Goal: Task Accomplishment & Management: Complete application form

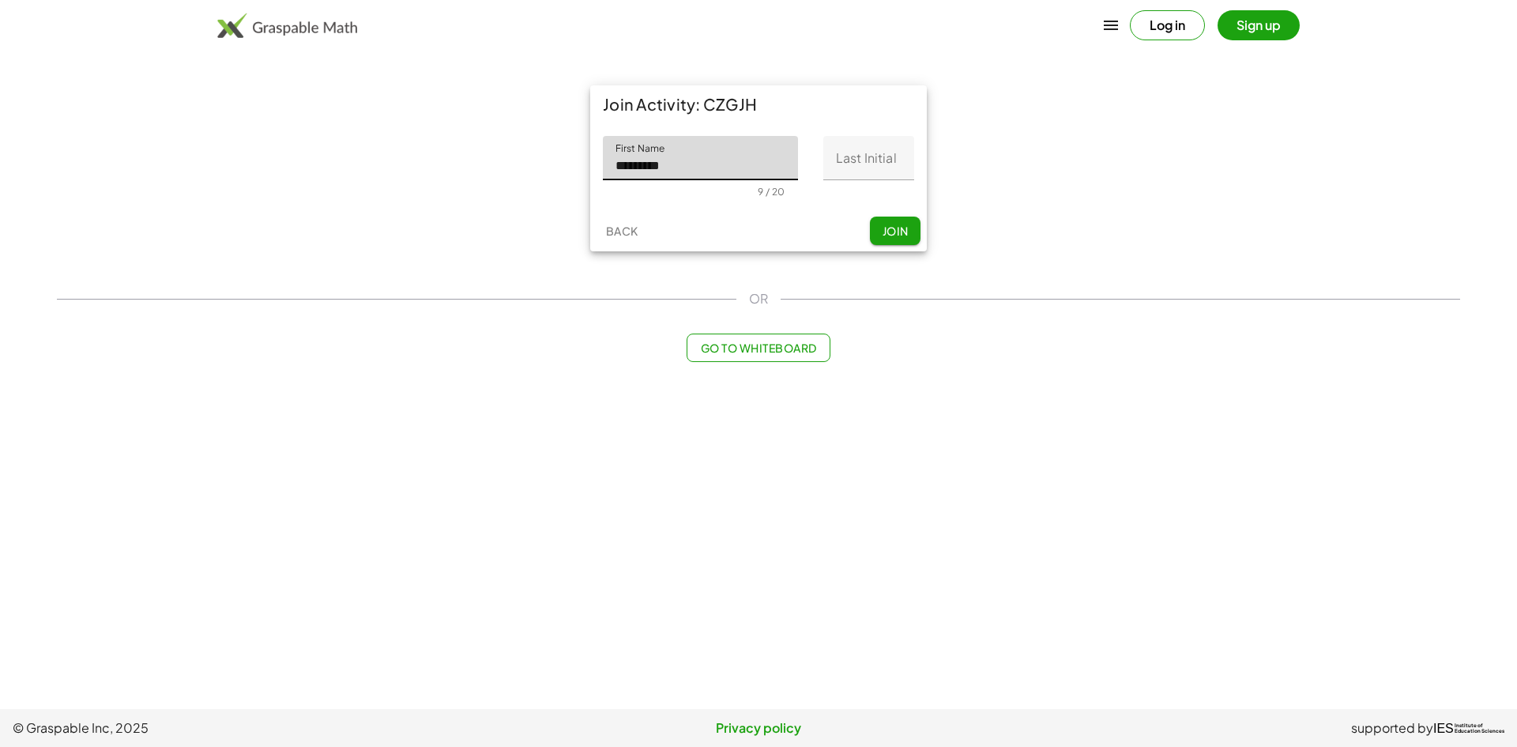
type input "*********"
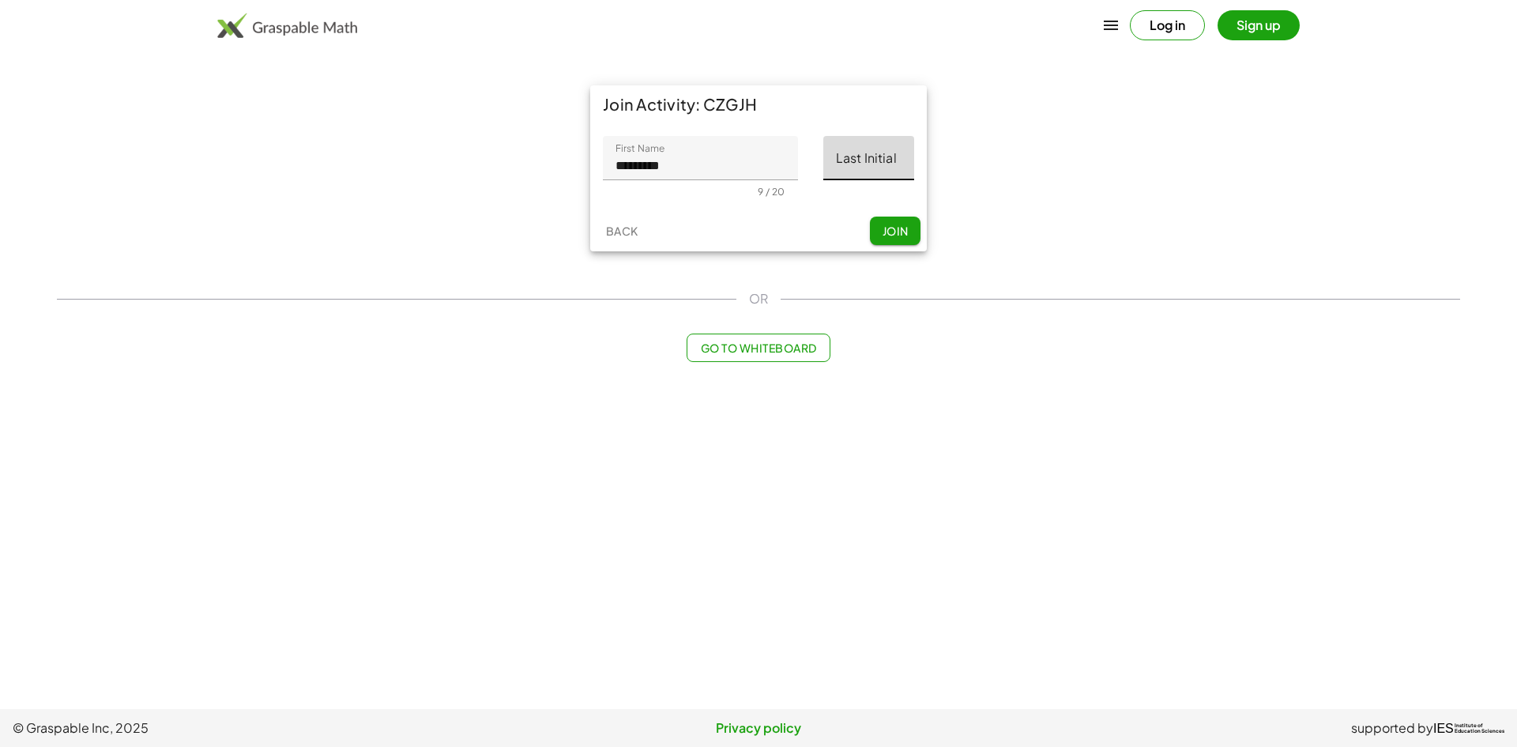
drag, startPoint x: 889, startPoint y: 156, endPoint x: 886, endPoint y: 168, distance: 12.3
click at [886, 168] on input "Last Initial" at bounding box center [868, 158] width 91 height 44
type input "*"
click at [889, 232] on span "Join" at bounding box center [895, 231] width 26 height 14
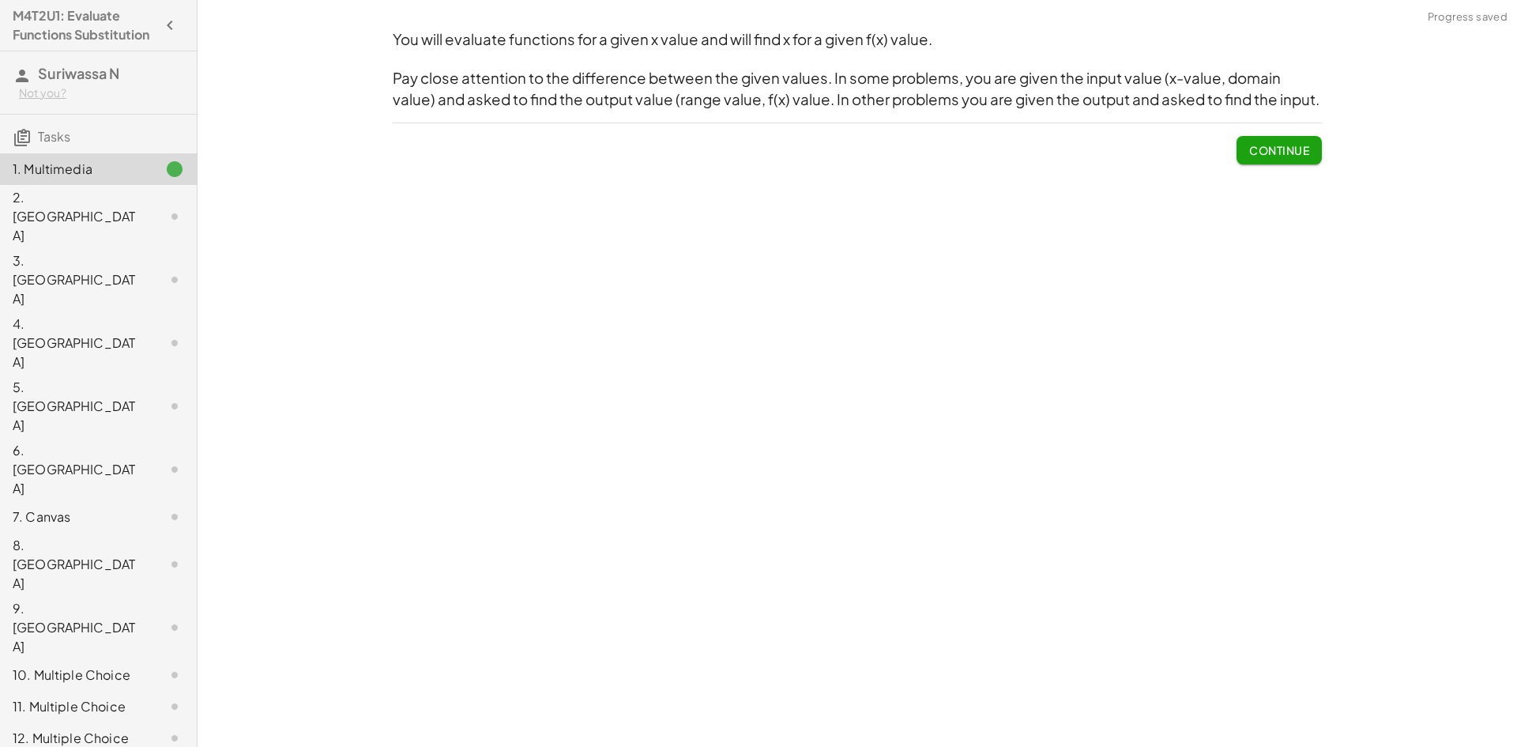
click at [70, 215] on div "2. [GEOGRAPHIC_DATA]" at bounding box center [76, 216] width 127 height 57
click at [73, 213] on div "2. [GEOGRAPHIC_DATA]" at bounding box center [76, 216] width 127 height 57
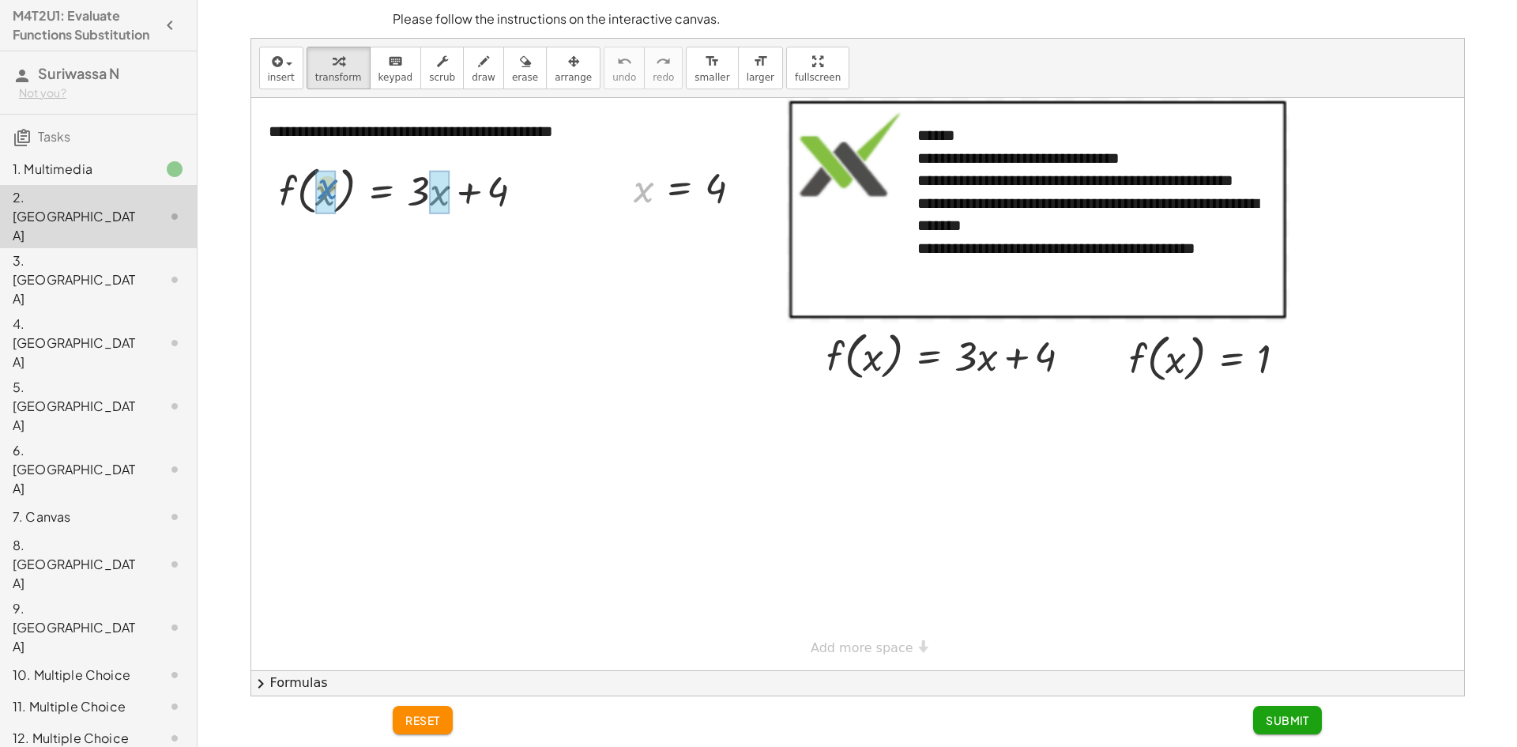
drag, startPoint x: 648, startPoint y: 193, endPoint x: 332, endPoint y: 190, distance: 316.1
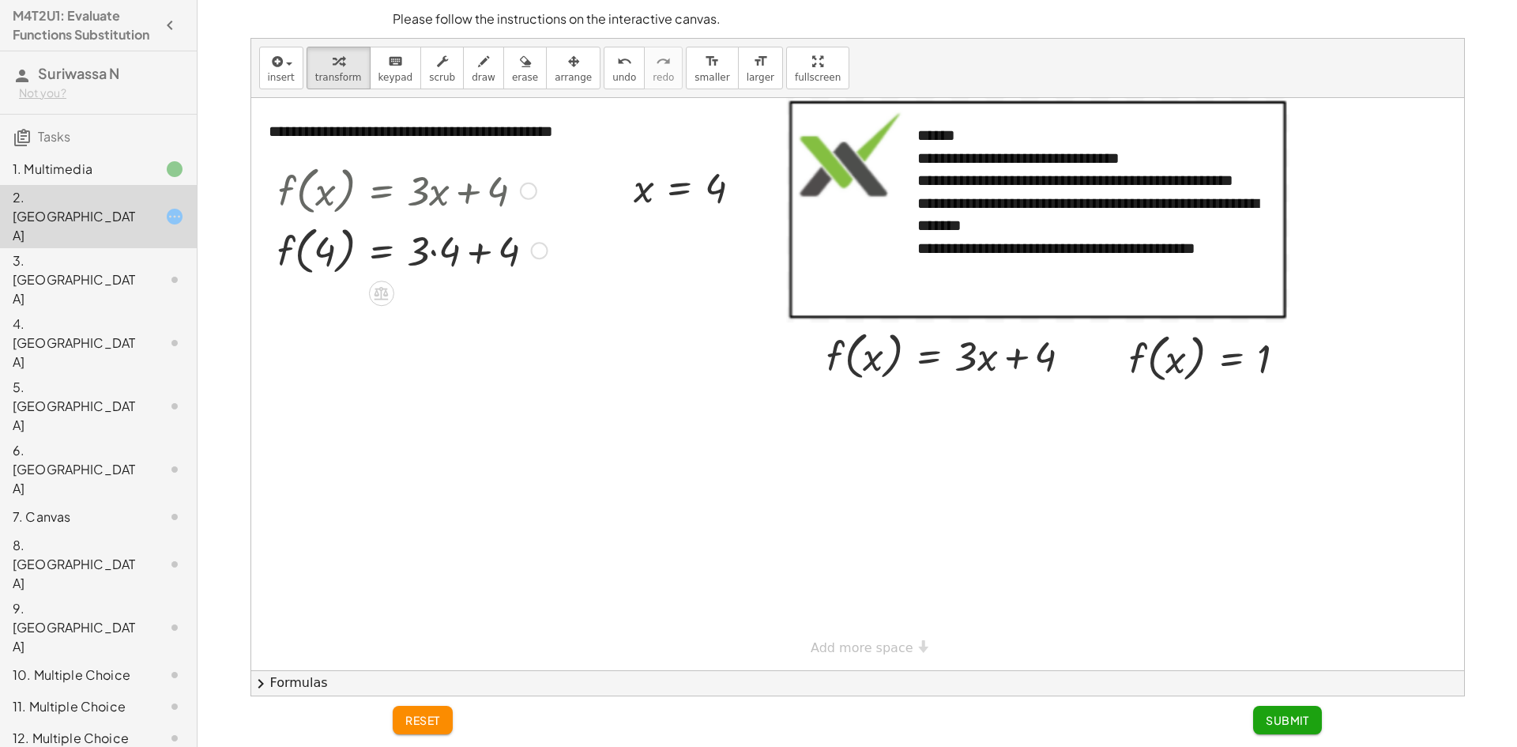
click at [442, 257] on div at bounding box center [412, 250] width 286 height 60
click at [381, 191] on div "f ( , x ) = + · 3 · x + 4 f ( , ) = + · 3 · + 4 4 4 12 f ( , 4 ) = + · 3 · 4 + 4" at bounding box center [381, 191] width 0 height 0
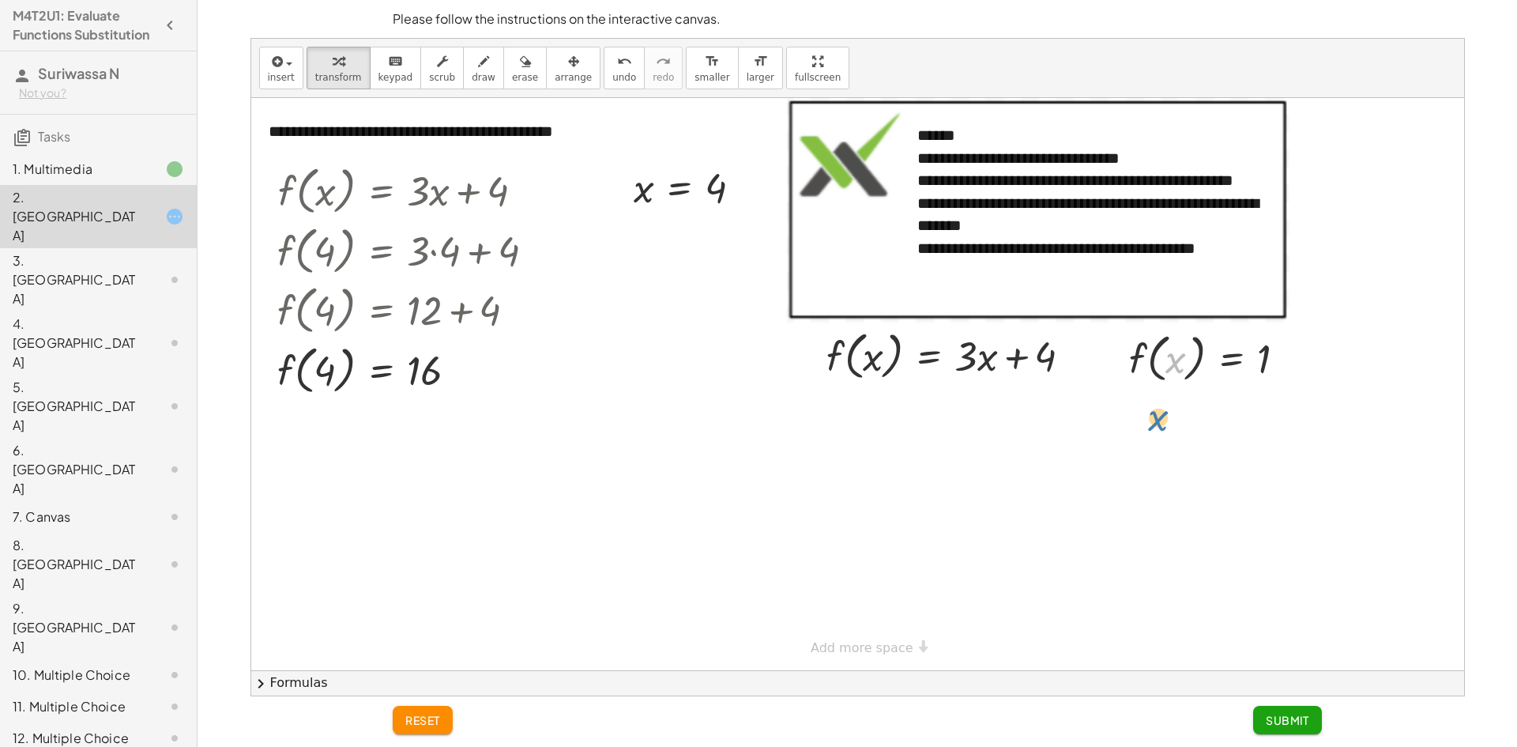
drag, startPoint x: 1172, startPoint y: 350, endPoint x: 1166, endPoint y: 372, distance: 22.8
click at [1164, 379] on div at bounding box center [1214, 357] width 186 height 60
drag, startPoint x: 1159, startPoint y: 355, endPoint x: 848, endPoint y: 365, distance: 311.5
drag, startPoint x: 1039, startPoint y: 405, endPoint x: 958, endPoint y: 410, distance: 80.8
click at [617, 67] on icon "undo" at bounding box center [624, 61] width 15 height 19
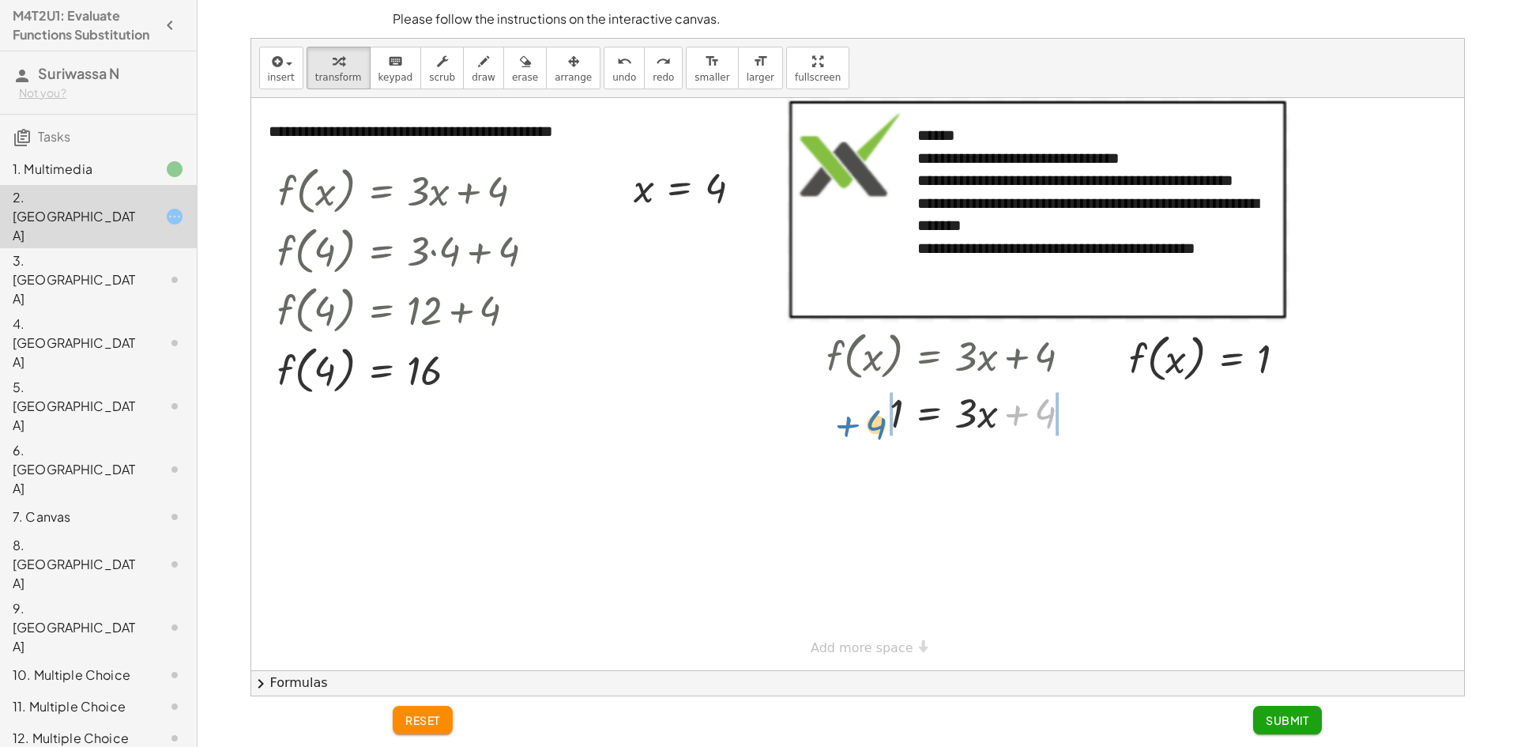
drag, startPoint x: 1030, startPoint y: 414, endPoint x: 858, endPoint y: 425, distance: 171.8
click at [858, 425] on div at bounding box center [955, 412] width 273 height 54
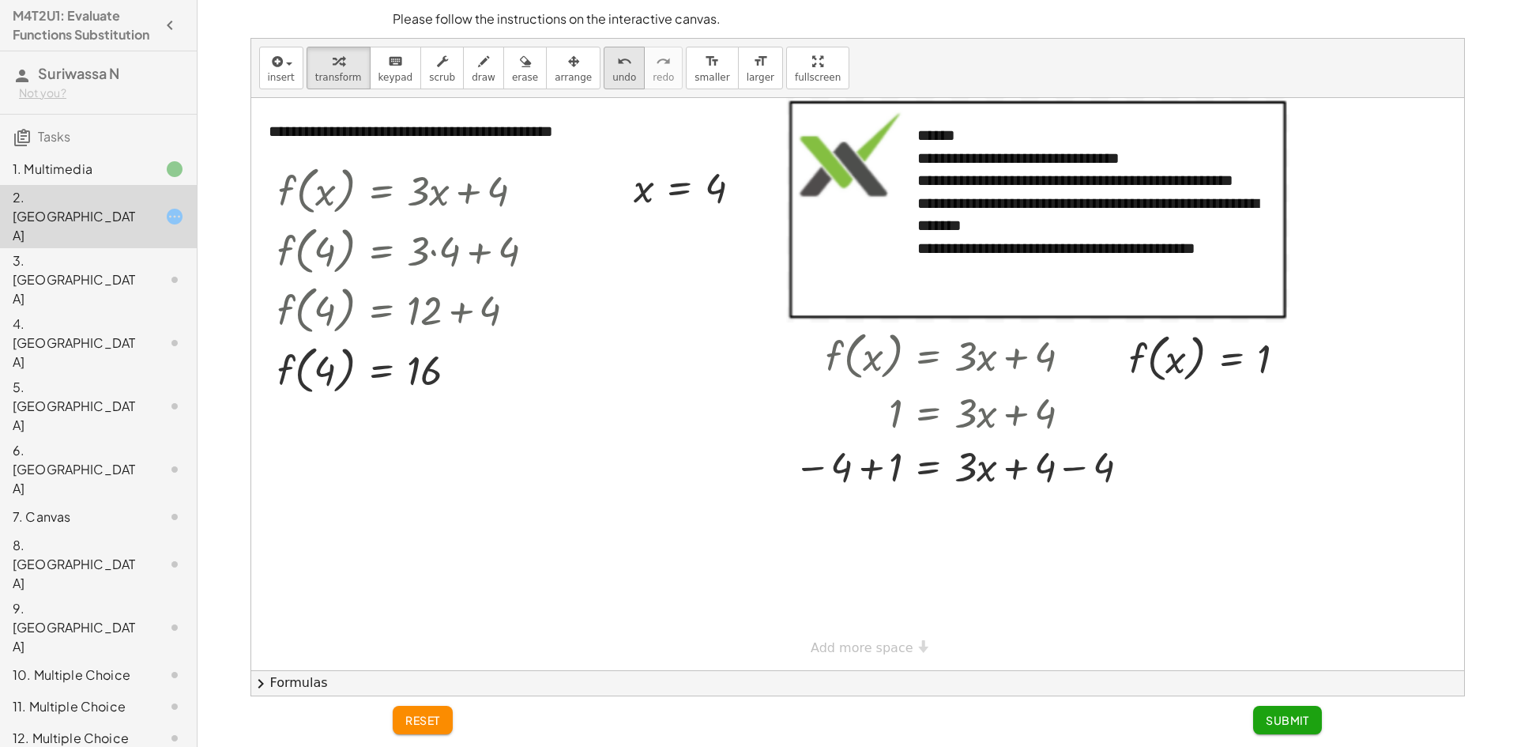
click at [606, 74] on button "undo undo" at bounding box center [624, 68] width 41 height 43
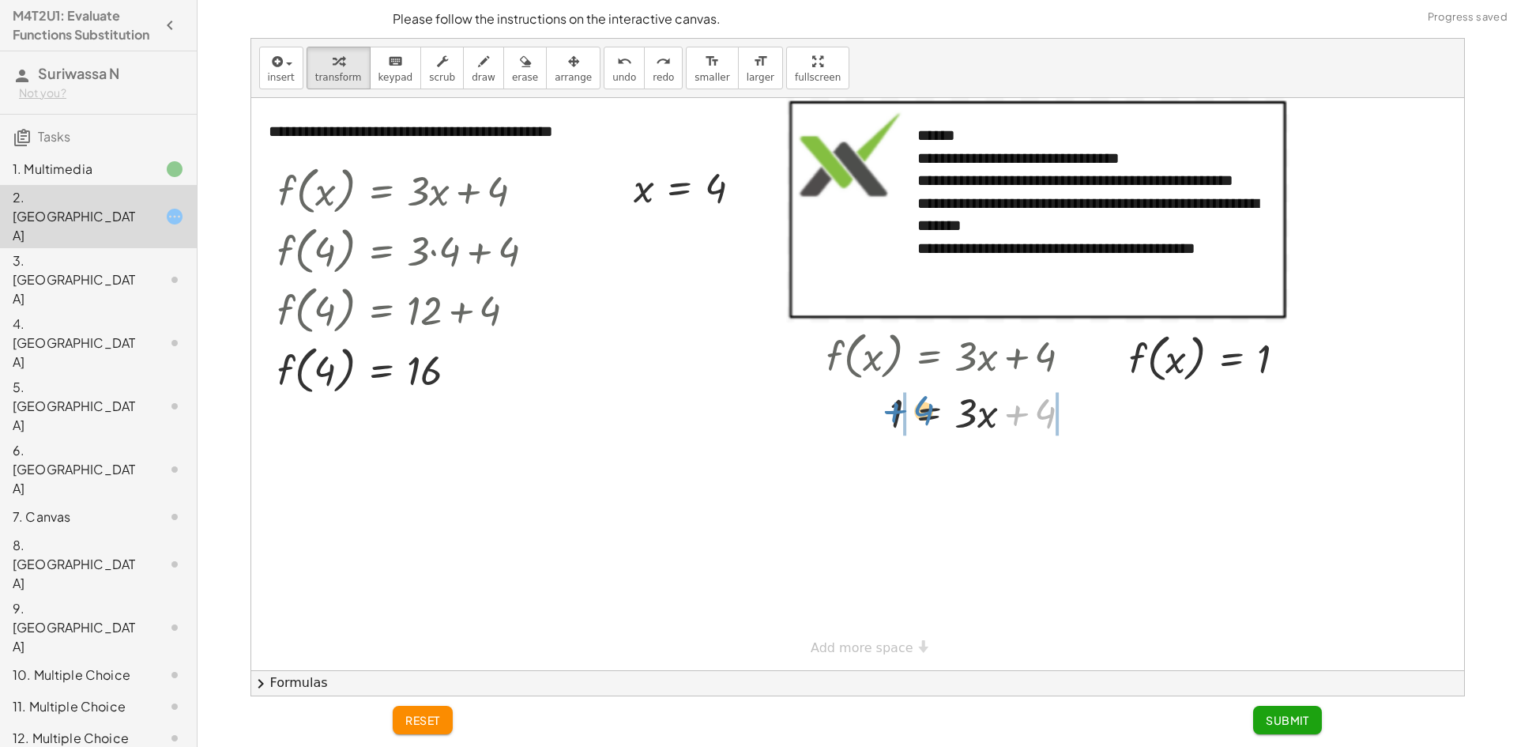
drag, startPoint x: 1041, startPoint y: 399, endPoint x: 913, endPoint y: 396, distance: 127.3
click at [916, 396] on div at bounding box center [955, 412] width 273 height 54
drag, startPoint x: 966, startPoint y: 464, endPoint x: 1013, endPoint y: 465, distance: 47.4
click at [1013, 465] on div at bounding box center [985, 466] width 332 height 54
click at [617, 66] on icon "undo" at bounding box center [624, 61] width 15 height 19
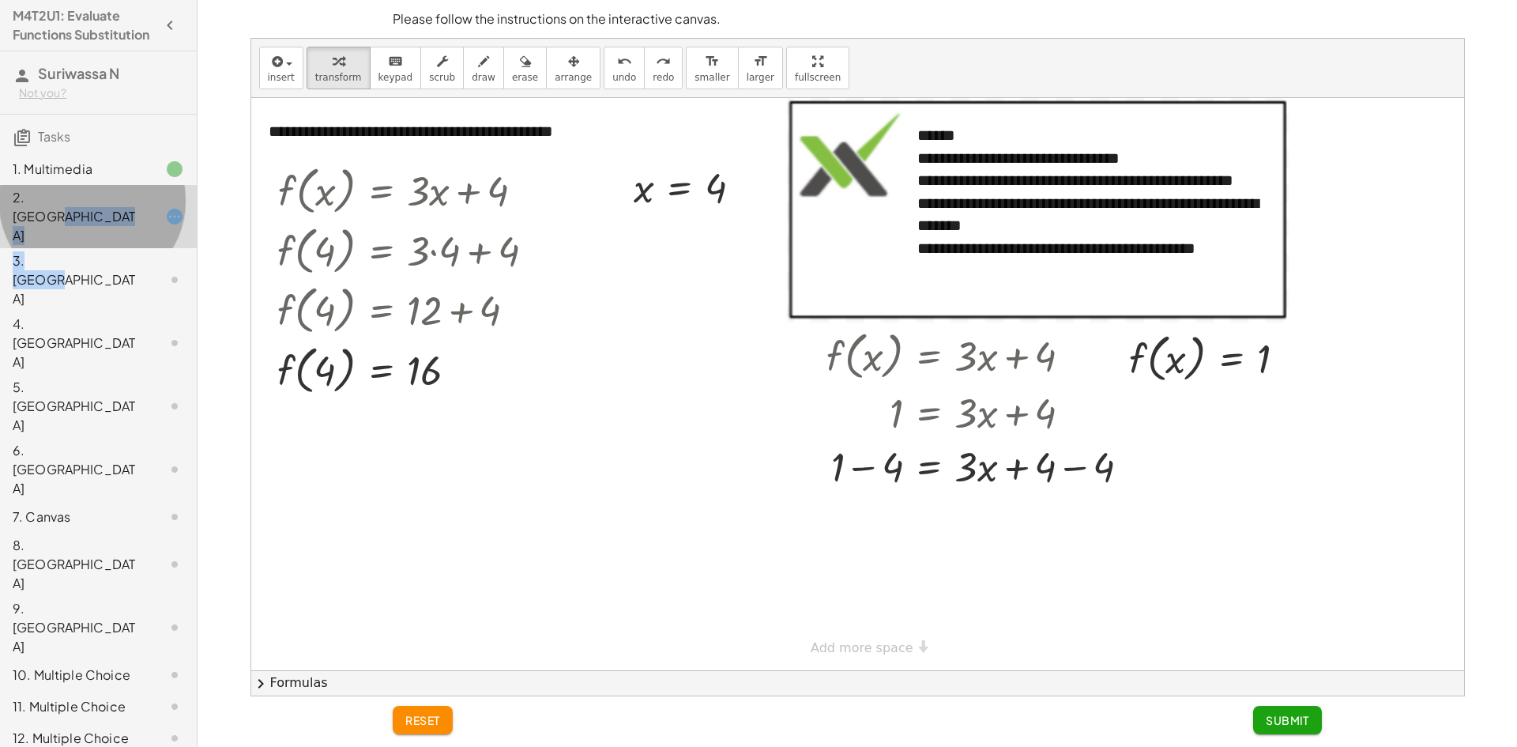
drag, startPoint x: 96, startPoint y: 235, endPoint x: 96, endPoint y: 245, distance: 9.5
click at [96, 241] on div "1. Multimedia 2. Canvas 3. Canvas 4. Canvas 5. Canvas 6. Canvas 7. Canvas 8. Ca…" at bounding box center [98, 659] width 197 height 1024
click at [96, 251] on div "3. [GEOGRAPHIC_DATA]" at bounding box center [76, 279] width 127 height 57
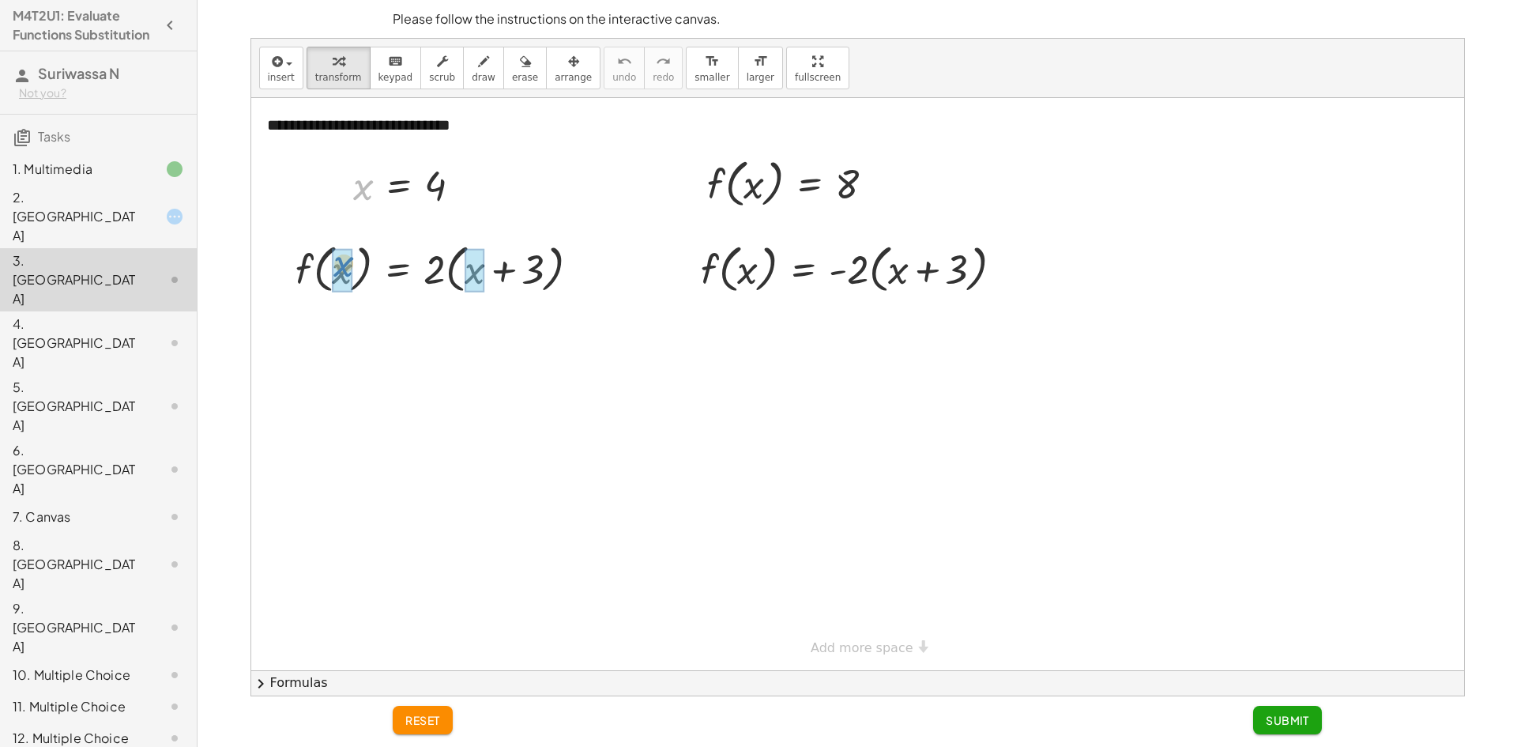
drag, startPoint x: 370, startPoint y: 191, endPoint x: 352, endPoint y: 260, distance: 70.9
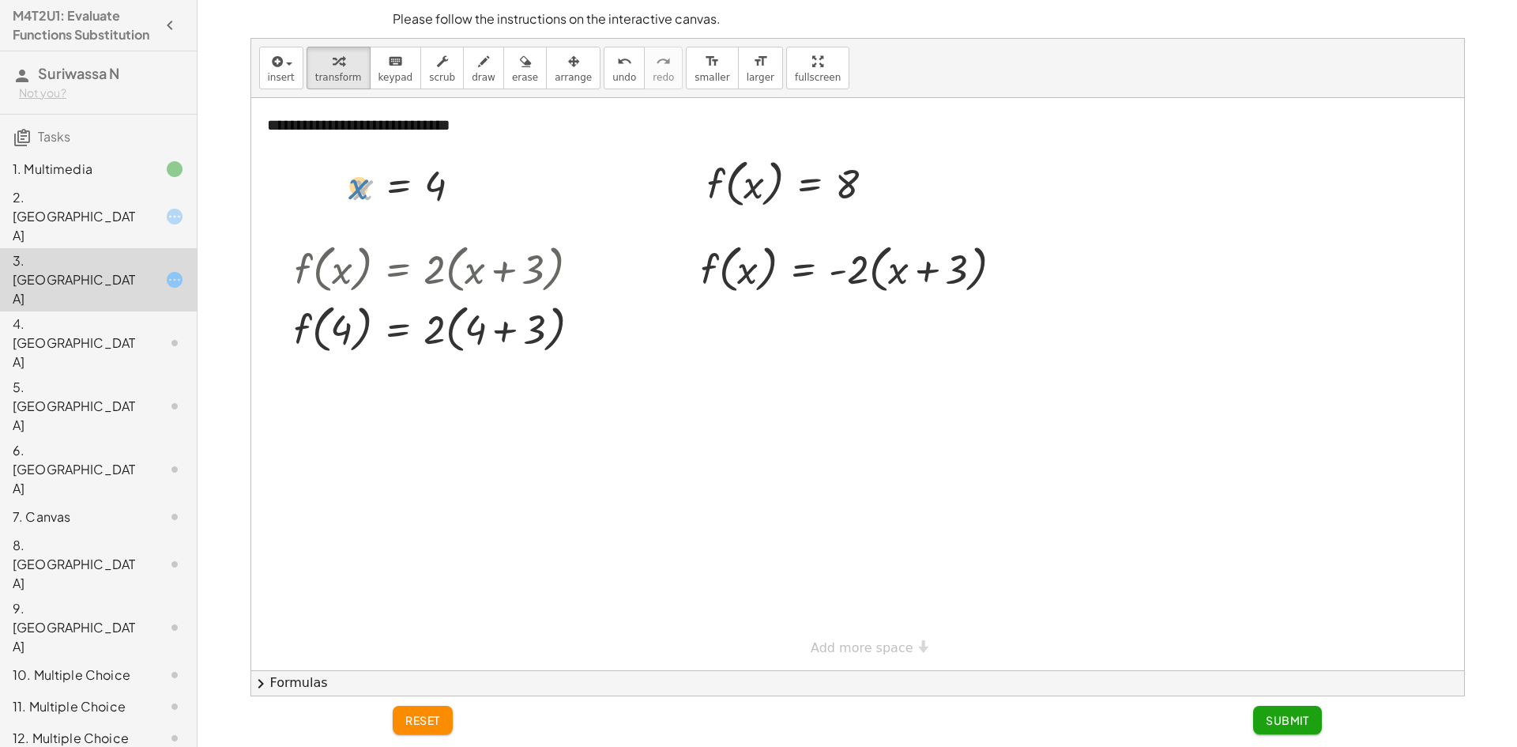
drag, startPoint x: 366, startPoint y: 197, endPoint x: 348, endPoint y: 186, distance: 20.2
click at [348, 186] on div "x x = 4" at bounding box center [407, 185] width 156 height 60
click at [352, 284] on div at bounding box center [443, 268] width 315 height 60
drag, startPoint x: 363, startPoint y: 189, endPoint x: 756, endPoint y: 276, distance: 403.0
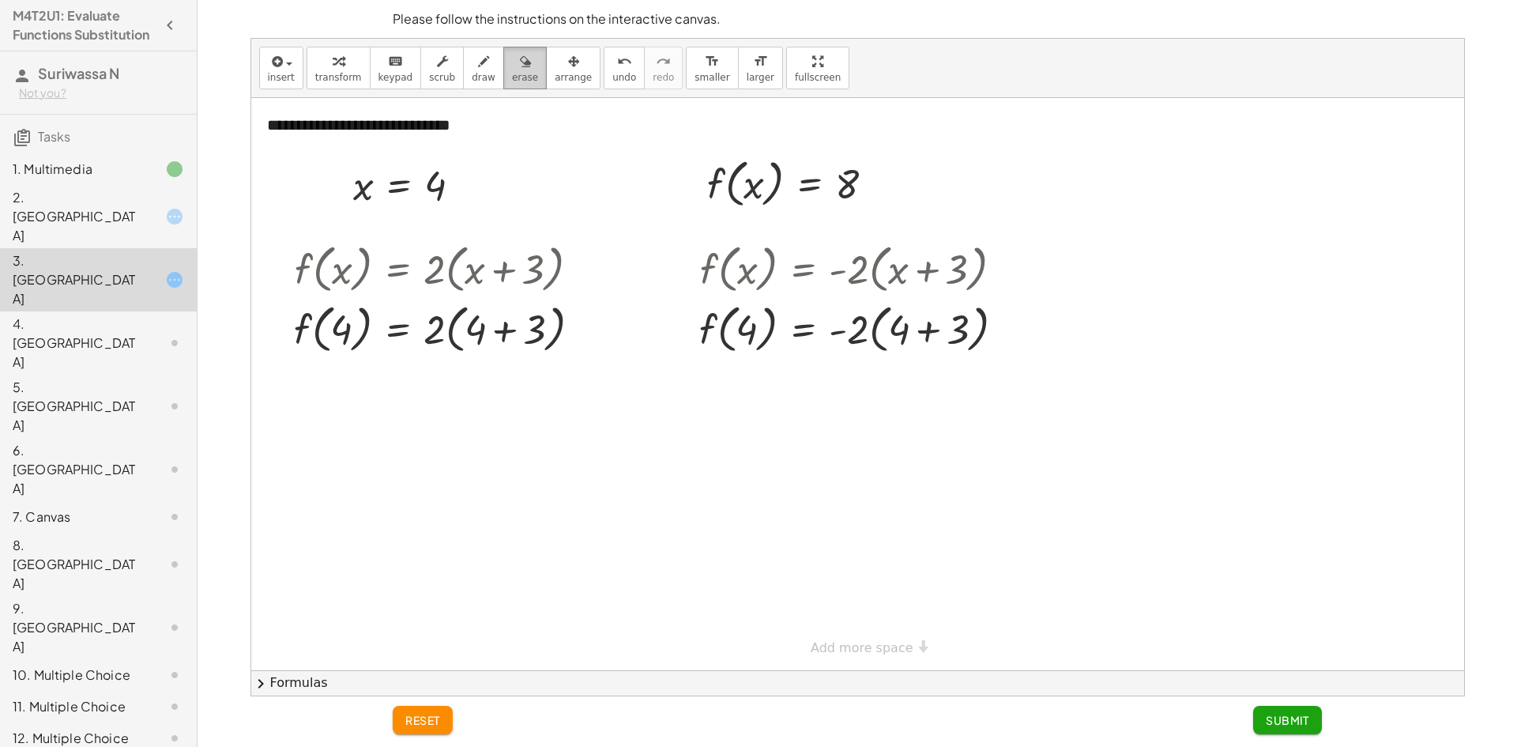
click at [520, 69] on icon "button" at bounding box center [525, 61] width 11 height 19
click at [520, 70] on icon "button" at bounding box center [525, 61] width 11 height 19
click at [612, 62] on button "undo undo" at bounding box center [624, 68] width 41 height 43
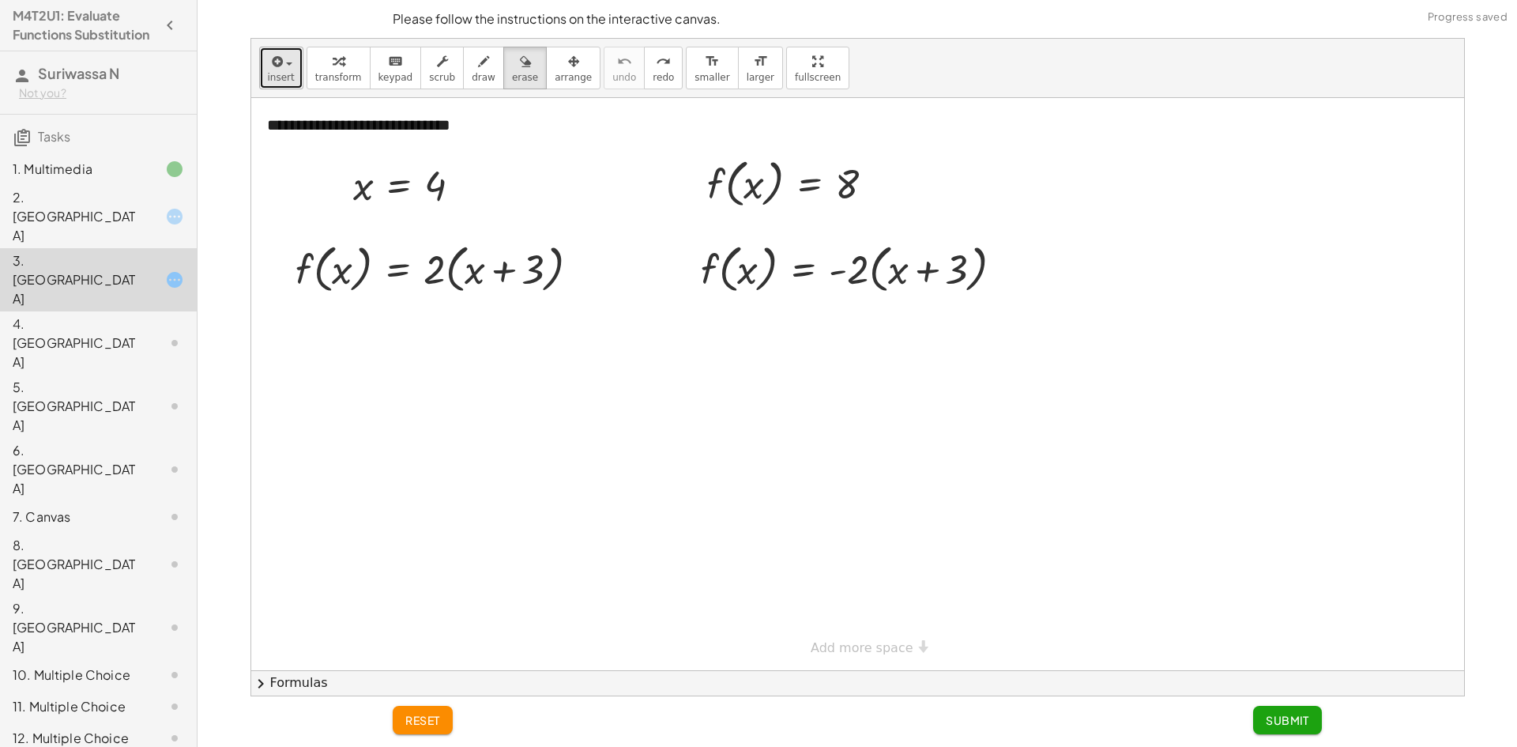
click at [269, 52] on icon "button" at bounding box center [276, 61] width 14 height 19
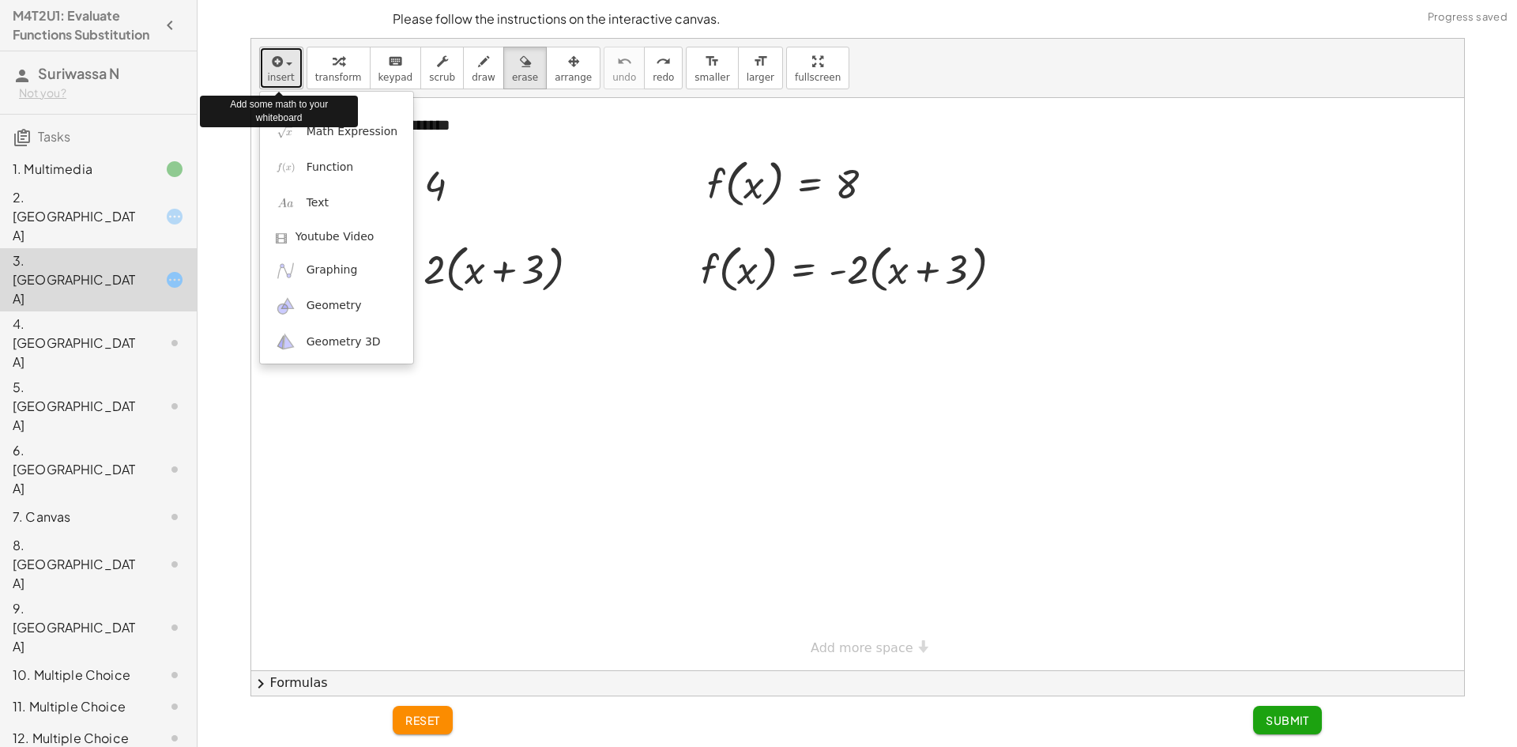
click at [270, 57] on icon "button" at bounding box center [276, 61] width 14 height 19
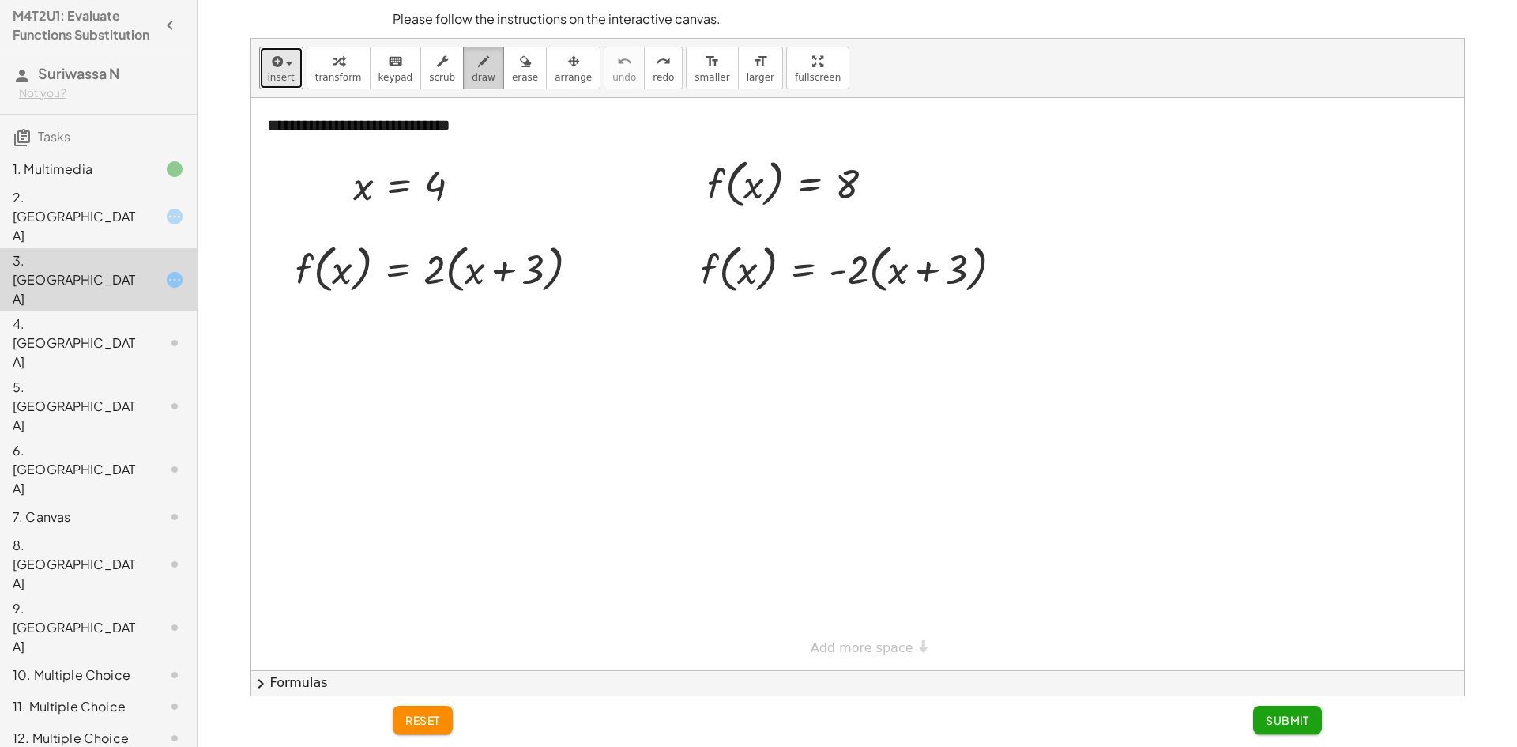
click at [478, 60] on icon "button" at bounding box center [483, 61] width 11 height 19
click at [339, 69] on div "button" at bounding box center [338, 60] width 47 height 19
click at [481, 69] on button "draw" at bounding box center [483, 68] width 41 height 43
click at [478, 69] on icon "button" at bounding box center [483, 61] width 11 height 19
click at [388, 62] on icon "keyboard" at bounding box center [395, 61] width 15 height 19
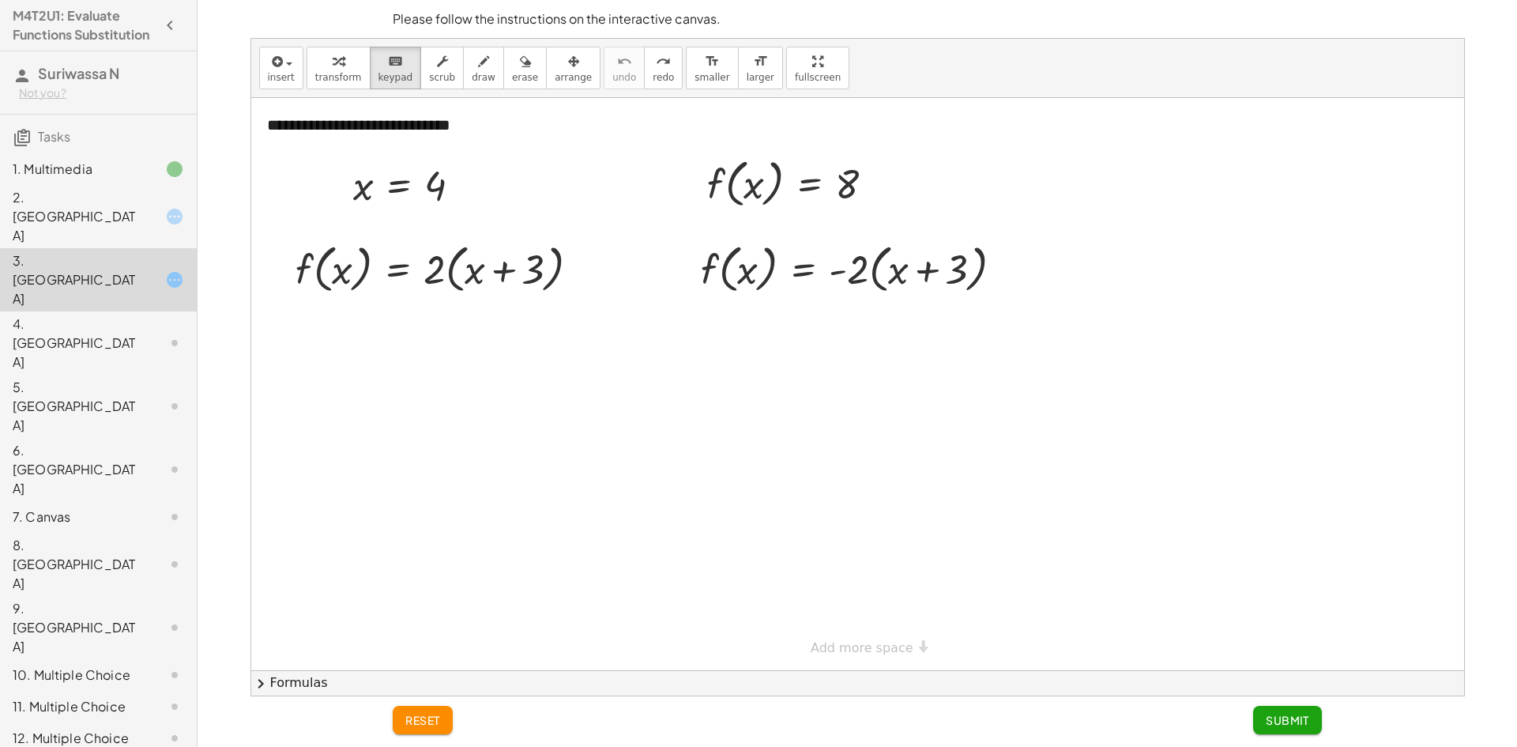
click at [435, 721] on span "reset" at bounding box center [422, 720] width 35 height 14
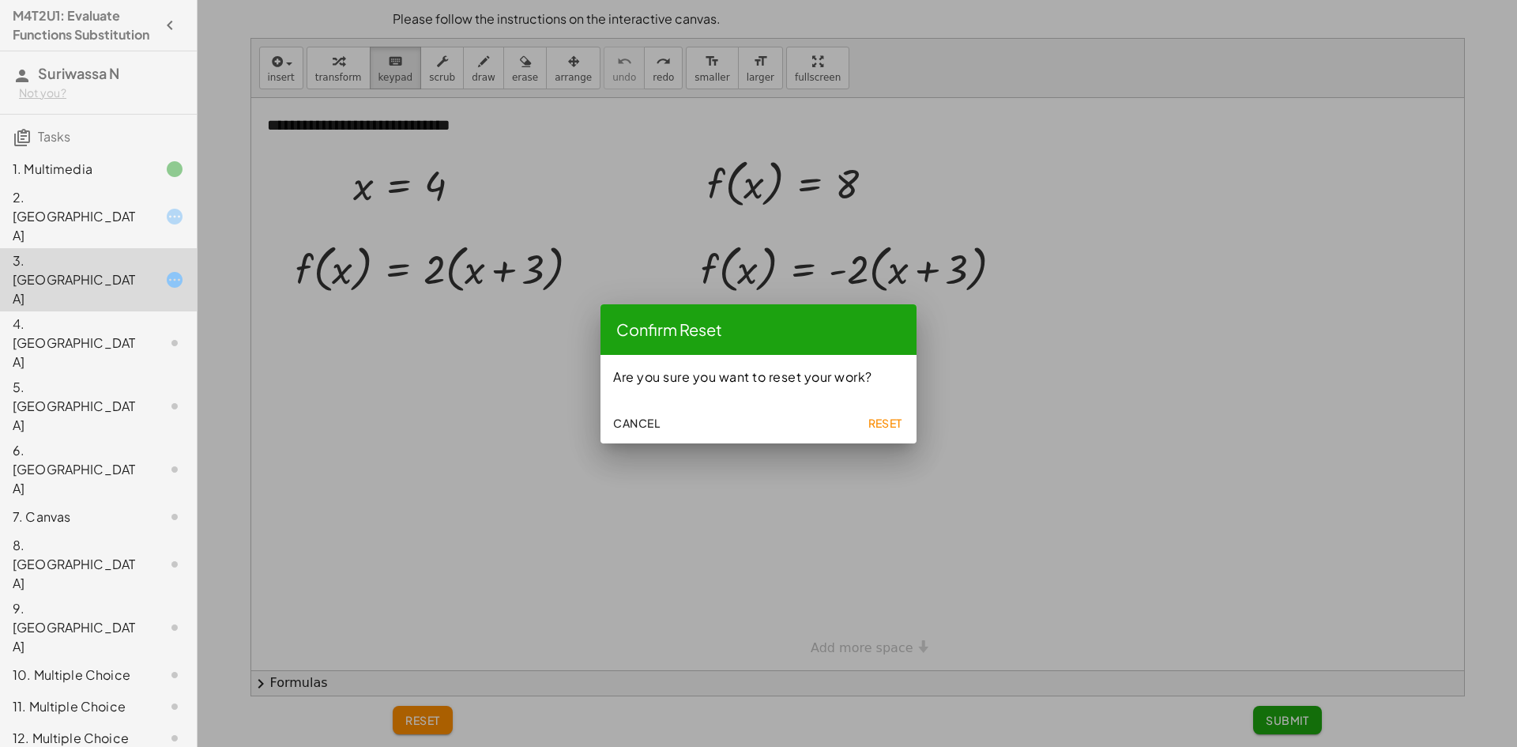
click at [876, 424] on span "Reset" at bounding box center [885, 423] width 35 height 14
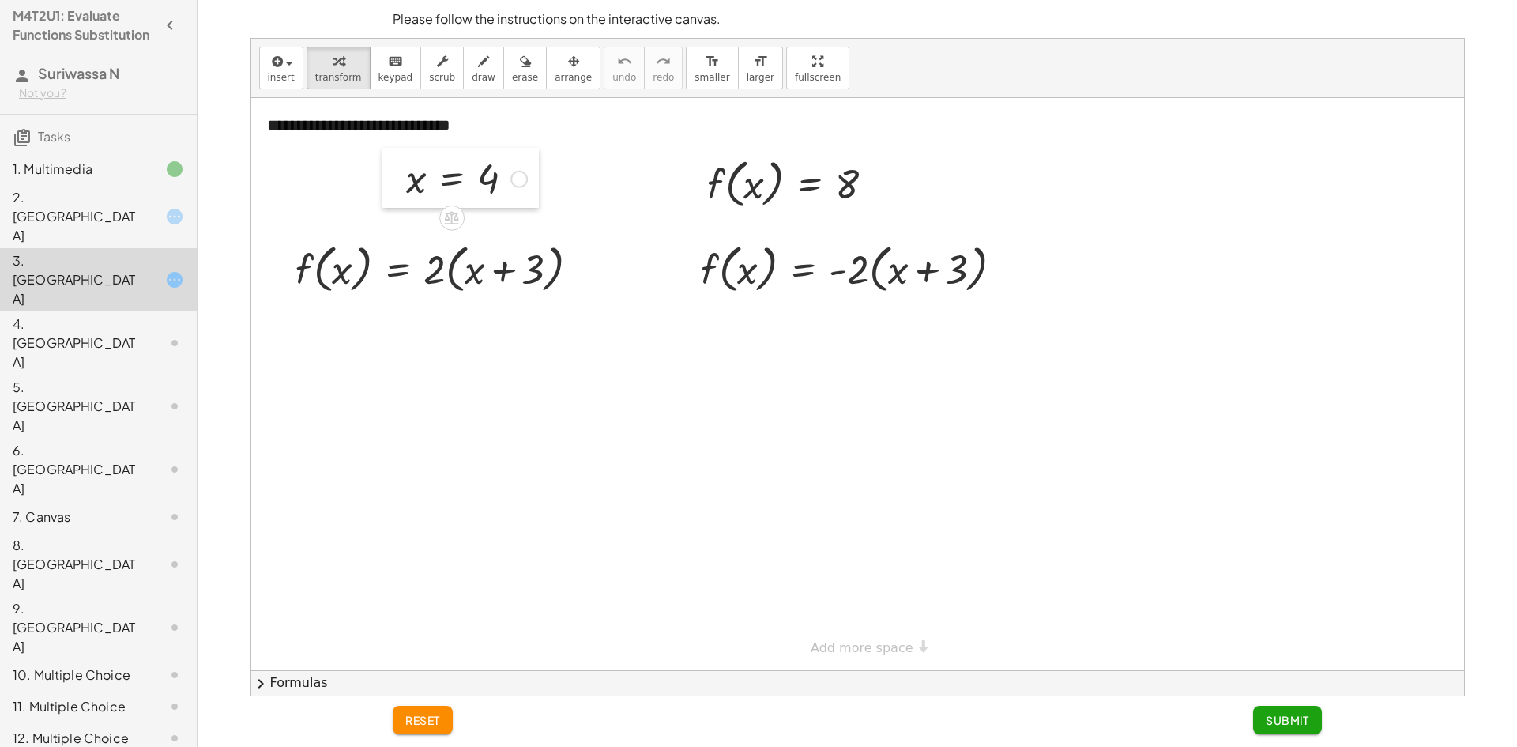
drag, startPoint x: 352, startPoint y: 193, endPoint x: 405, endPoint y: 185, distance: 53.5
click at [405, 185] on div at bounding box center [394, 178] width 24 height 60
drag, startPoint x: 416, startPoint y: 176, endPoint x: 350, endPoint y: 250, distance: 98.5
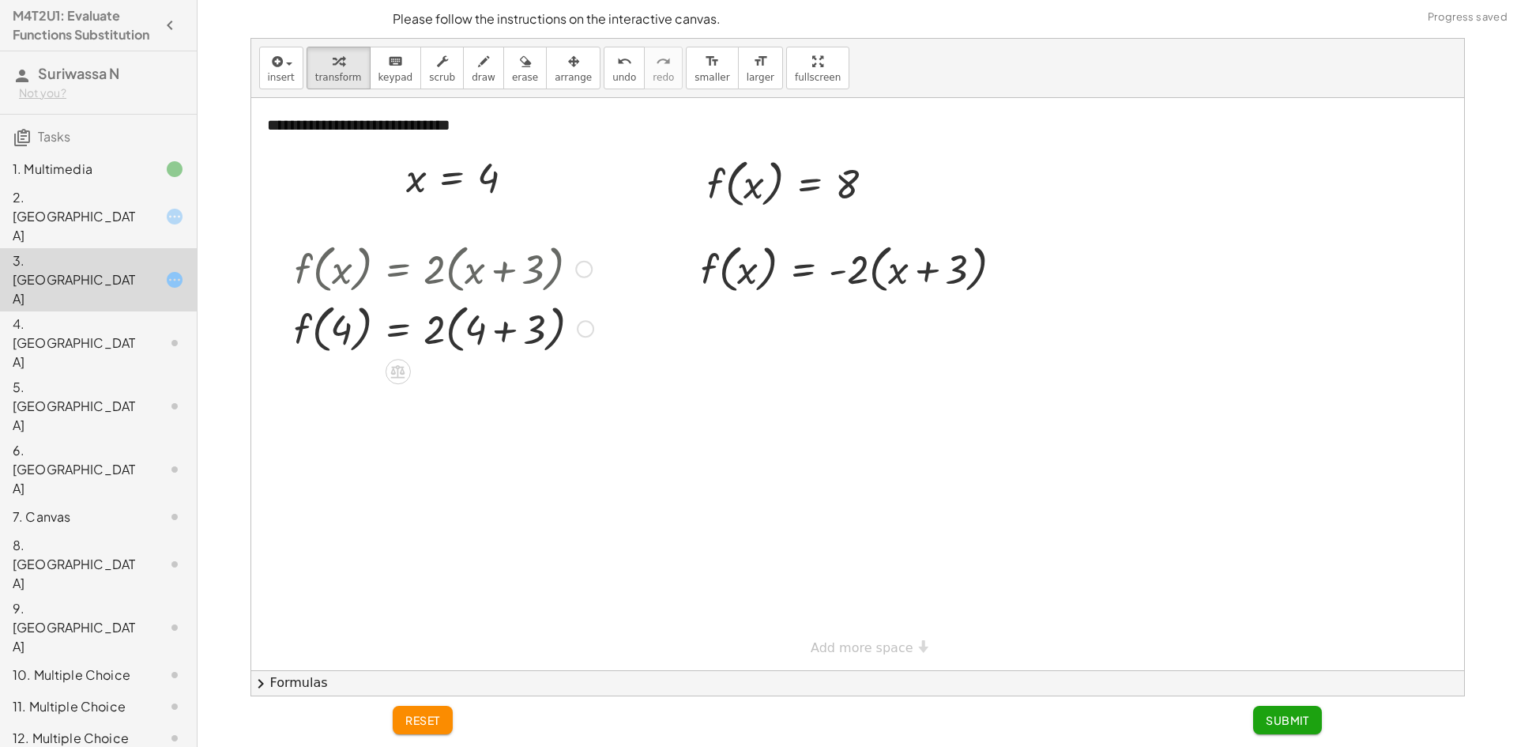
click at [489, 324] on div at bounding box center [443, 328] width 315 height 60
click at [507, 272] on div at bounding box center [443, 268] width 315 height 60
click at [450, 373] on div at bounding box center [443, 387] width 315 height 60
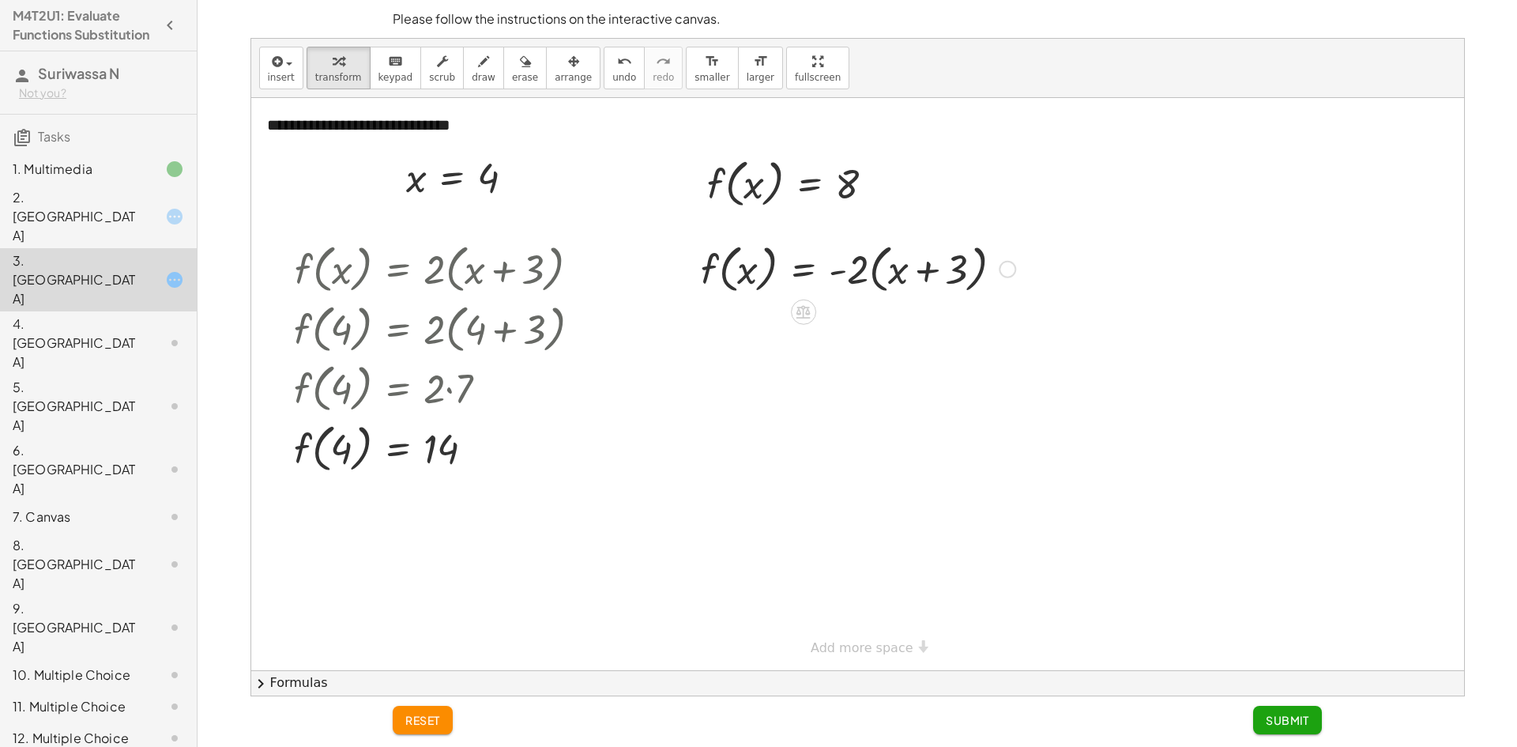
click at [921, 275] on div at bounding box center [858, 268] width 330 height 60
drag, startPoint x: 856, startPoint y: 279, endPoint x: 956, endPoint y: 272, distance: 100.6
click at [956, 272] on div at bounding box center [858, 268] width 330 height 60
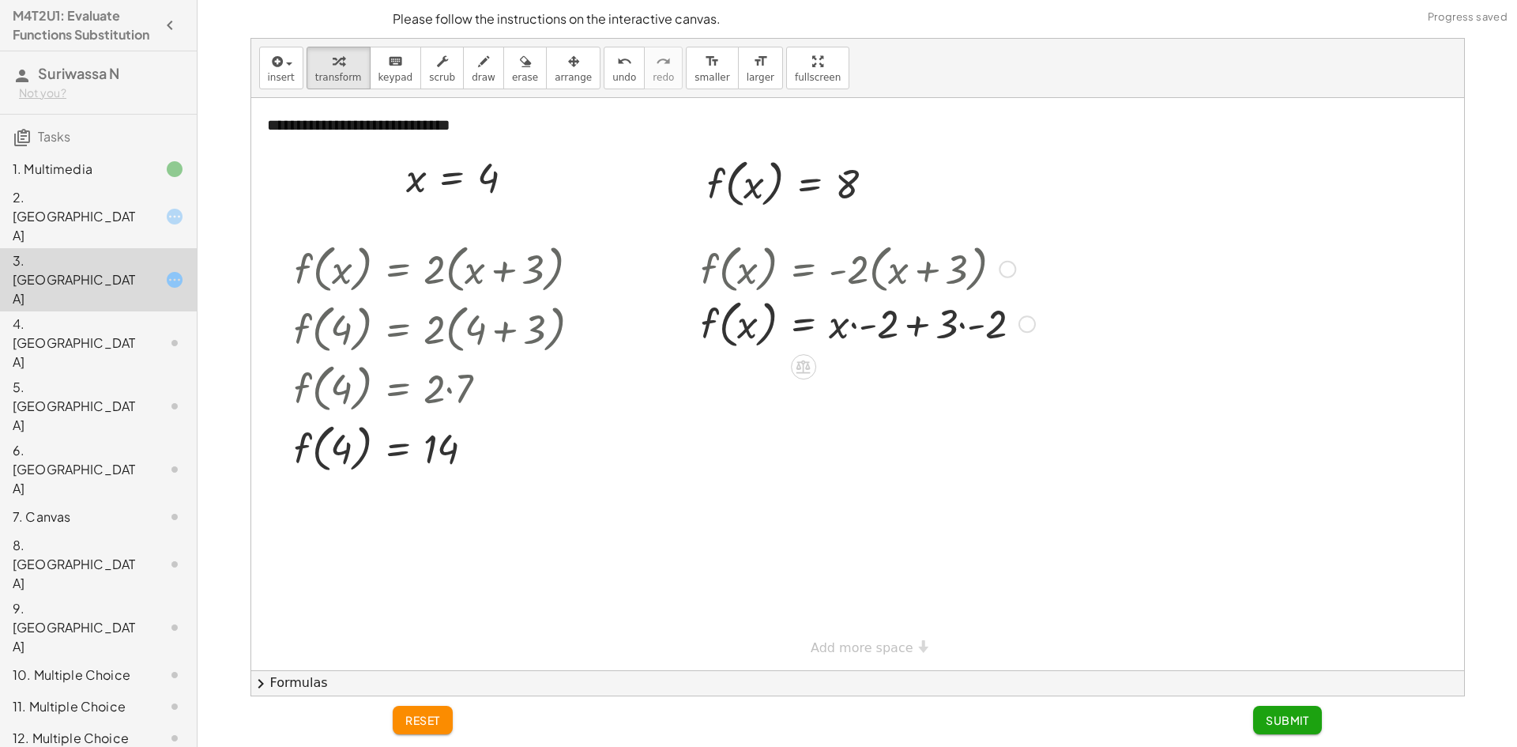
click at [949, 276] on div at bounding box center [868, 268] width 350 height 60
click at [939, 333] on div at bounding box center [868, 328] width 350 height 60
click at [964, 329] on div at bounding box center [868, 328] width 350 height 60
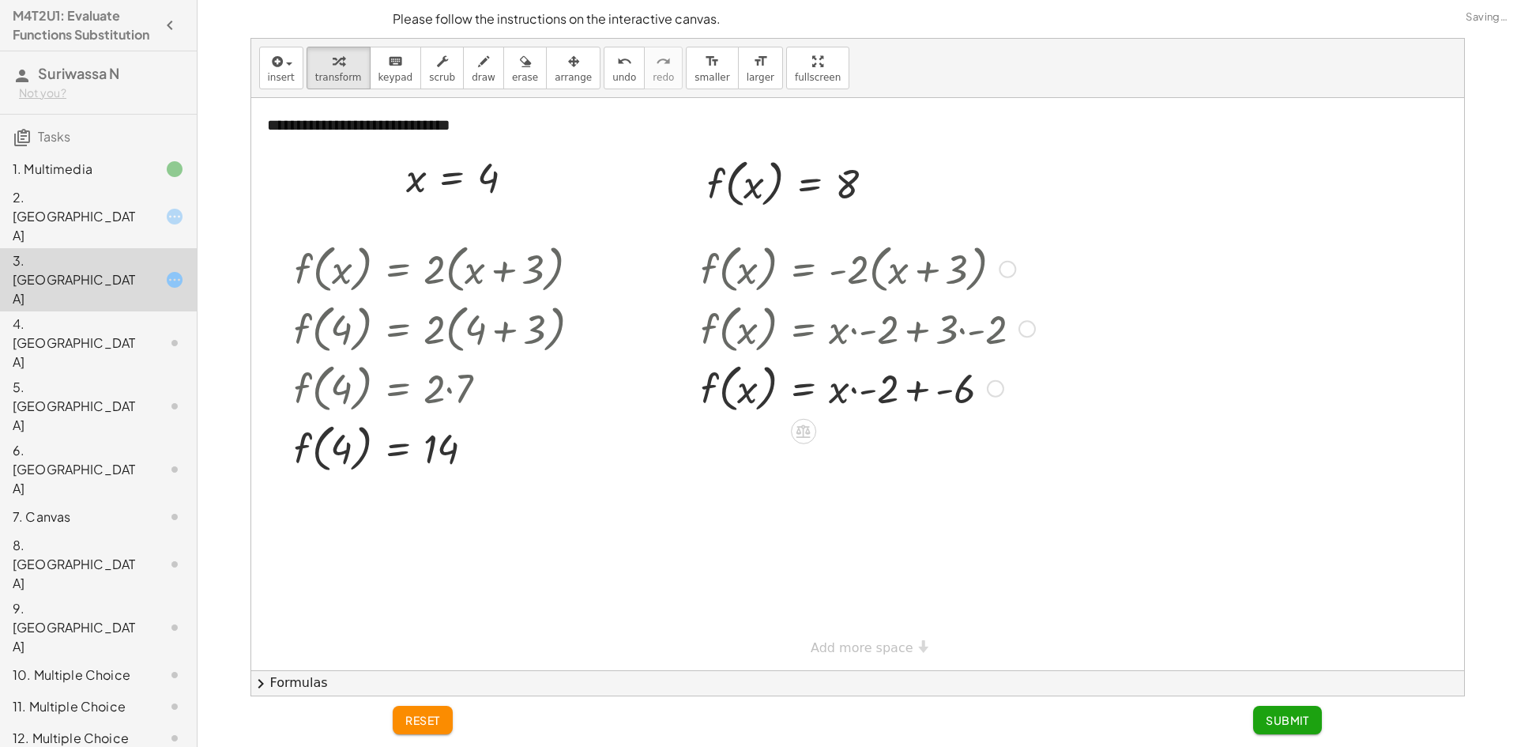
click at [904, 390] on div at bounding box center [868, 387] width 350 height 60
click at [906, 388] on div at bounding box center [868, 387] width 350 height 60
click at [908, 391] on div at bounding box center [877, 387] width 368 height 60
click at [894, 473] on div at bounding box center [868, 447] width 350 height 60
click at [898, 459] on div at bounding box center [868, 447] width 350 height 60
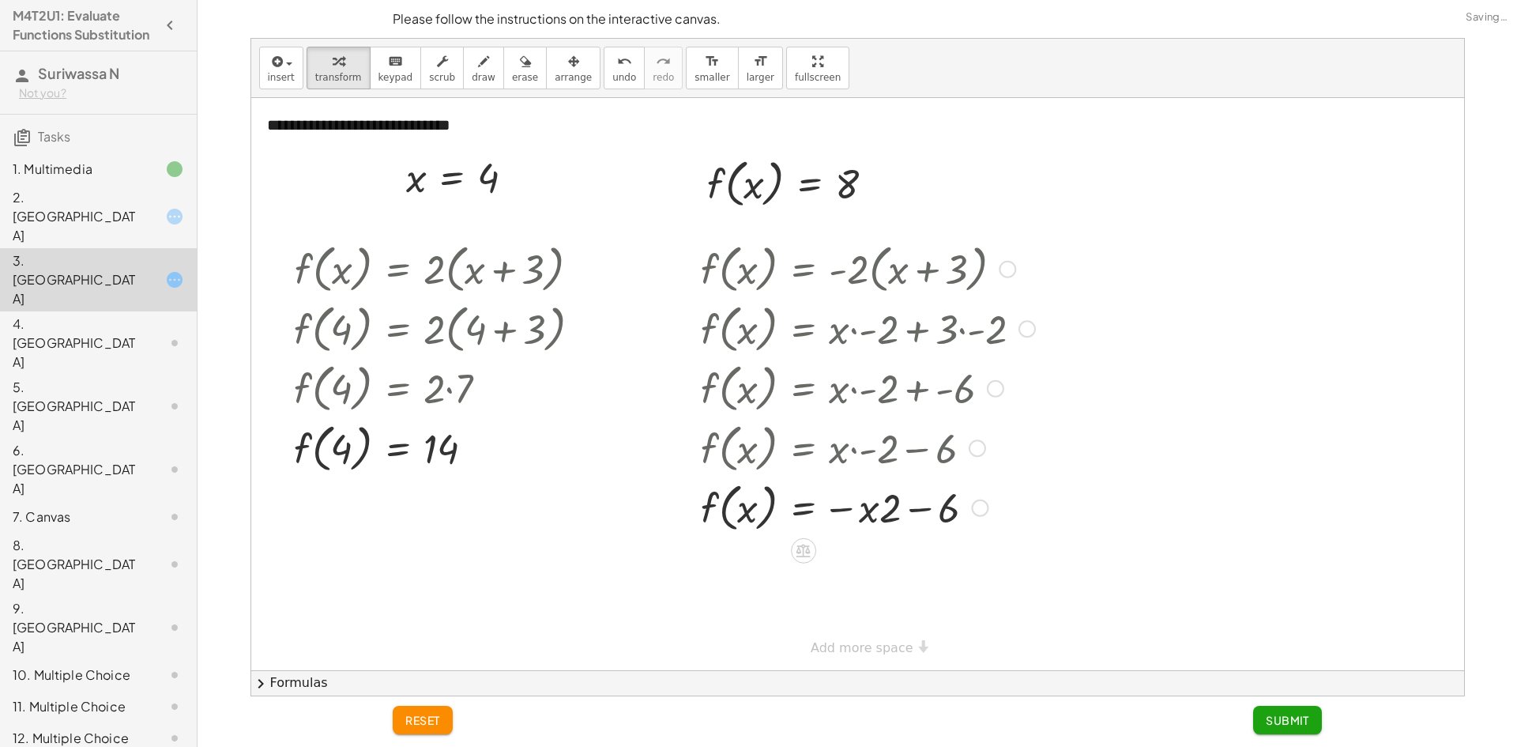
click at [894, 531] on div at bounding box center [868, 506] width 350 height 60
click at [900, 520] on div at bounding box center [868, 506] width 350 height 60
click at [905, 508] on div at bounding box center [868, 506] width 350 height 60
click at [612, 69] on div "undo" at bounding box center [624, 60] width 24 height 19
click at [605, 68] on button "undo undo" at bounding box center [624, 68] width 41 height 43
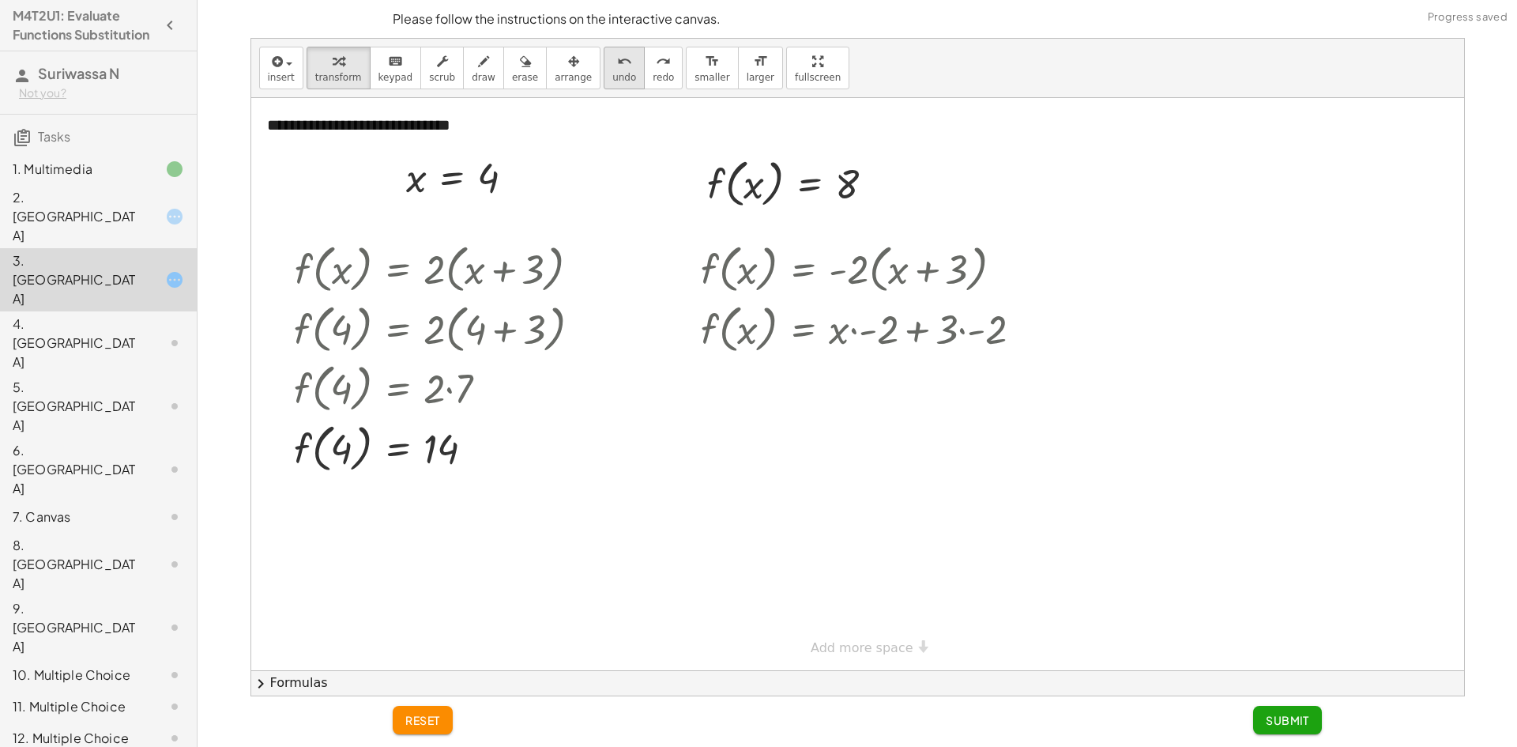
click at [605, 68] on button "undo undo" at bounding box center [624, 68] width 41 height 43
click at [605, 69] on button "undo undo" at bounding box center [624, 68] width 41 height 43
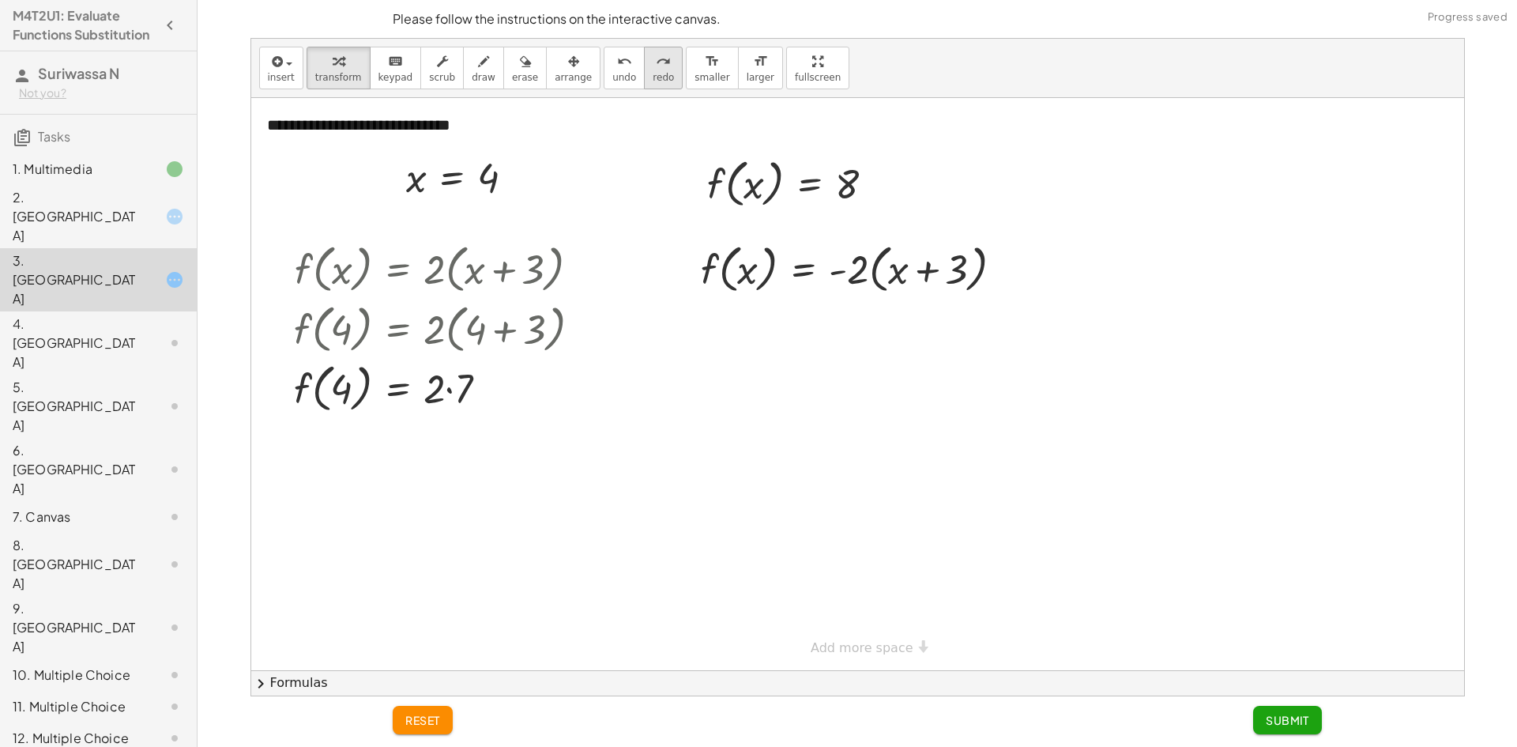
click at [645, 58] on button "redo redo" at bounding box center [663, 68] width 39 height 43
drag, startPoint x: 498, startPoint y: 173, endPoint x: 536, endPoint y: 174, distance: 37.9
click at [536, 174] on div "4 x = 4" at bounding box center [460, 177] width 156 height 60
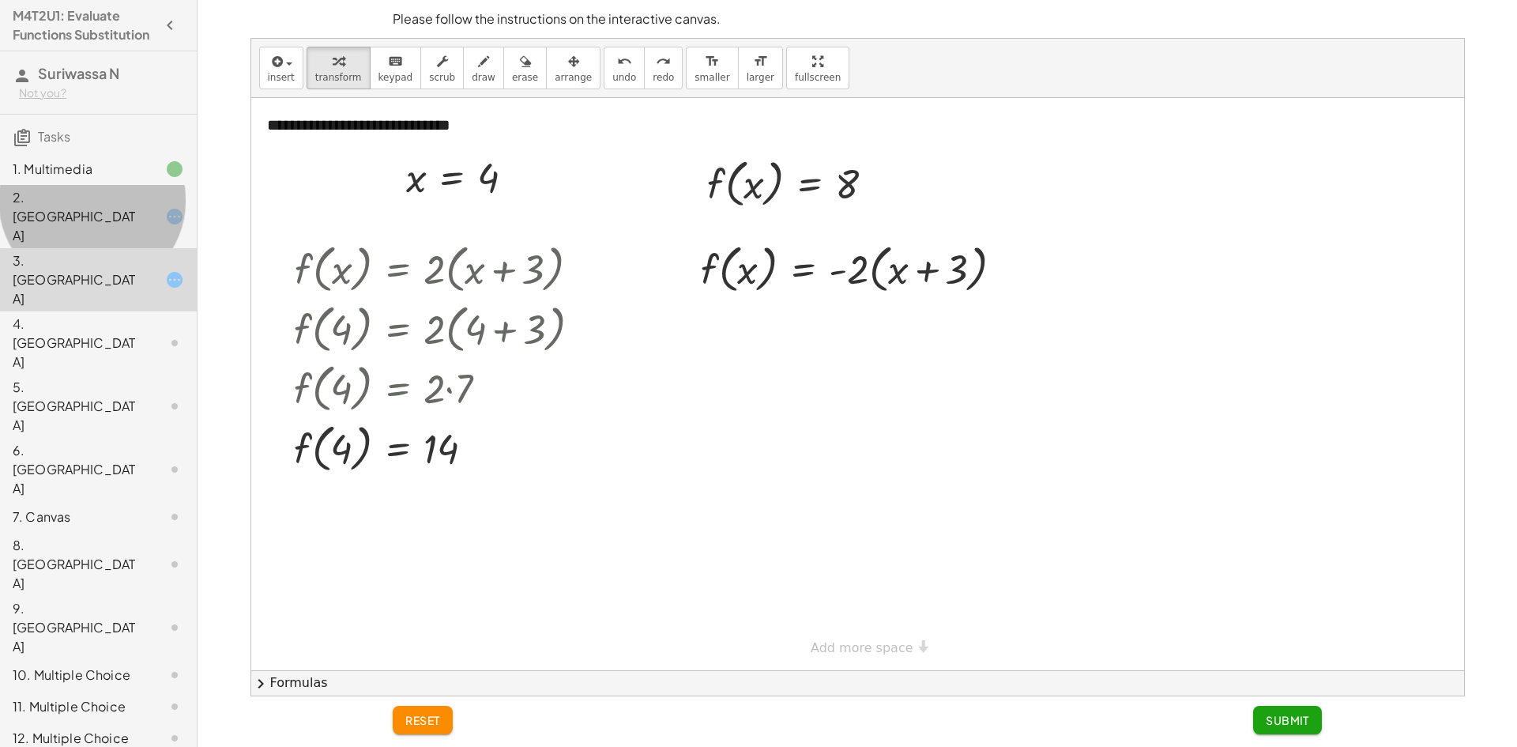
click at [140, 225] on div at bounding box center [162, 216] width 44 height 19
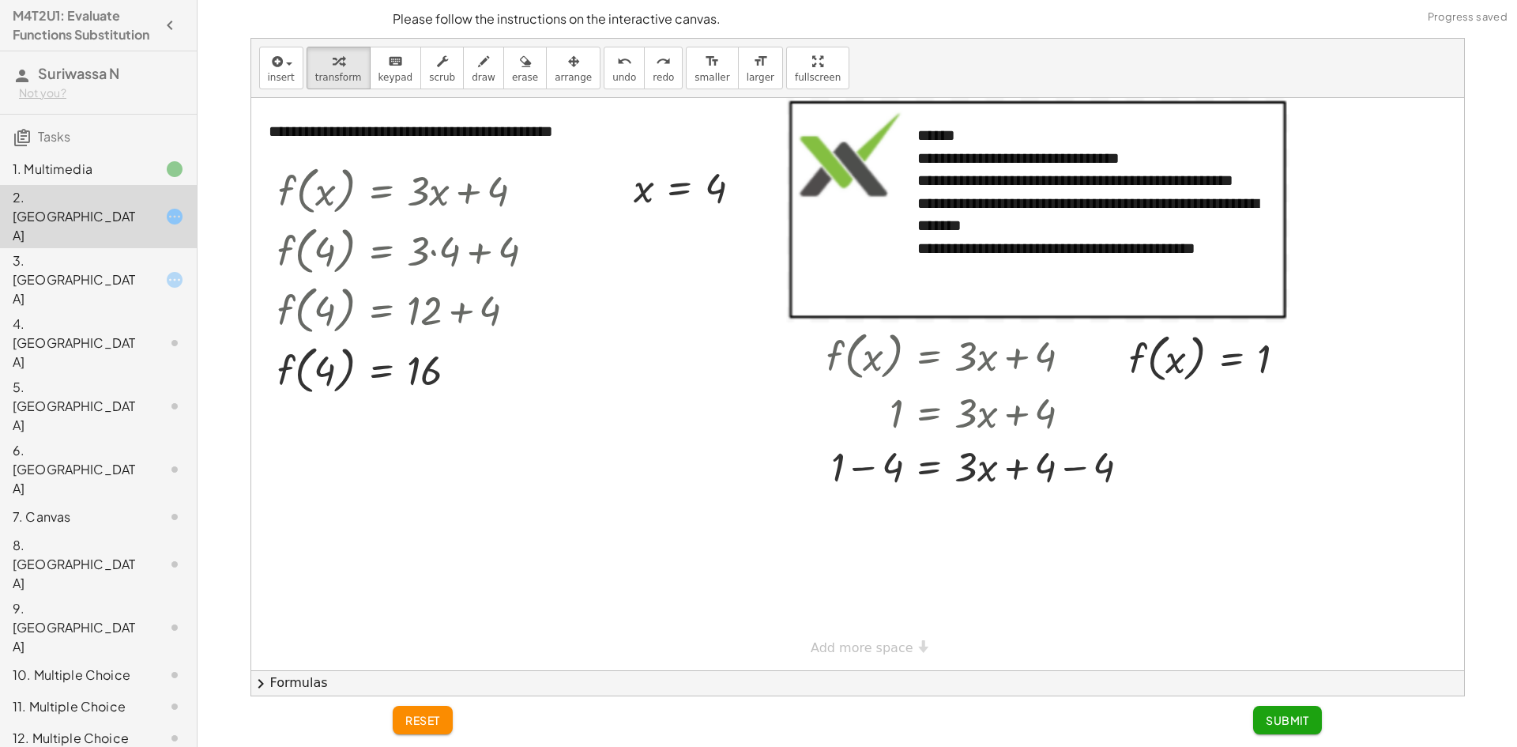
click at [126, 314] on div "4. [GEOGRAPHIC_DATA]" at bounding box center [76, 342] width 127 height 57
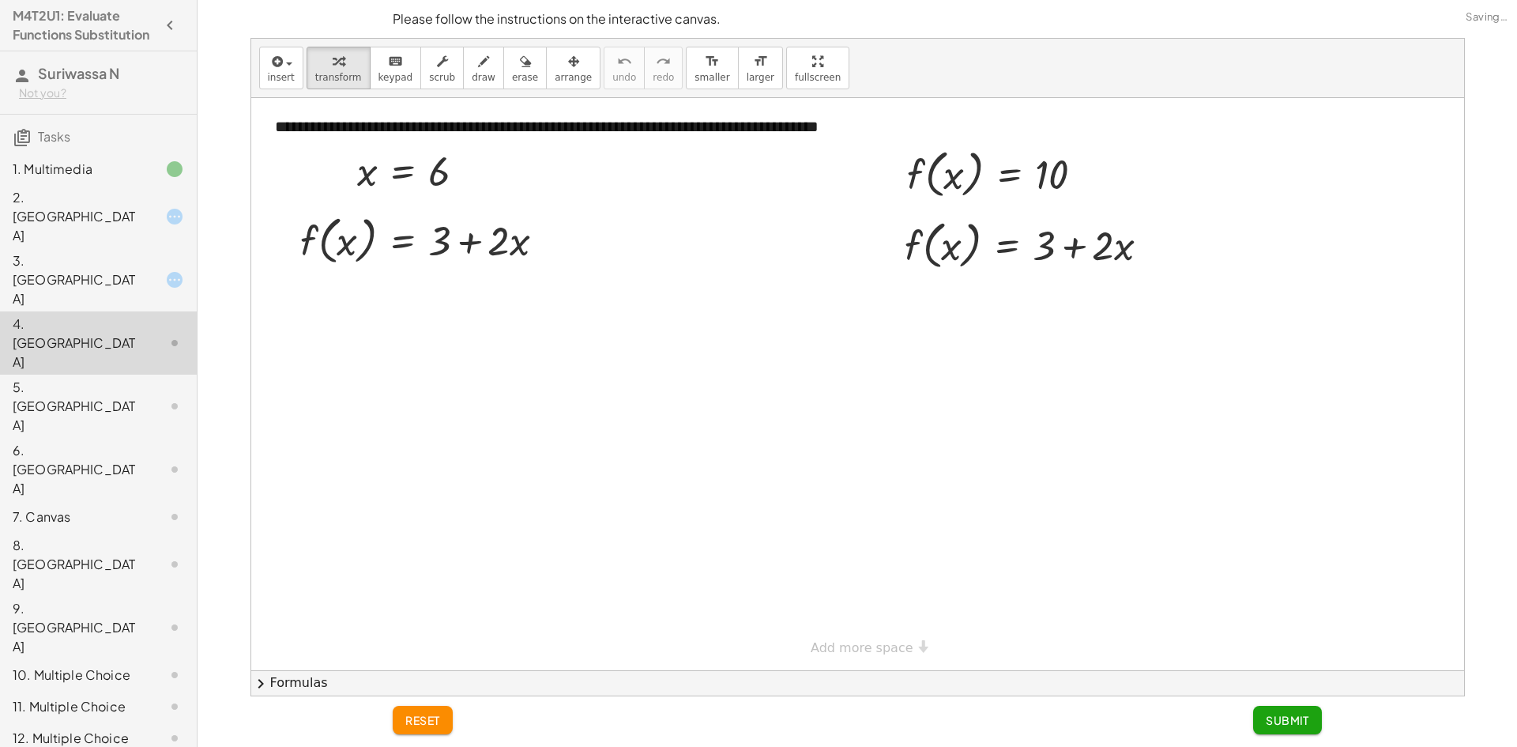
click at [165, 270] on icon at bounding box center [174, 279] width 19 height 19
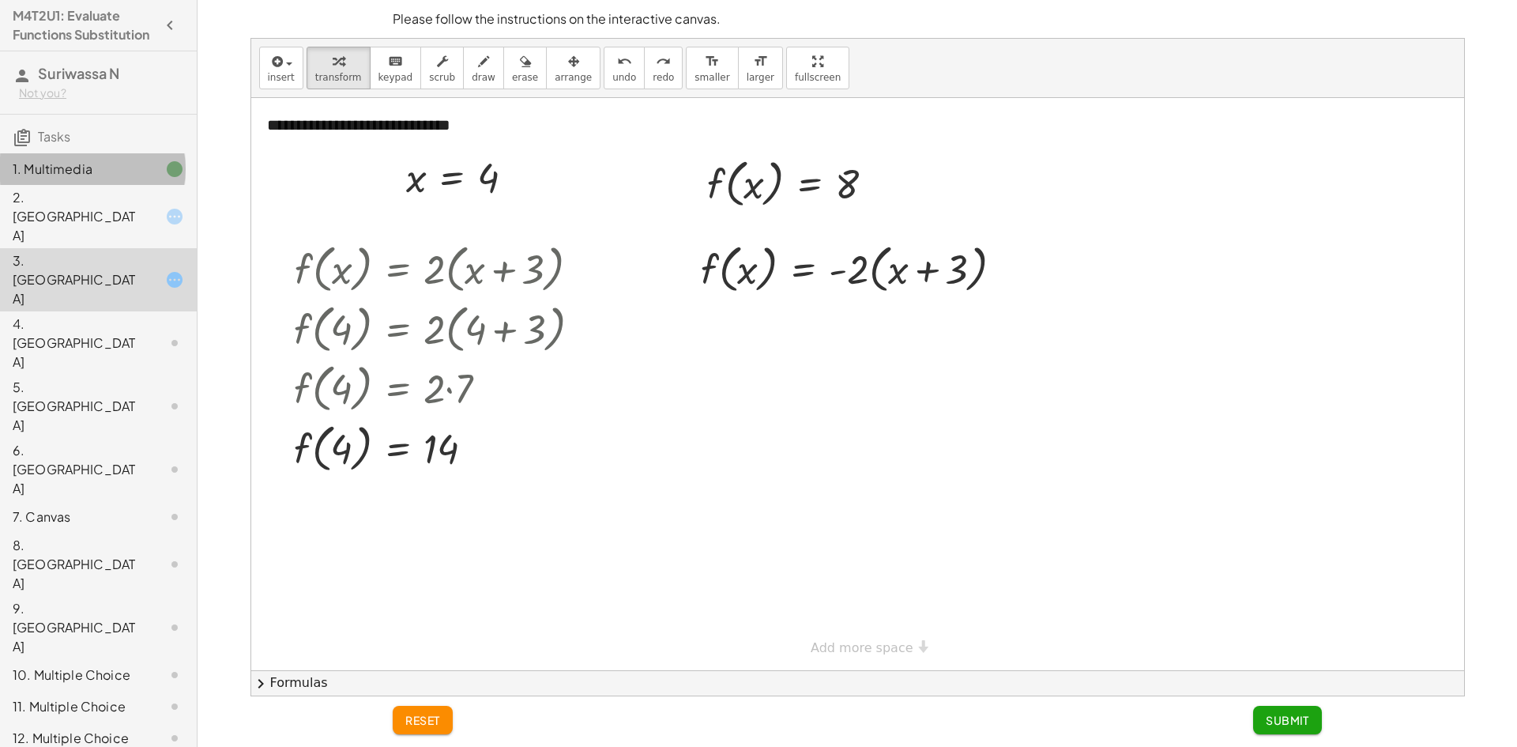
click at [64, 179] on div "1. Multimedia" at bounding box center [76, 169] width 127 height 19
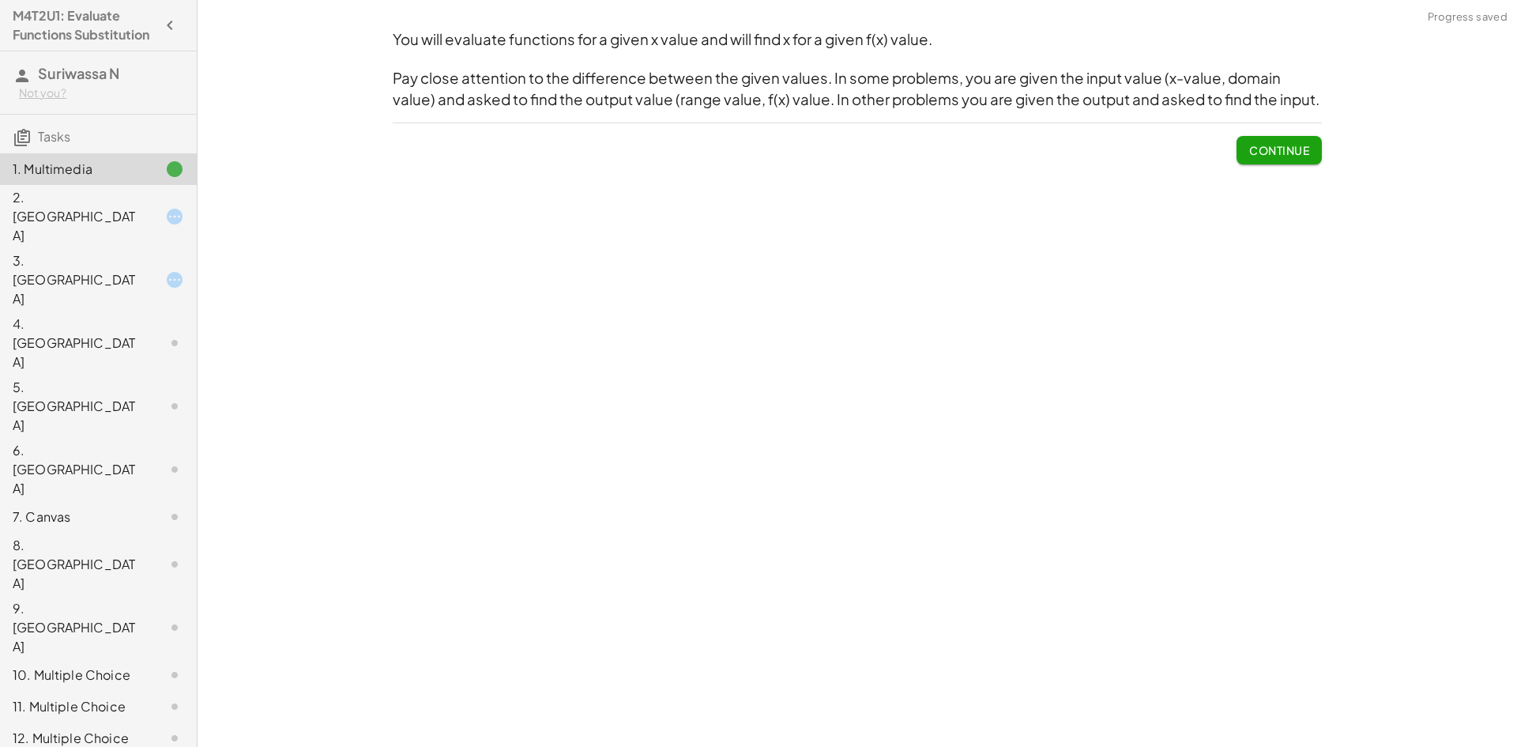
click at [156, 311] on div "2. [GEOGRAPHIC_DATA]" at bounding box center [98, 342] width 197 height 63
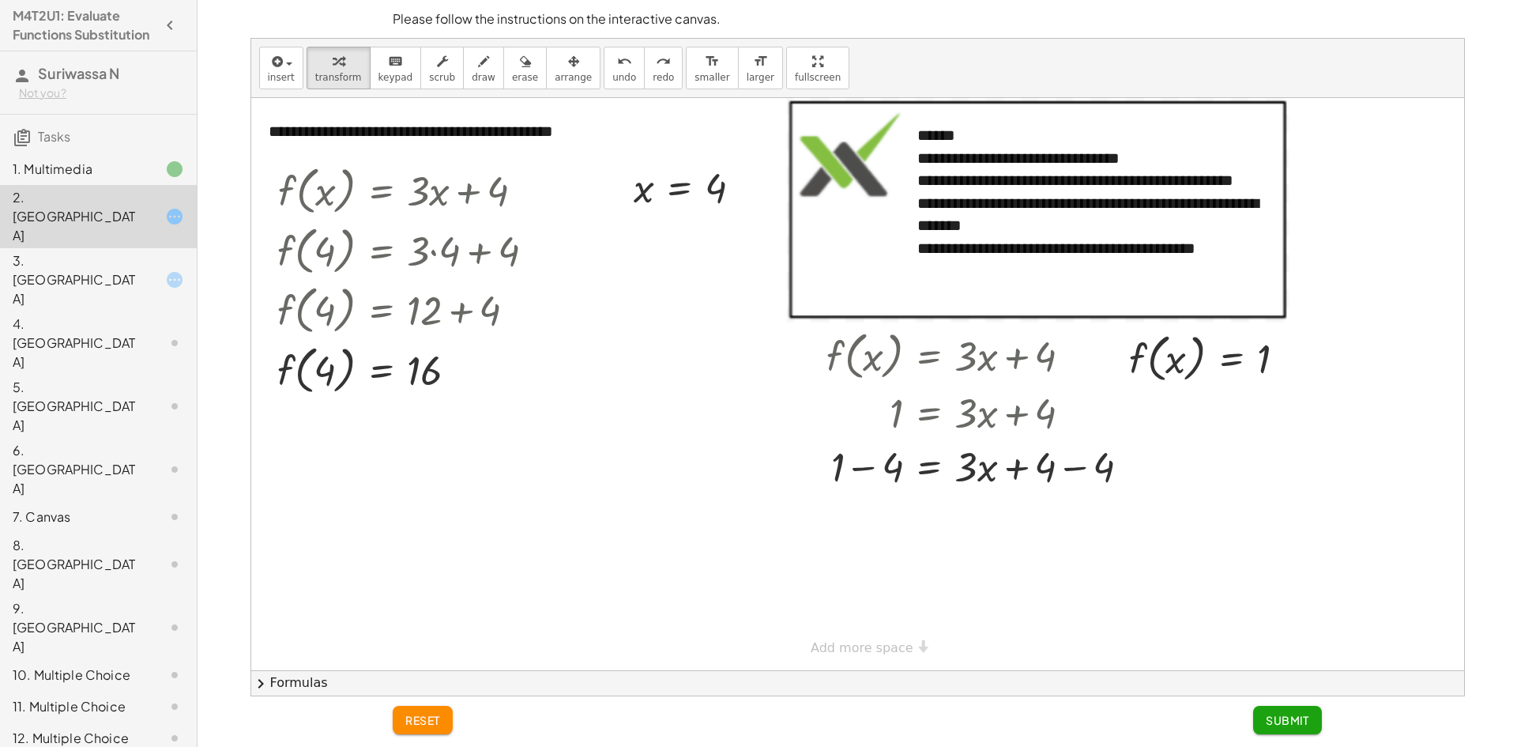
click at [110, 251] on div "3. [GEOGRAPHIC_DATA]" at bounding box center [76, 279] width 127 height 57
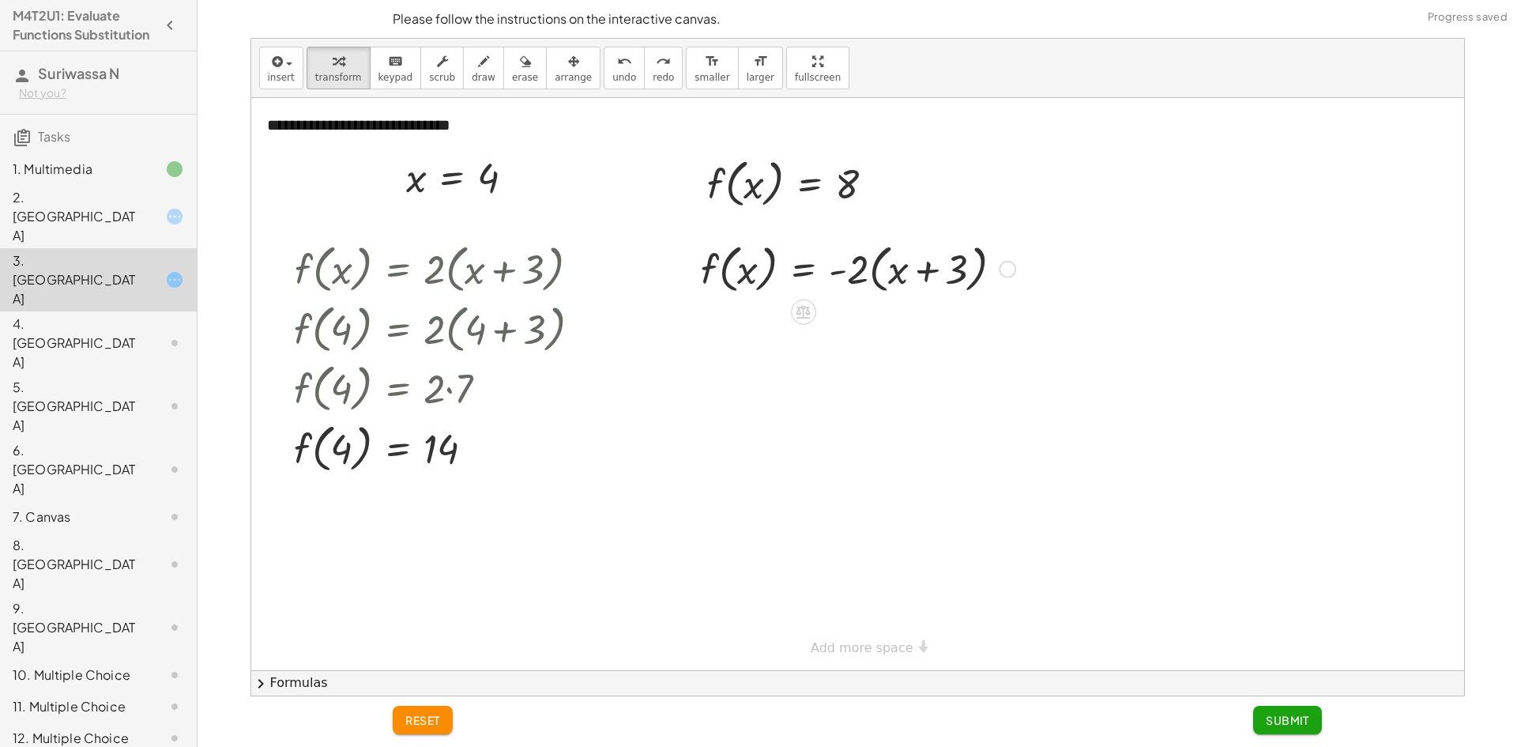
click at [864, 269] on div at bounding box center [858, 268] width 330 height 60
drag, startPoint x: 864, startPoint y: 269, endPoint x: 967, endPoint y: 258, distance: 103.4
click at [966, 258] on div at bounding box center [858, 268] width 330 height 60
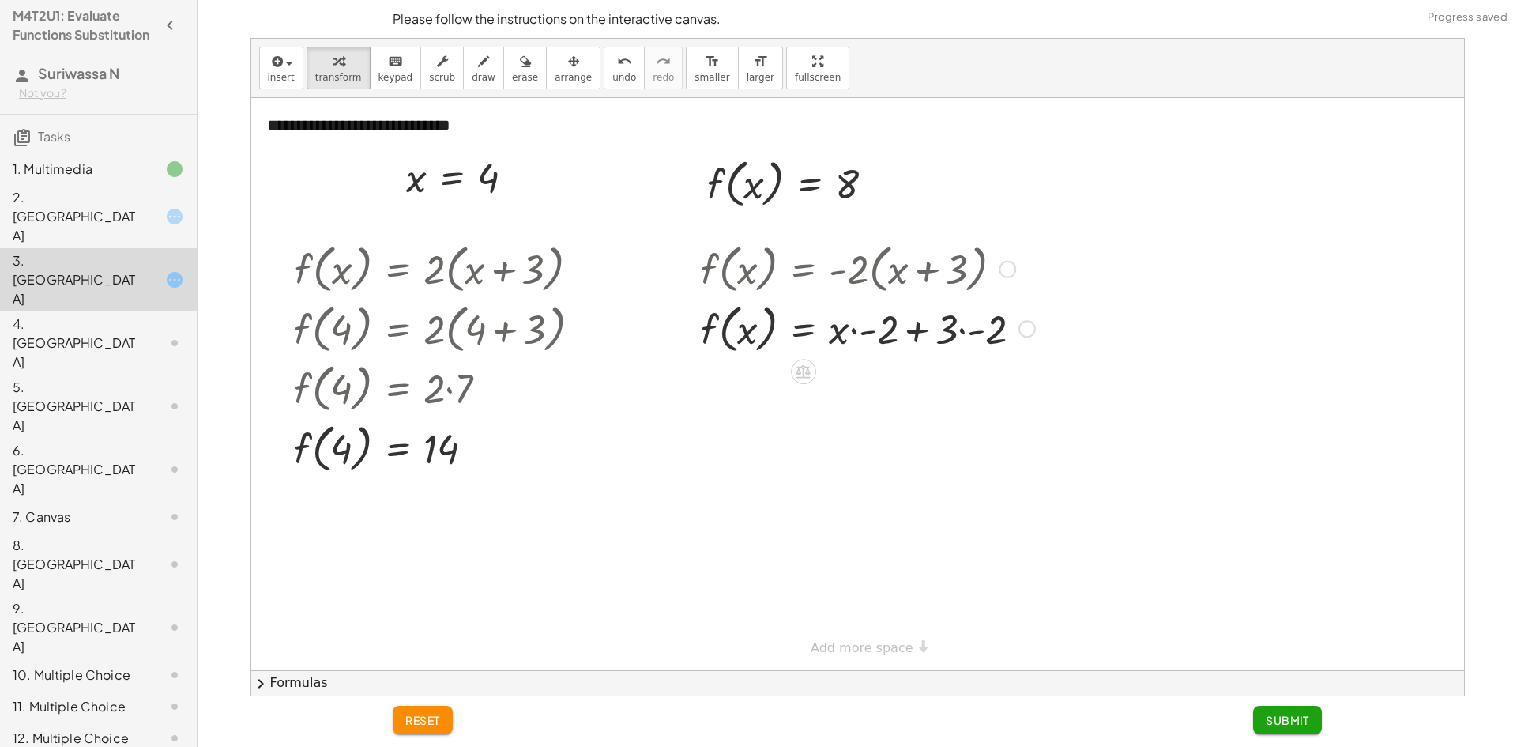
click at [944, 321] on div at bounding box center [868, 328] width 350 height 60
click at [944, 323] on div at bounding box center [868, 328] width 350 height 60
click at [864, 338] on div at bounding box center [868, 328] width 350 height 60
click at [908, 325] on div at bounding box center [869, 328] width 353 height 60
click at [922, 330] on div at bounding box center [869, 328] width 353 height 60
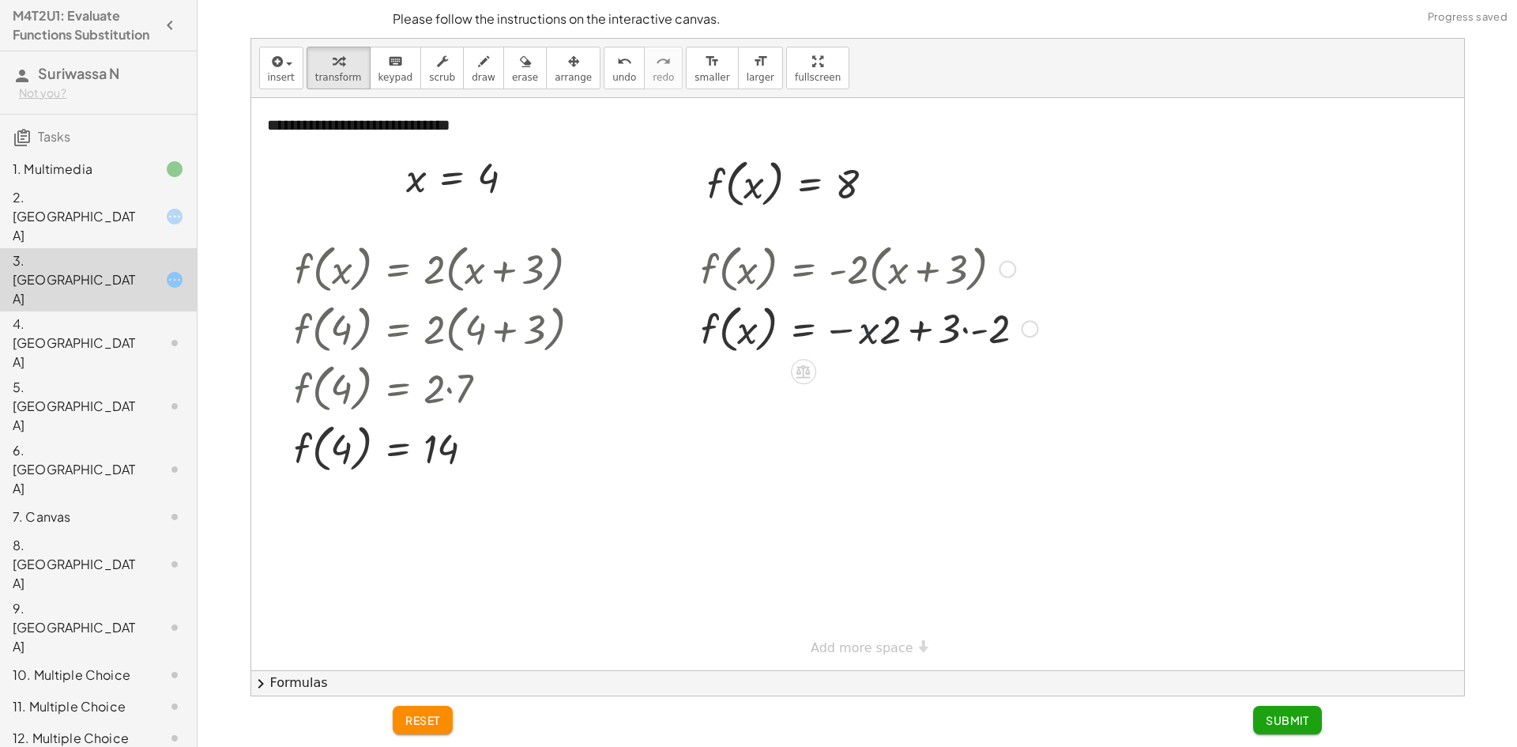
click at [922, 331] on div at bounding box center [869, 328] width 353 height 60
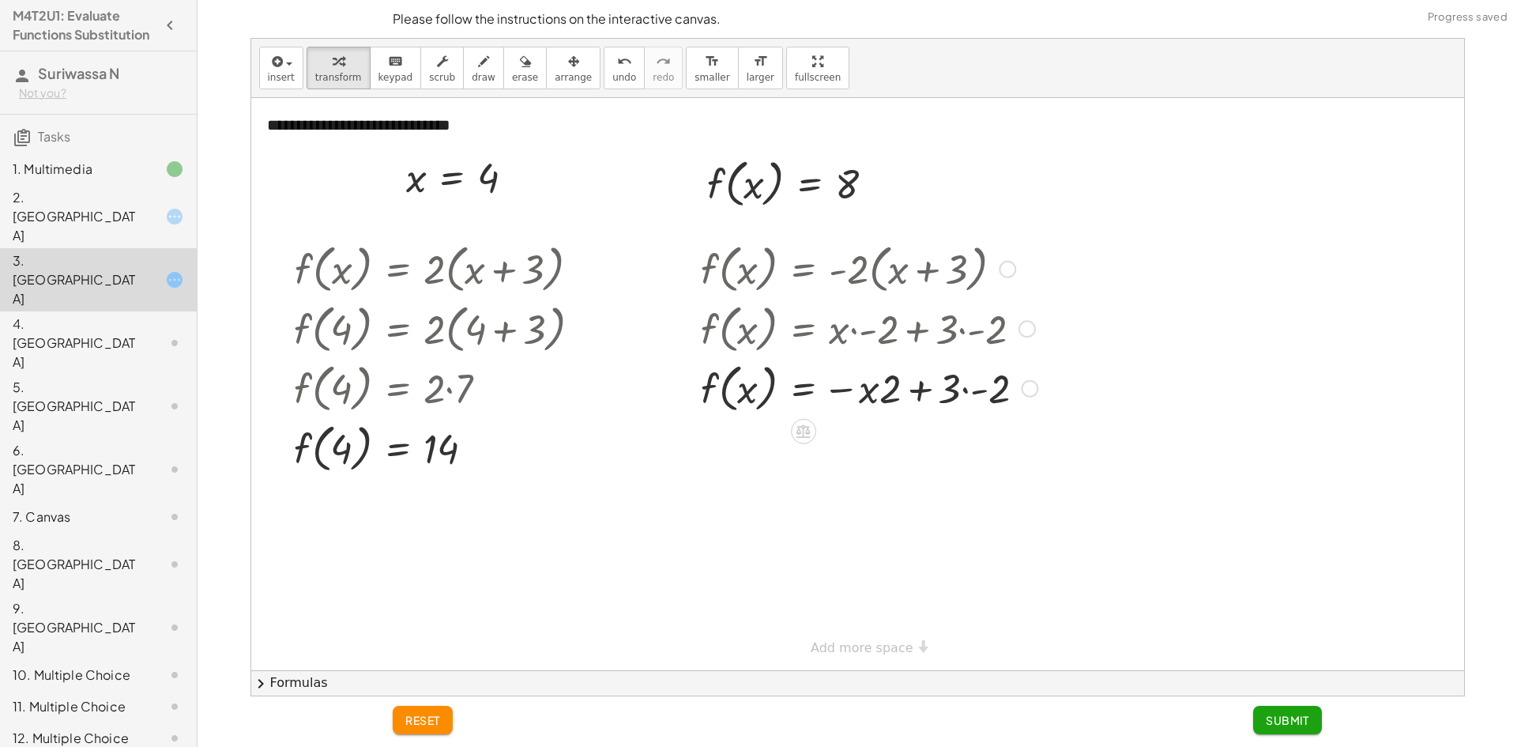
click at [953, 394] on div at bounding box center [869, 387] width 353 height 60
click at [962, 390] on div at bounding box center [869, 387] width 353 height 60
click at [947, 394] on div at bounding box center [868, 387] width 350 height 60
click at [943, 395] on div at bounding box center [869, 387] width 353 height 60
click at [943, 396] on div at bounding box center [869, 387] width 353 height 60
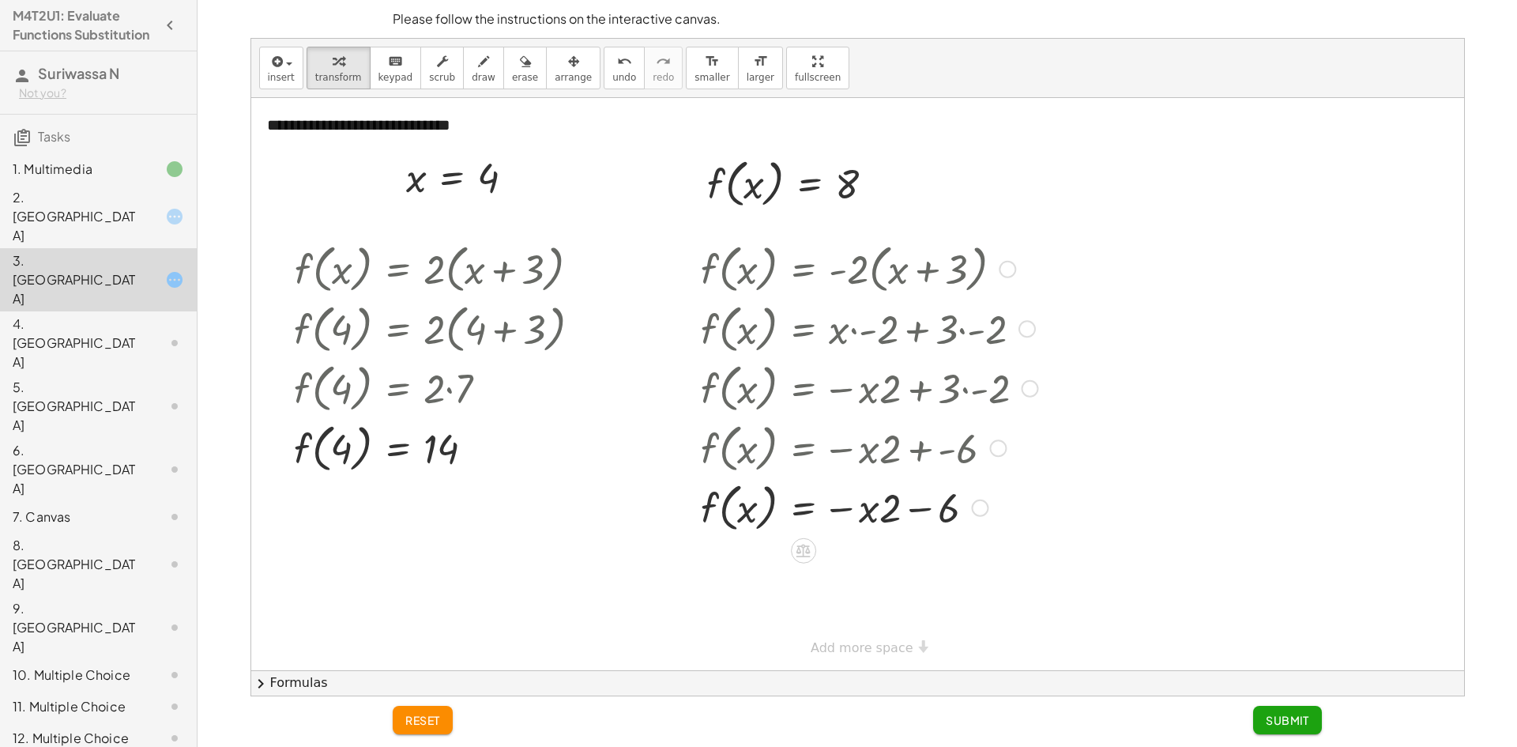
click at [904, 503] on div at bounding box center [869, 506] width 353 height 60
click at [1293, 717] on span "Submit" at bounding box center [1287, 720] width 43 height 14
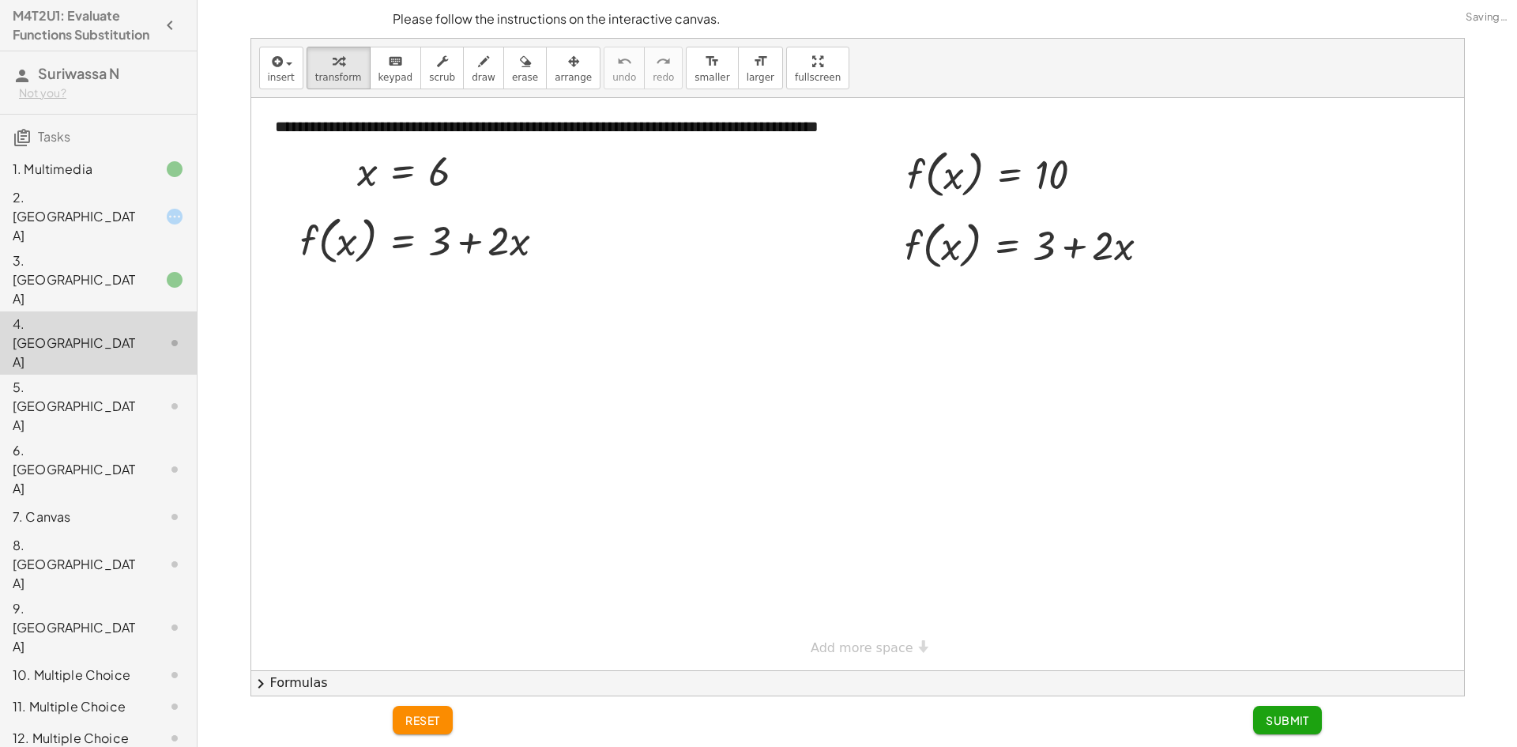
click at [84, 311] on div "2. [GEOGRAPHIC_DATA]" at bounding box center [98, 342] width 197 height 63
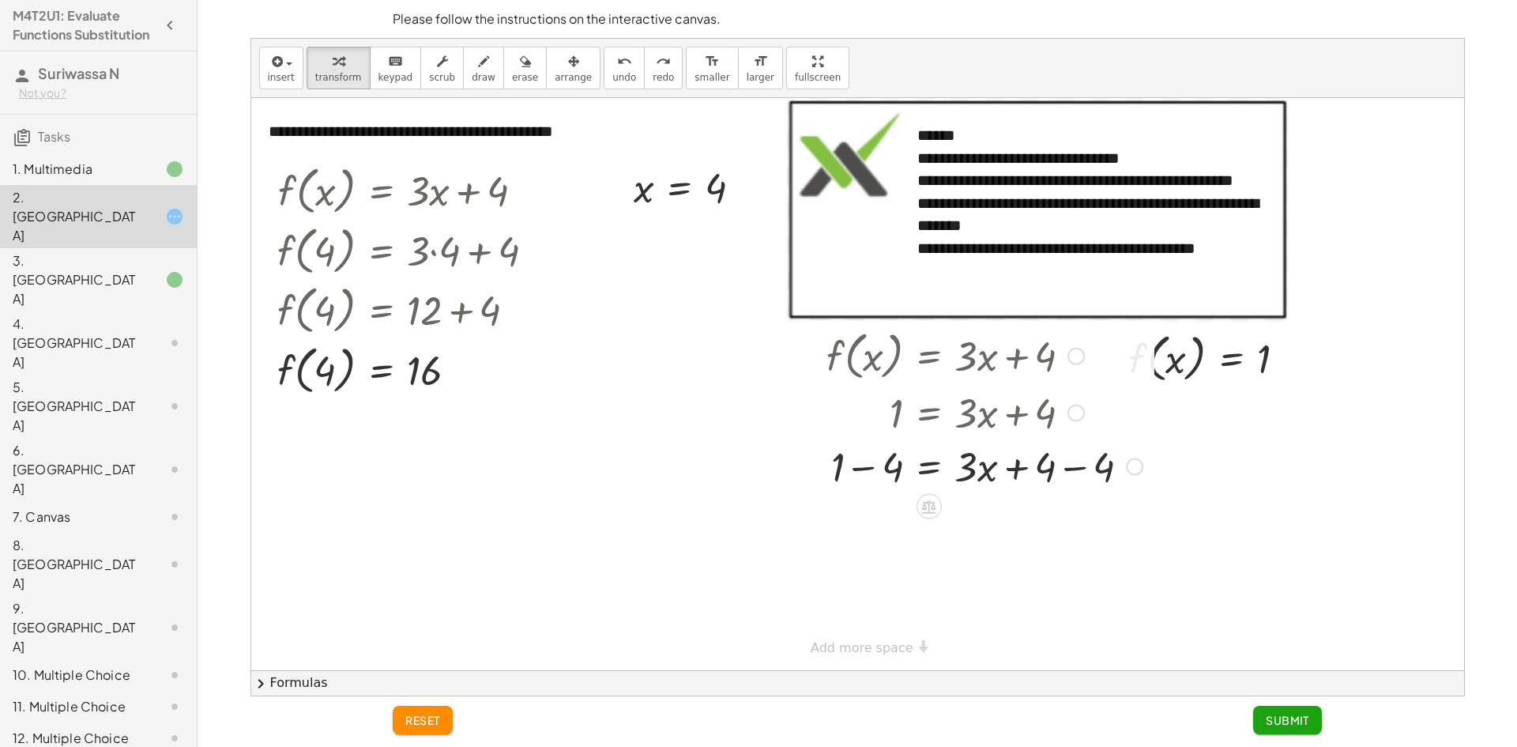
click at [1071, 460] on div at bounding box center [985, 466] width 332 height 54
click at [996, 518] on div at bounding box center [985, 519] width 332 height 54
click at [1268, 725] on span "Submit" at bounding box center [1287, 720] width 43 height 14
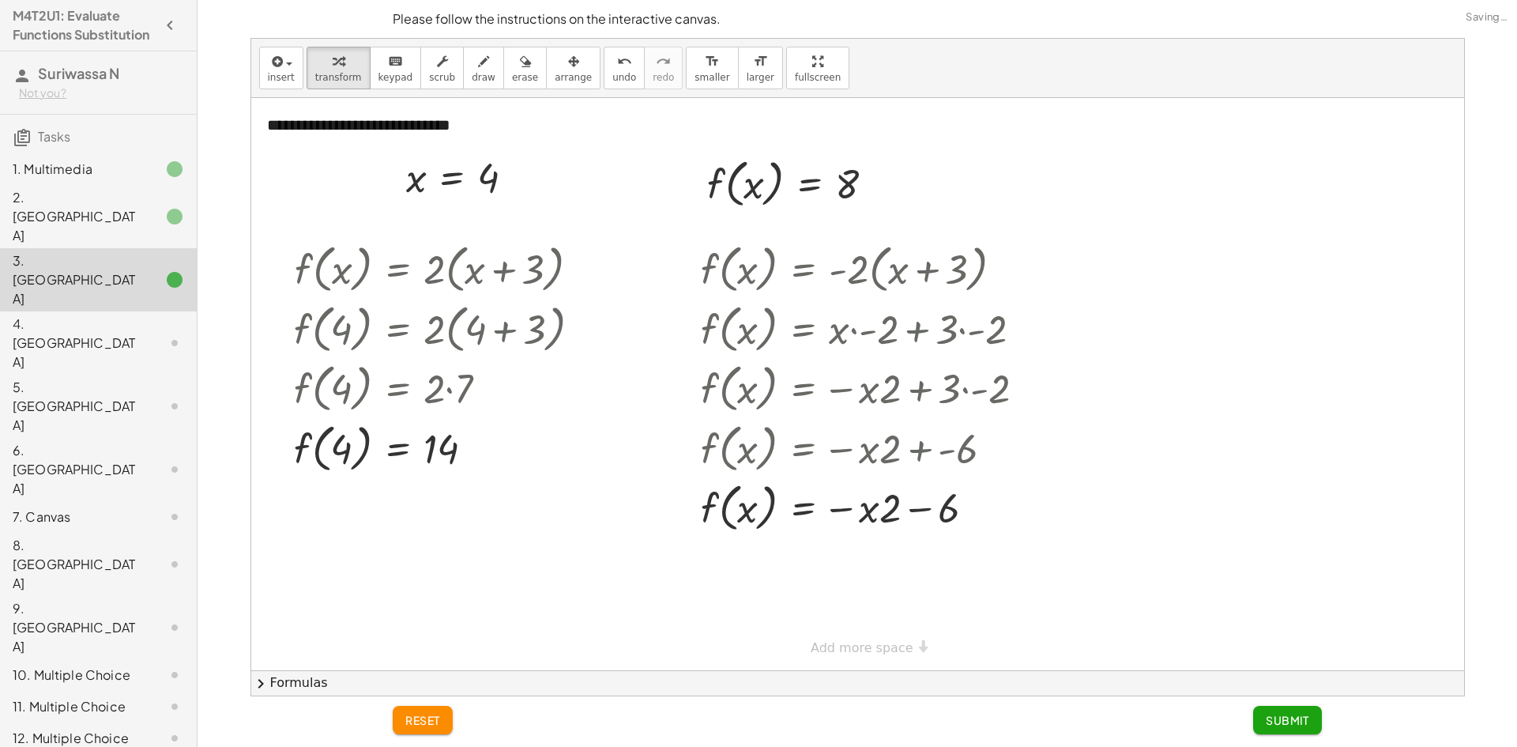
click at [160, 438] on div "4. [GEOGRAPHIC_DATA]" at bounding box center [98, 469] width 197 height 63
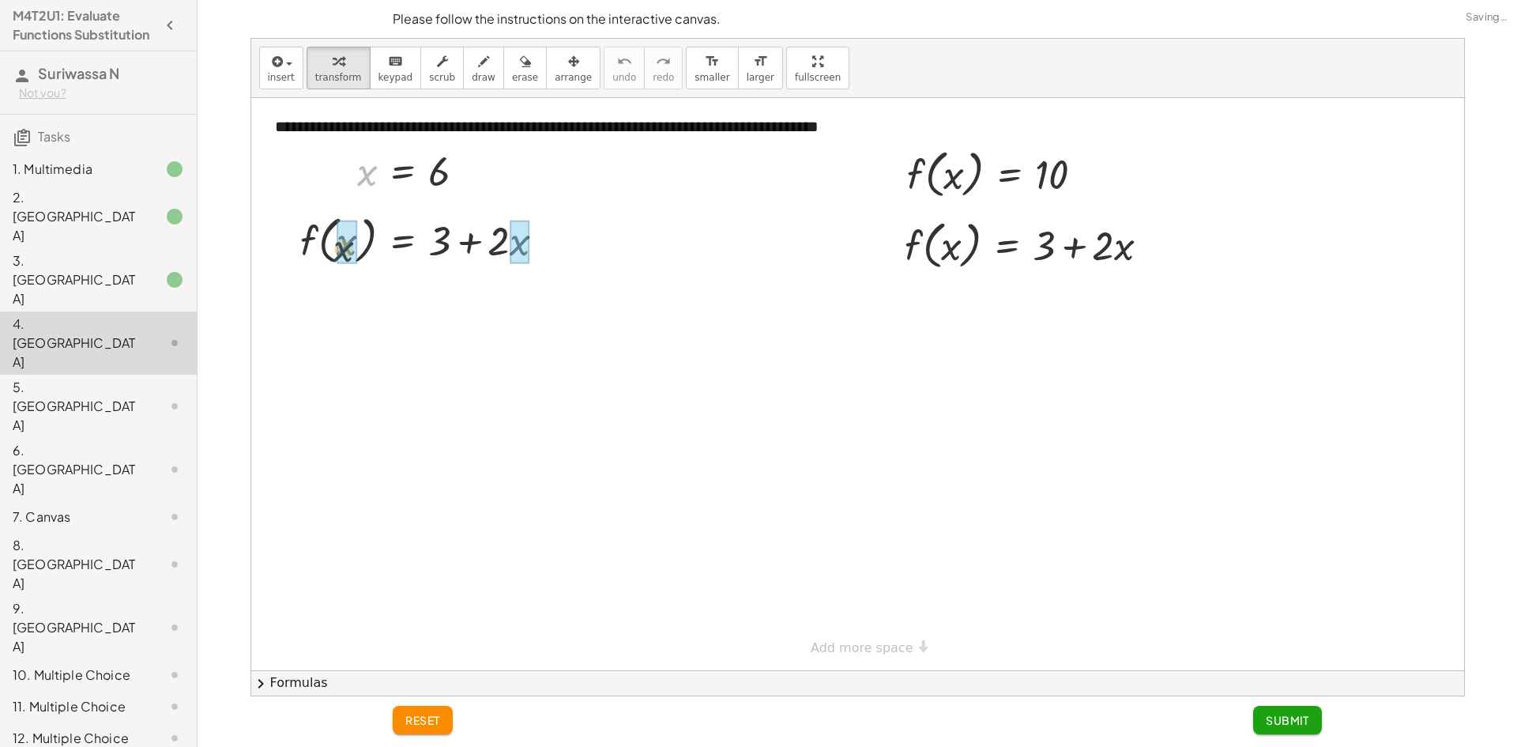
drag, startPoint x: 373, startPoint y: 177, endPoint x: 348, endPoint y: 262, distance: 88.2
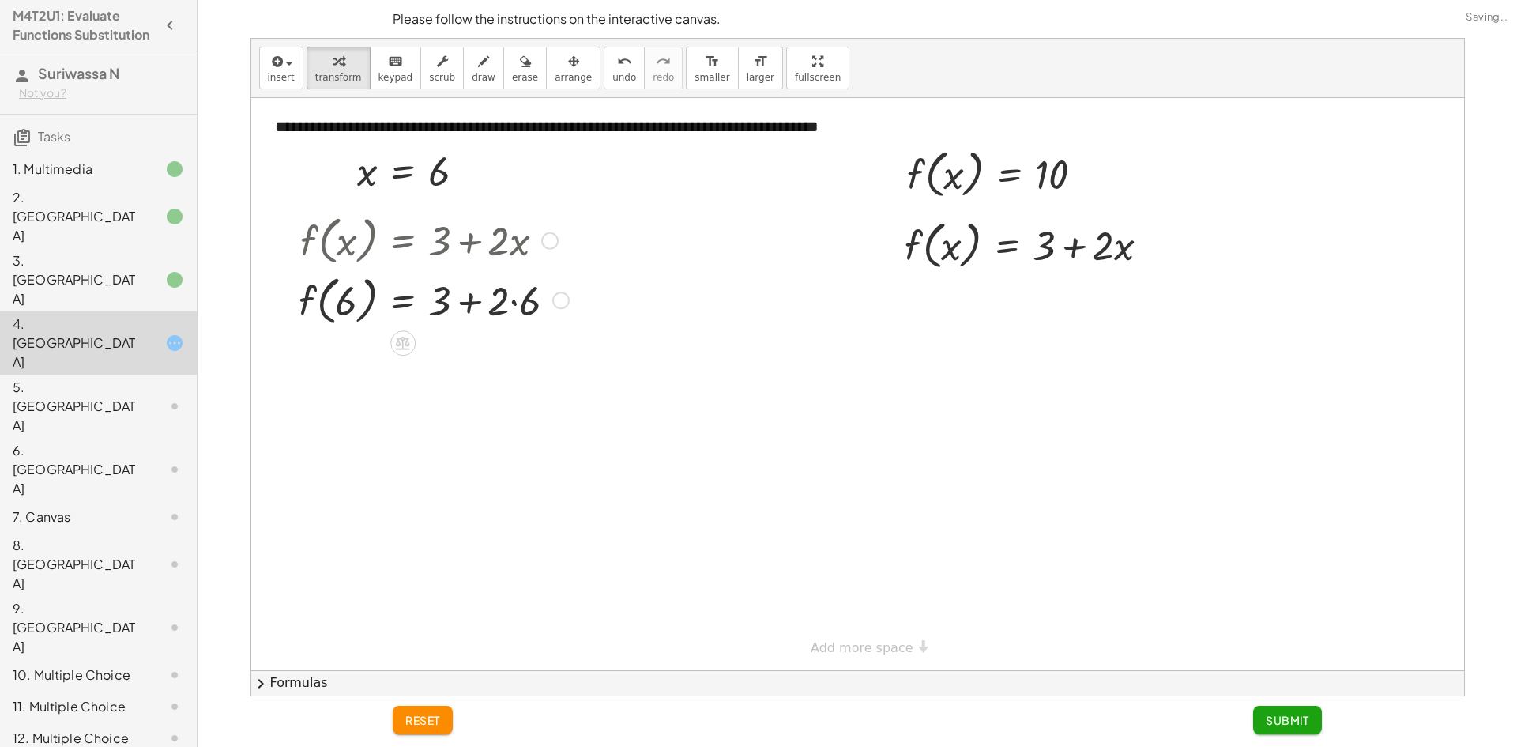
click at [503, 303] on div at bounding box center [434, 299] width 286 height 60
click at [515, 302] on div at bounding box center [434, 299] width 286 height 60
click at [483, 357] on div at bounding box center [434, 359] width 286 height 60
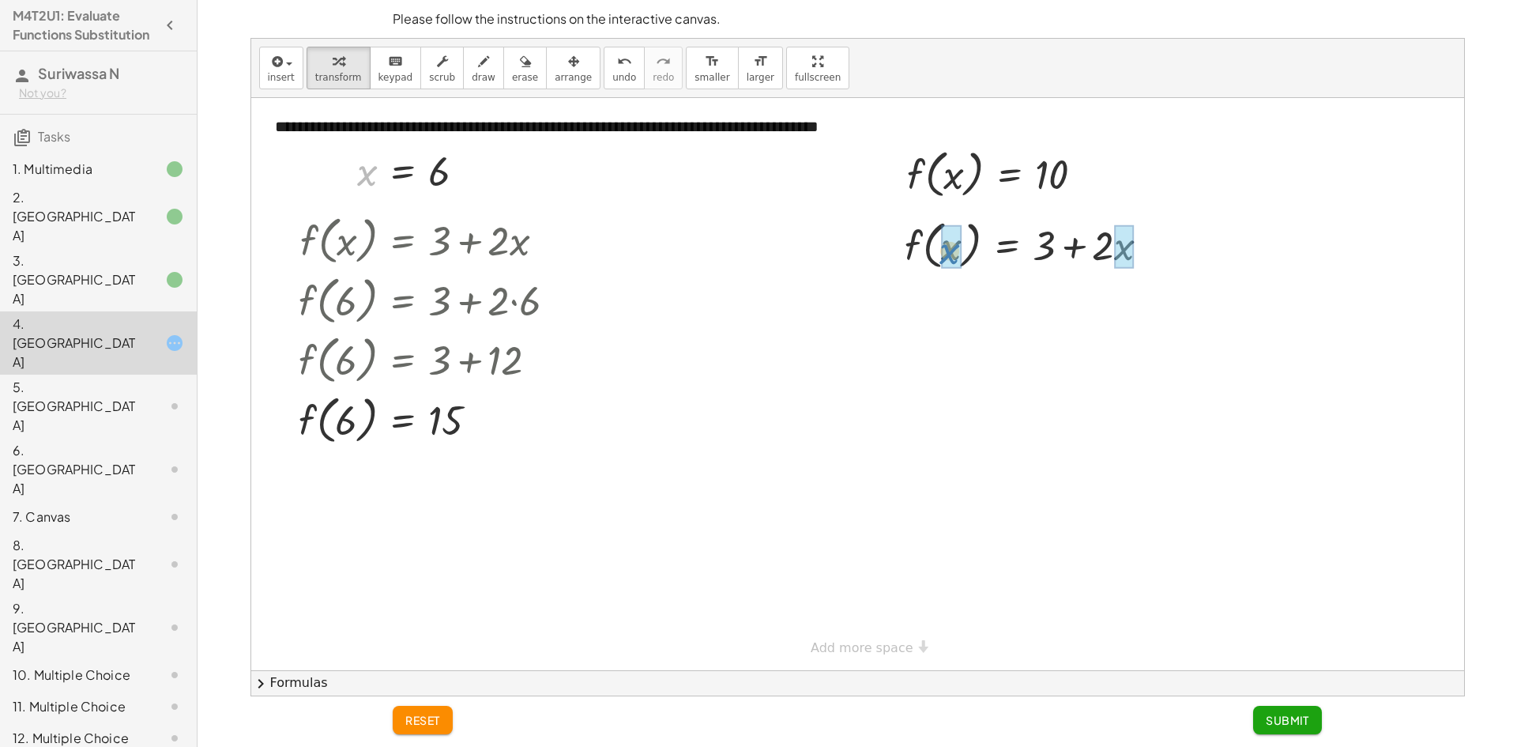
drag, startPoint x: 369, startPoint y: 178, endPoint x: 955, endPoint y: 258, distance: 591.0
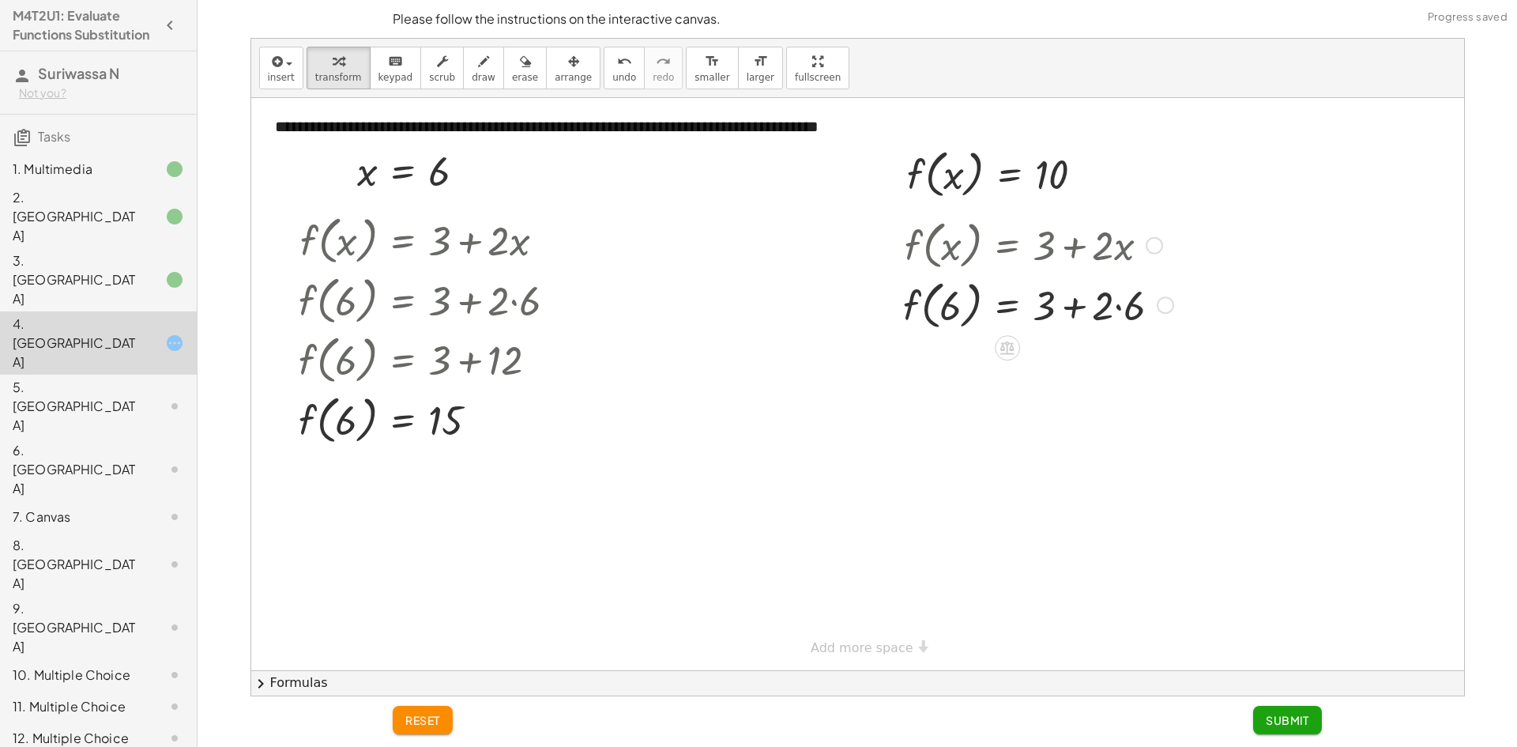
click at [1113, 303] on div at bounding box center [1038, 304] width 286 height 60
click at [1116, 307] on div at bounding box center [1038, 304] width 286 height 60
click at [1079, 379] on div at bounding box center [1038, 363] width 286 height 60
click at [1090, 372] on div at bounding box center [1038, 363] width 286 height 60
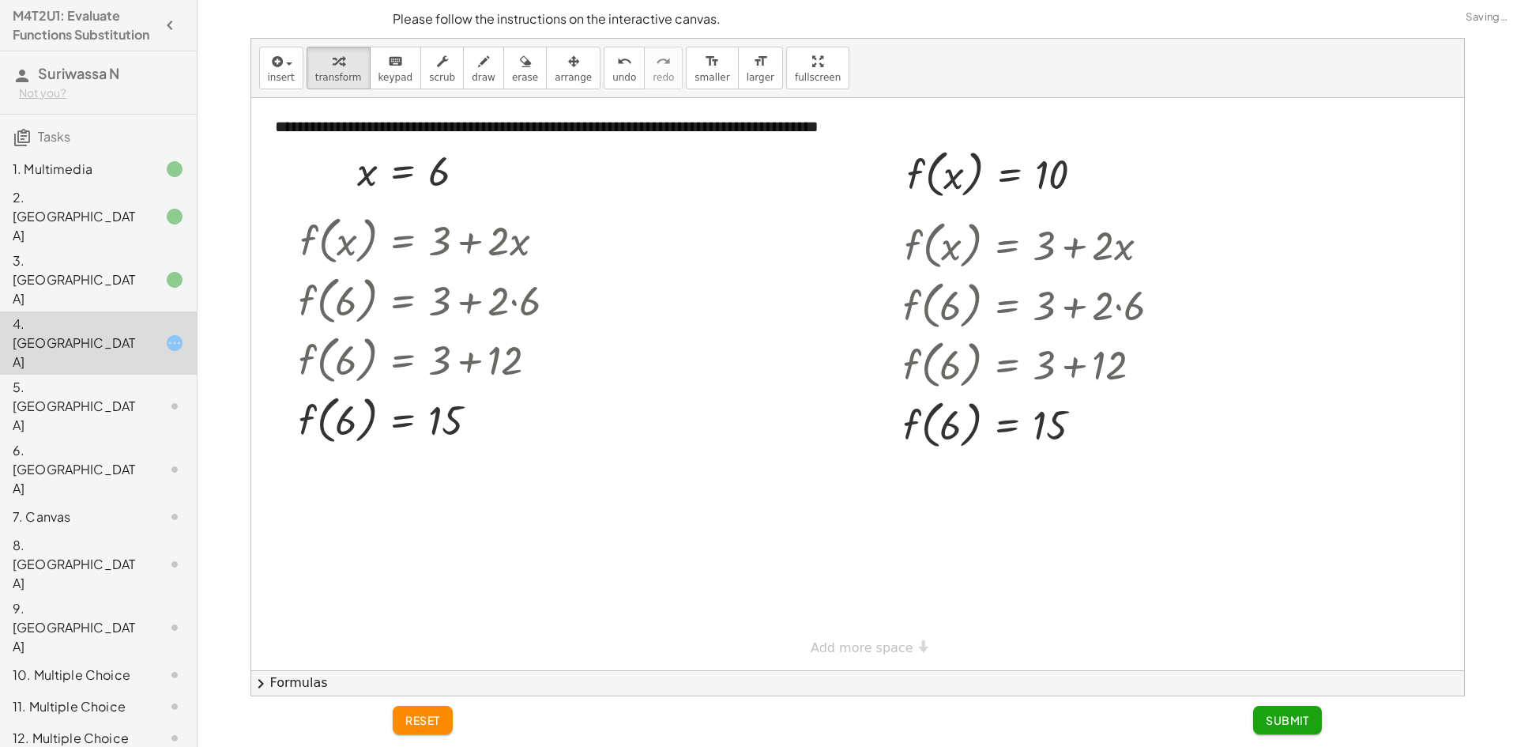
click at [1290, 725] on span "Submit" at bounding box center [1287, 720] width 43 height 14
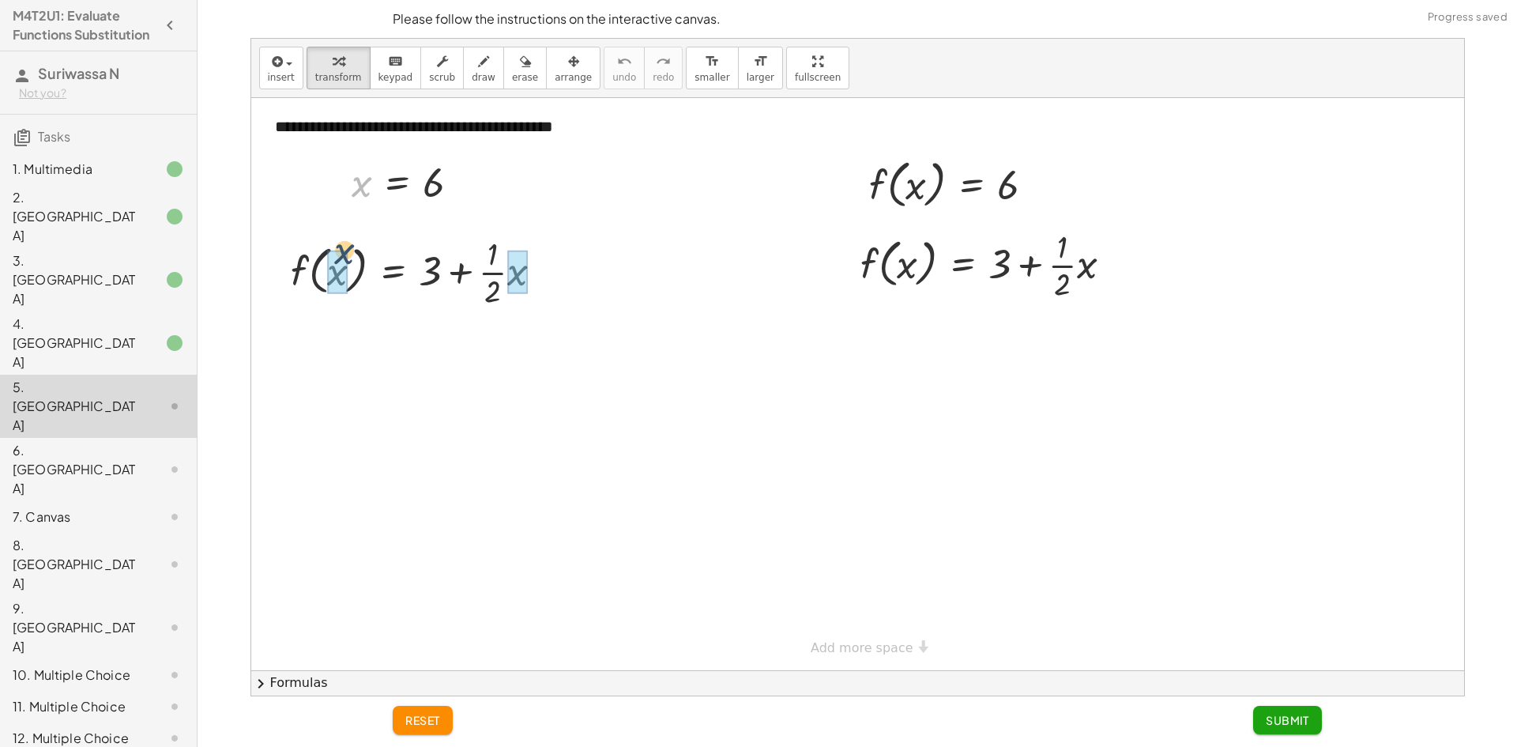
drag, startPoint x: 350, startPoint y: 213, endPoint x: 321, endPoint y: 280, distance: 72.5
click at [321, 280] on div "**********" at bounding box center [857, 384] width 1213 height 572
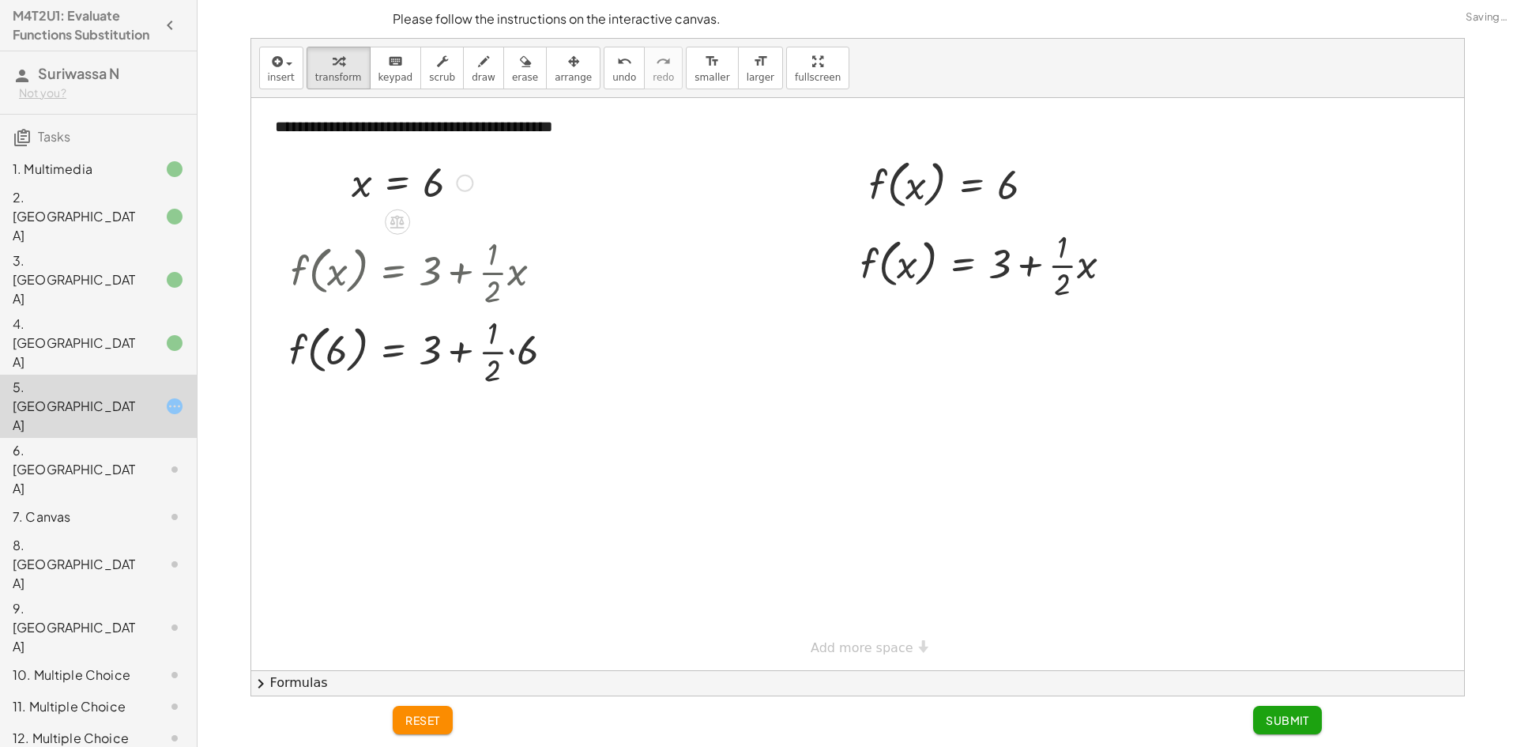
click at [492, 361] on div at bounding box center [427, 350] width 293 height 79
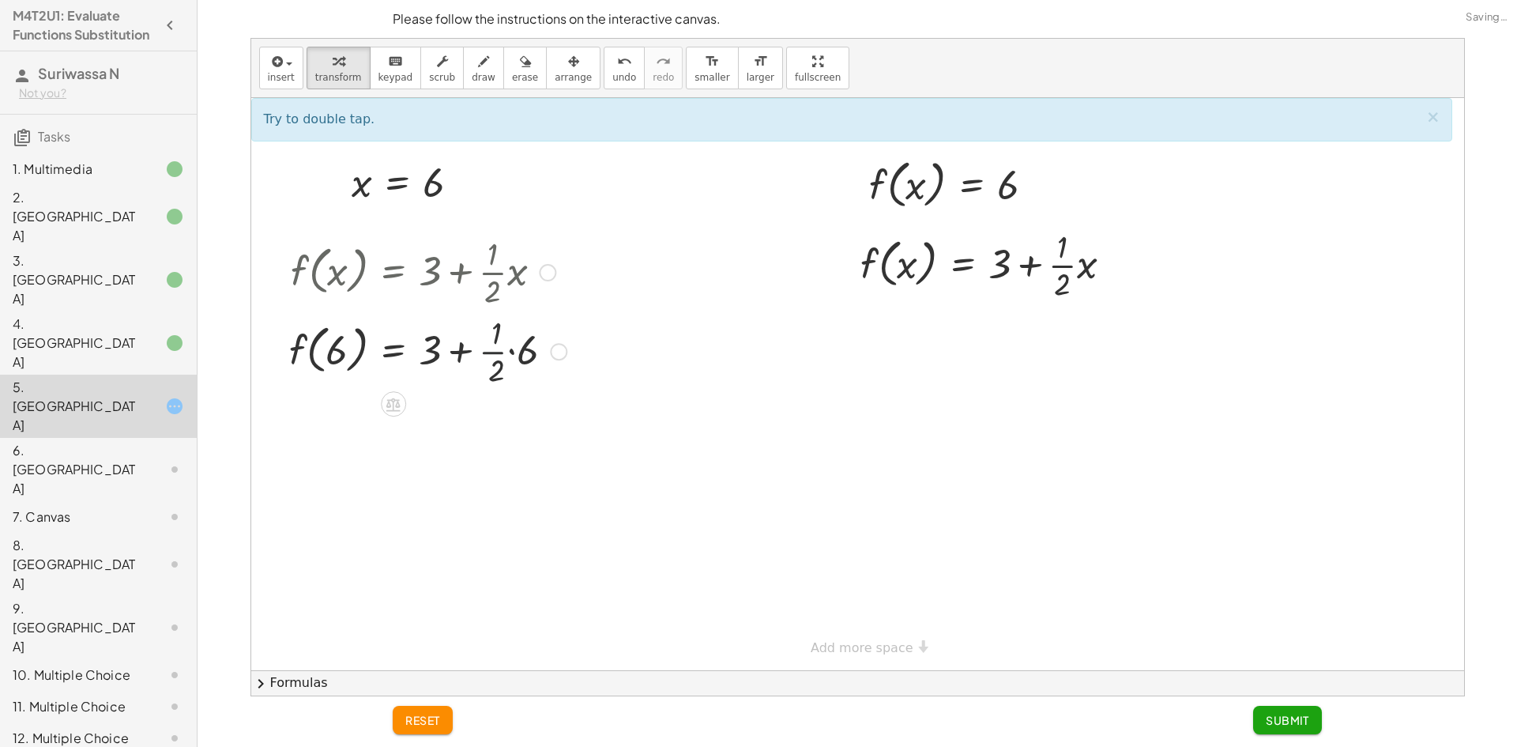
click at [511, 354] on div at bounding box center [427, 350] width 293 height 79
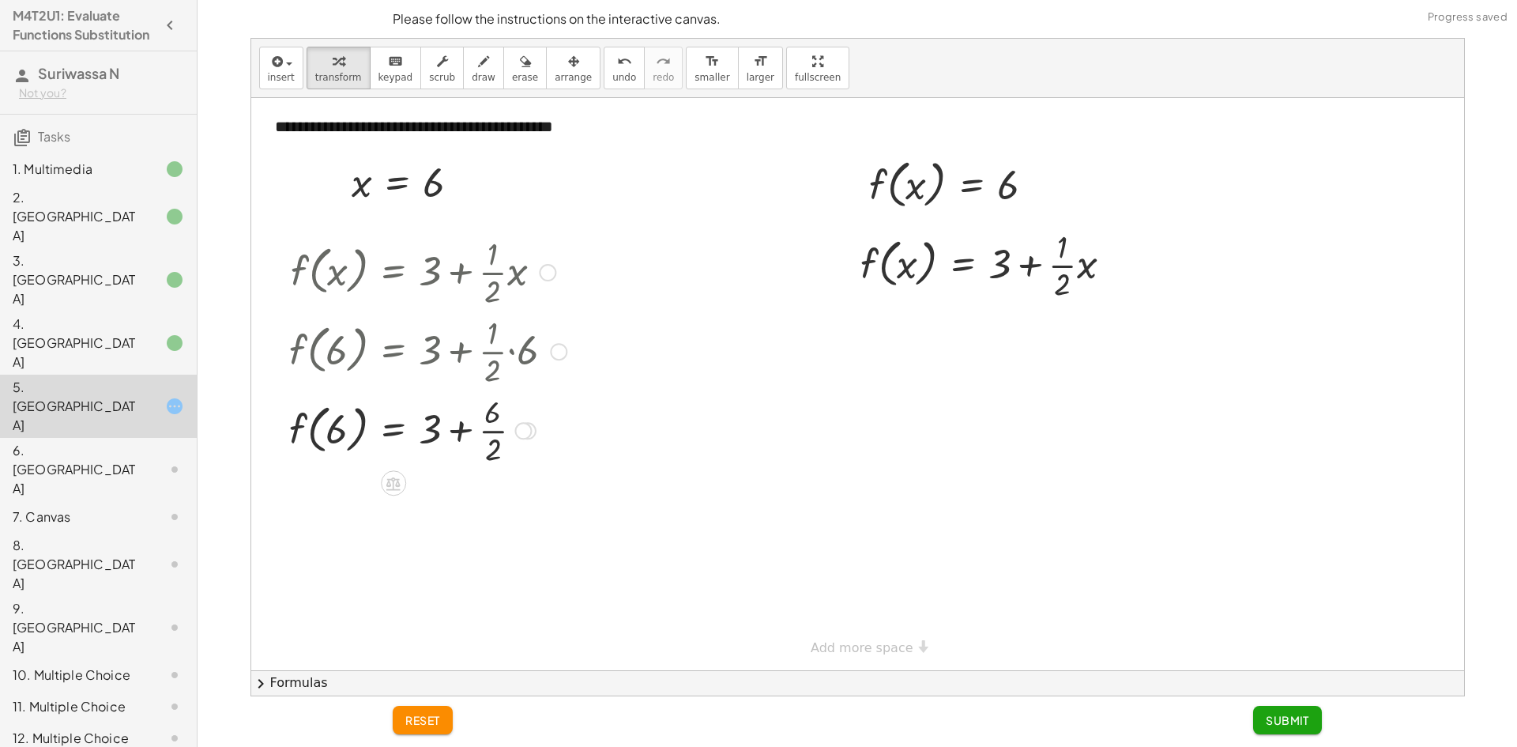
click at [476, 418] on div at bounding box center [427, 429] width 293 height 79
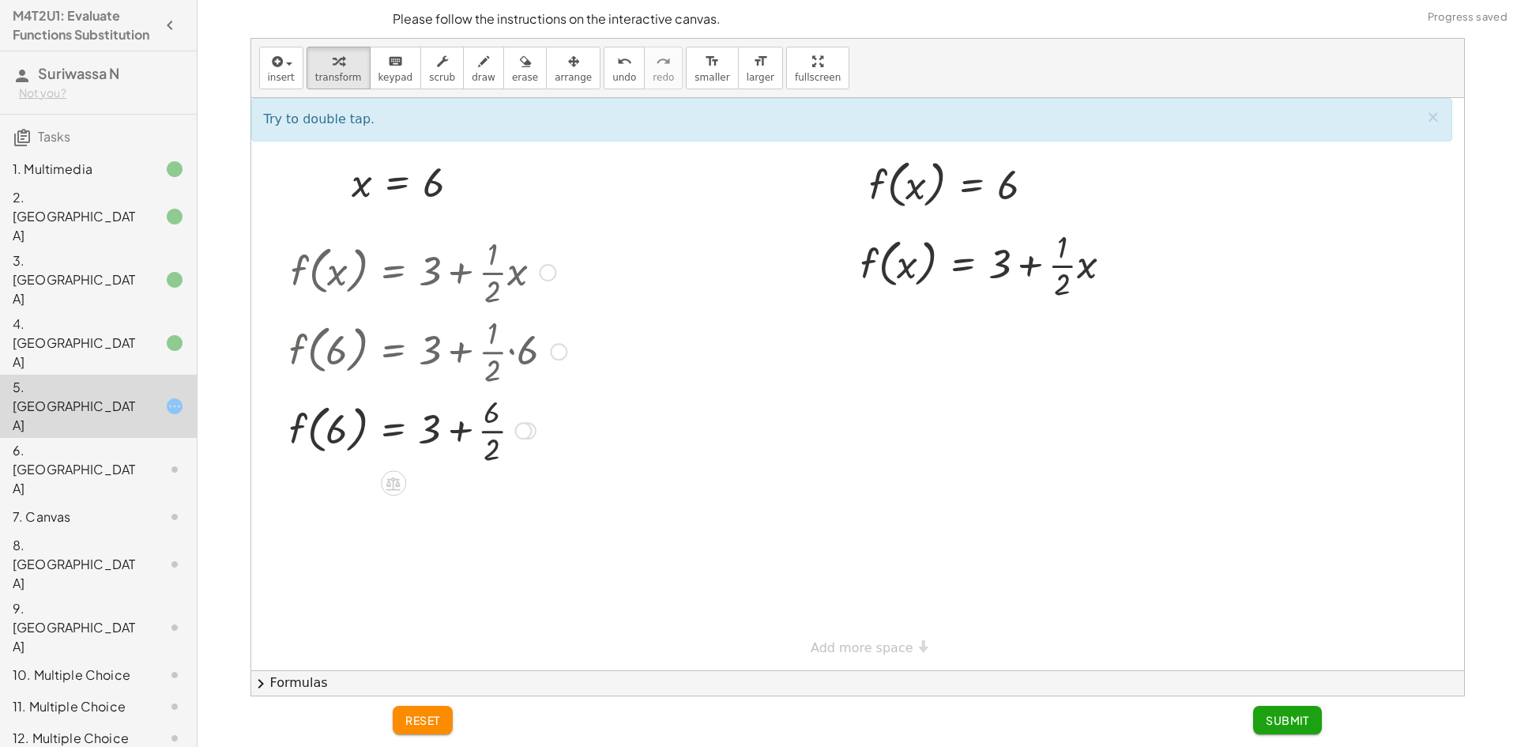
click at [485, 436] on div at bounding box center [427, 429] width 293 height 79
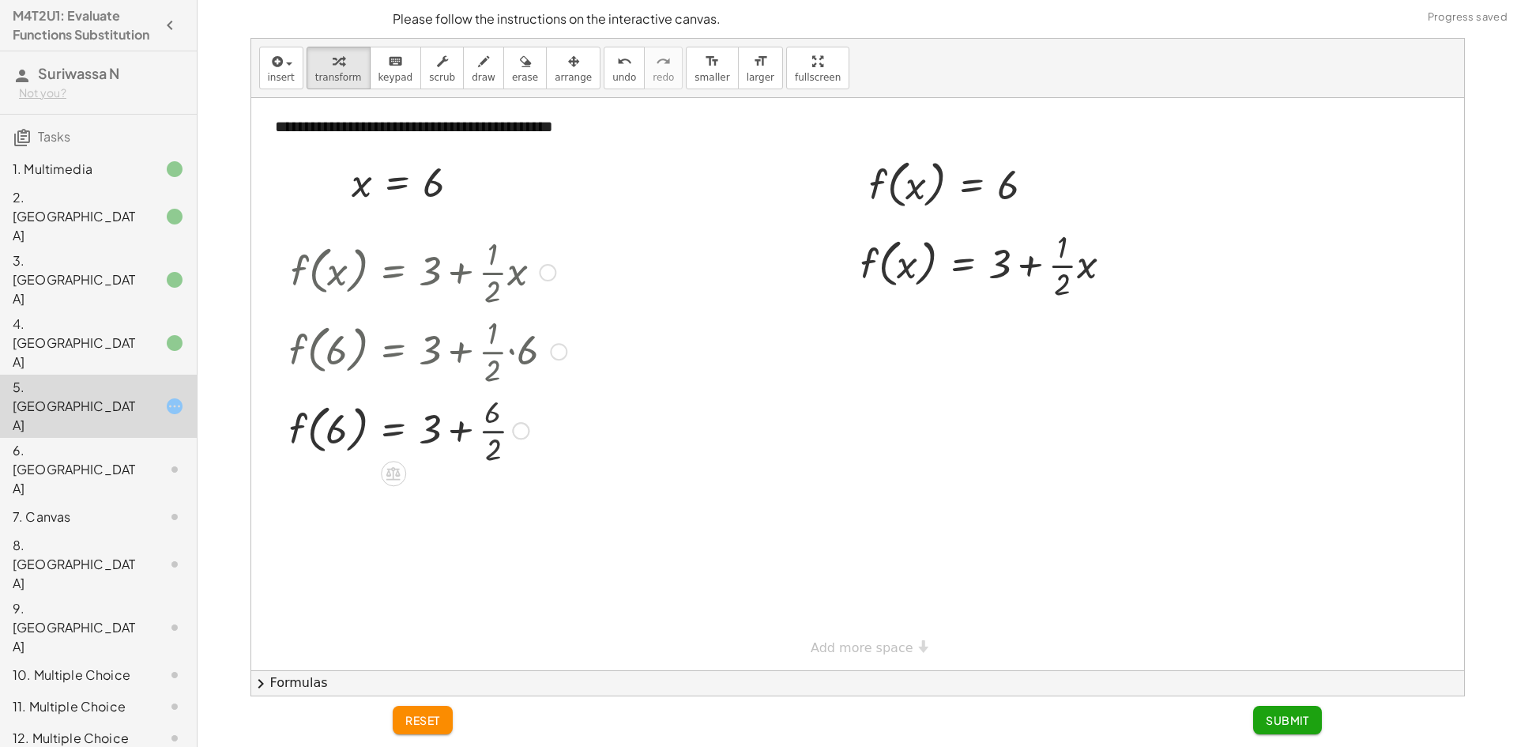
click at [485, 440] on div at bounding box center [427, 430] width 293 height 60
click at [486, 443] on div at bounding box center [427, 430] width 293 height 60
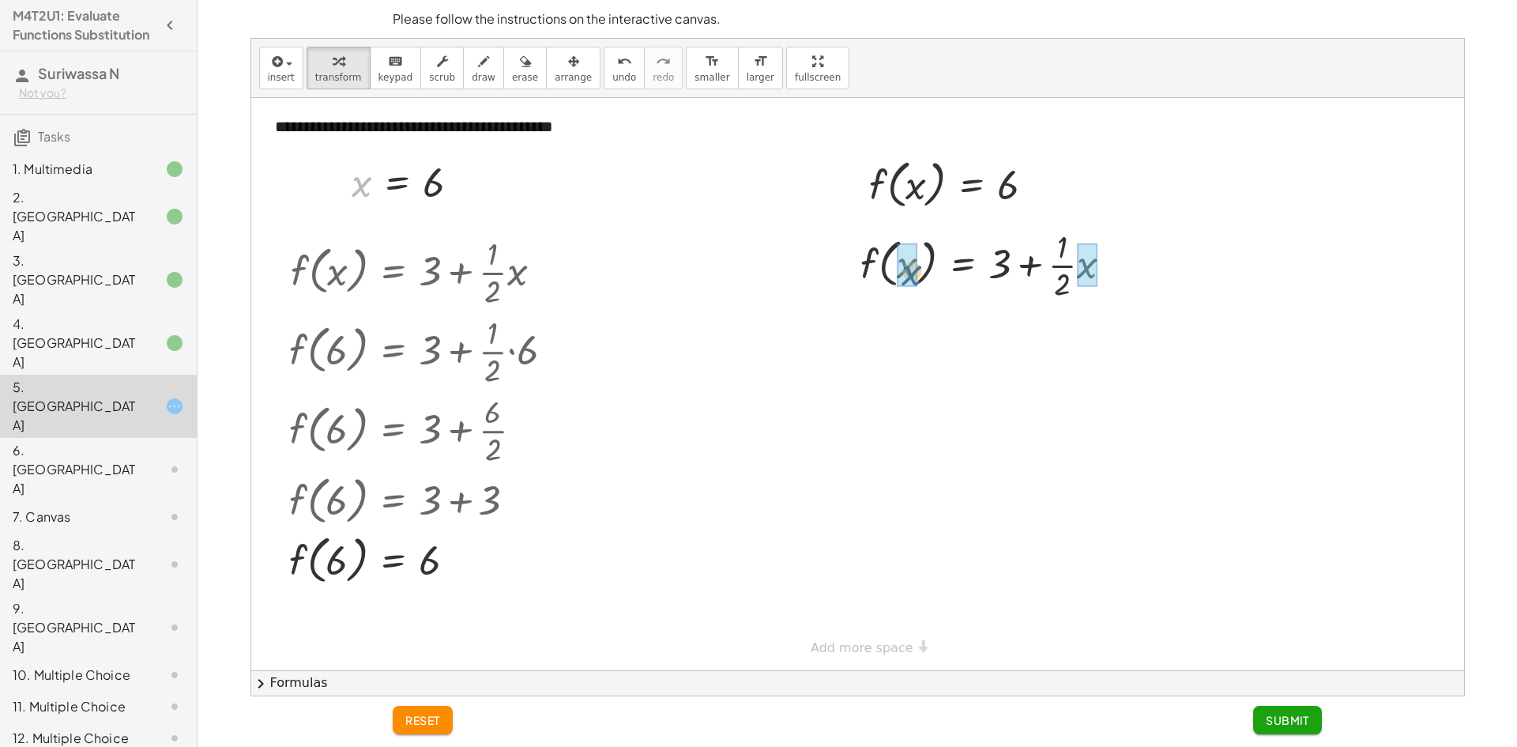
drag, startPoint x: 360, startPoint y: 183, endPoint x: 919, endPoint y: 277, distance: 566.4
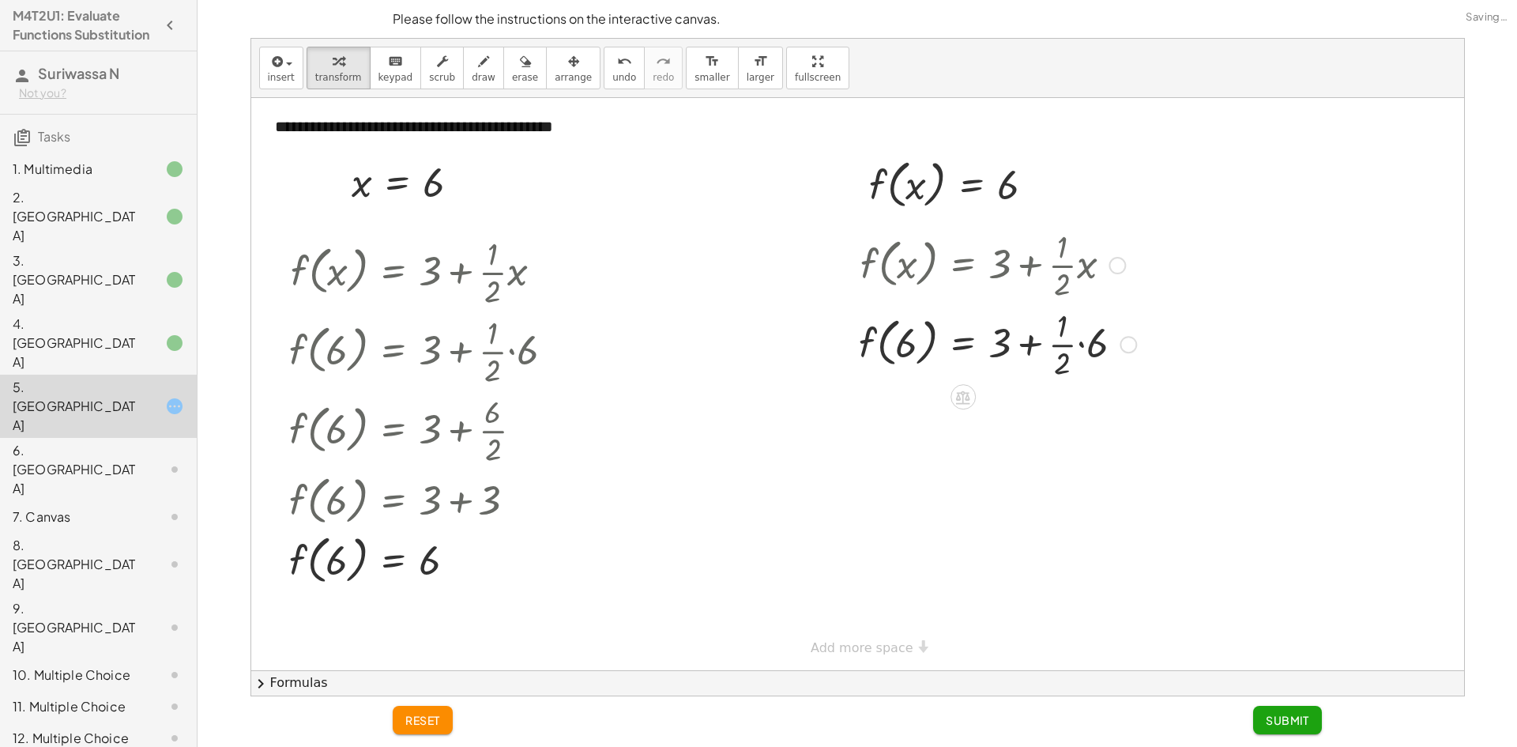
click at [1083, 341] on div at bounding box center [997, 342] width 293 height 79
click at [963, 265] on div "f ( , x ) = + 3 + · · 1 · 2 · x f ( , 6 ) = + 3 + · · 1 · 2 · 6 f ( , 6 ) = + 3…" at bounding box center [963, 265] width 0 height 0
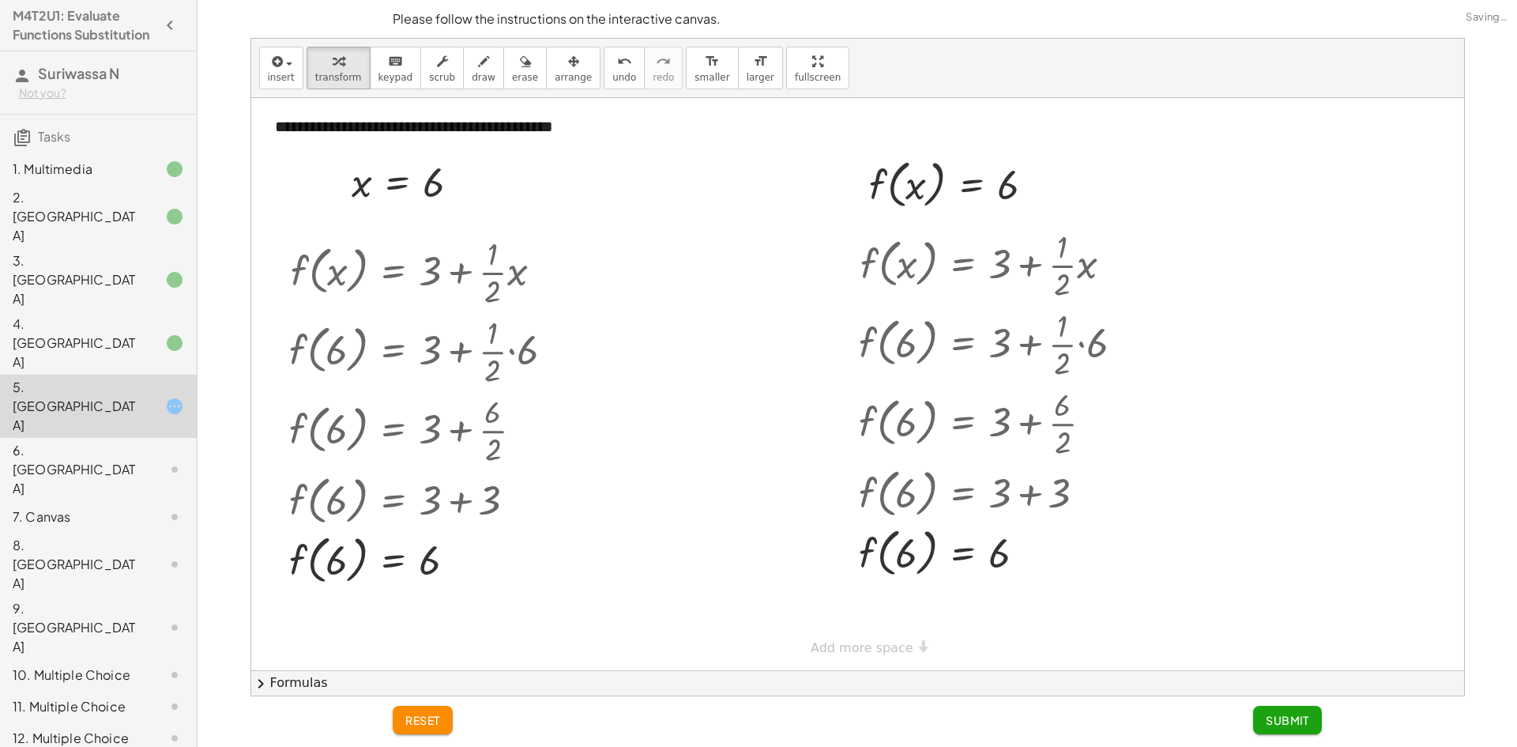
click at [1251, 728] on div "reset Submit" at bounding box center [857, 720] width 929 height 28
click at [1262, 721] on button "Submit" at bounding box center [1287, 720] width 69 height 28
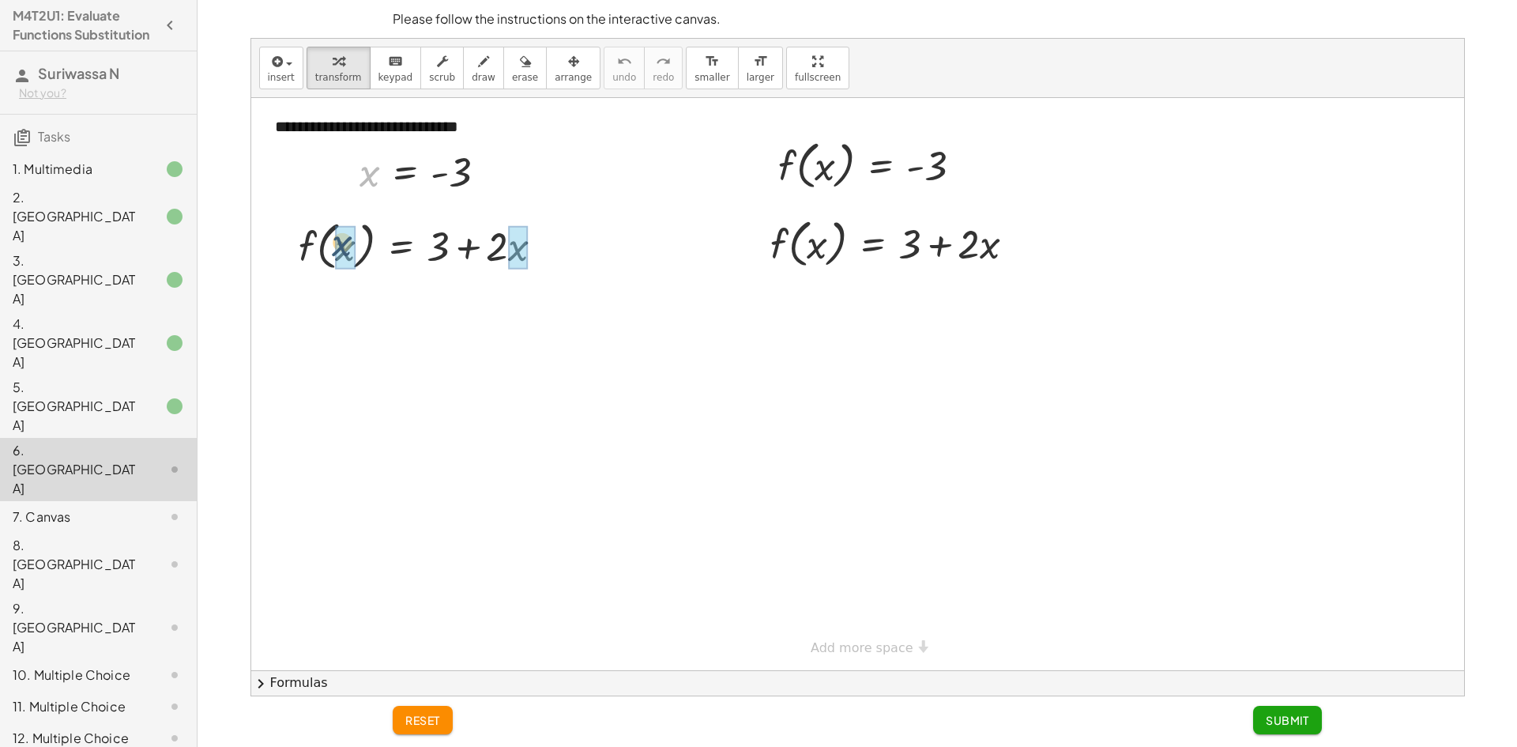
drag, startPoint x: 345, startPoint y: 221, endPoint x: 338, endPoint y: 250, distance: 29.9
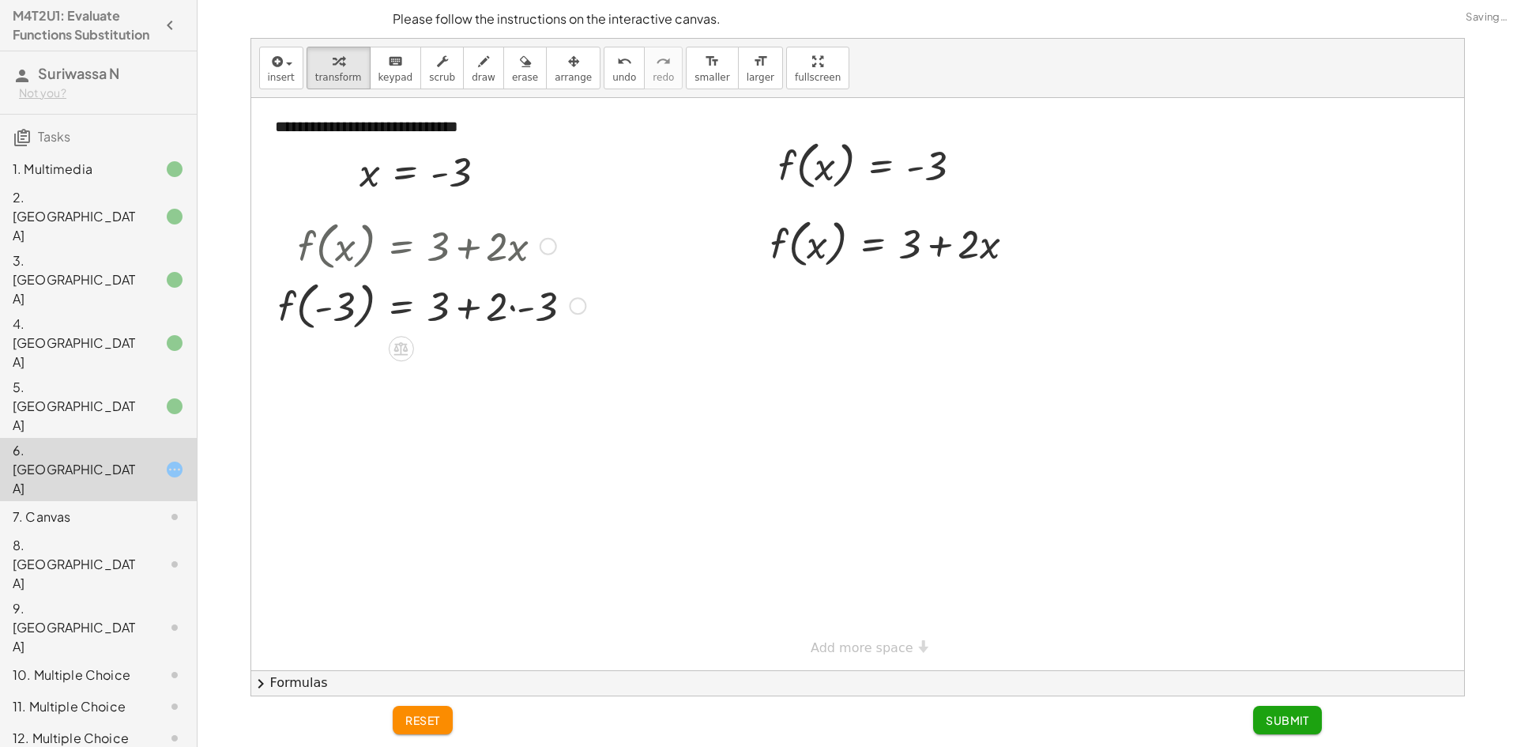
click at [513, 309] on div at bounding box center [431, 305] width 323 height 60
click at [481, 367] on div at bounding box center [431, 364] width 323 height 60
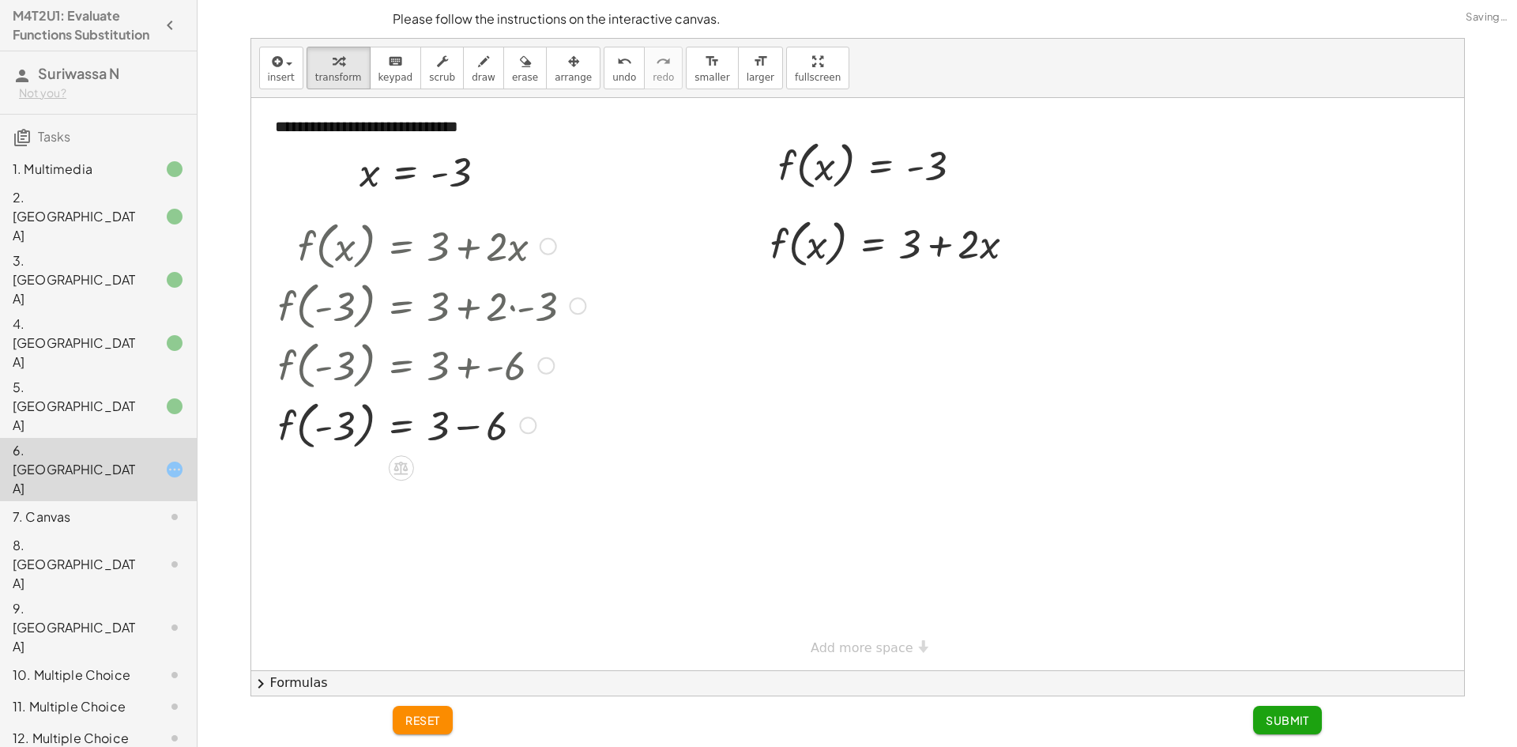
click at [463, 439] on div at bounding box center [431, 424] width 323 height 60
drag, startPoint x: 356, startPoint y: 189, endPoint x: 370, endPoint y: 194, distance: 14.5
click at [0, 0] on div at bounding box center [0, 0] width 0 height 0
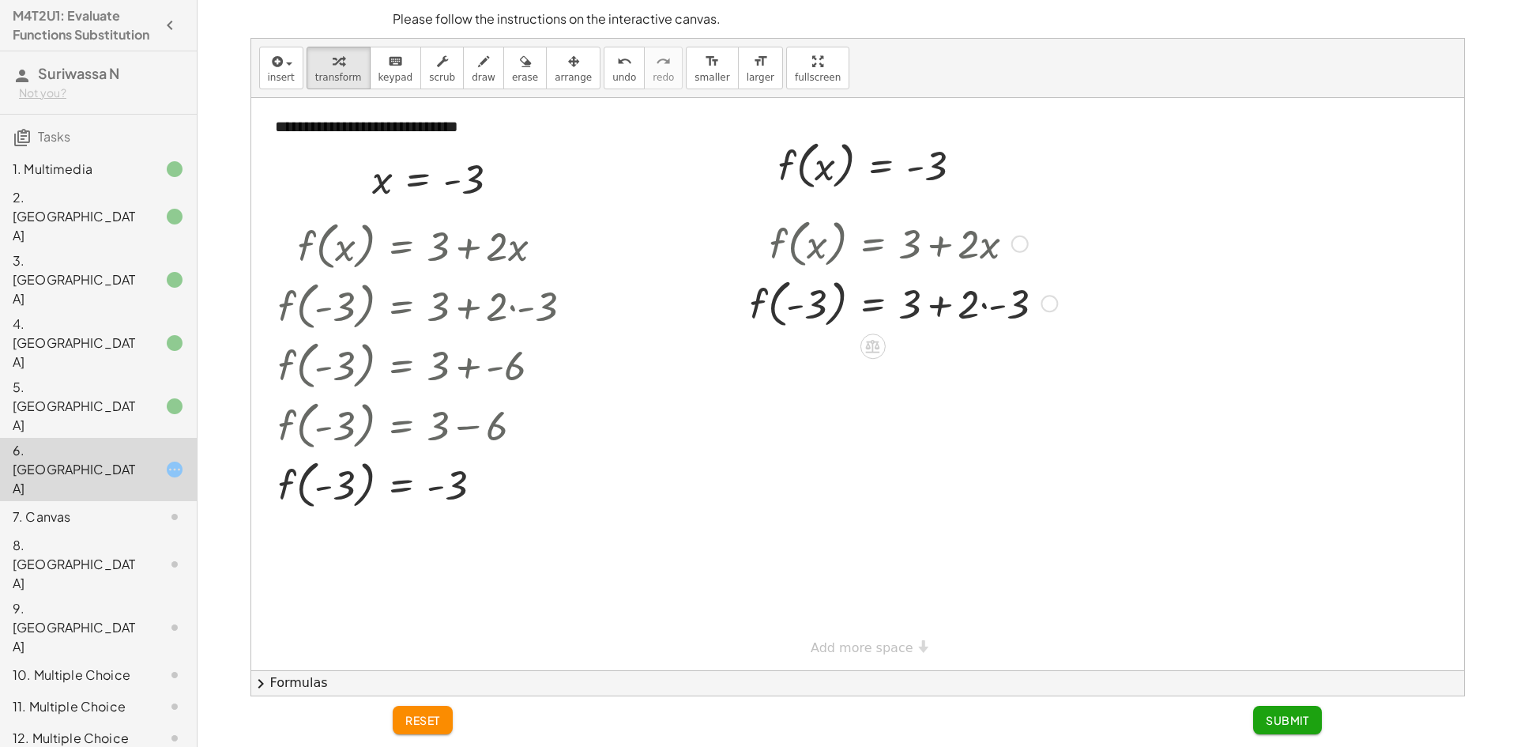
click at [991, 313] on div at bounding box center [903, 303] width 323 height 60
click at [951, 377] on div at bounding box center [903, 362] width 323 height 60
click at [955, 368] on div at bounding box center [903, 362] width 323 height 60
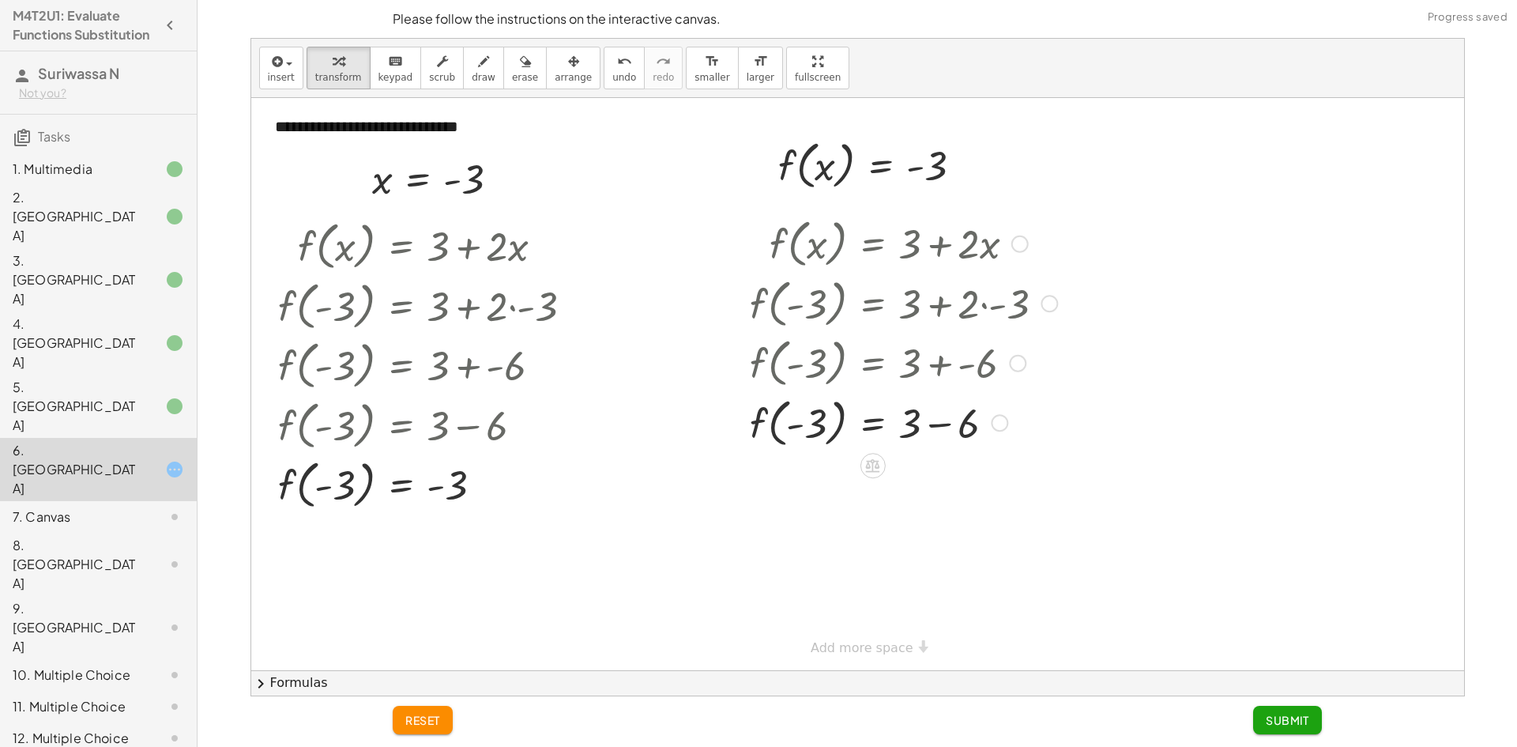
click at [914, 435] on div at bounding box center [903, 422] width 323 height 60
click at [944, 430] on div at bounding box center [903, 422] width 323 height 60
click at [1282, 728] on button "Submit" at bounding box center [1287, 720] width 69 height 28
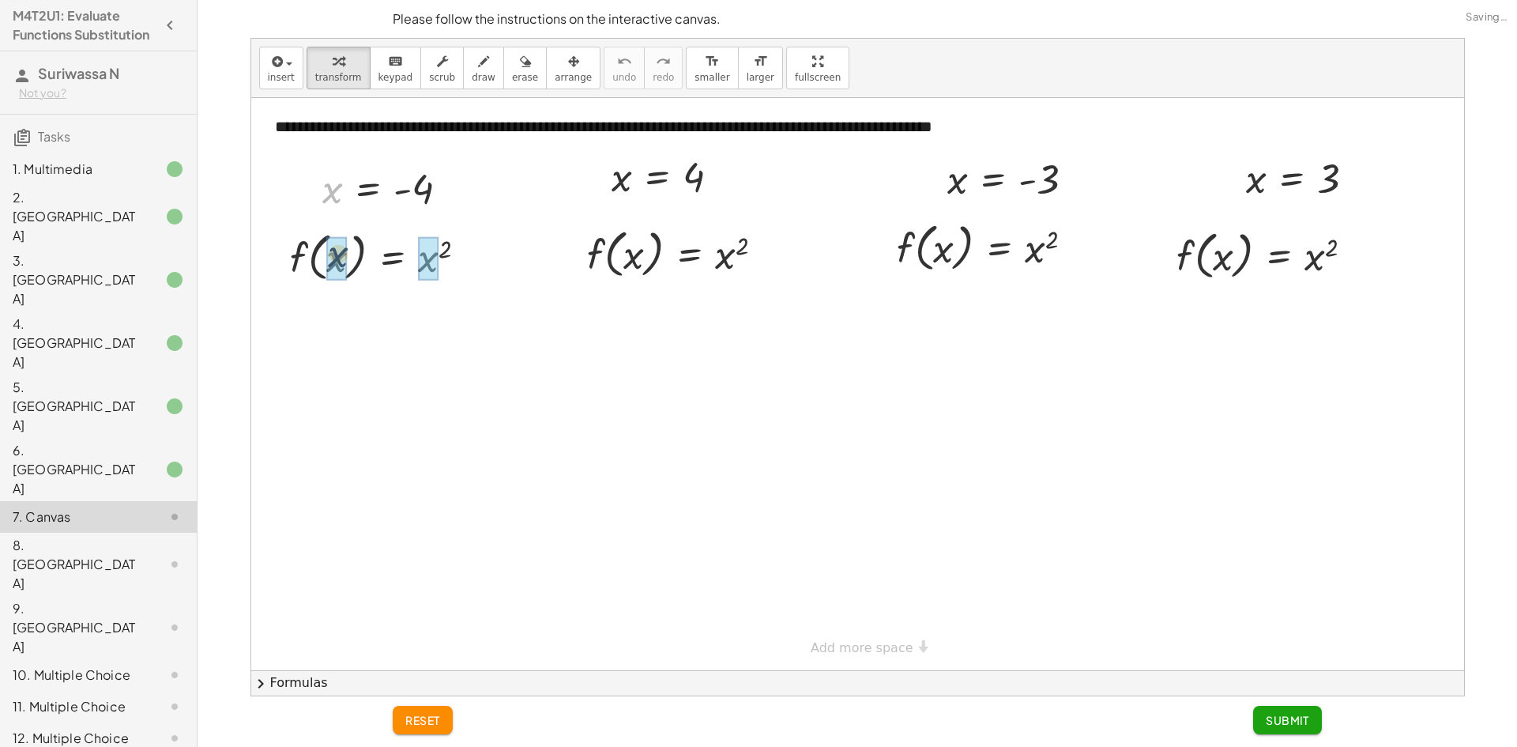
drag, startPoint x: 337, startPoint y: 234, endPoint x: 337, endPoint y: 243, distance: 9.5
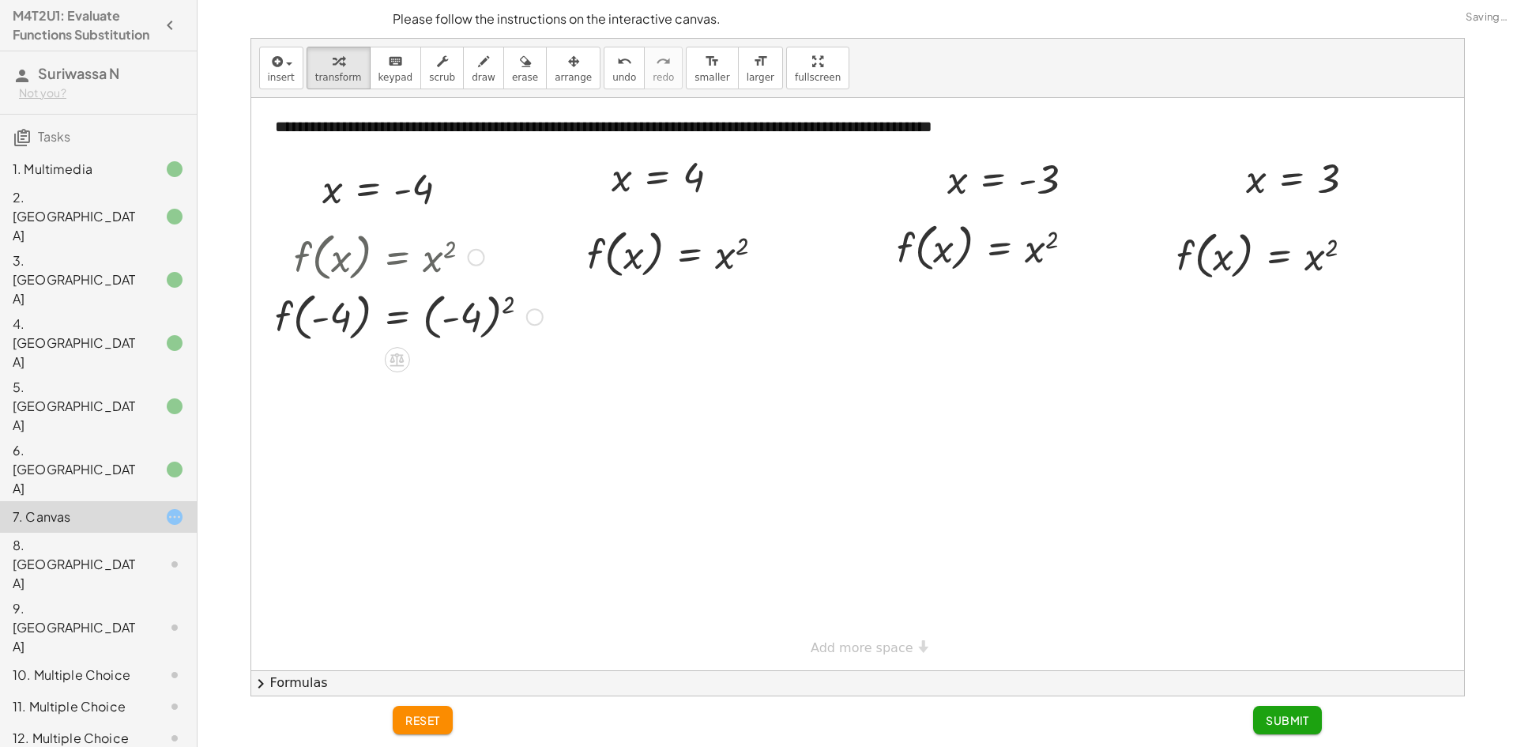
click at [0, 0] on div at bounding box center [0, 0] width 0 height 0
click at [476, 318] on div at bounding box center [409, 316] width 284 height 60
click at [432, 386] on div at bounding box center [409, 375] width 284 height 60
click at [448, 376] on div at bounding box center [409, 375] width 284 height 60
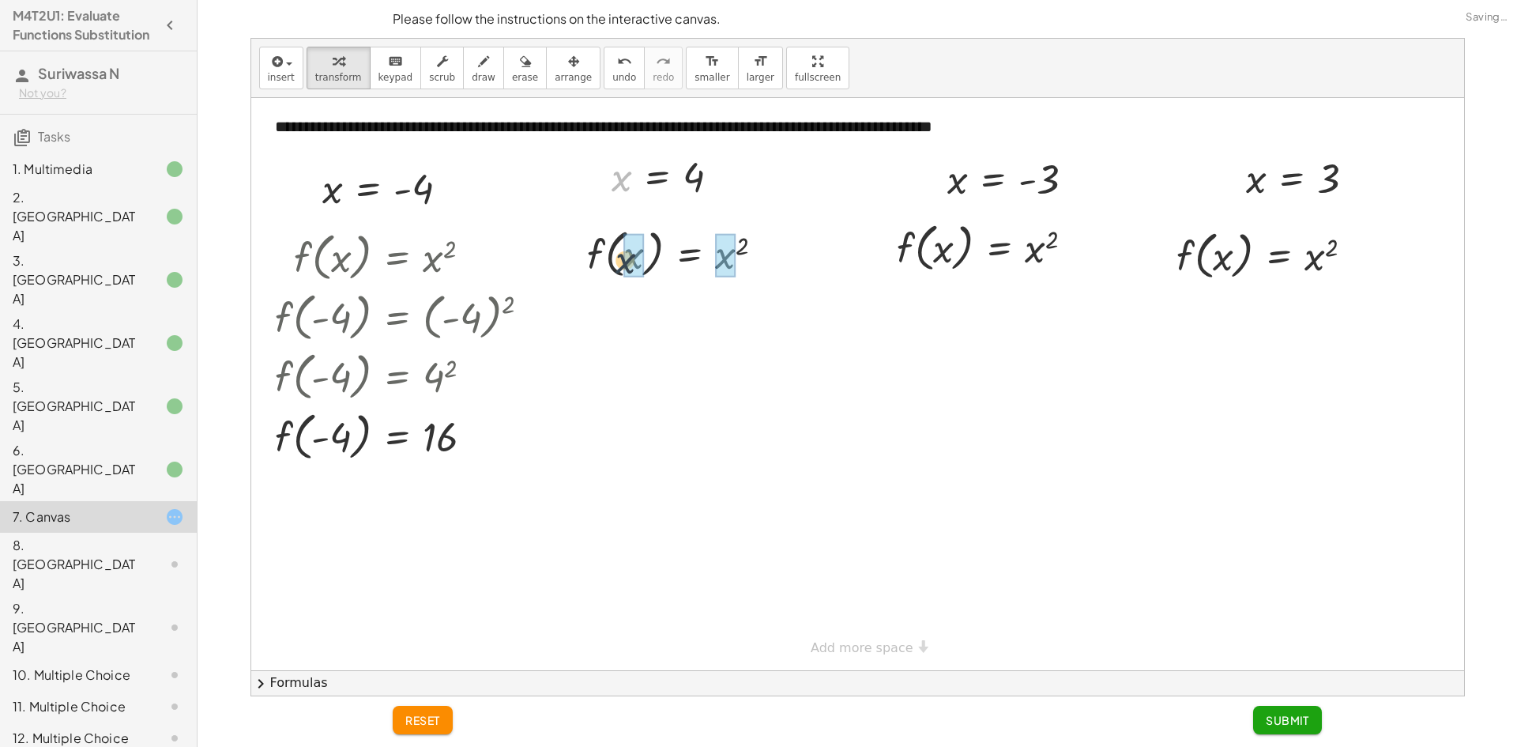
drag, startPoint x: 627, startPoint y: 227, endPoint x: 634, endPoint y: 266, distance: 40.1
drag, startPoint x: 738, startPoint y: 258, endPoint x: 754, endPoint y: 313, distance: 57.5
click at [738, 265] on div at bounding box center [682, 253] width 208 height 60
click at [756, 327] on div at bounding box center [682, 313] width 208 height 60
click at [745, 319] on div at bounding box center [682, 313] width 209 height 60
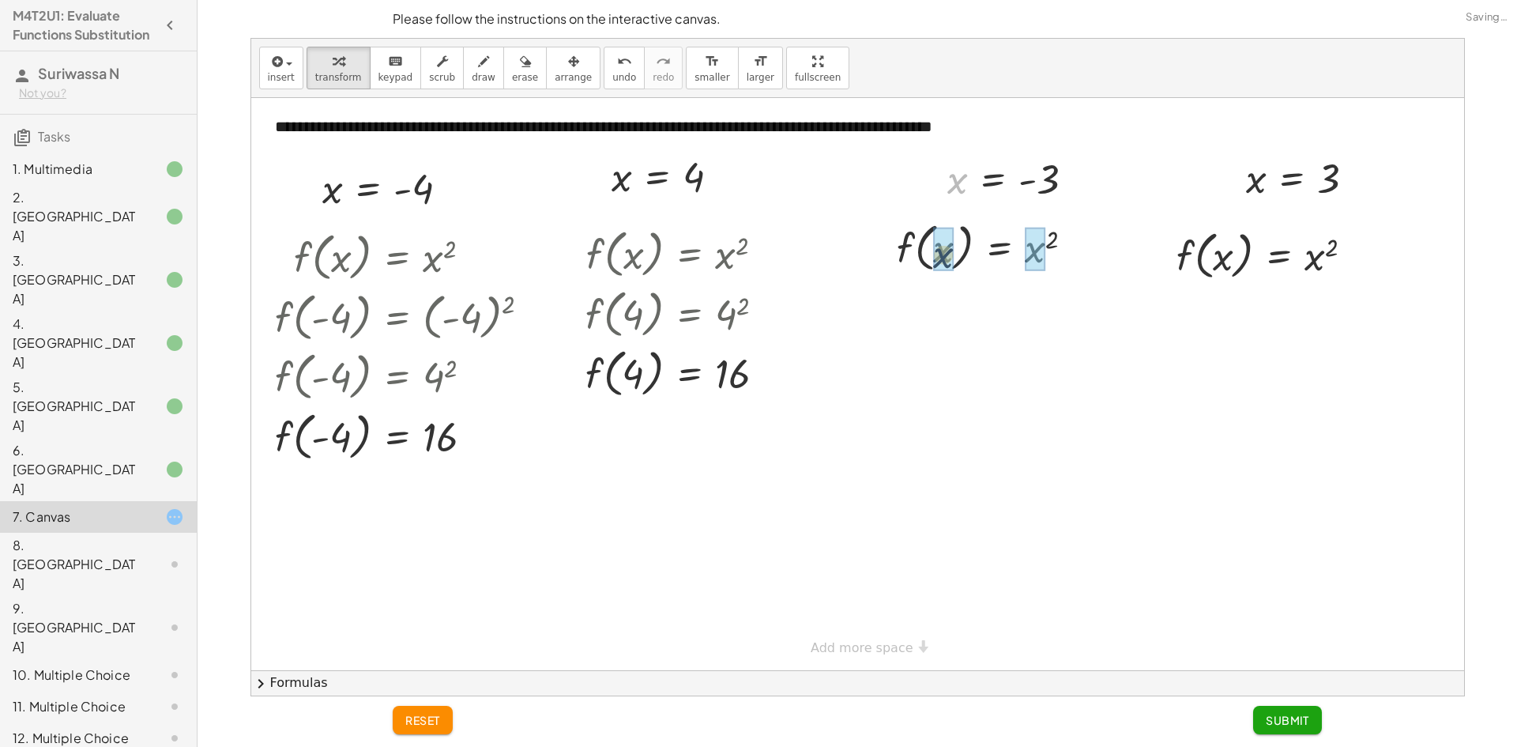
drag, startPoint x: 967, startPoint y: 173, endPoint x: 979, endPoint y: 245, distance: 72.9
click at [1058, 257] on div at bounding box center [1010, 247] width 285 height 60
drag, startPoint x: 1058, startPoint y: 257, endPoint x: 1063, endPoint y: 267, distance: 11.3
click at [1058, 261] on div at bounding box center [982, 247] width 228 height 60
click at [1046, 250] on div at bounding box center [1010, 247] width 285 height 60
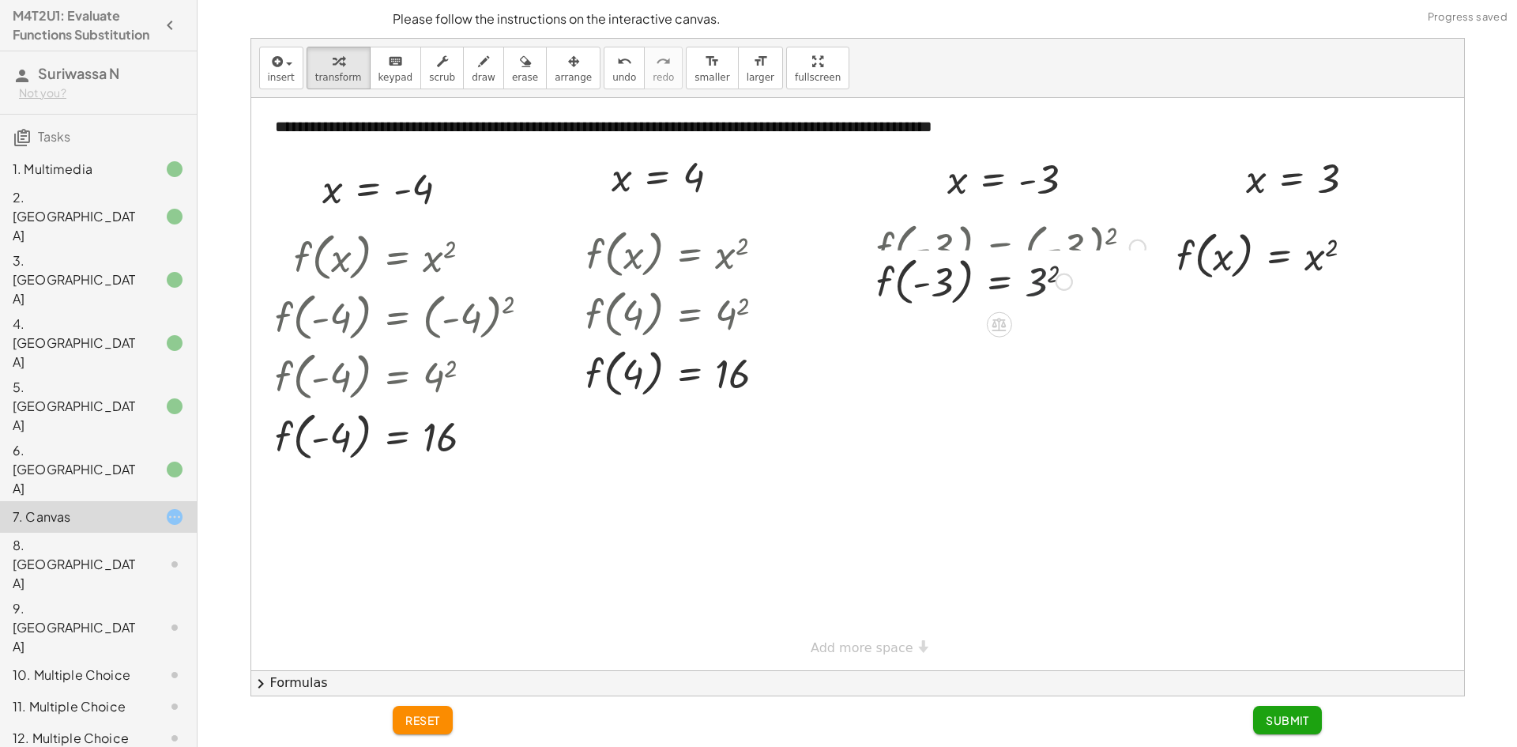
click at [1045, 264] on div at bounding box center [1010, 247] width 285 height 60
click at [1044, 326] on div at bounding box center [1010, 307] width 285 height 60
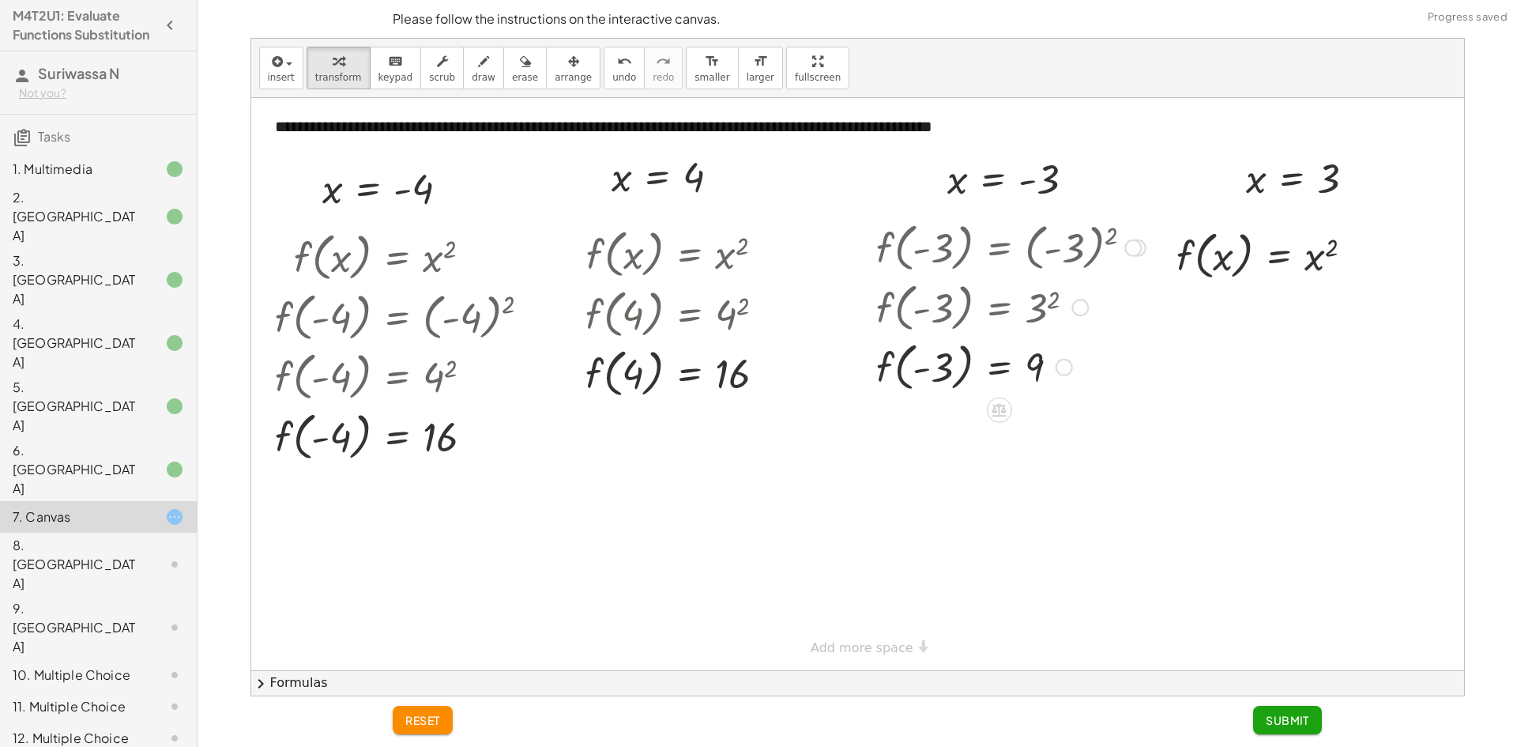
click at [1041, 359] on div at bounding box center [1010, 366] width 285 height 60
drag, startPoint x: 1214, startPoint y: 251, endPoint x: 1261, endPoint y: 201, distance: 68.2
drag, startPoint x: 1259, startPoint y: 184, endPoint x: 1222, endPoint y: 258, distance: 82.0
click at [1305, 252] on div at bounding box center [1270, 254] width 209 height 60
click at [1305, 254] on div at bounding box center [1270, 254] width 209 height 60
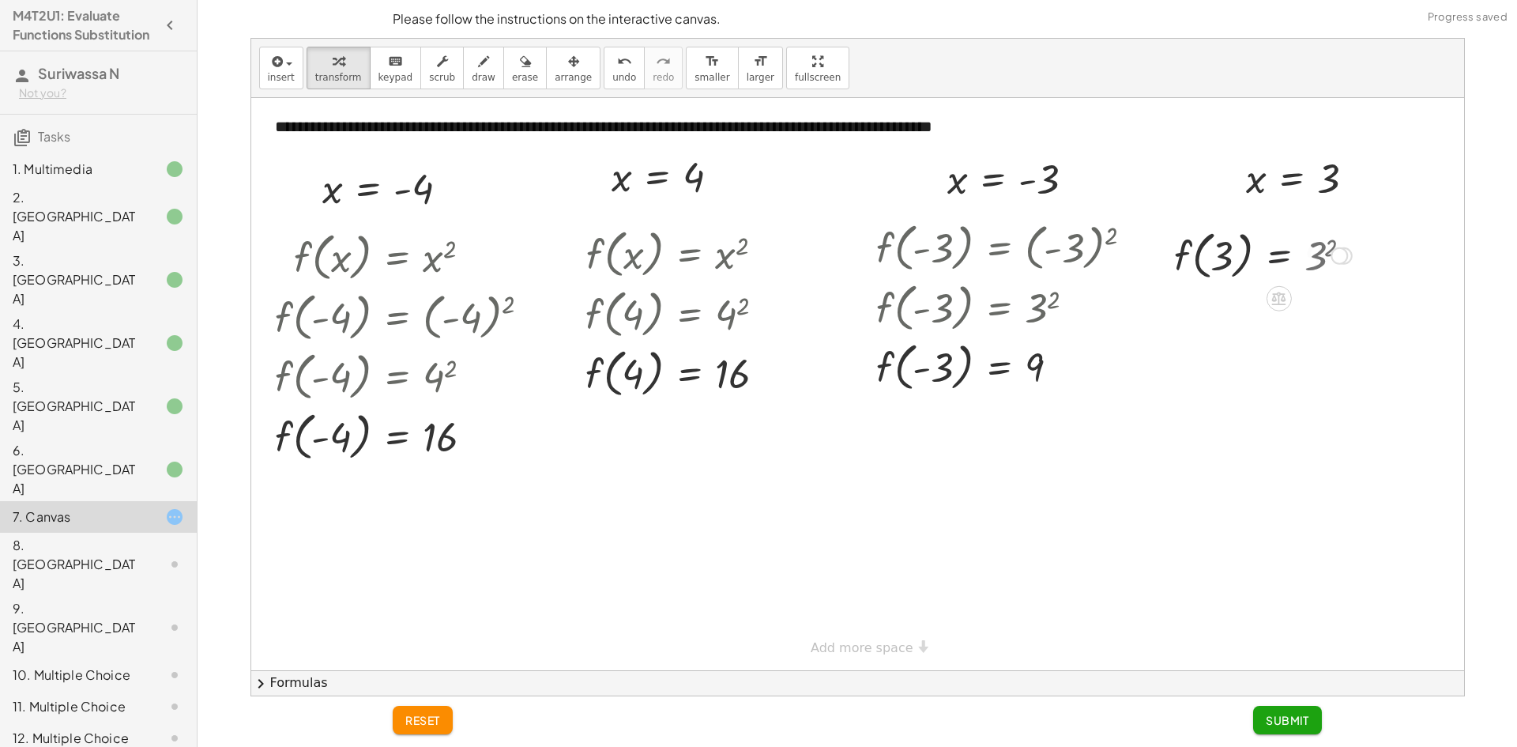
click at [1310, 264] on div at bounding box center [1263, 254] width 194 height 60
click at [1307, 732] on button "Submit" at bounding box center [1287, 720] width 69 height 28
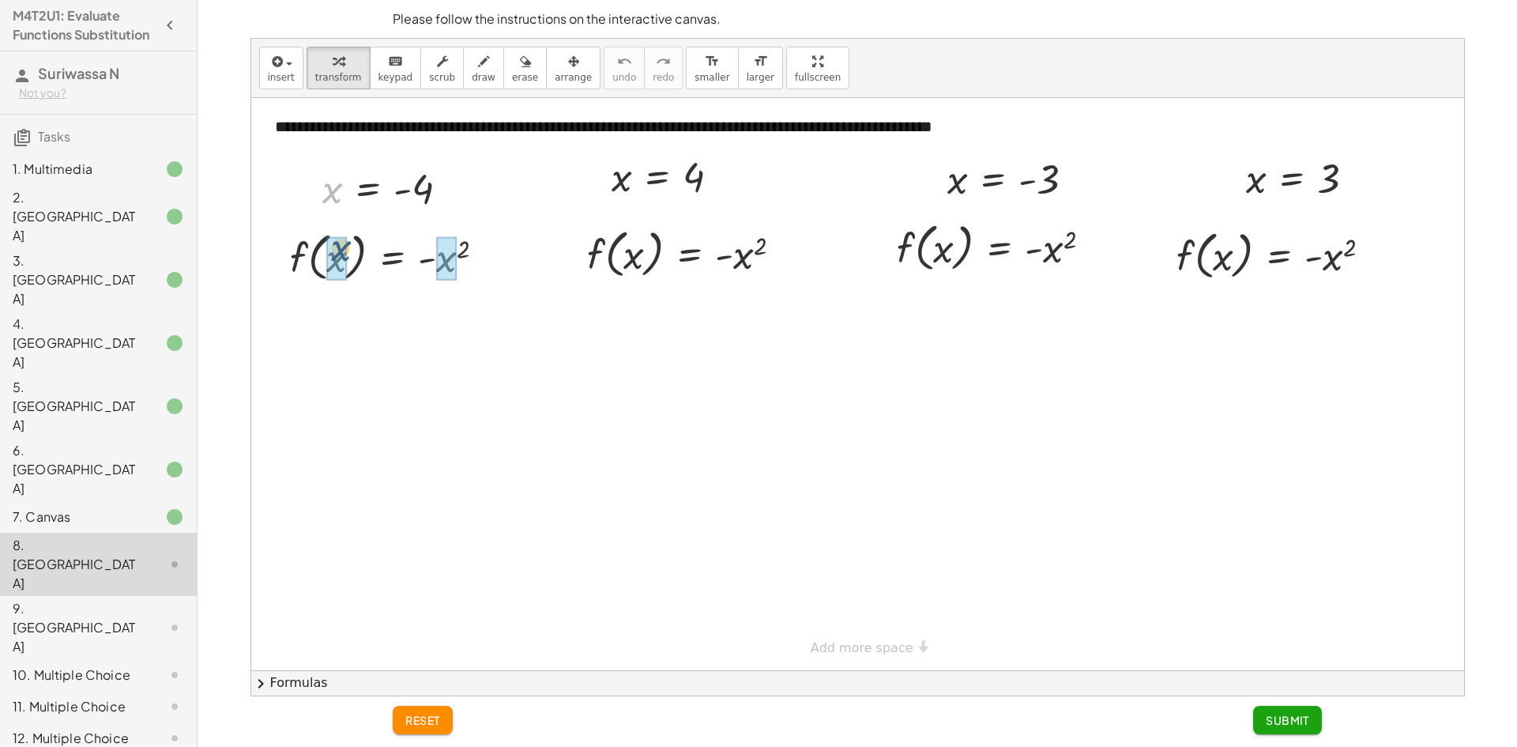
drag, startPoint x: 328, startPoint y: 195, endPoint x: 338, endPoint y: 250, distance: 56.3
click at [495, 258] on div at bounding box center [418, 256] width 302 height 60
drag, startPoint x: 468, startPoint y: 258, endPoint x: 471, endPoint y: 270, distance: 12.3
click at [468, 259] on div at bounding box center [418, 256] width 302 height 60
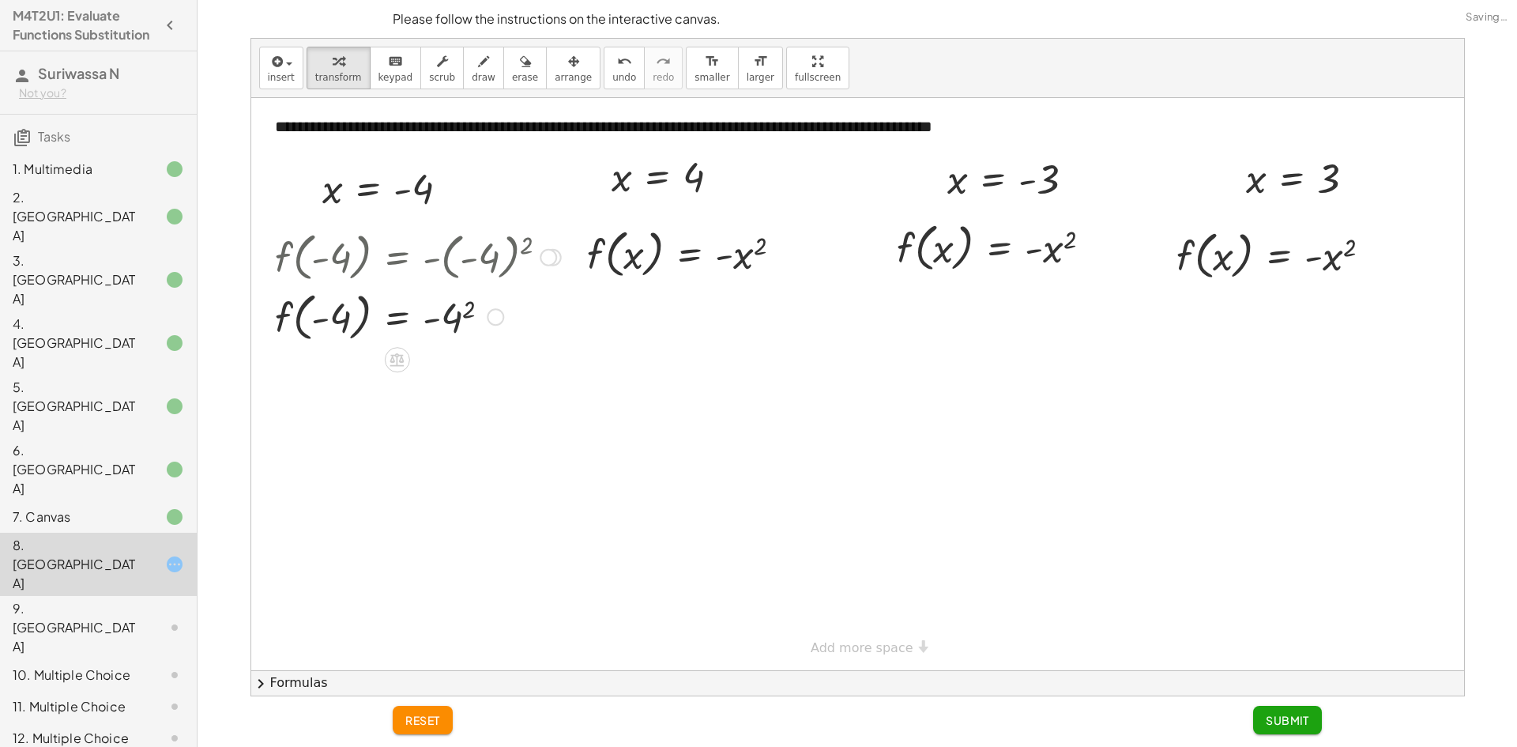
click at [448, 318] on div at bounding box center [418, 316] width 302 height 60
drag, startPoint x: 623, startPoint y: 186, endPoint x: 628, endPoint y: 272, distance: 85.5
drag, startPoint x: 701, startPoint y: 190, endPoint x: 747, endPoint y: 284, distance: 105.0
click at [736, 247] on div at bounding box center [691, 253] width 226 height 60
click at [740, 248] on div at bounding box center [691, 253] width 226 height 60
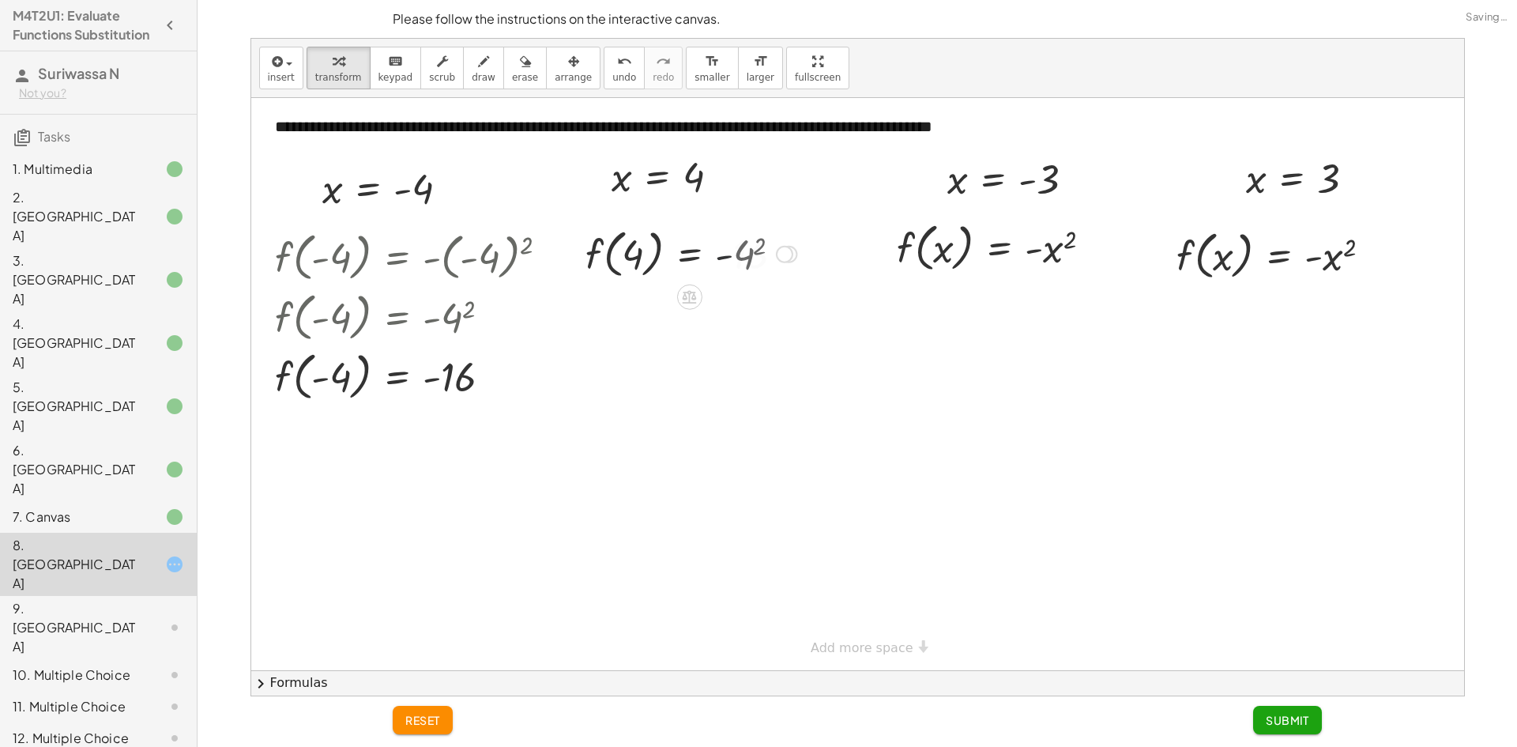
click at [737, 254] on div at bounding box center [691, 253] width 227 height 60
click at [729, 262] on div at bounding box center [691, 253] width 227 height 60
drag, startPoint x: 959, startPoint y: 193, endPoint x: 934, endPoint y: 269, distance: 80.0
click at [1084, 246] on div at bounding box center [1019, 247] width 303 height 60
click at [0, 0] on div "f ( , x ) = - x 2 f ( , - 3 ) = - ( - 3 ) 2 f ( , ) = - 2 - 3 3" at bounding box center [0, 0] width 0 height 0
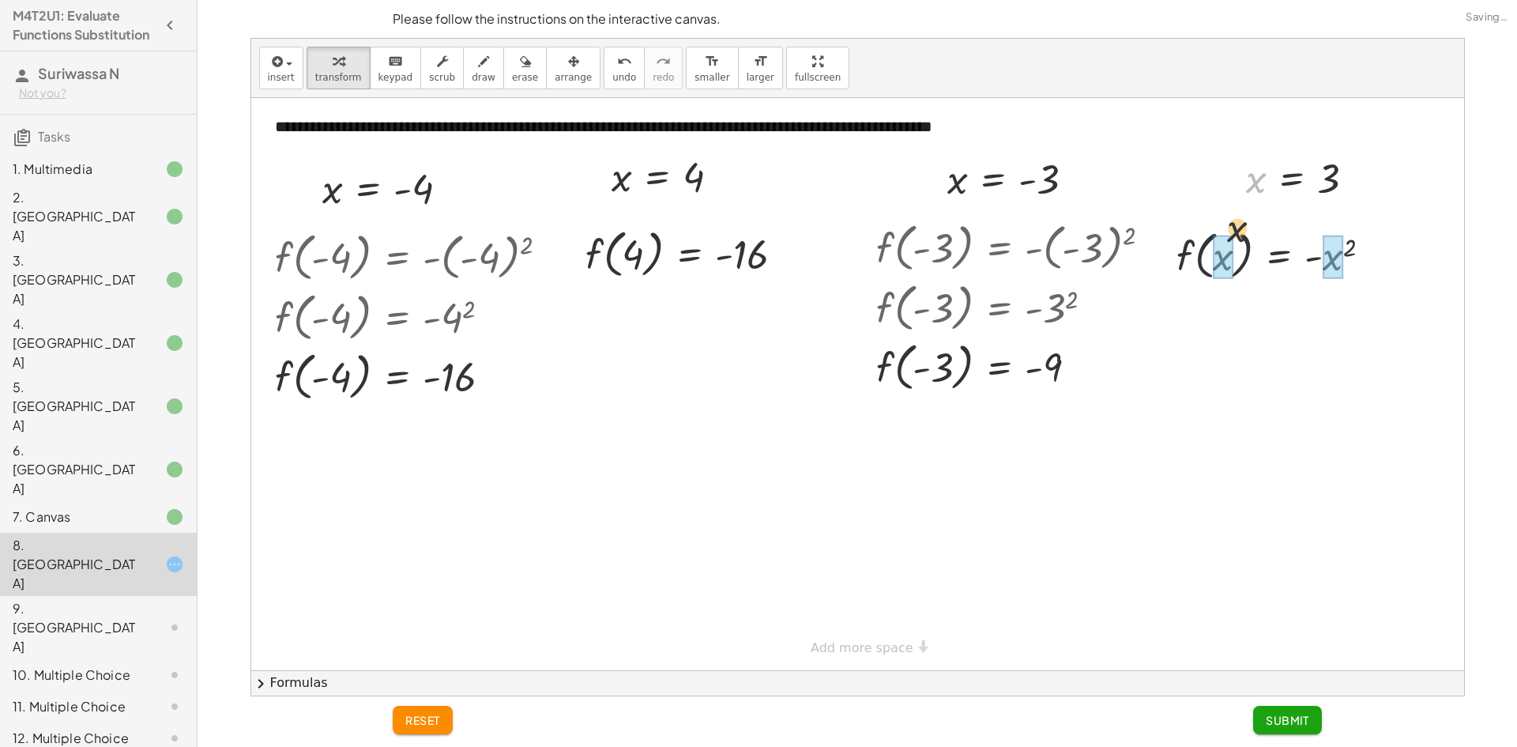
drag, startPoint x: 1238, startPoint y: 223, endPoint x: 1211, endPoint y: 265, distance: 49.8
drag, startPoint x: 1331, startPoint y: 180, endPoint x: 1346, endPoint y: 186, distance: 15.6
click at [1346, 186] on div at bounding box center [1306, 178] width 137 height 52
click at [1327, 259] on div at bounding box center [1280, 254] width 228 height 60
click at [1332, 257] on div at bounding box center [1272, 254] width 212 height 60
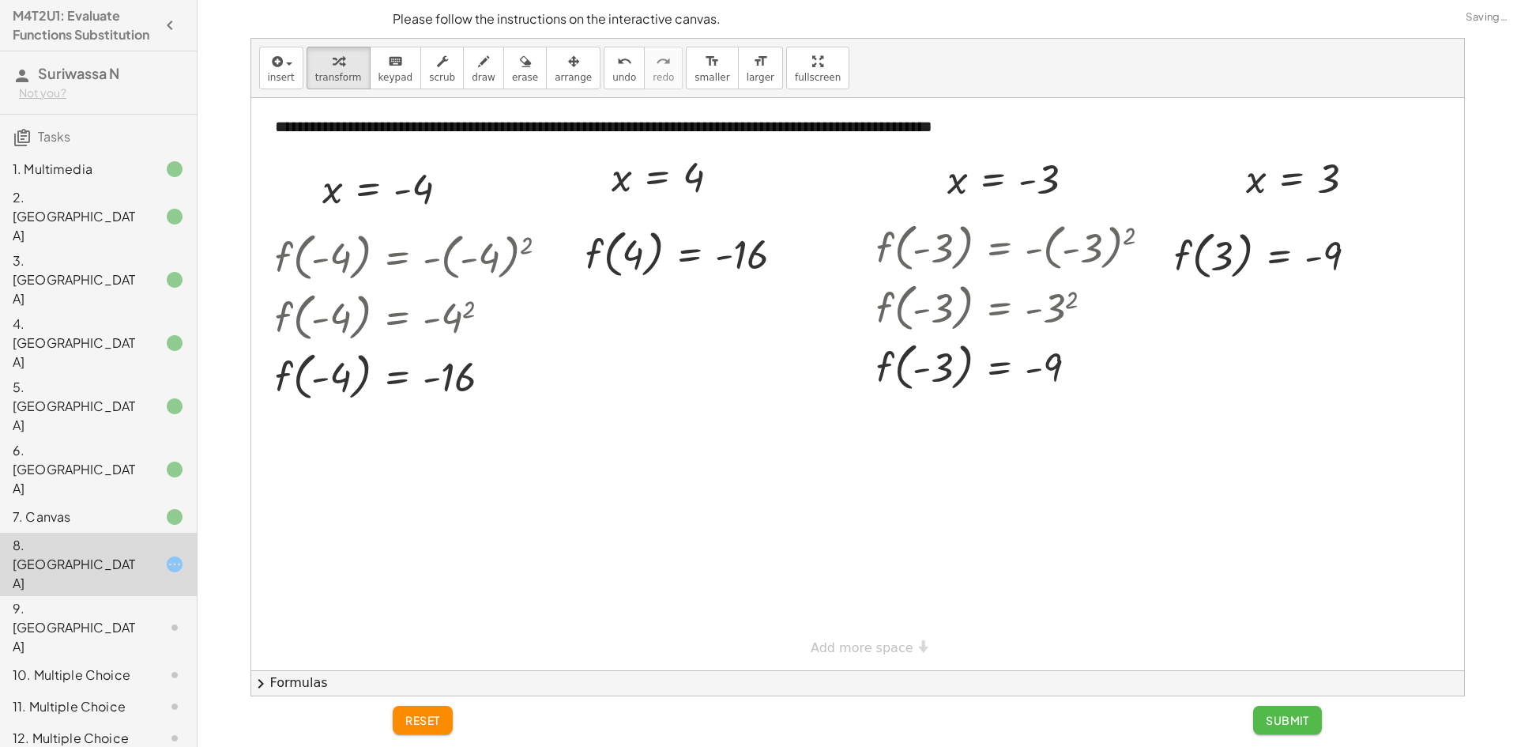
click at [1298, 715] on span "Submit" at bounding box center [1287, 720] width 43 height 14
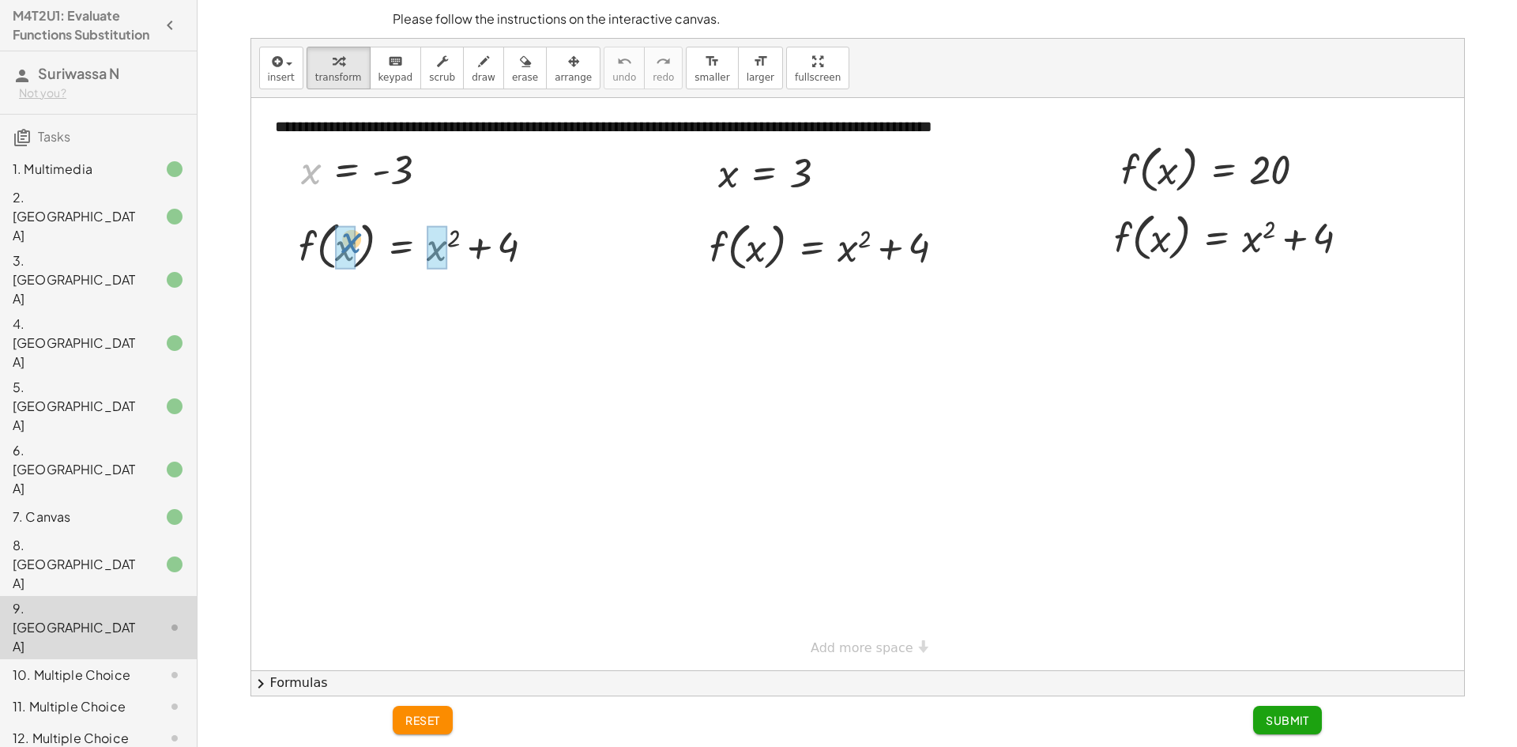
drag, startPoint x: 303, startPoint y: 175, endPoint x: 350, endPoint y: 239, distance: 79.0
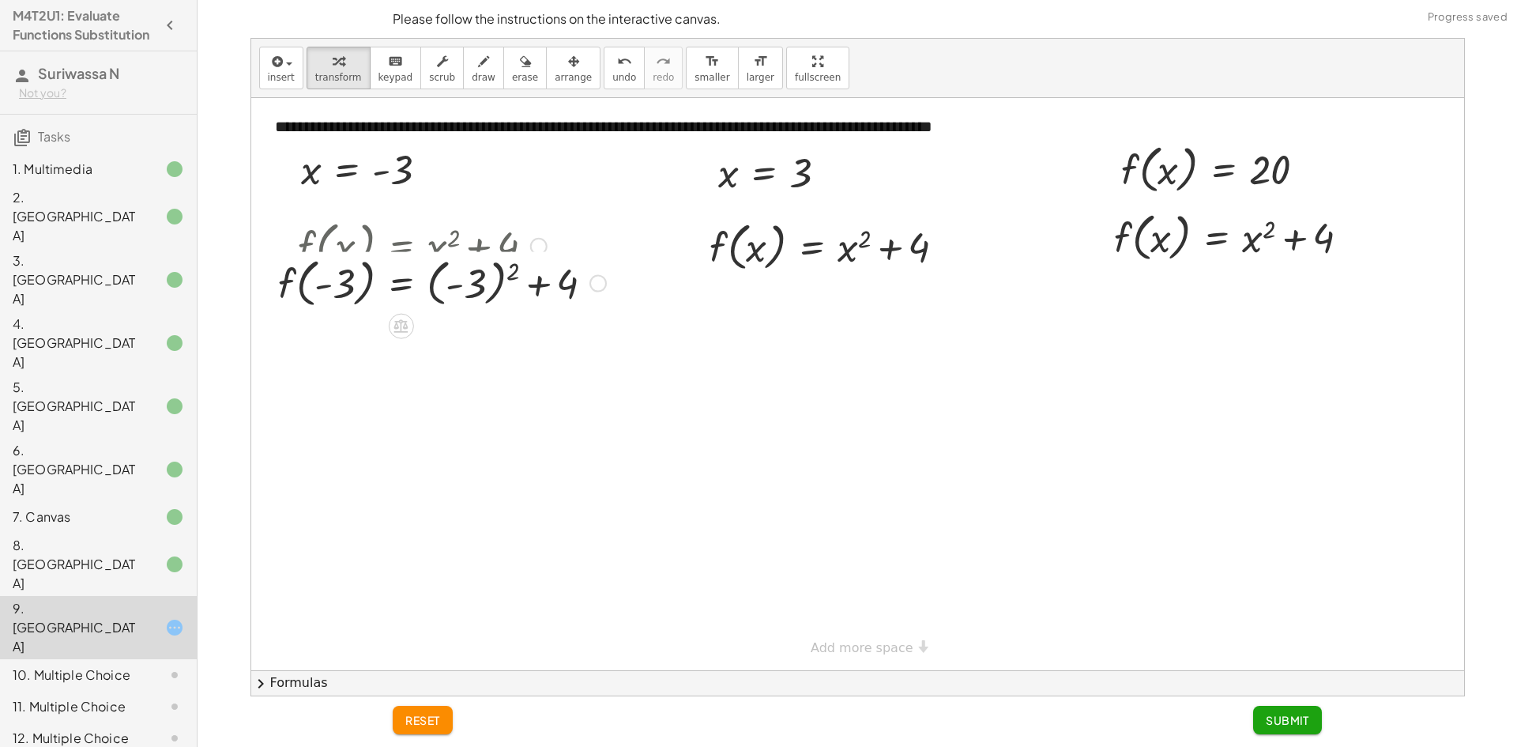
drag, startPoint x: 537, startPoint y: 246, endPoint x: 535, endPoint y: 292, distance: 45.9
click at [0, 0] on div at bounding box center [0, 0] width 0 height 0
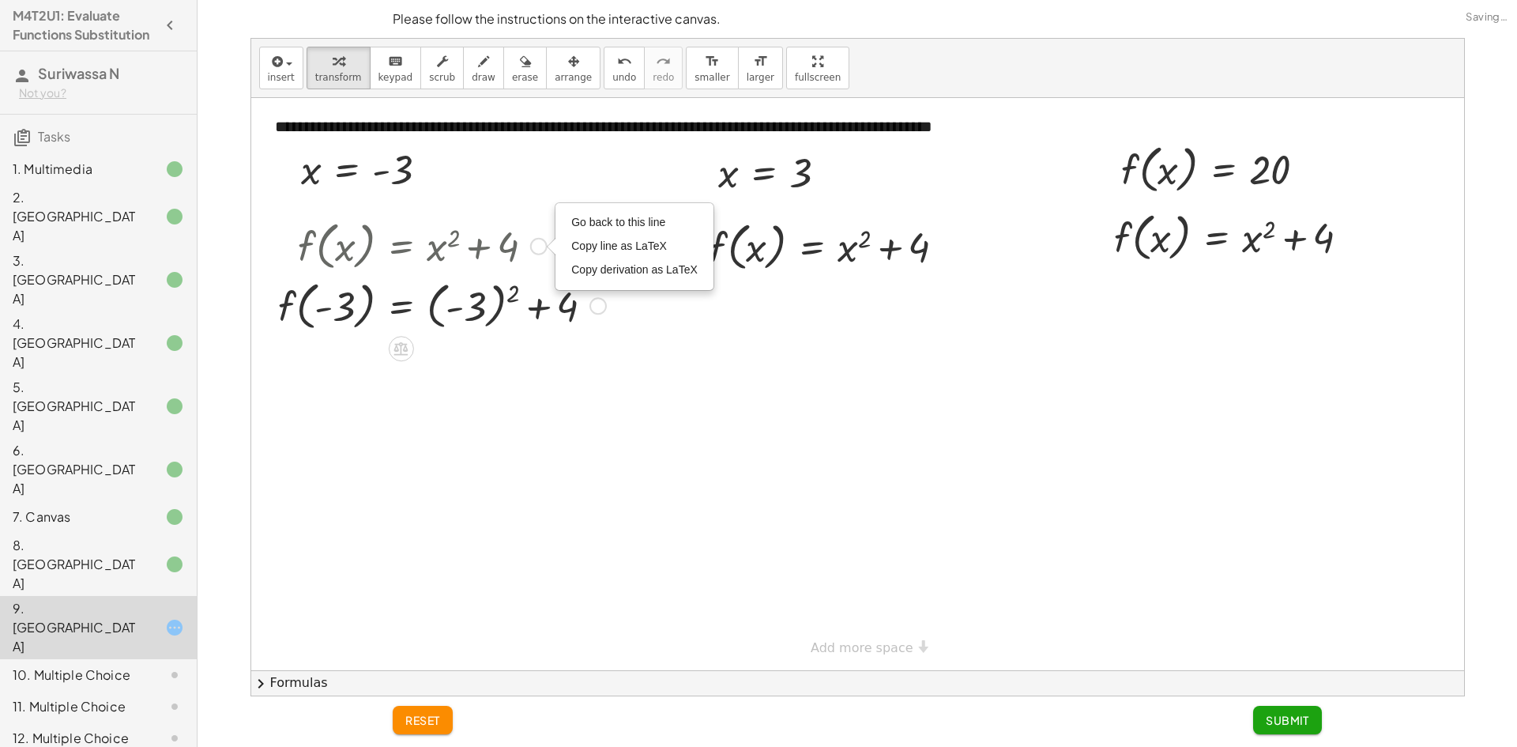
click at [535, 304] on div at bounding box center [442, 305] width 344 height 60
click at [559, 303] on div at bounding box center [442, 305] width 344 height 60
click at [559, 308] on div at bounding box center [442, 305] width 344 height 60
click at [518, 294] on div at bounding box center [442, 305] width 344 height 60
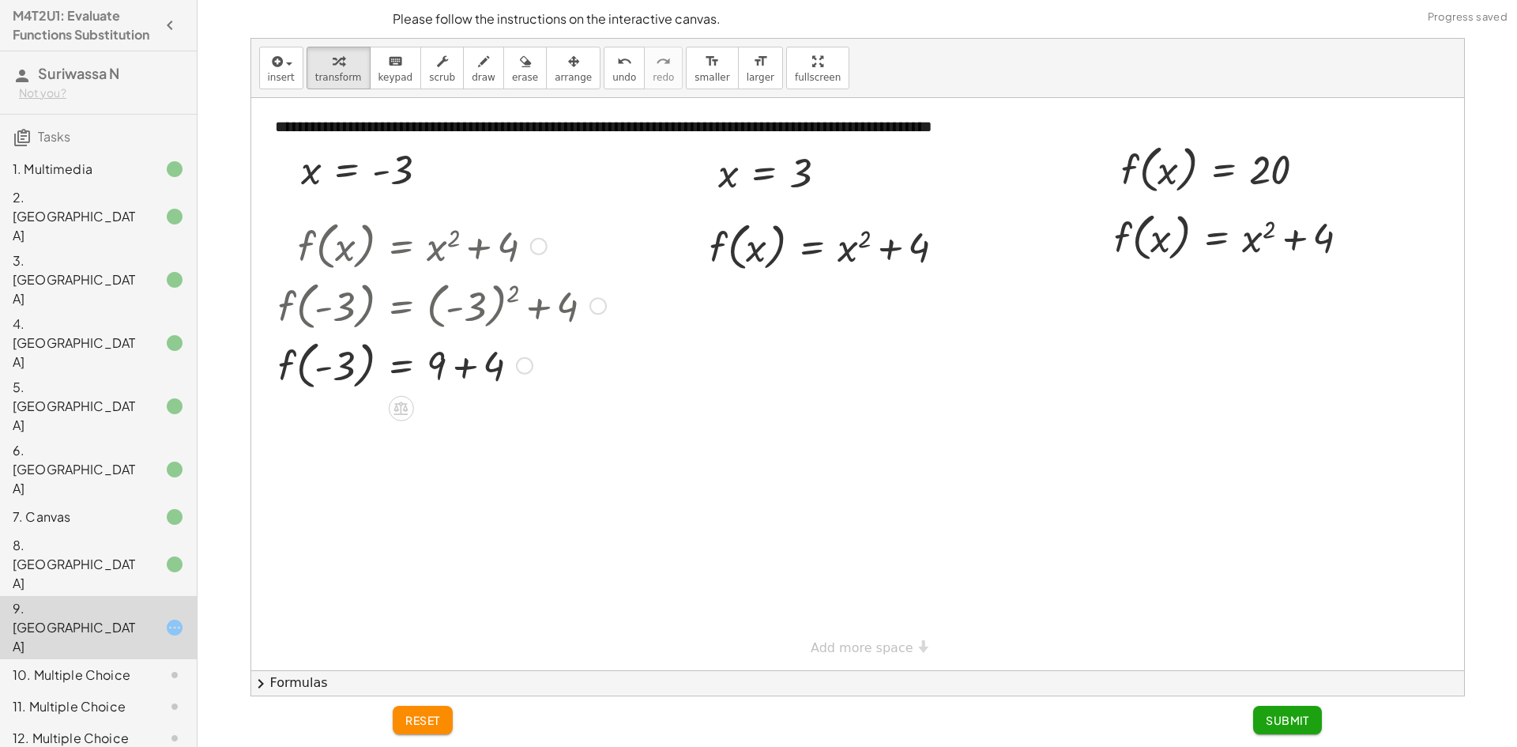
click at [490, 363] on div at bounding box center [442, 364] width 344 height 60
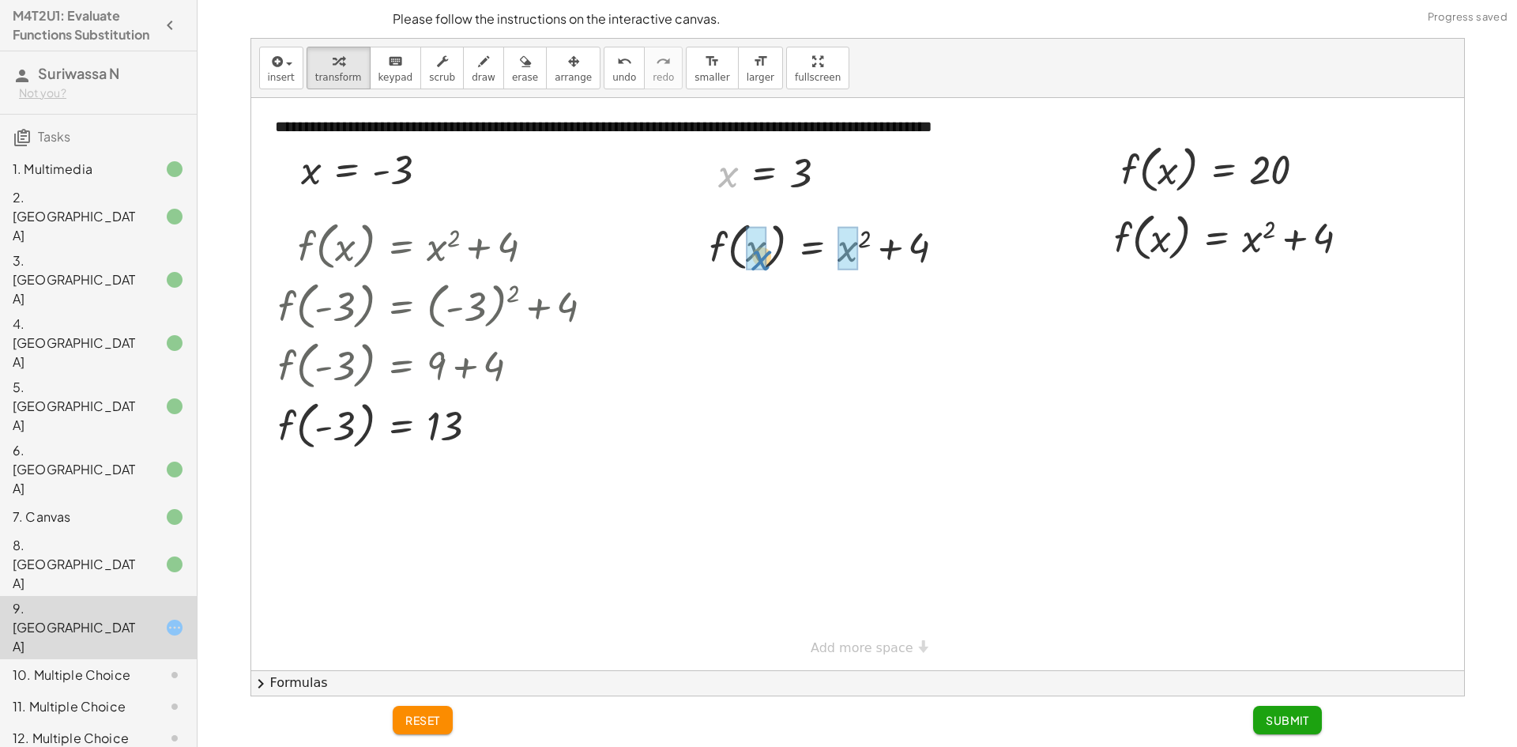
drag, startPoint x: 730, startPoint y: 181, endPoint x: 762, endPoint y: 262, distance: 86.6
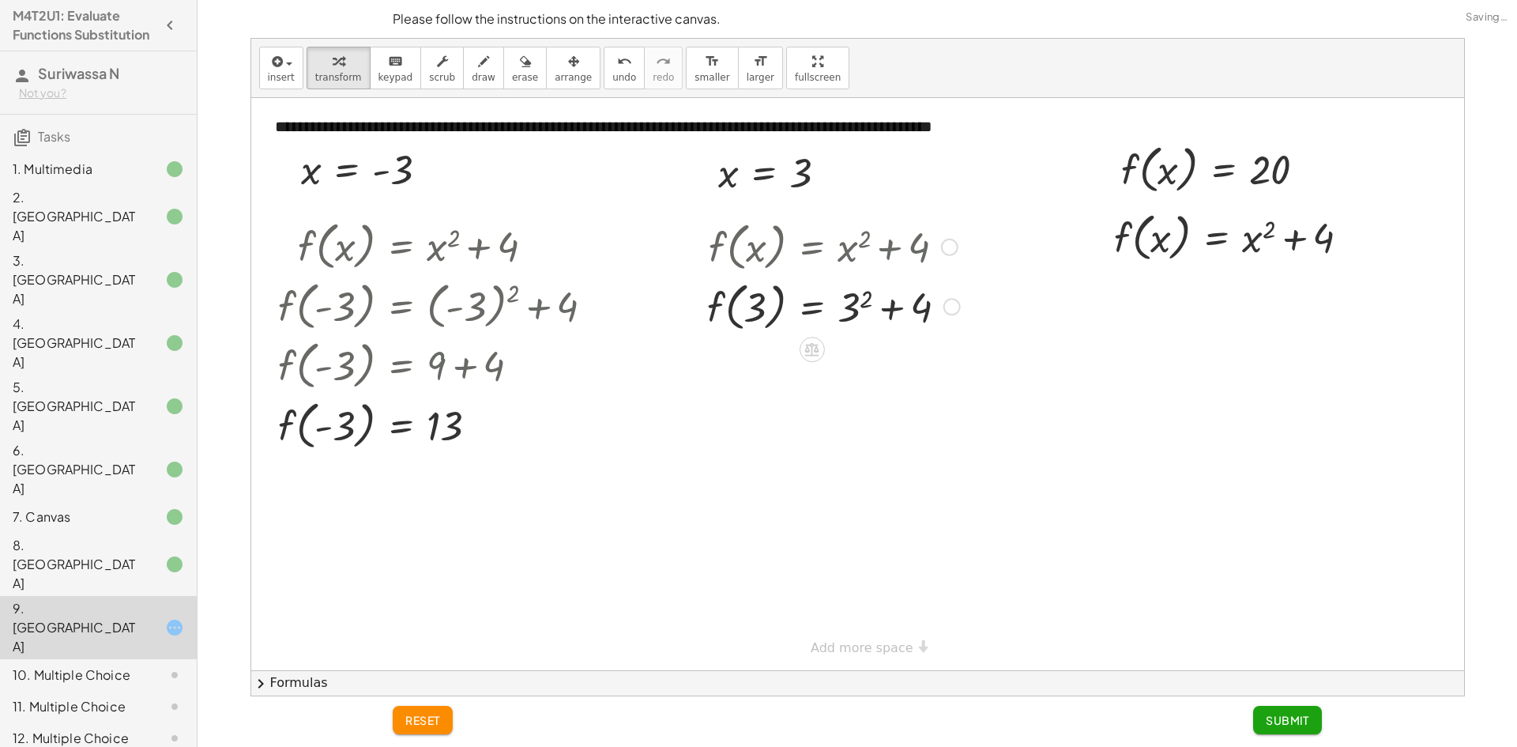
click at [915, 303] on div at bounding box center [833, 306] width 269 height 60
click at [875, 308] on div at bounding box center [833, 306] width 269 height 60
click at [855, 310] on div at bounding box center [833, 306] width 269 height 60
click at [856, 301] on div at bounding box center [832, 306] width 266 height 60
drag, startPoint x: 868, startPoint y: 311, endPoint x: 866, endPoint y: 324, distance: 12.9
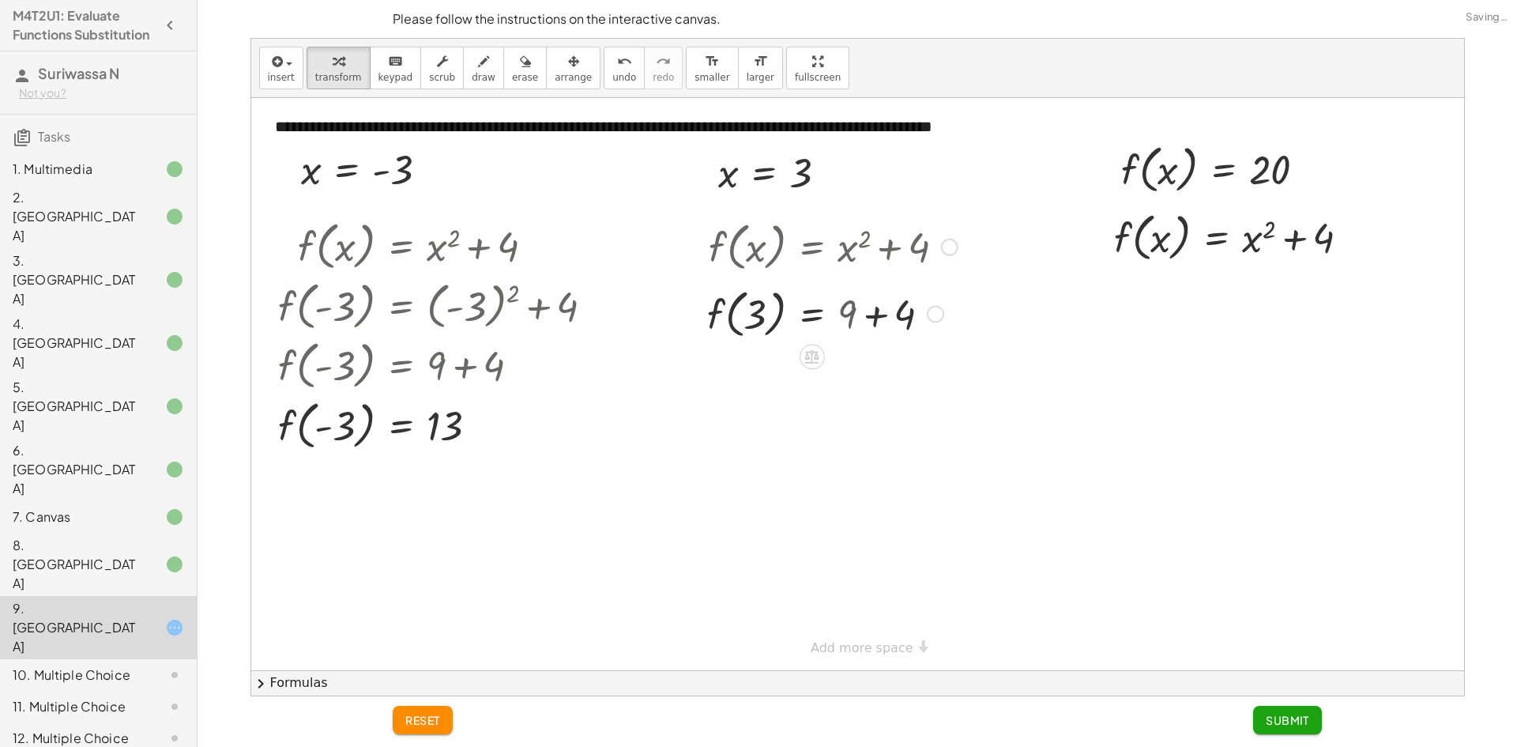
click at [866, 320] on div at bounding box center [833, 306] width 269 height 60
click at [874, 353] on div at bounding box center [833, 365] width 269 height 60
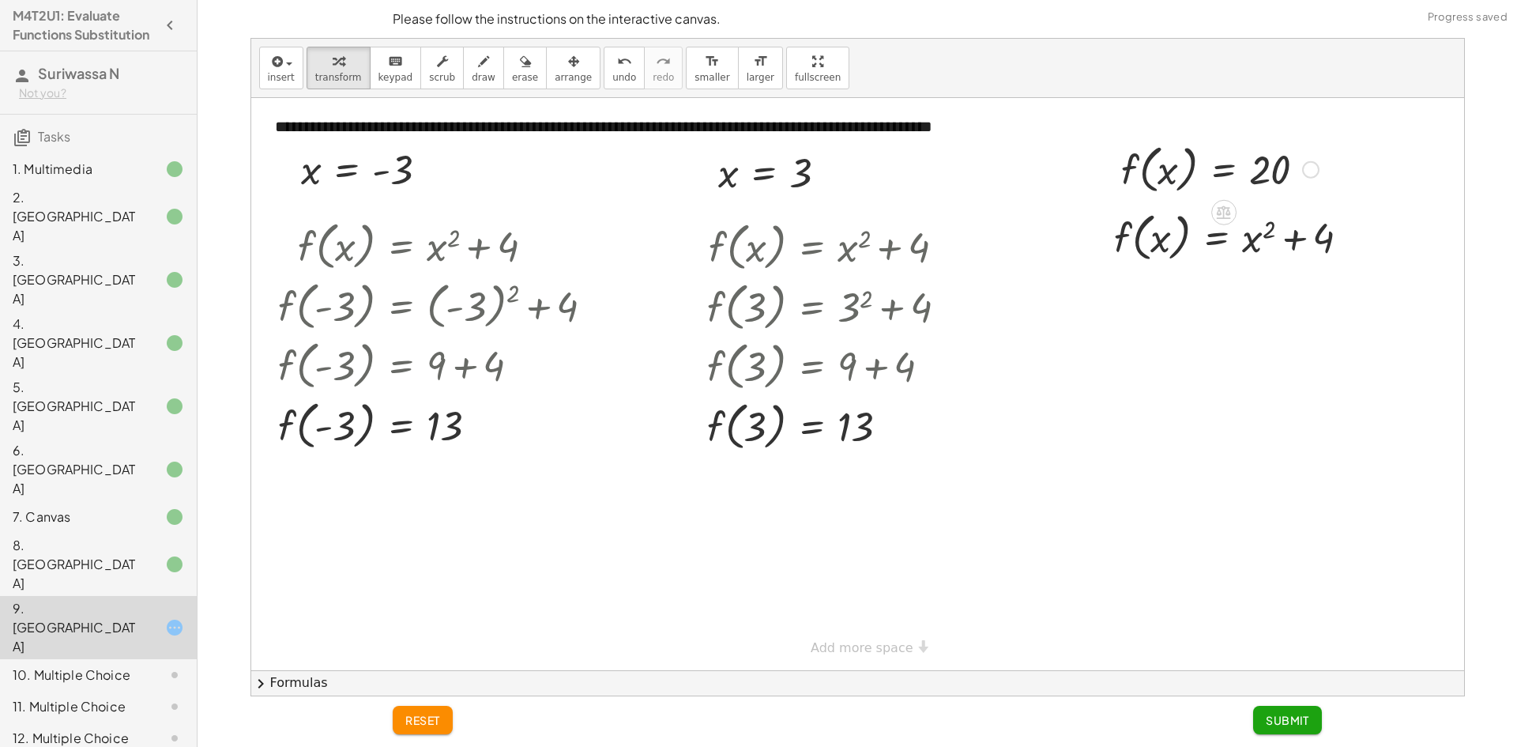
click at [1168, 174] on div at bounding box center [1219, 168] width 213 height 60
drag, startPoint x: 1002, startPoint y: 181, endPoint x: 794, endPoint y: 185, distance: 207.8
click at [794, 185] on div at bounding box center [778, 172] width 137 height 52
click at [1167, 194] on div at bounding box center [1219, 168] width 213 height 60
drag, startPoint x: 731, startPoint y: 173, endPoint x: 1168, endPoint y: 242, distance: 442.3
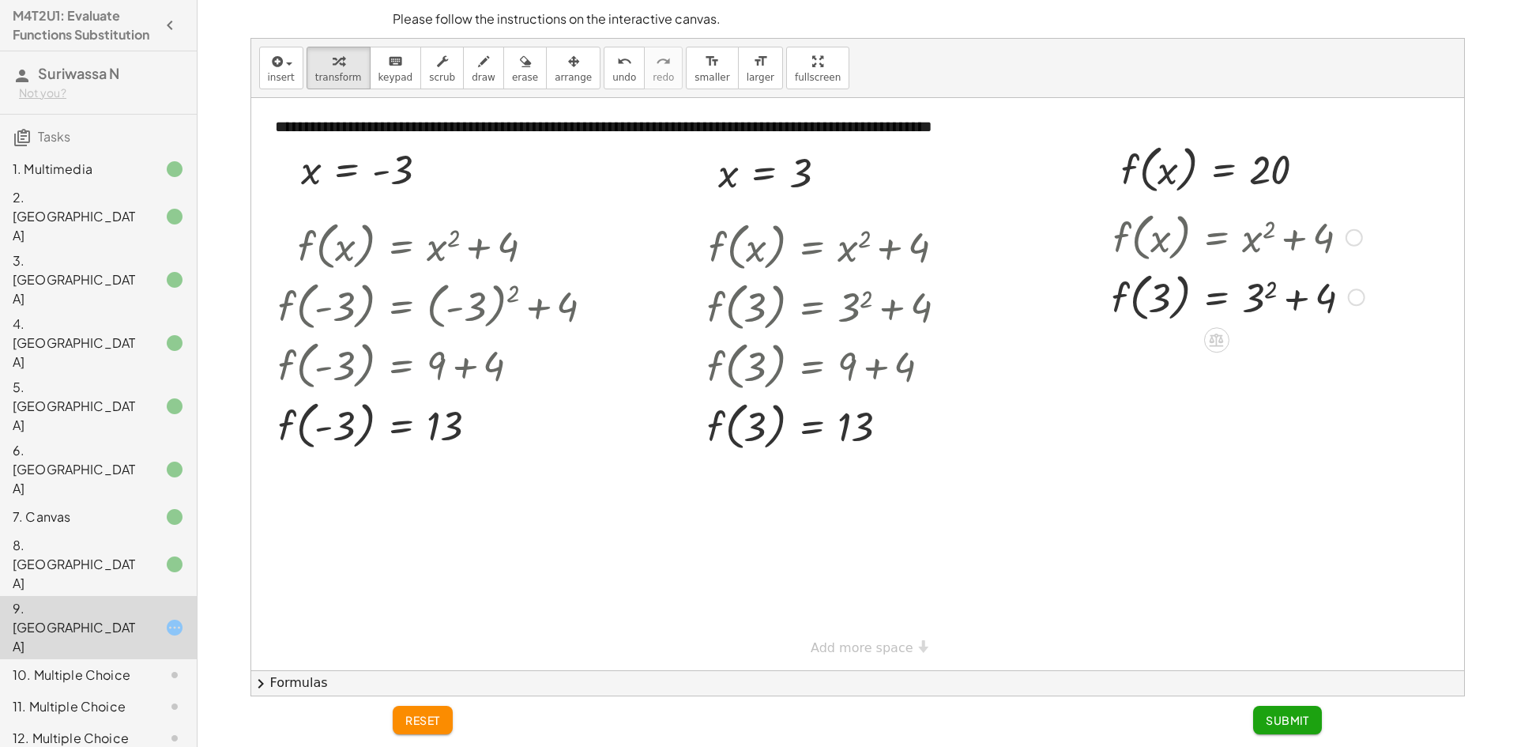
click at [1270, 286] on div at bounding box center [1238, 296] width 269 height 60
click at [1274, 308] on div at bounding box center [1237, 296] width 266 height 60
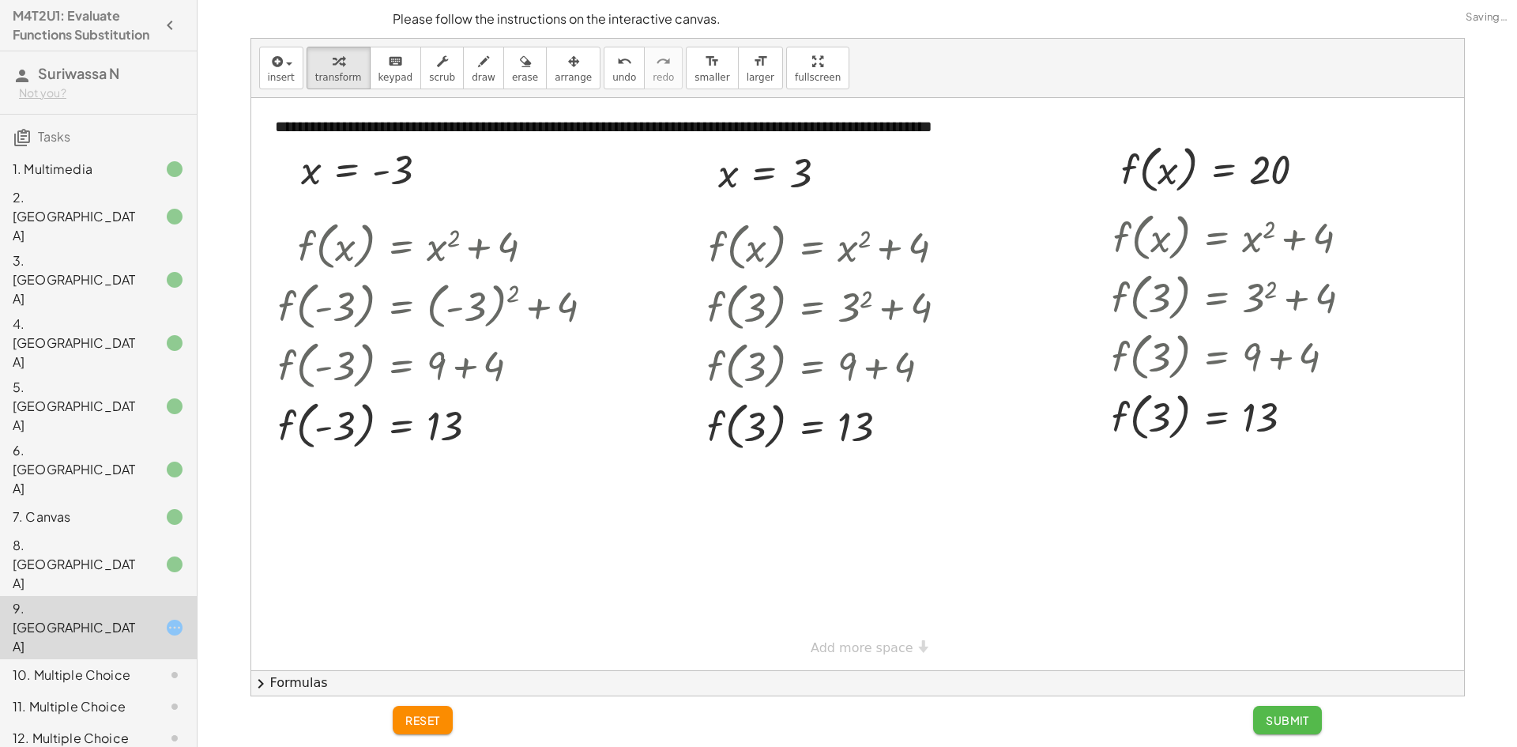
click at [1315, 718] on button "Submit" at bounding box center [1287, 720] width 69 height 28
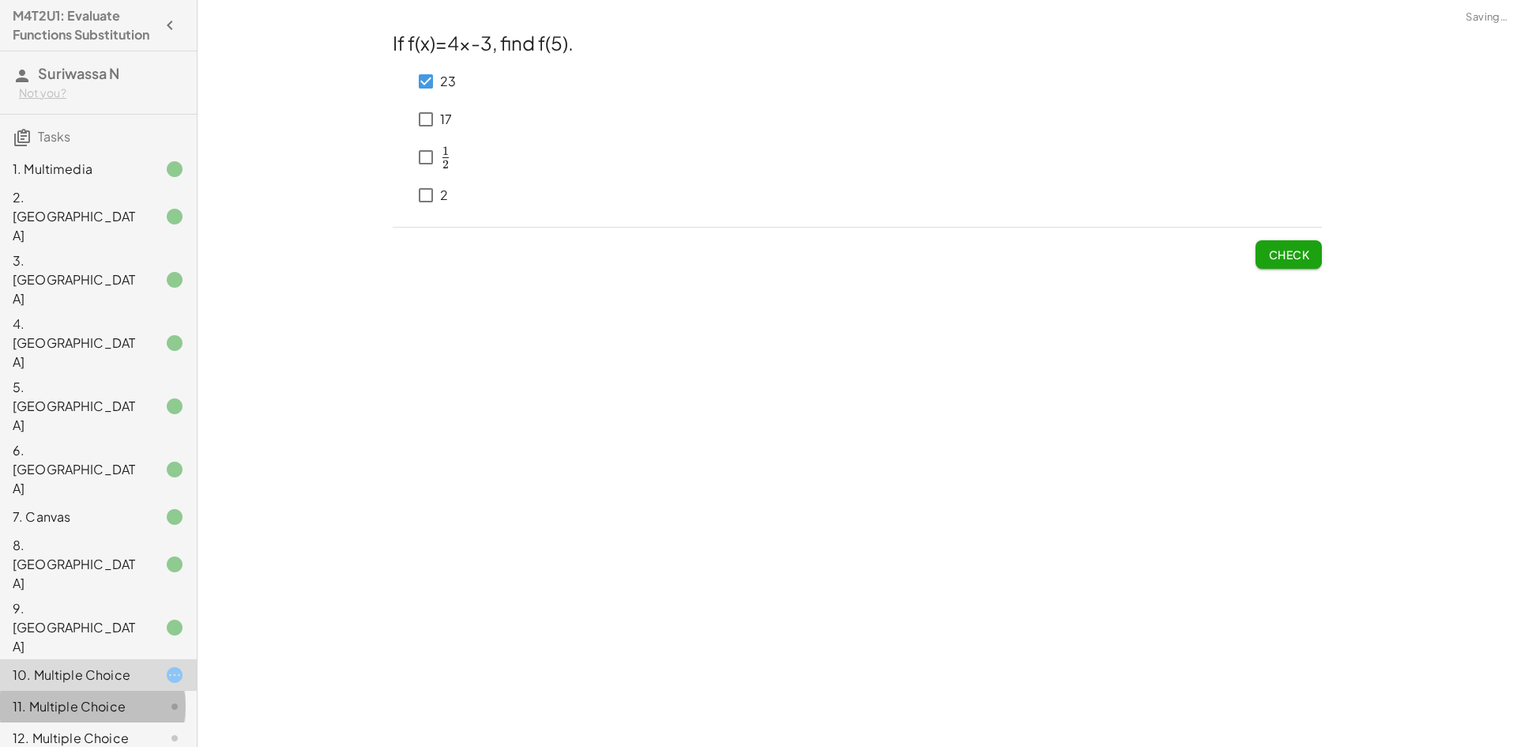
click at [165, 697] on icon at bounding box center [174, 706] width 19 height 19
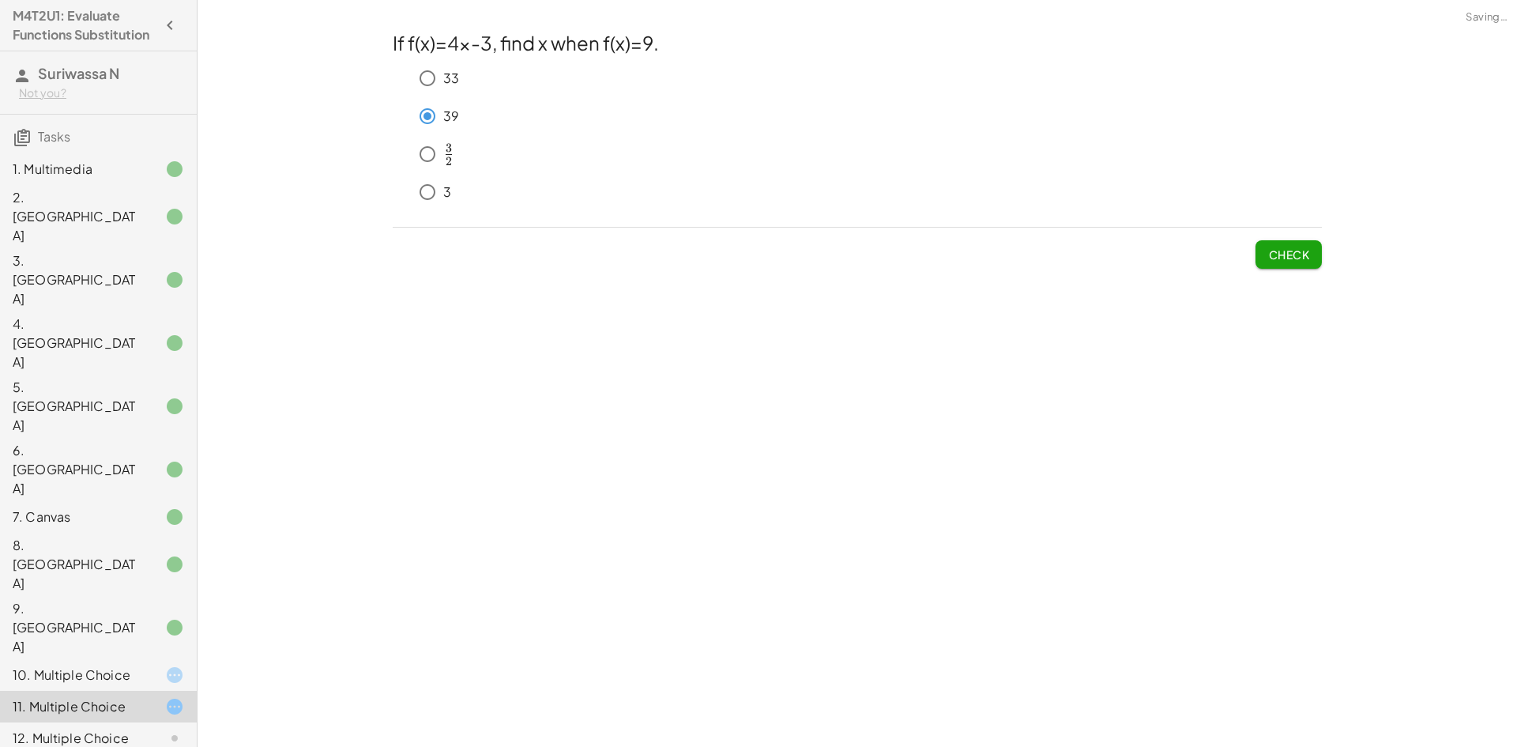
click at [165, 729] on icon at bounding box center [174, 738] width 19 height 19
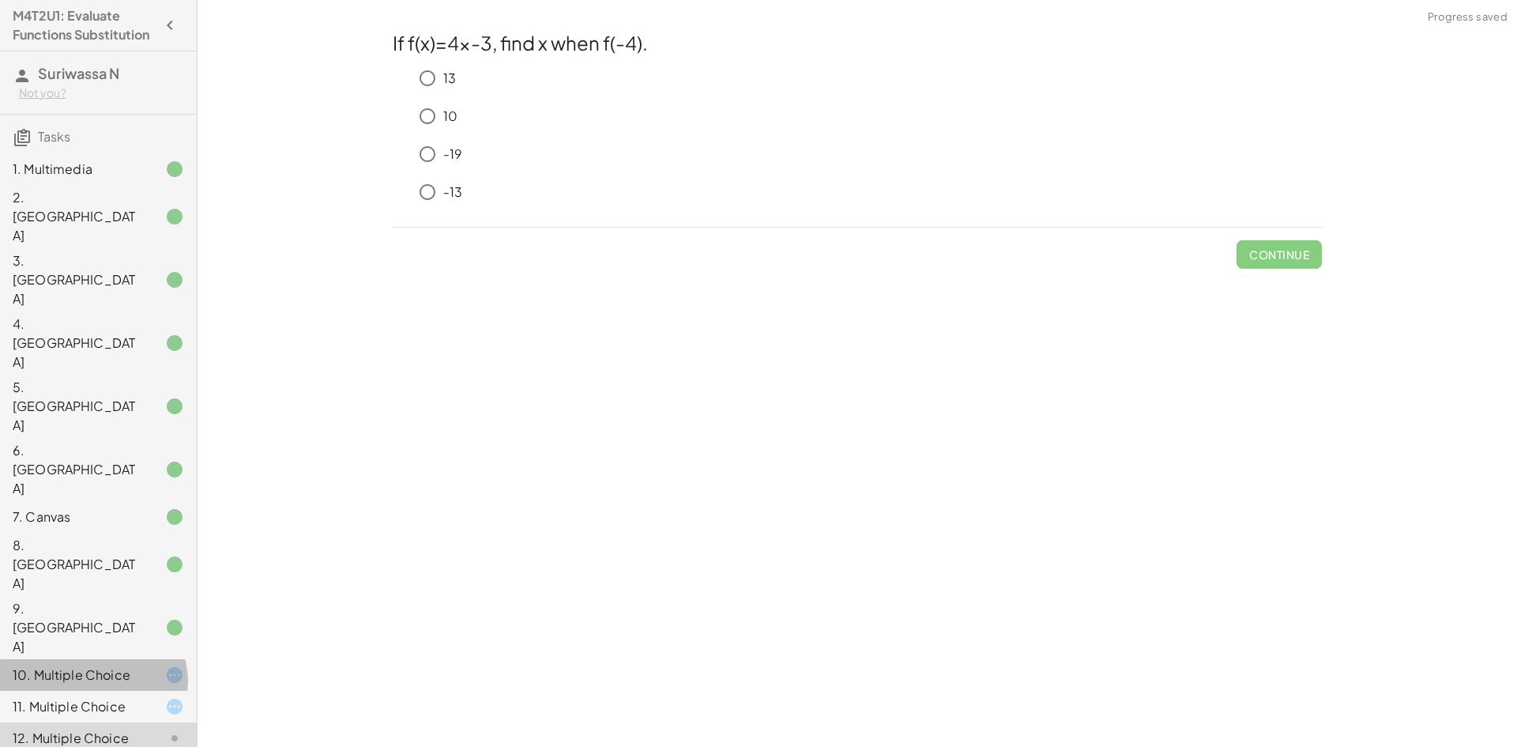
click at [138, 722] on div "10. Multiple Choice" at bounding box center [98, 738] width 197 height 32
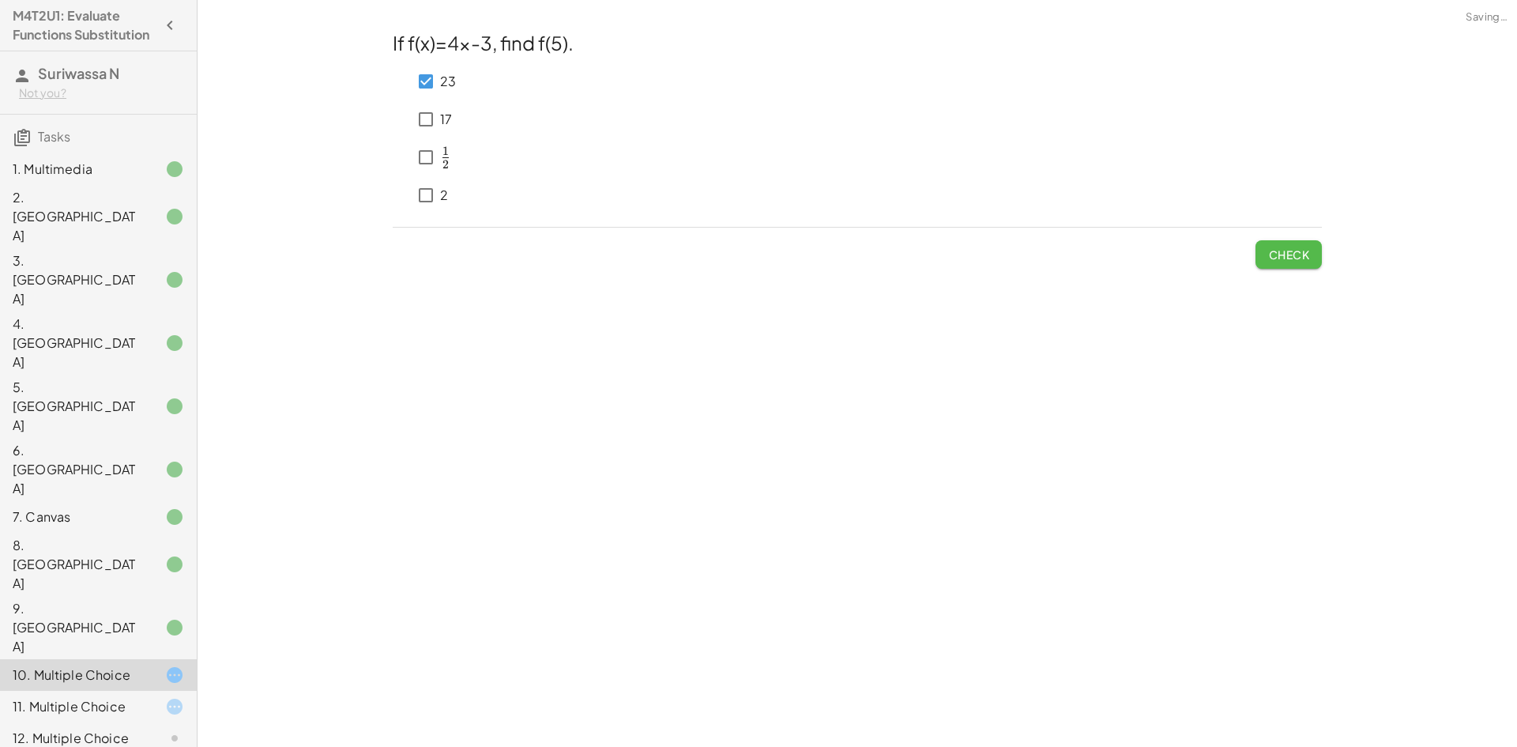
click at [1260, 249] on button "Check" at bounding box center [1289, 254] width 66 height 28
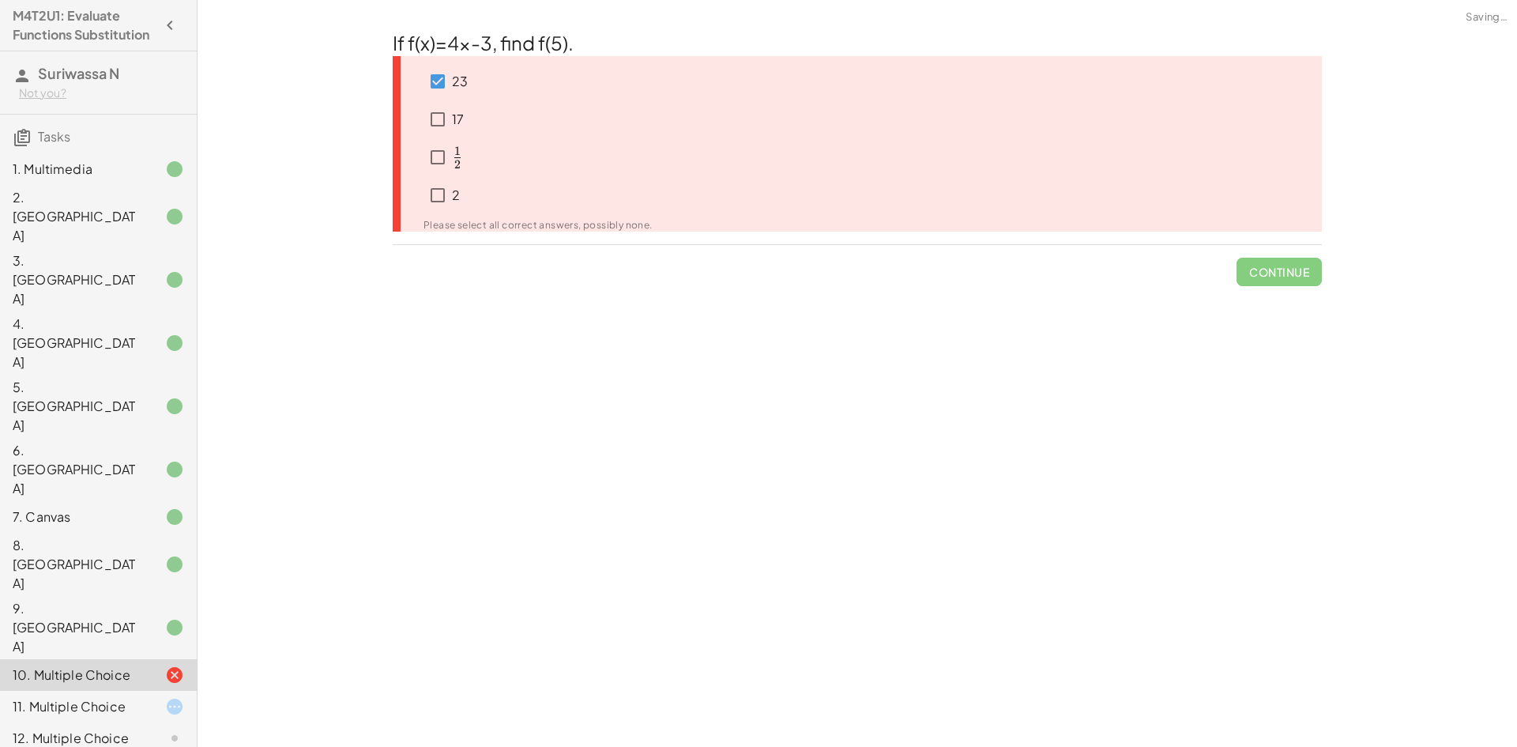
click at [144, 697] on div at bounding box center [162, 706] width 44 height 19
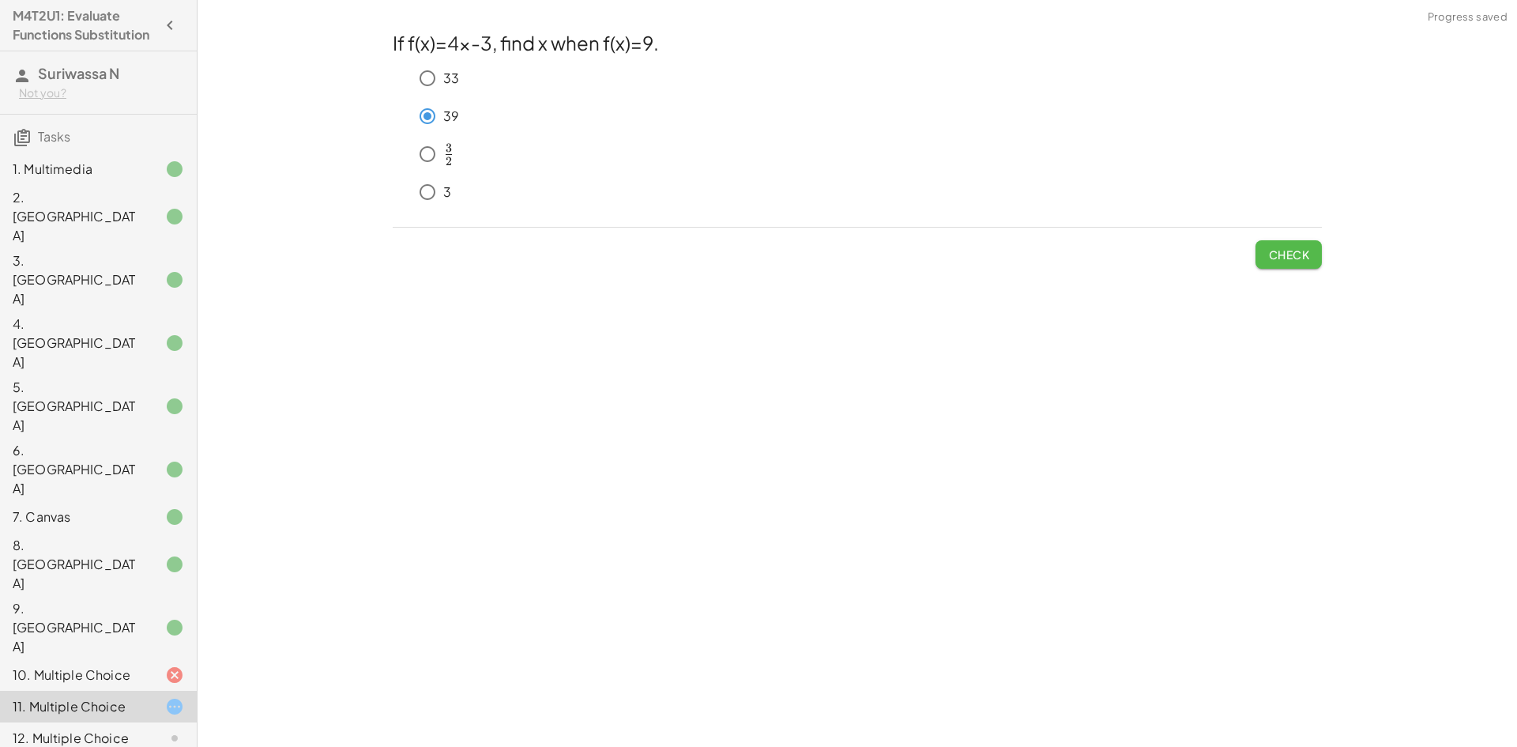
click at [1297, 255] on span "Check" at bounding box center [1288, 254] width 41 height 14
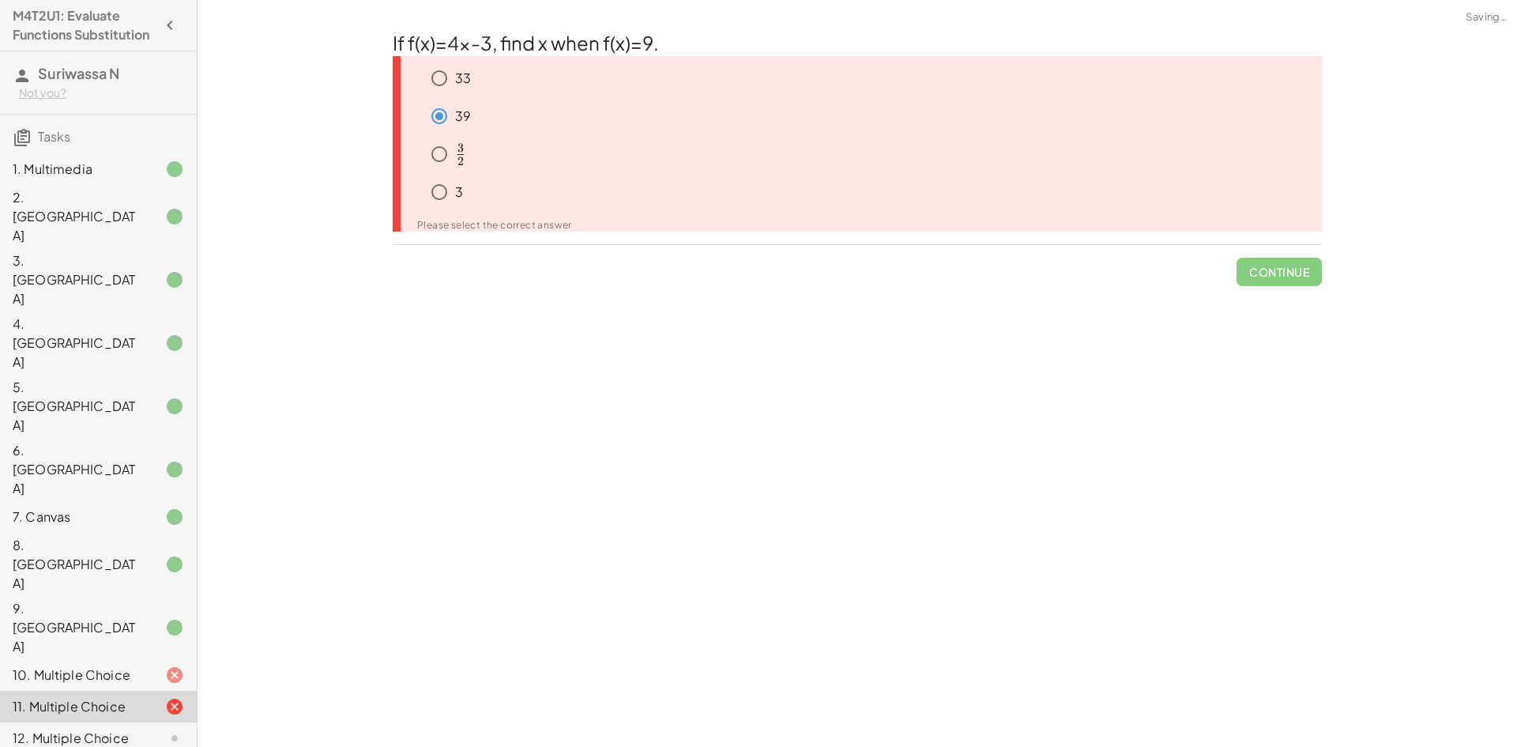
click at [119, 729] on div "12. Multiple Choice" at bounding box center [76, 738] width 127 height 19
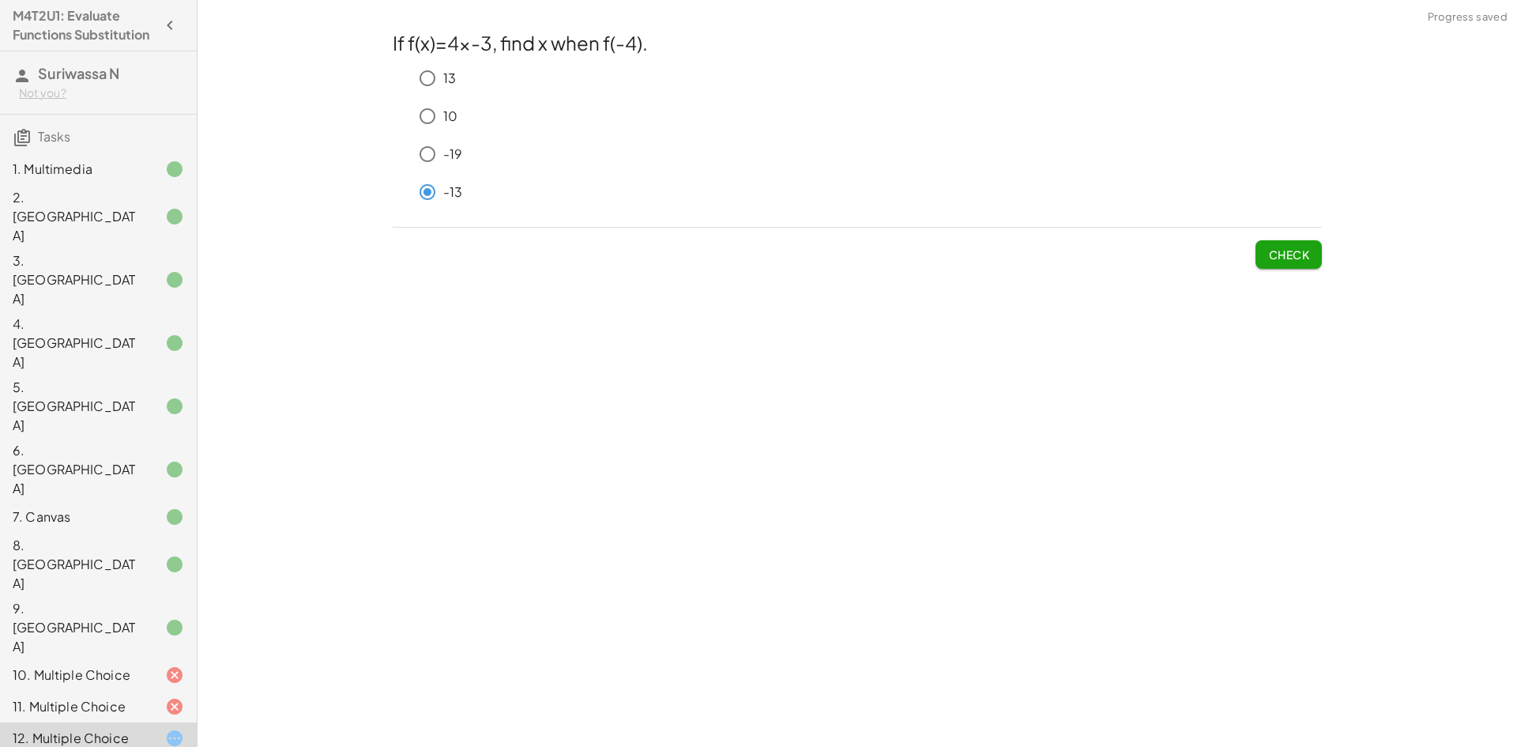
click at [0, 0] on div "If f(x)=4x-3, find x when f(-4). 13 10 -19 -13 Check" at bounding box center [0, 0] width 0 height 0
click at [1315, 254] on button "Check" at bounding box center [1289, 254] width 66 height 28
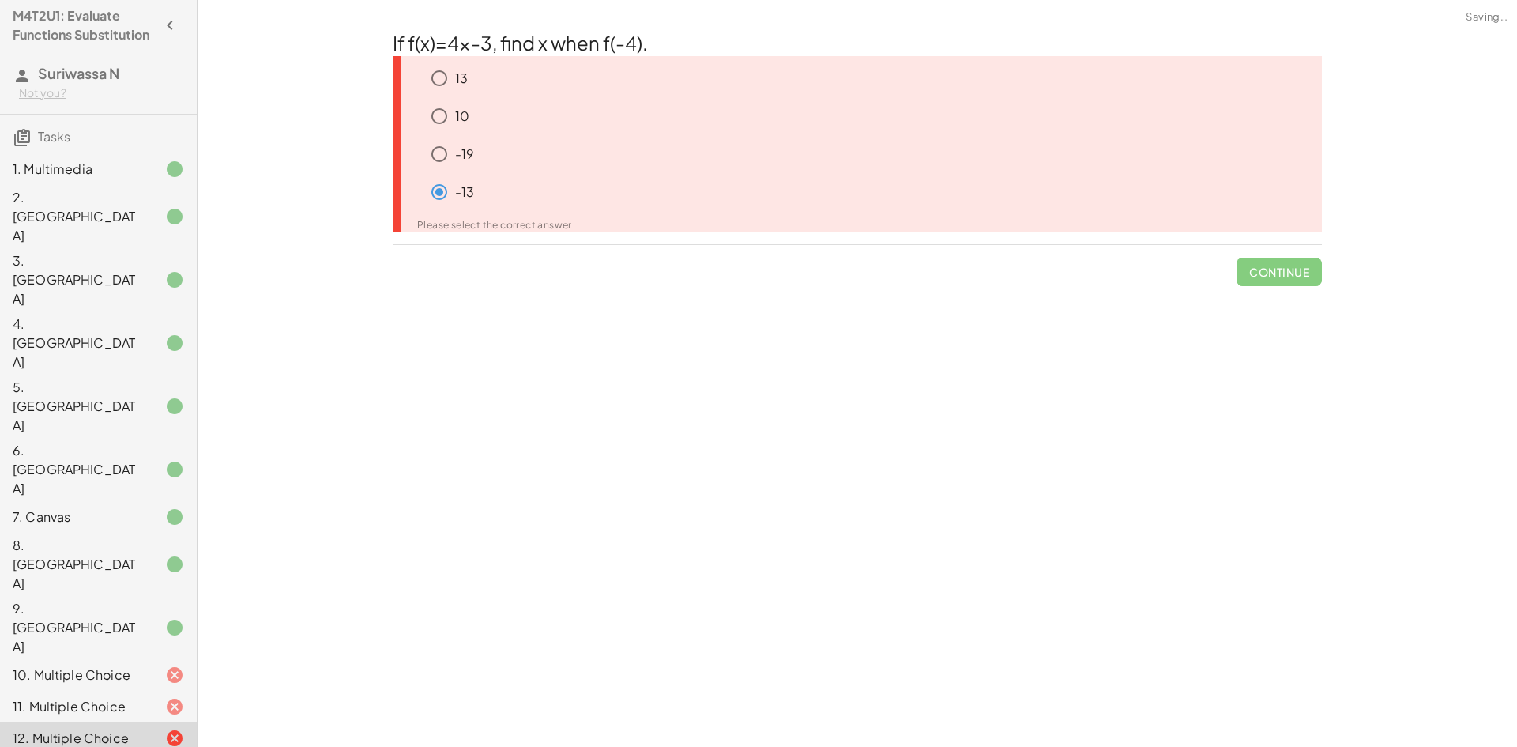
click at [1317, 249] on span "Continue" at bounding box center [1279, 265] width 85 height 41
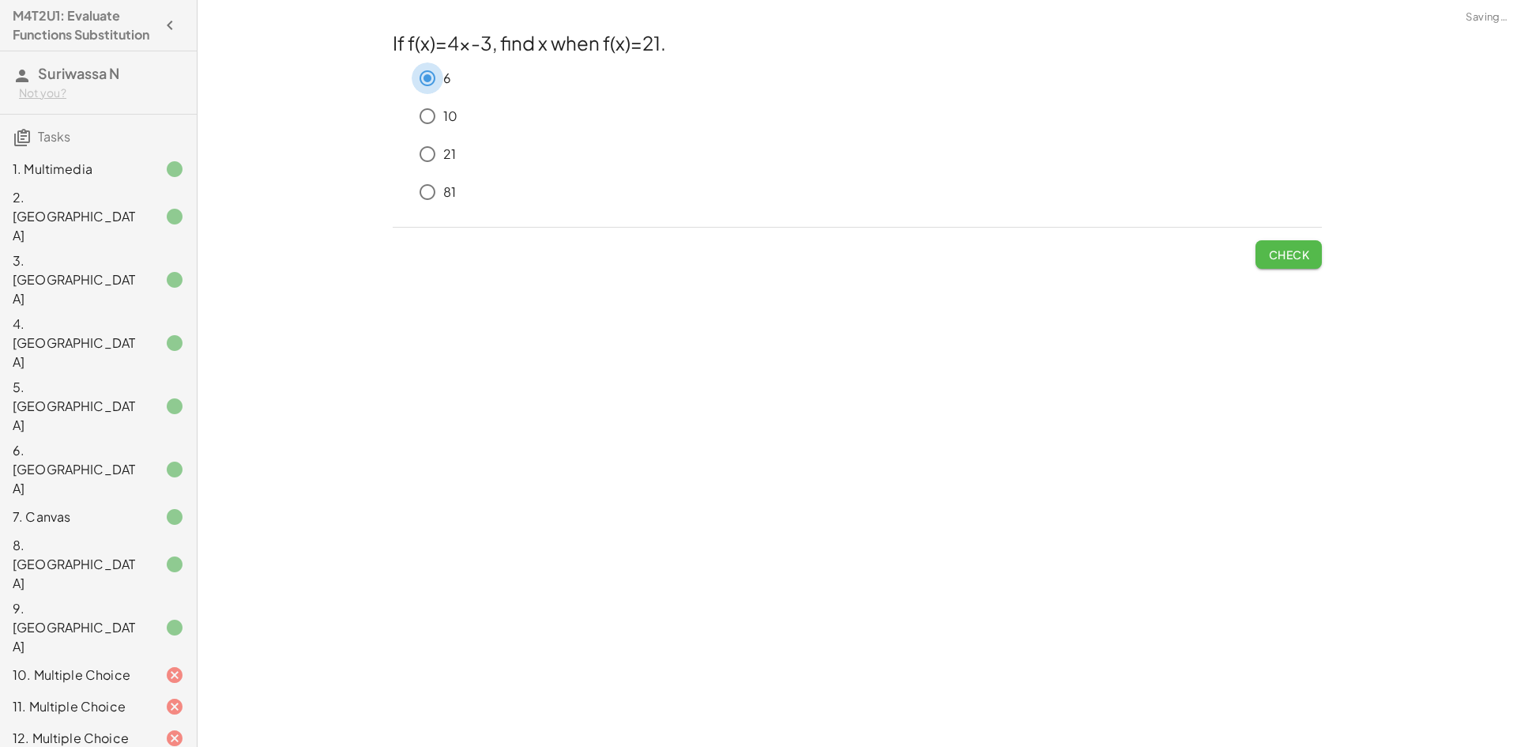
click at [1309, 243] on button "Check" at bounding box center [1289, 254] width 66 height 28
click at [444, 172] on p "330" at bounding box center [455, 181] width 25 height 18
click at [1295, 278] on span "Check" at bounding box center [1288, 281] width 41 height 14
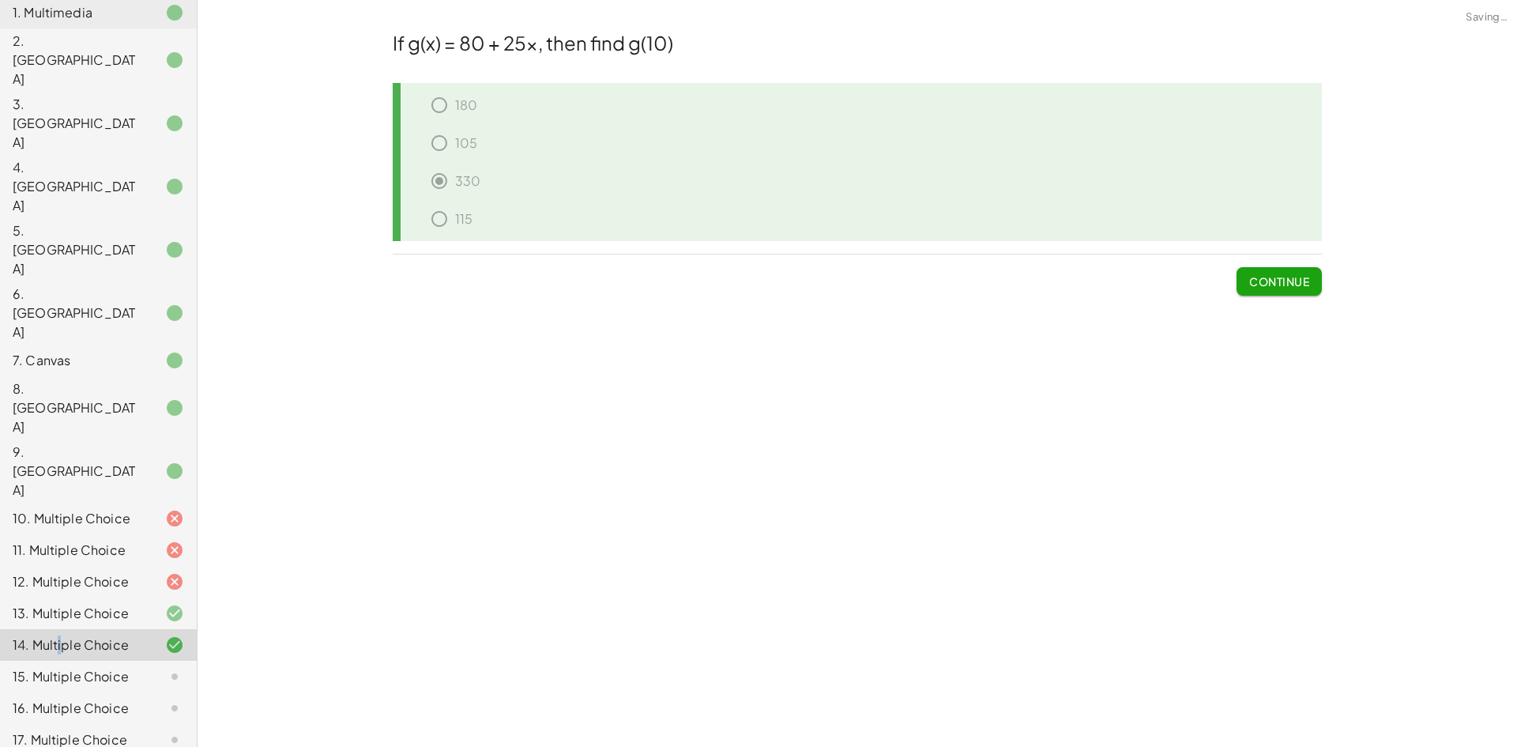
scroll to position [158, 0]
click at [173, 627] on div "14. Multiple Choice" at bounding box center [98, 643] width 197 height 32
click at [165, 665] on icon at bounding box center [174, 674] width 19 height 19
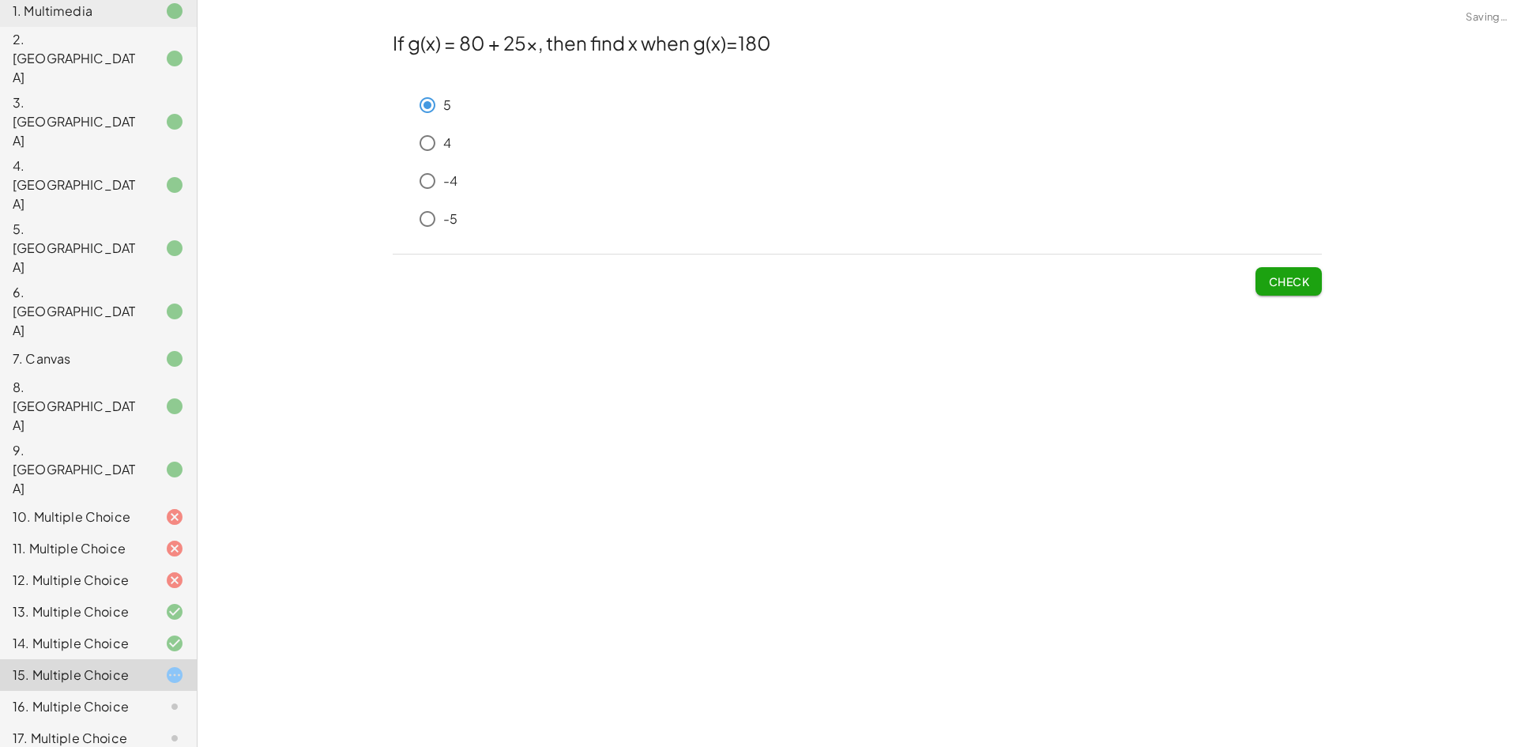
click at [1272, 280] on span "Check" at bounding box center [1289, 274] width 66 height 41
click at [1274, 283] on span "Check" at bounding box center [1288, 281] width 41 height 14
click at [1345, 288] on div "**********" at bounding box center [858, 373] width 1320 height 747
click at [1302, 286] on span "Check" at bounding box center [1288, 281] width 41 height 14
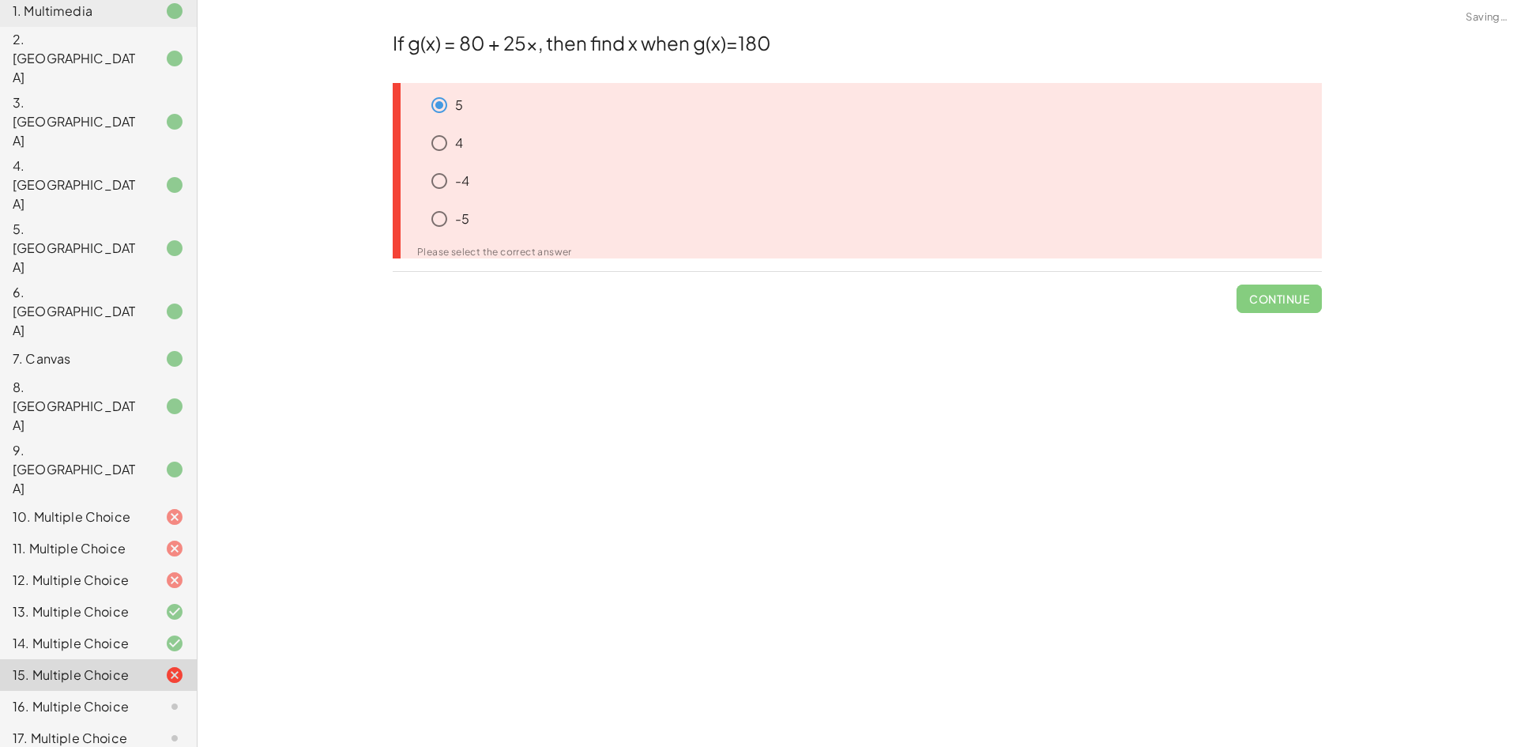
click at [146, 659] on div "15. Multiple Choice" at bounding box center [98, 675] width 197 height 32
click at [153, 697] on div at bounding box center [162, 706] width 44 height 19
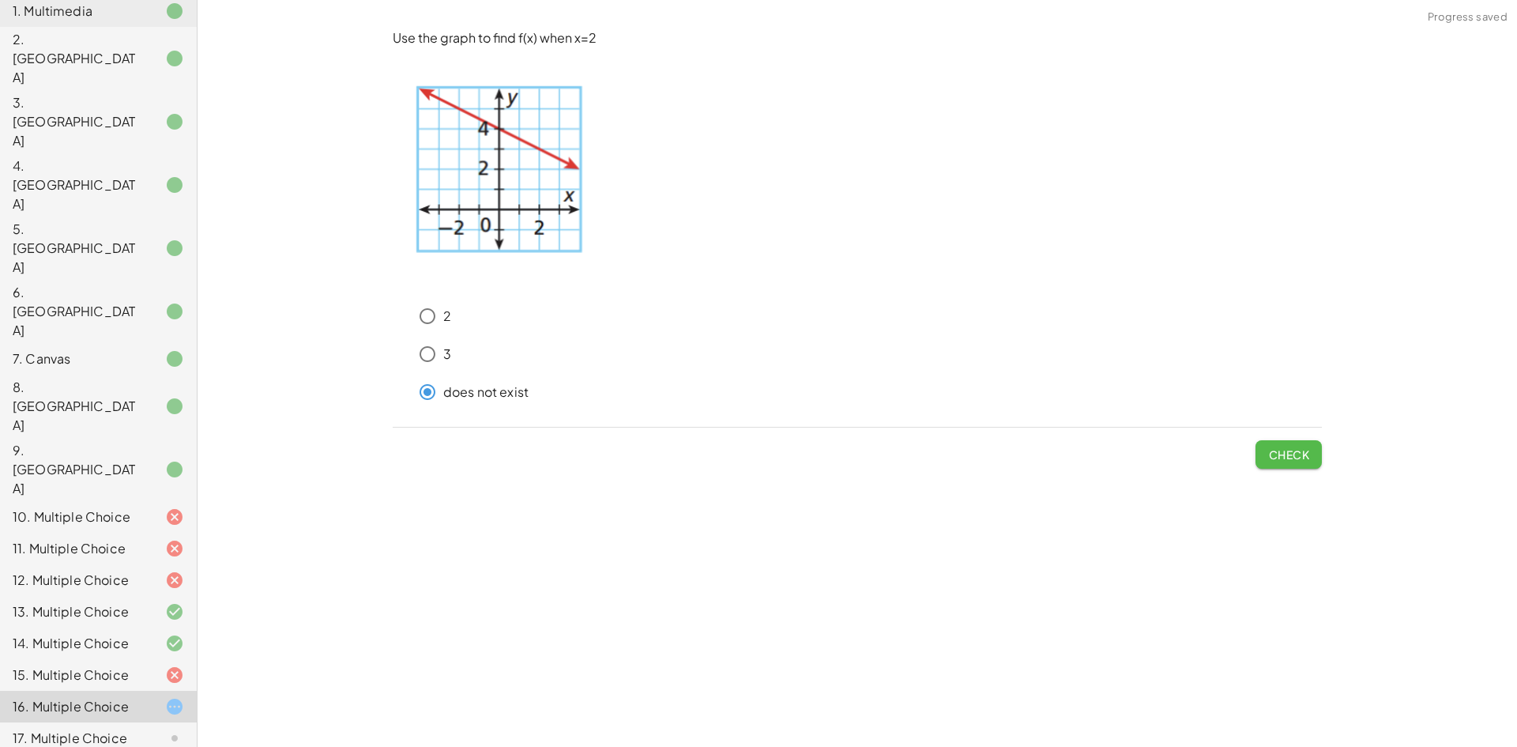
click at [1287, 457] on span "Check" at bounding box center [1288, 454] width 41 height 14
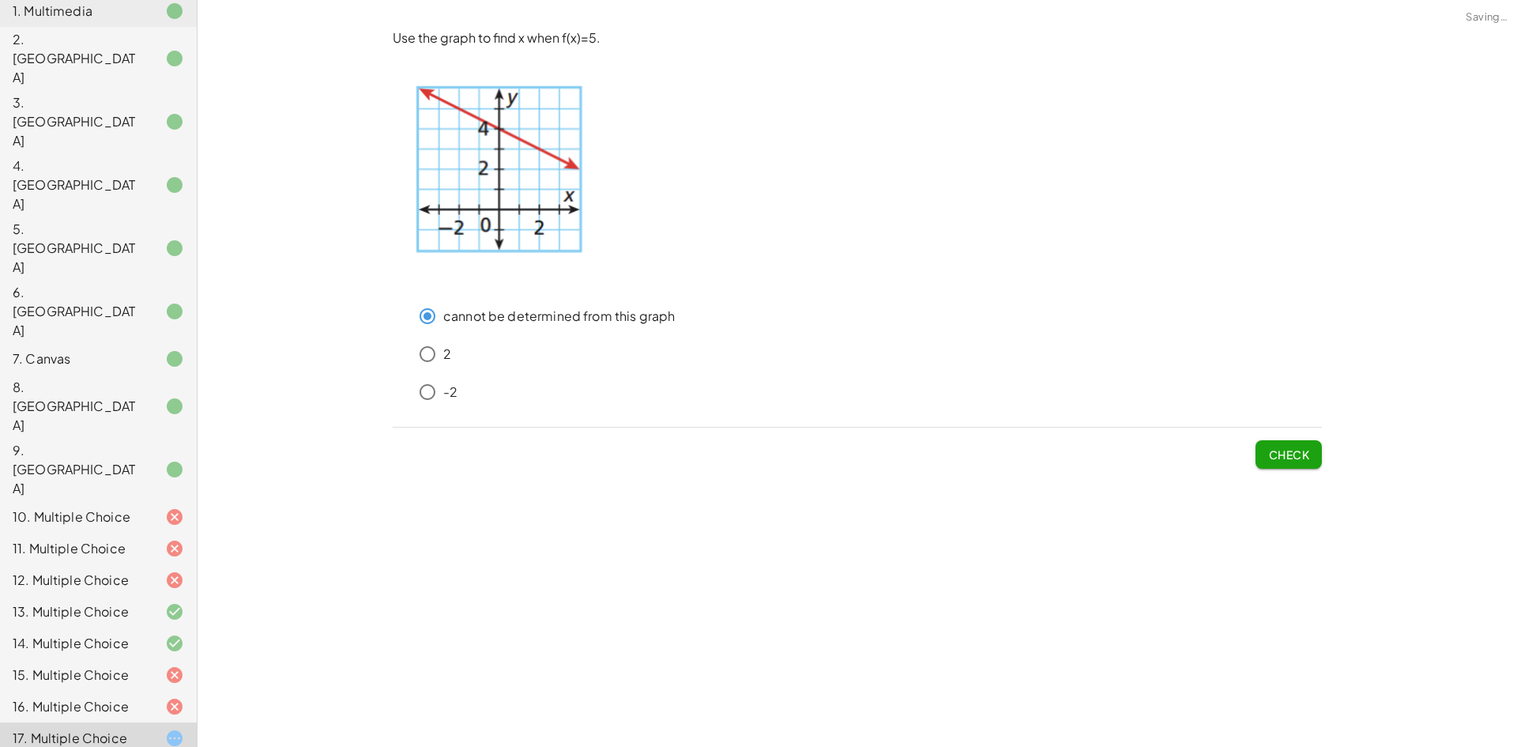
click at [1263, 464] on button "Check" at bounding box center [1289, 454] width 66 height 28
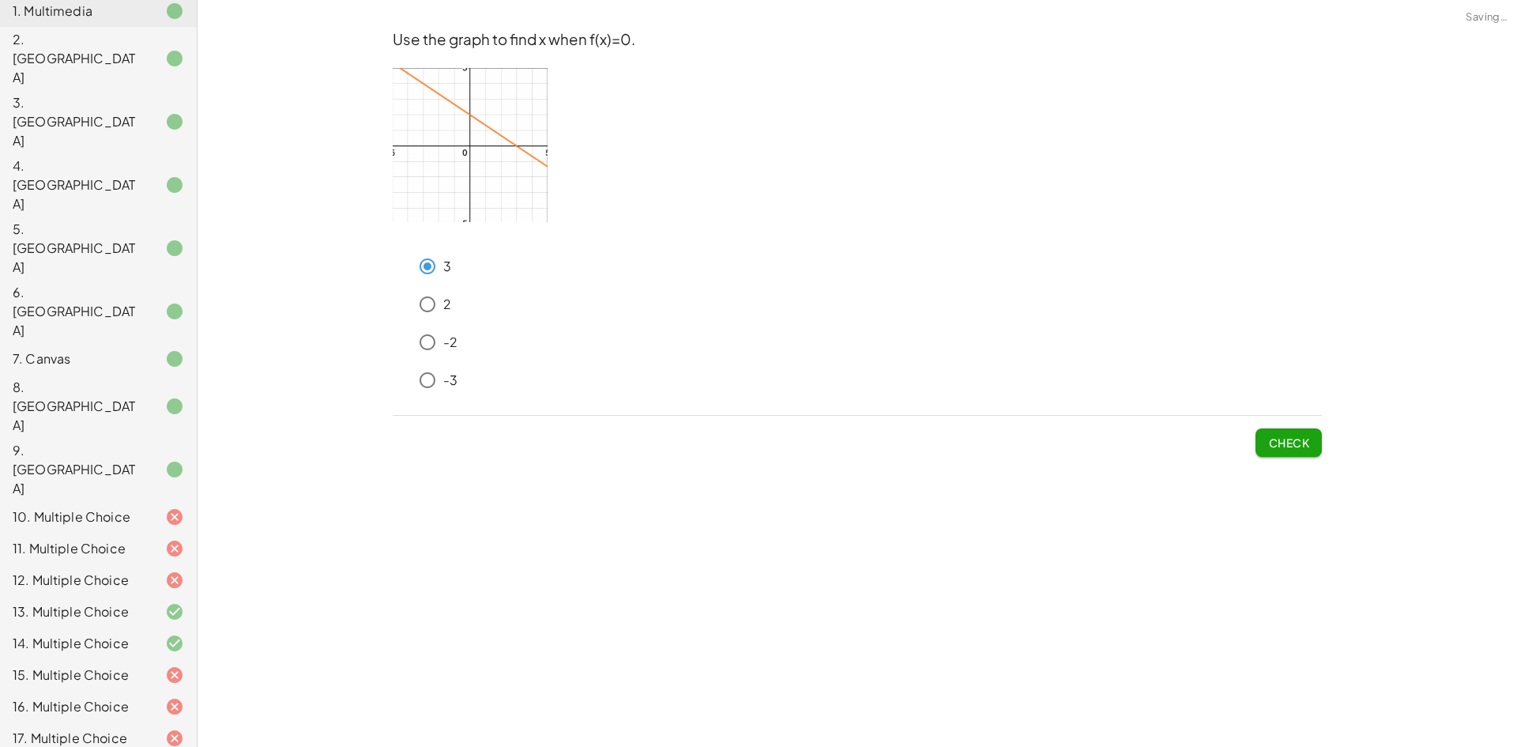
click at [1301, 444] on span "Check" at bounding box center [1288, 442] width 41 height 14
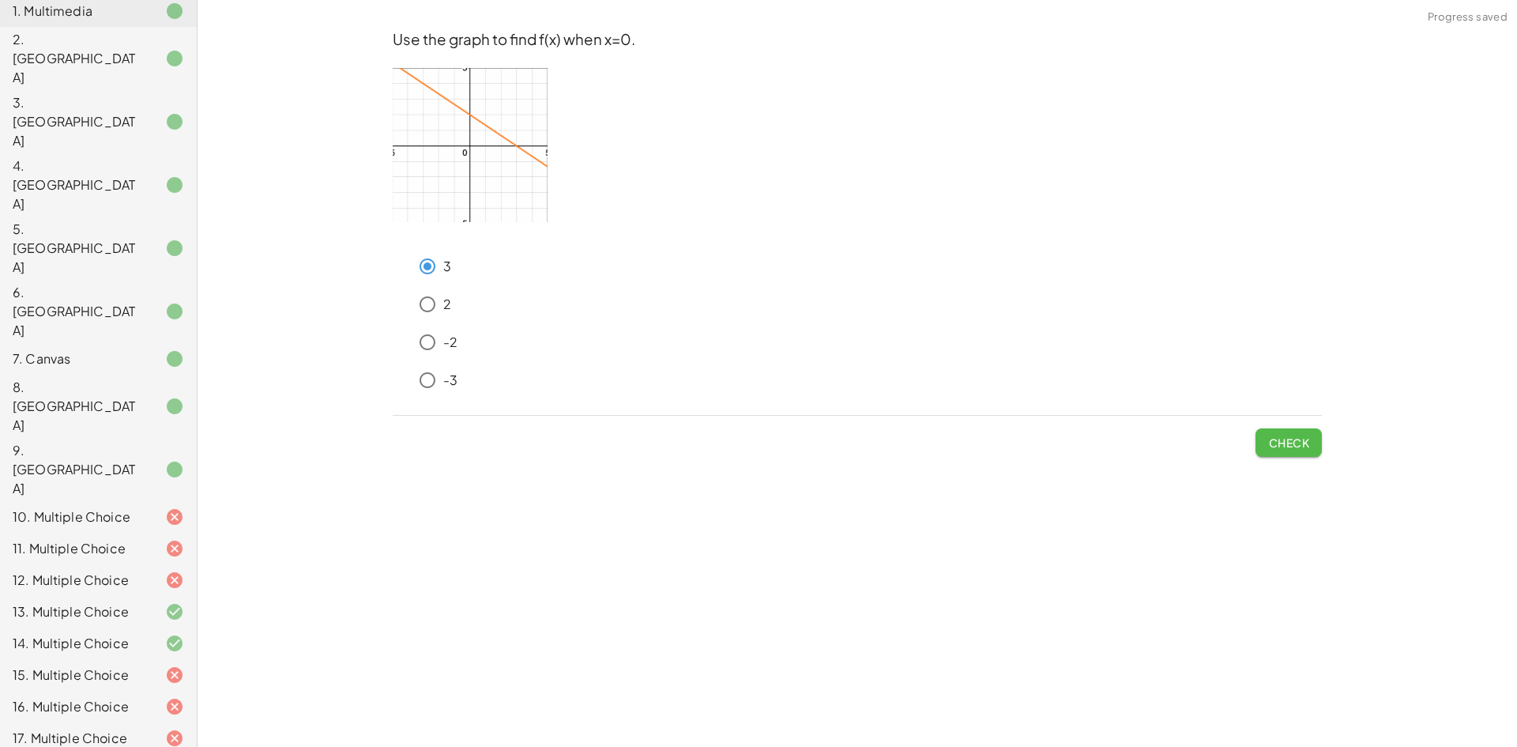
click at [1293, 442] on span "Check" at bounding box center [1288, 442] width 41 height 14
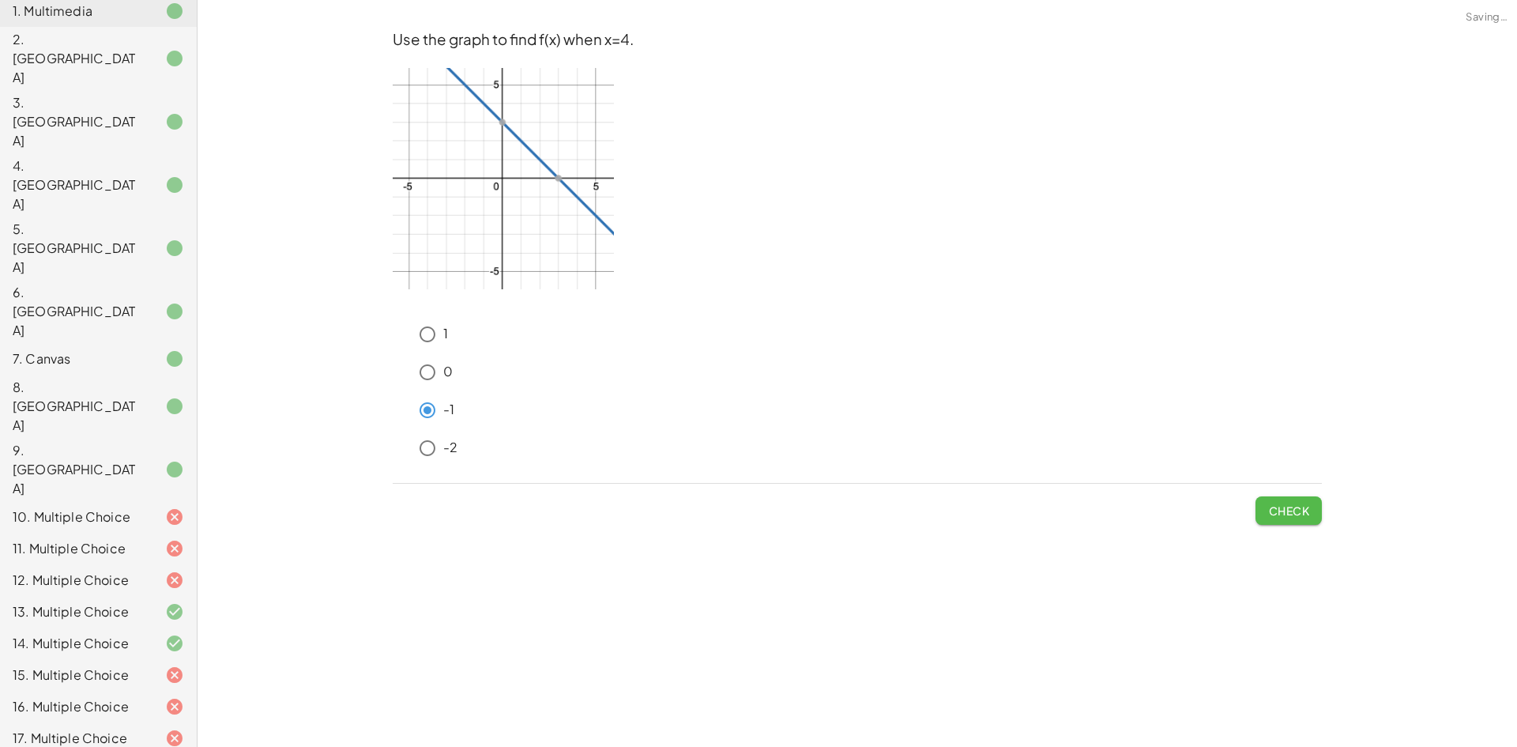
click at [1265, 512] on button "Check" at bounding box center [1289, 510] width 66 height 28
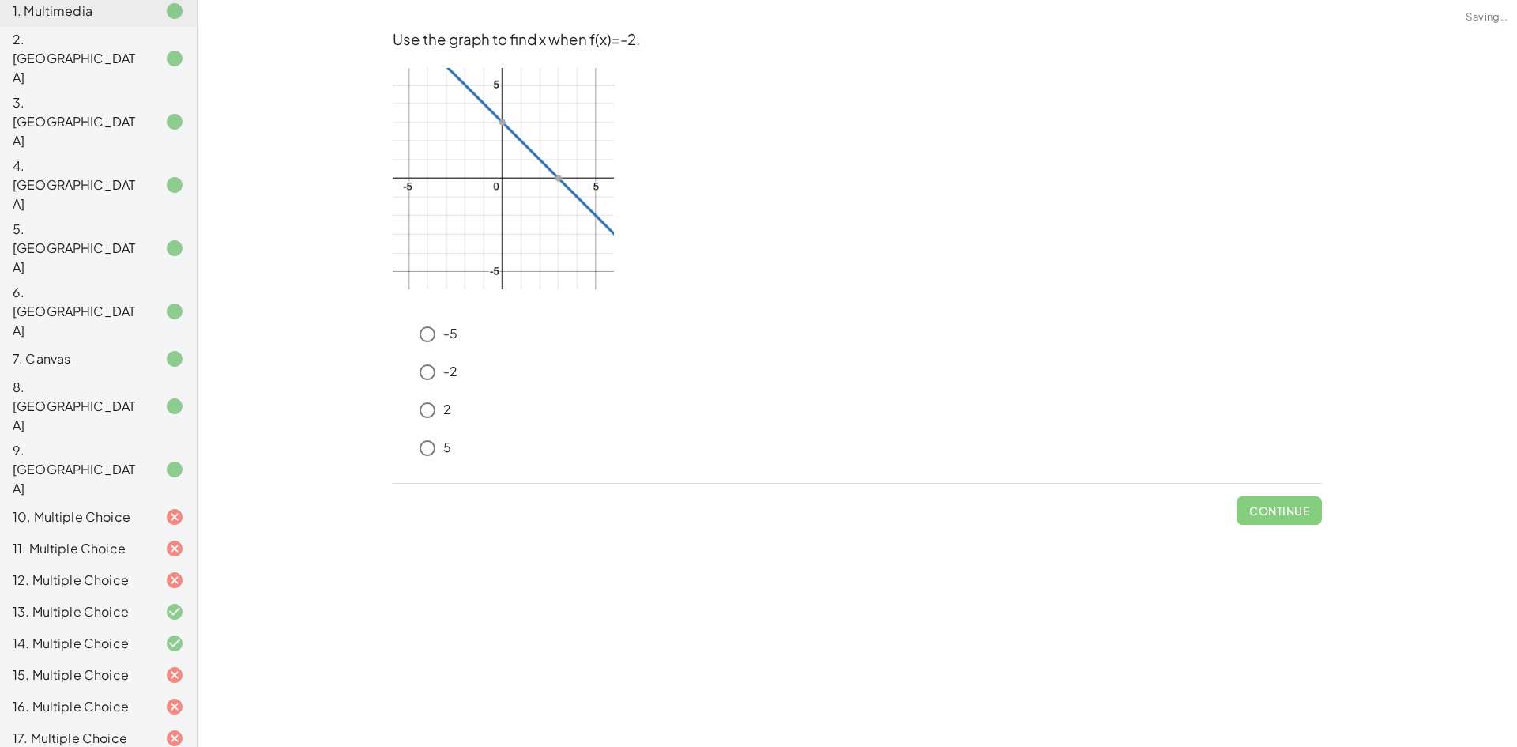
click at [1257, 507] on button "Check" at bounding box center [1289, 510] width 66 height 28
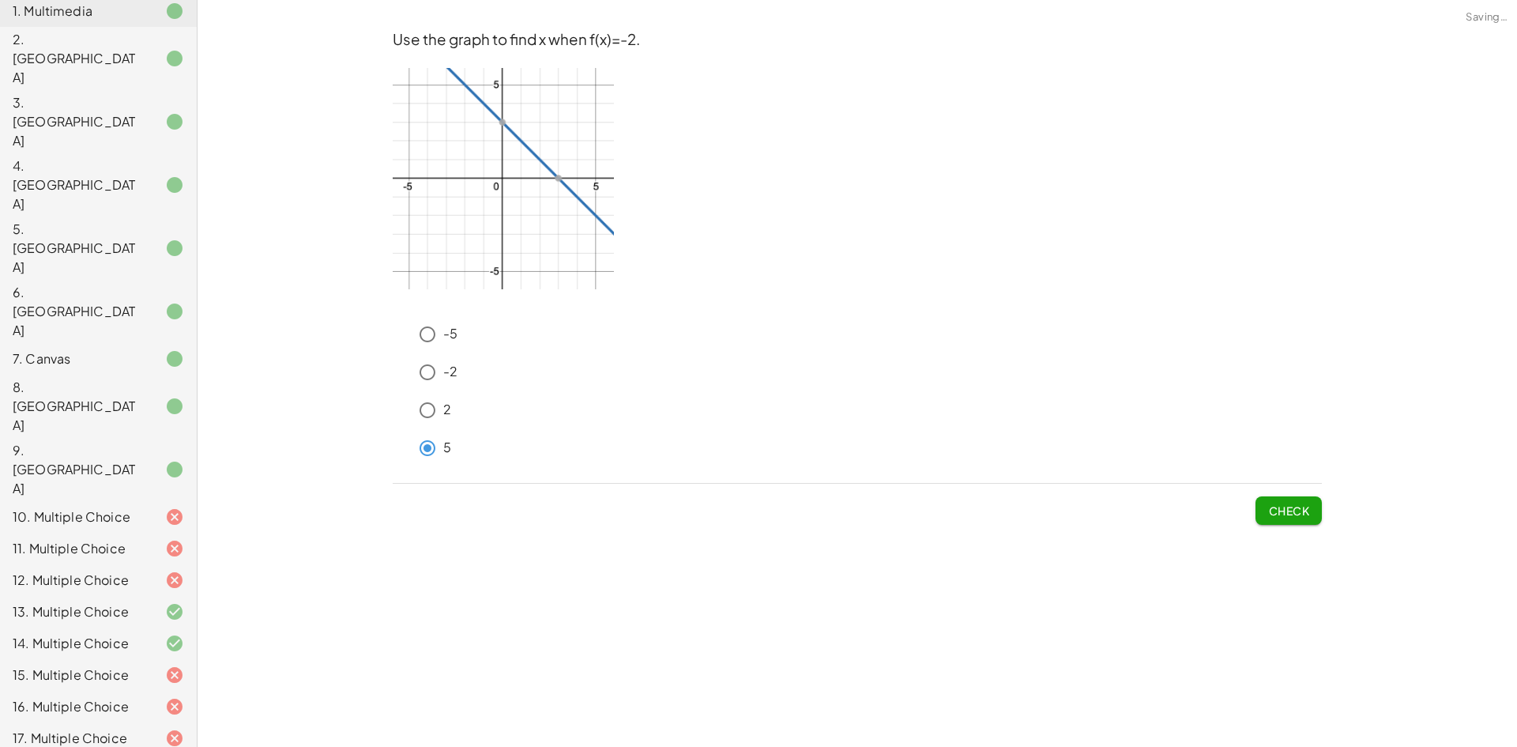
click at [0, 0] on div "Use the graph to find x when f(x)=-2. -5 -2 2 5 Check" at bounding box center [0, 0] width 0 height 0
click at [1311, 514] on button "Check" at bounding box center [1289, 510] width 66 height 28
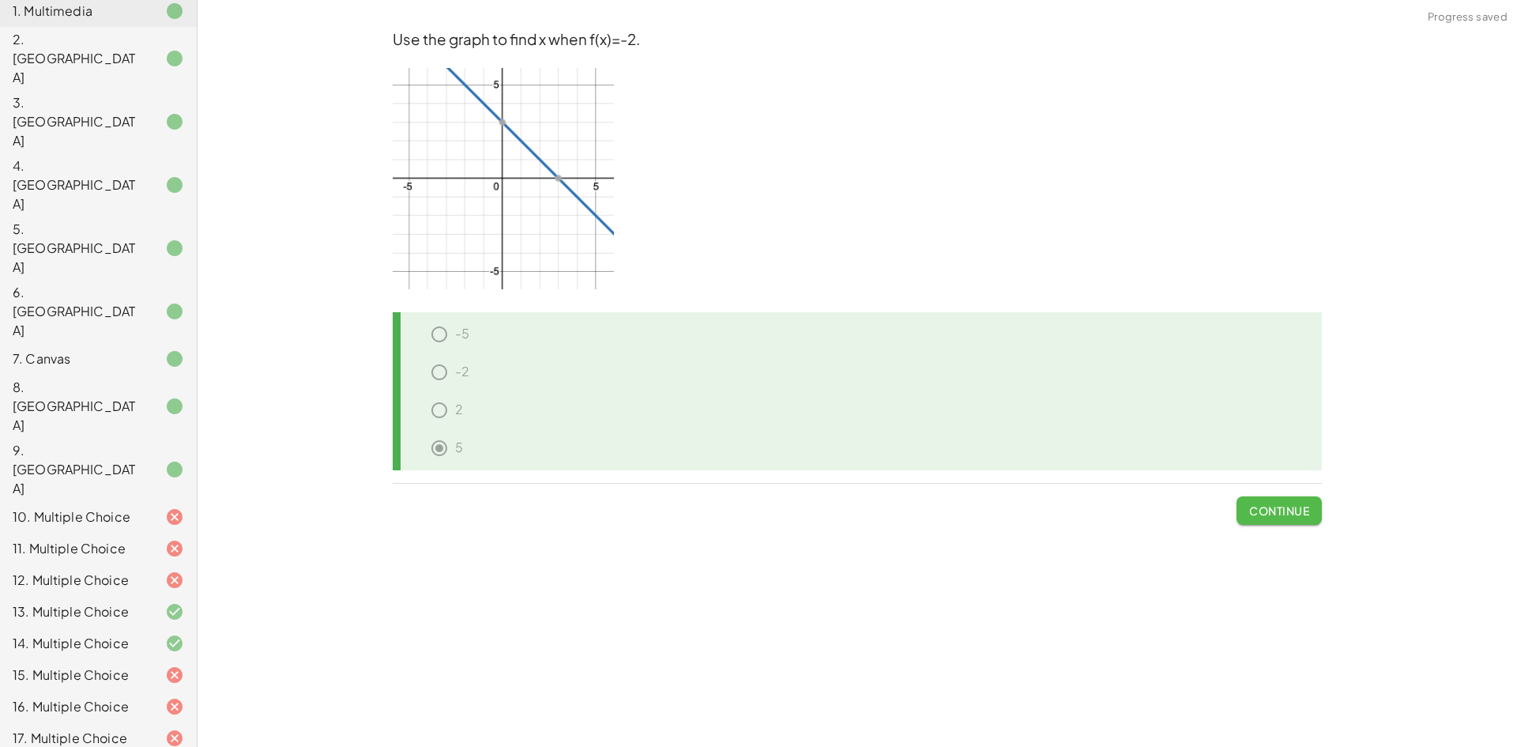
click at [1313, 503] on button "Continue" at bounding box center [1279, 510] width 85 height 28
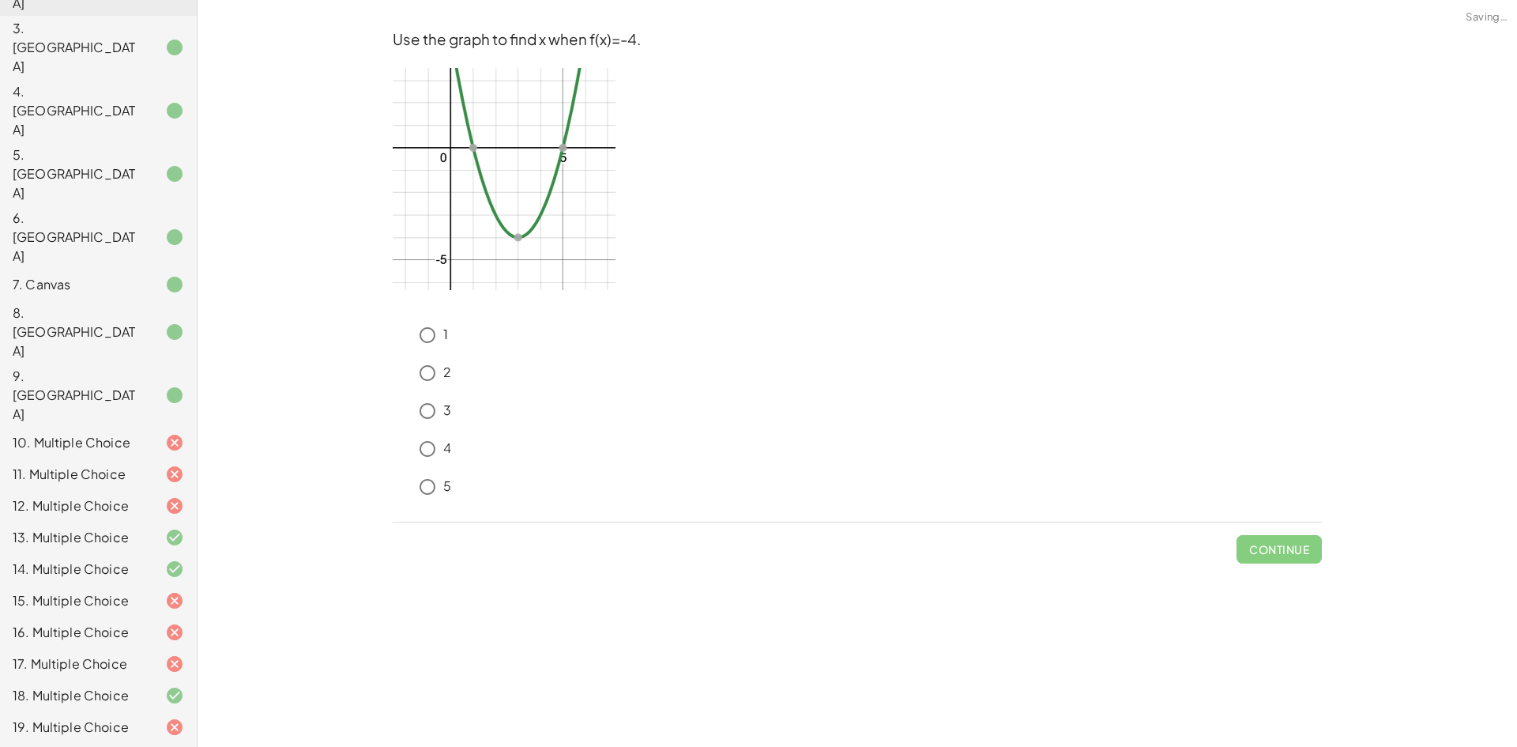
scroll to position [298, 0]
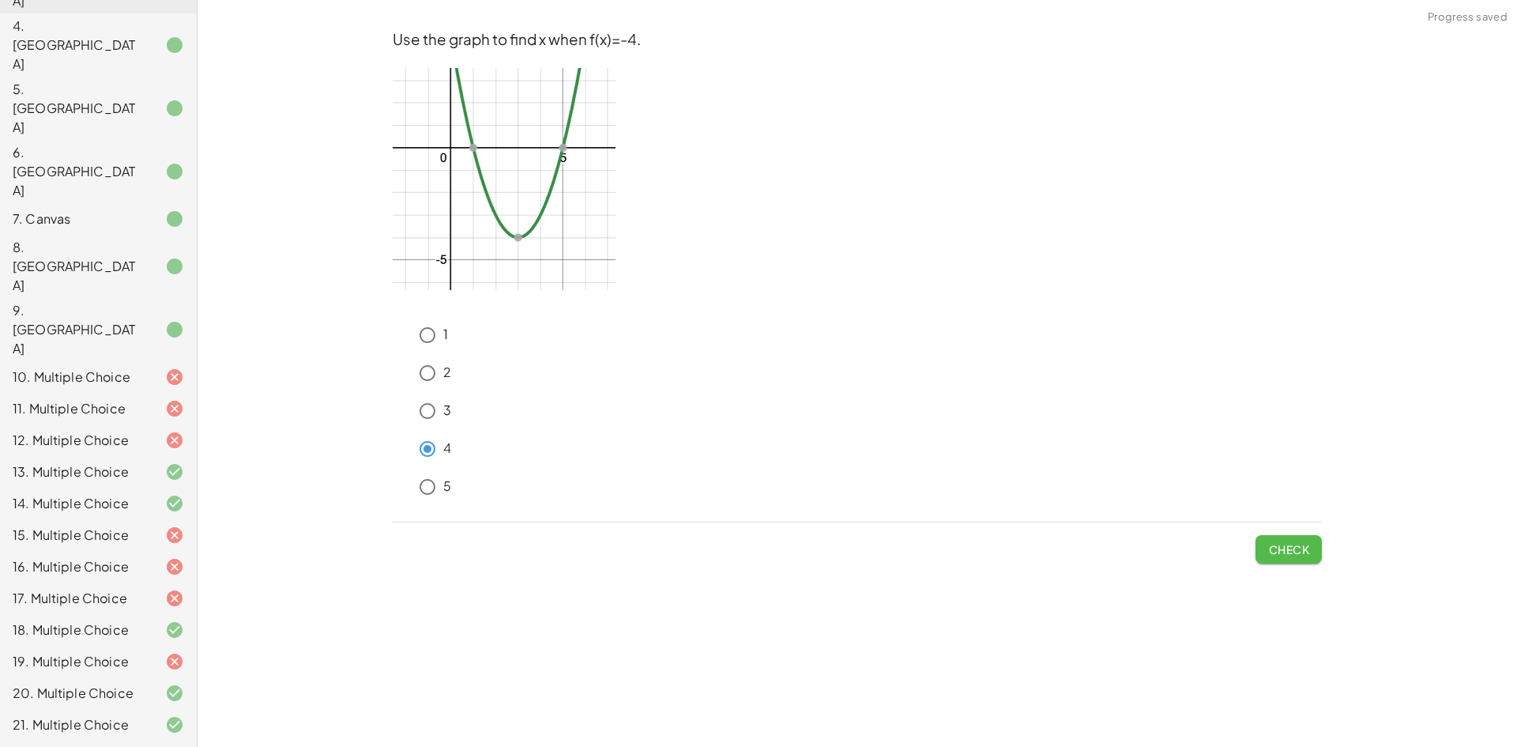
click at [1312, 544] on button "Check" at bounding box center [1289, 549] width 66 height 28
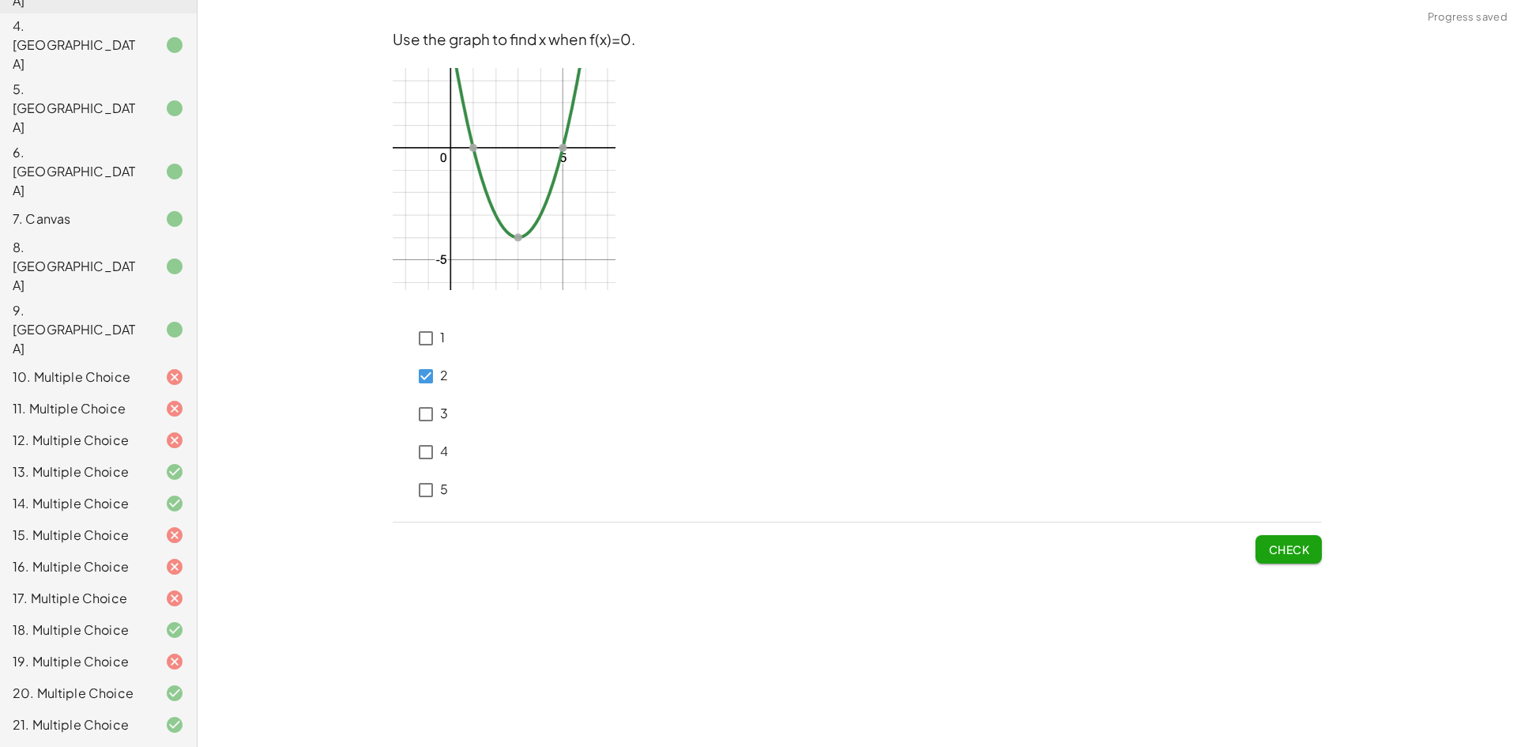
click at [1261, 544] on button "Check" at bounding box center [1289, 549] width 66 height 28
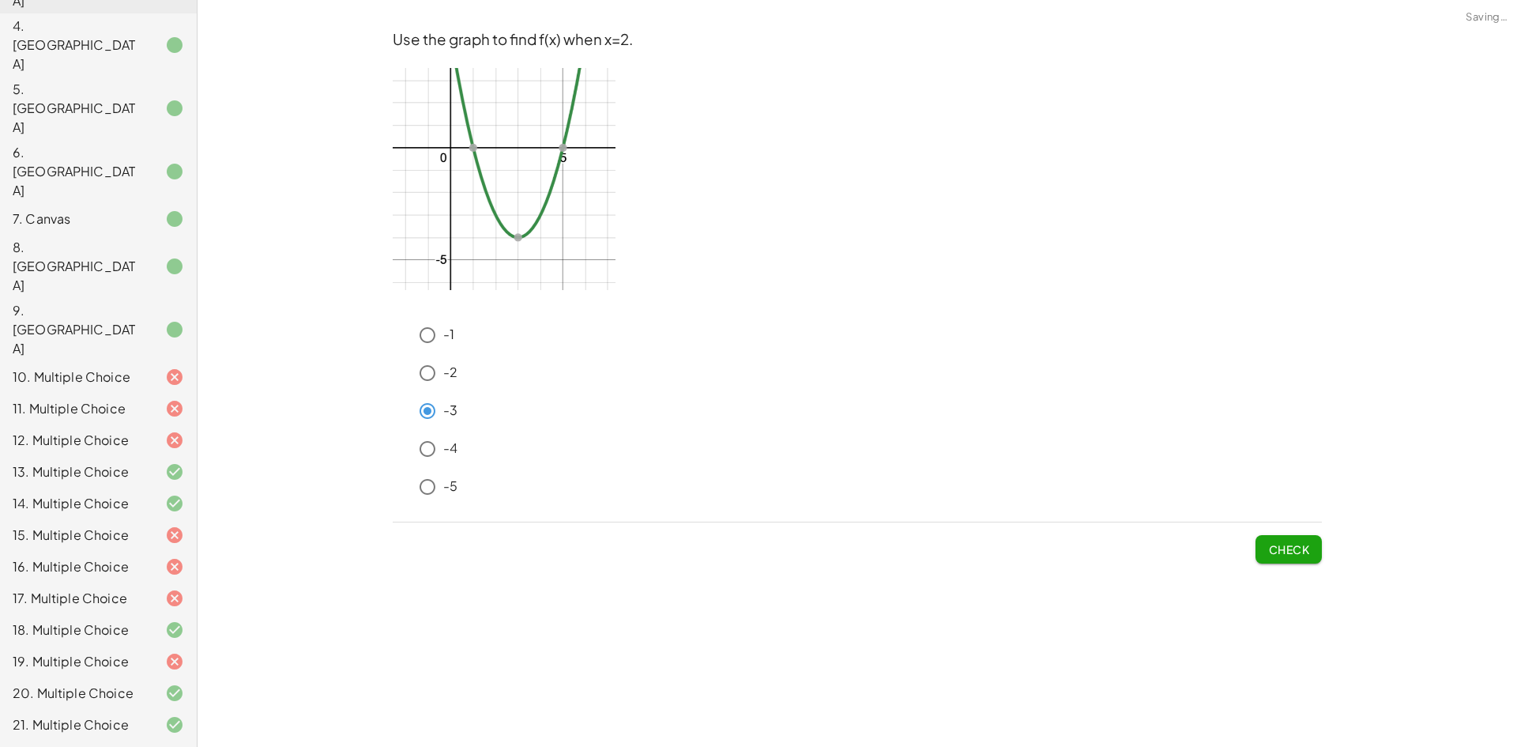
click at [1263, 546] on button "Check" at bounding box center [1289, 549] width 66 height 28
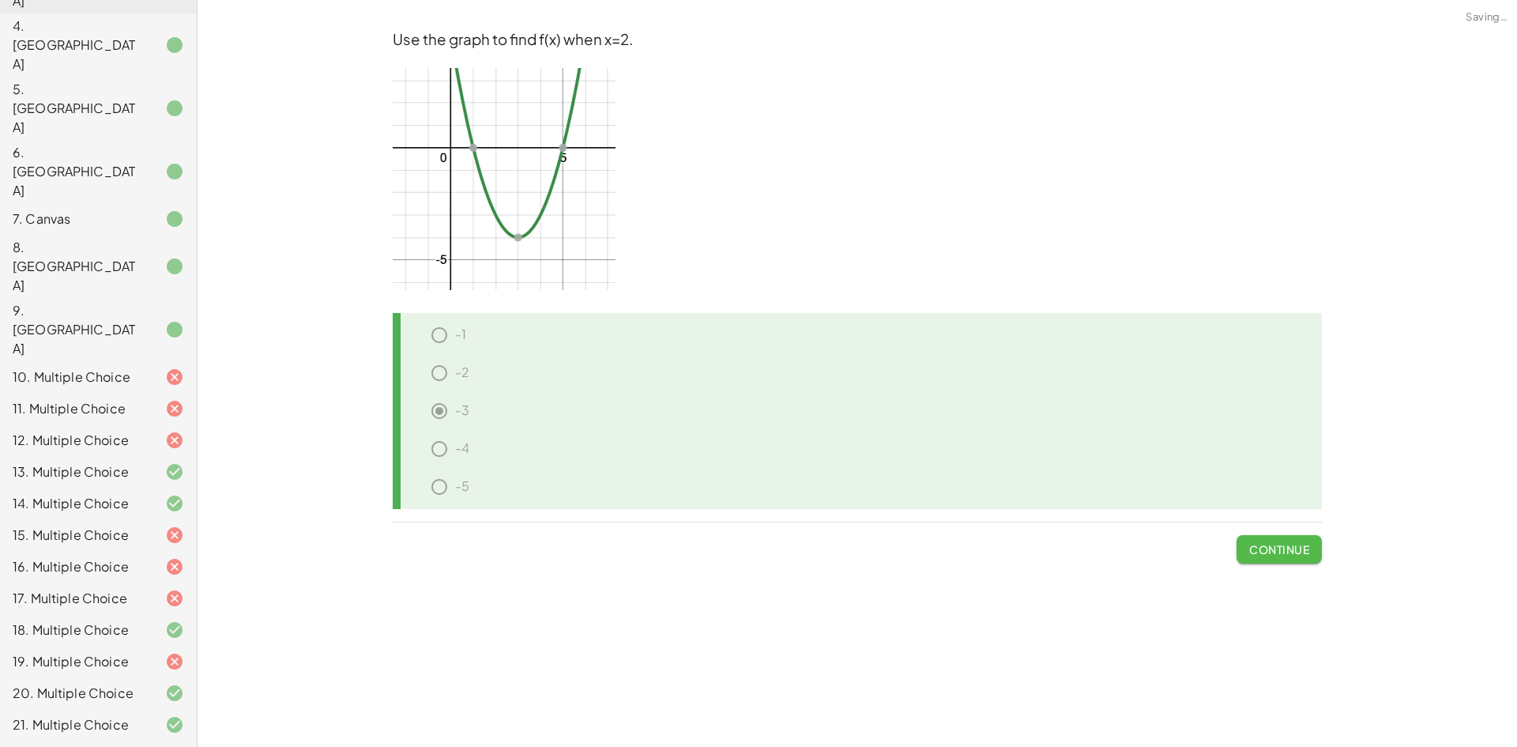
click at [1305, 545] on span "Continue" at bounding box center [1279, 549] width 60 height 14
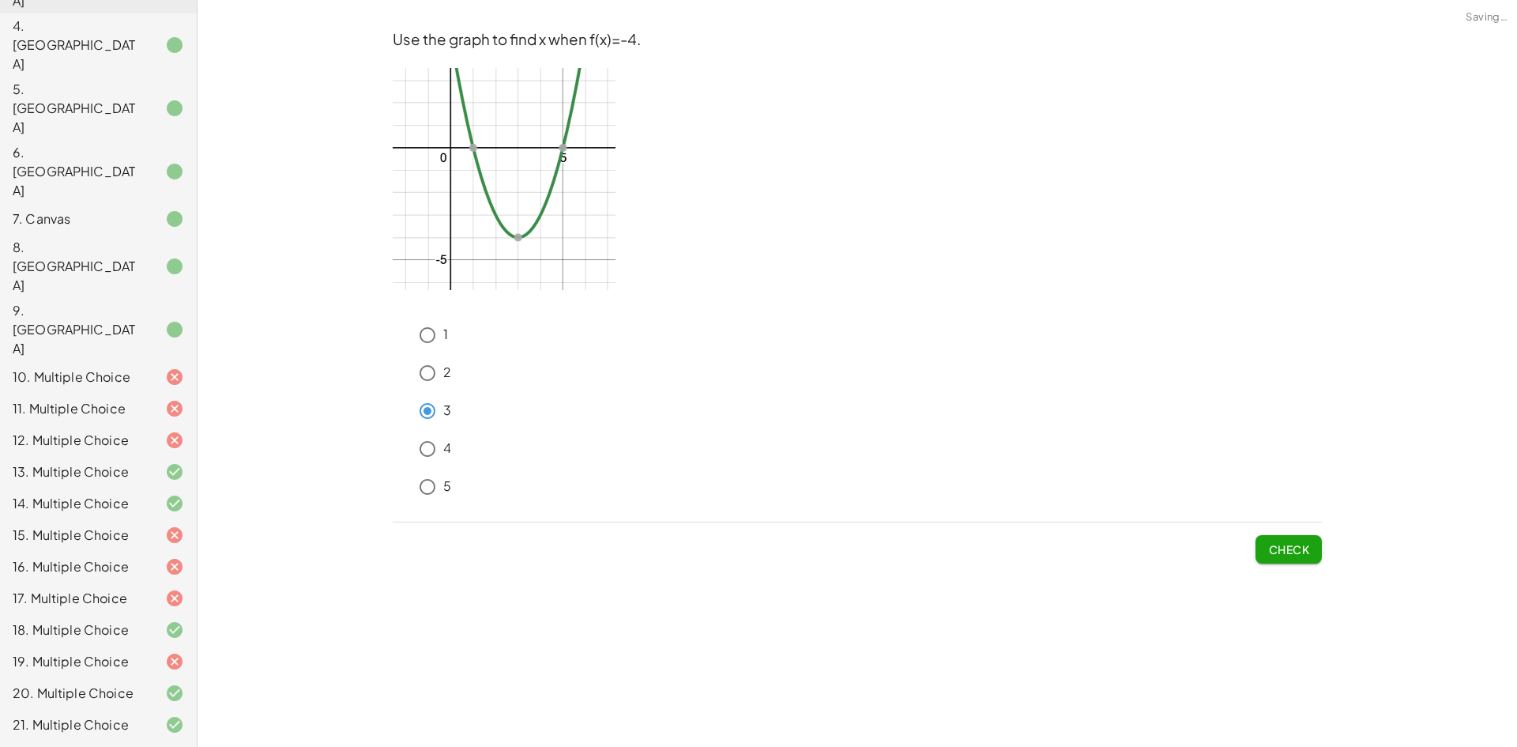
click at [0, 0] on div "Use the graph to find x when f(x)=-4. 1 2 3 4 5 Check" at bounding box center [0, 0] width 0 height 0
click at [1320, 548] on button "Check" at bounding box center [1289, 549] width 66 height 28
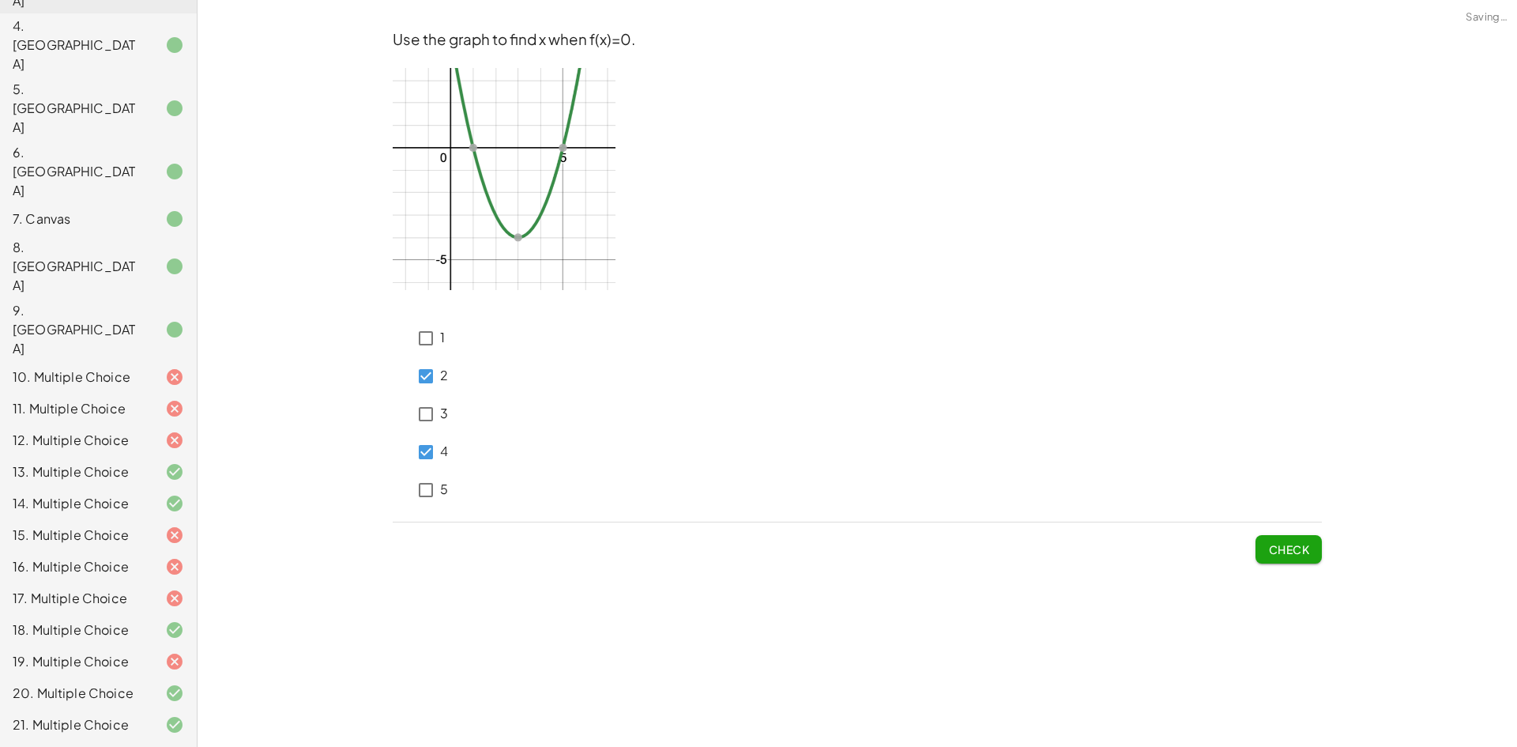
click at [1297, 543] on span "Check" at bounding box center [1288, 549] width 41 height 14
drag, startPoint x: 1245, startPoint y: 548, endPoint x: 1267, endPoint y: 548, distance: 22.1
click at [1248, 548] on div "Check" at bounding box center [857, 542] width 929 height 41
click at [1267, 548] on button "Check" at bounding box center [1289, 549] width 66 height 28
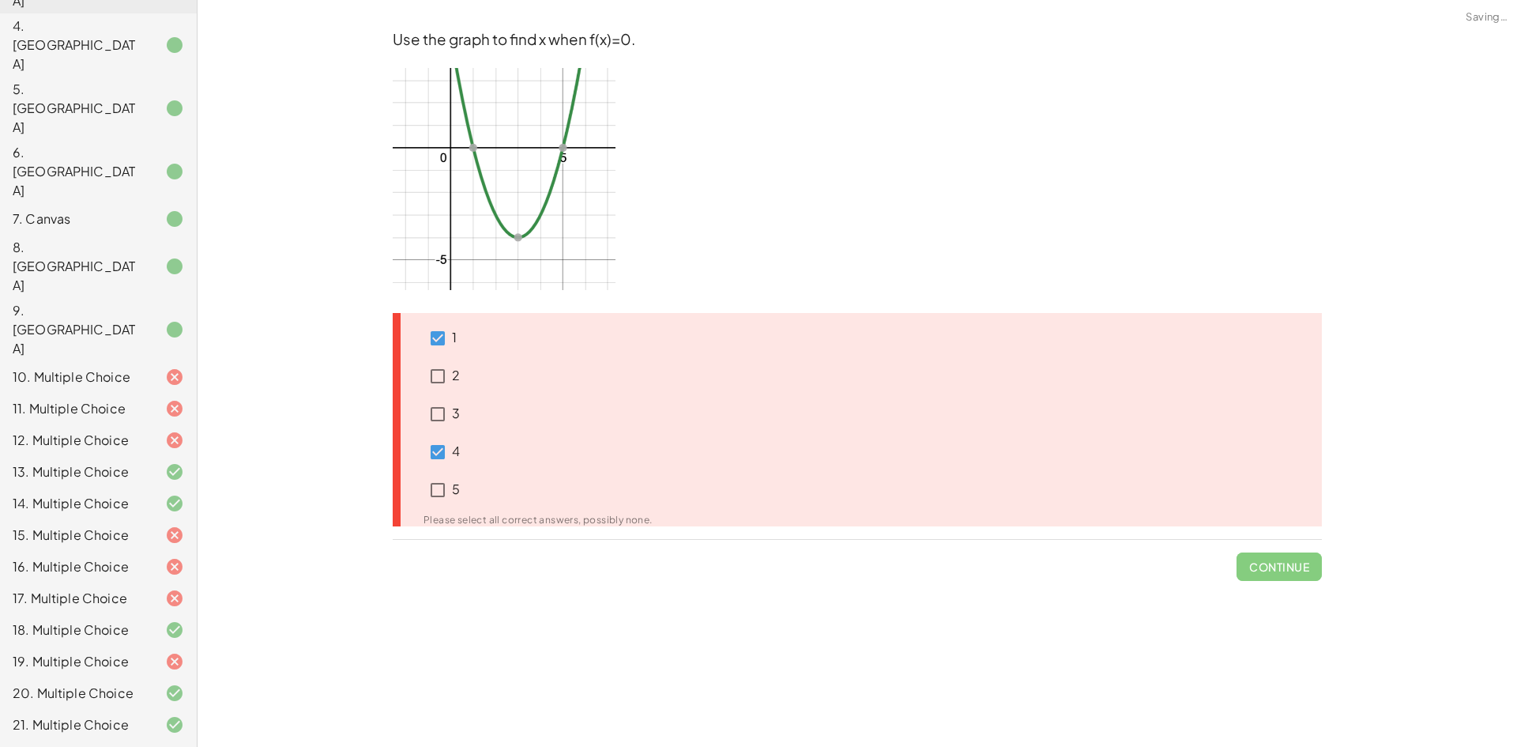
click at [1264, 544] on span "Continue" at bounding box center [1279, 560] width 85 height 41
click at [1251, 563] on span "Continue" at bounding box center [1279, 560] width 85 height 41
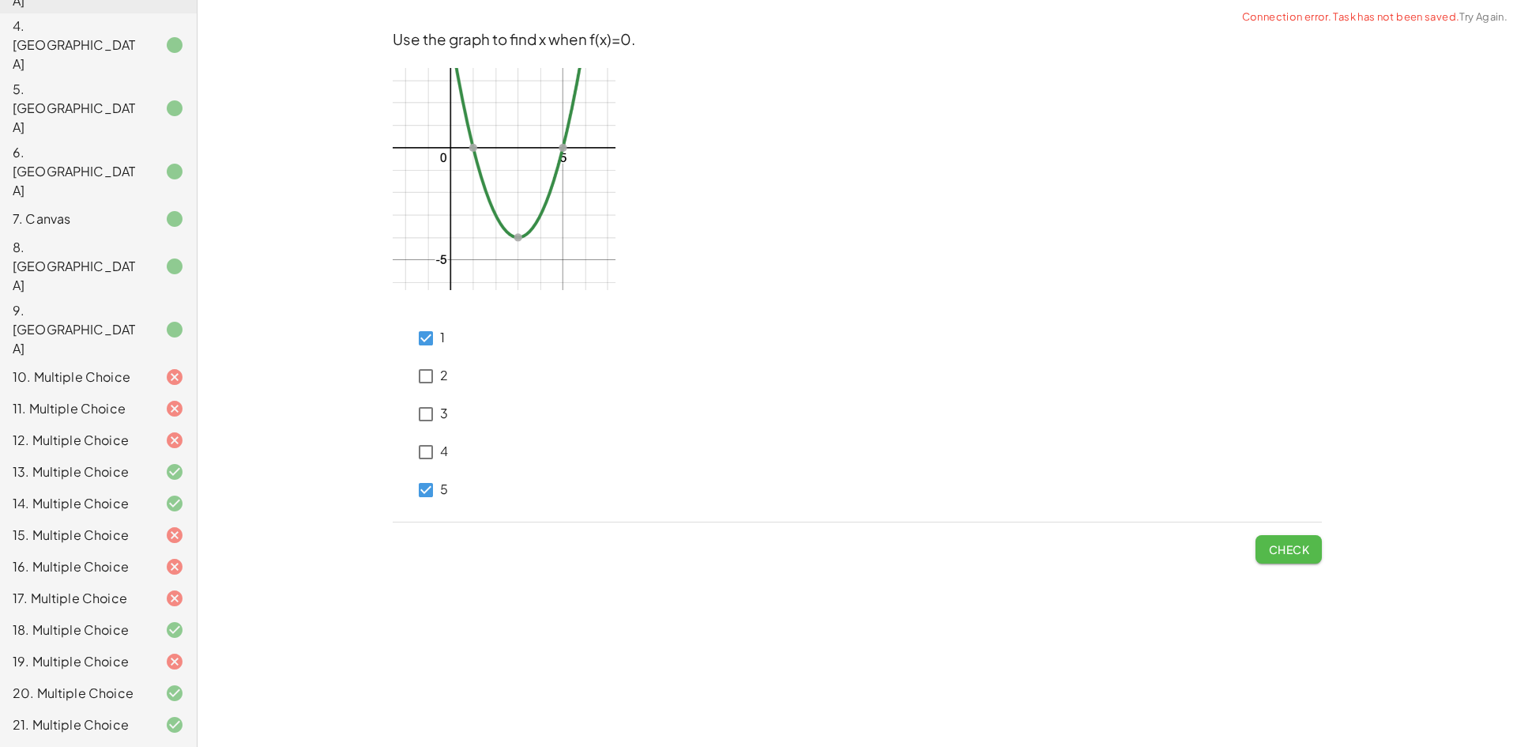
click at [1295, 548] on span "Check" at bounding box center [1288, 549] width 41 height 14
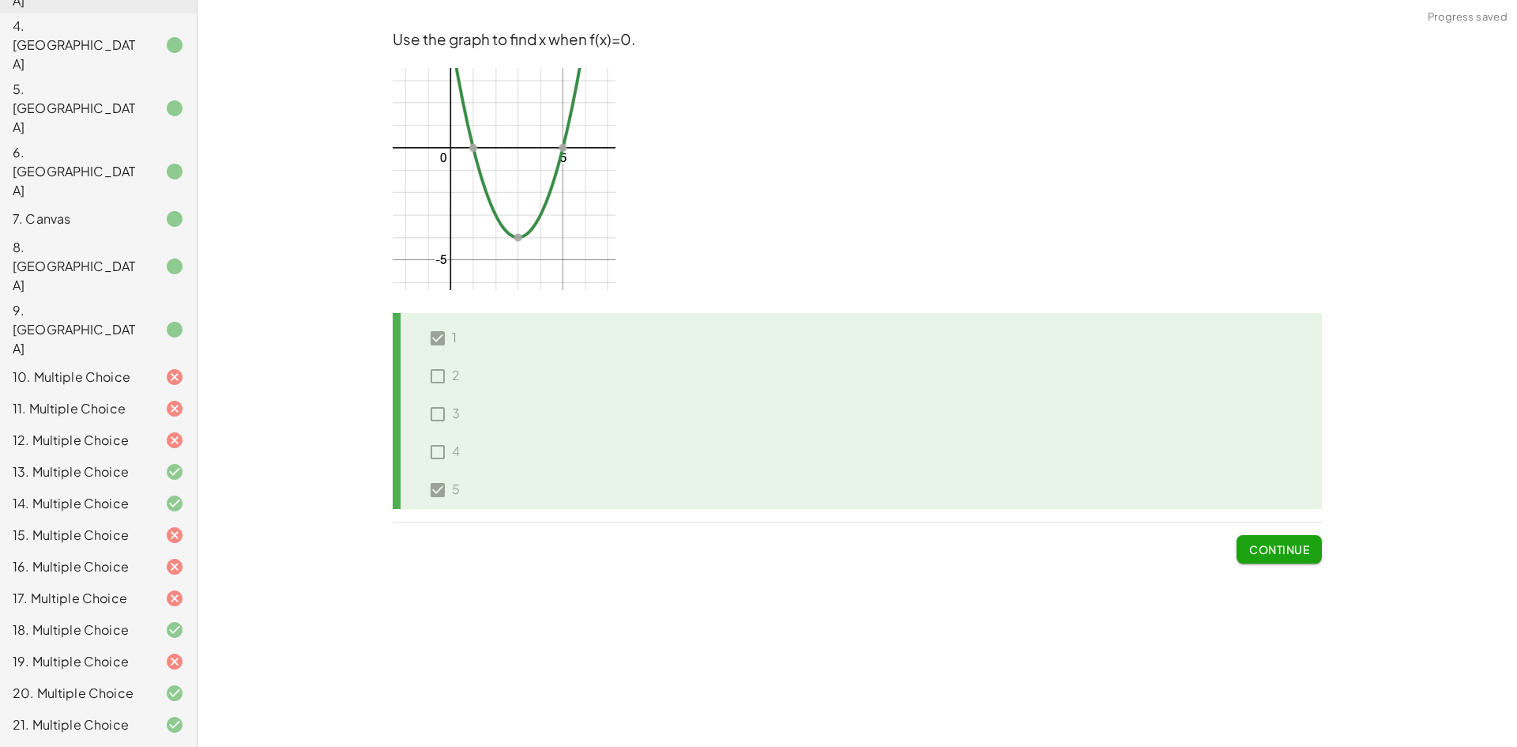
click at [84, 652] on div "19. Multiple Choice" at bounding box center [76, 661] width 127 height 19
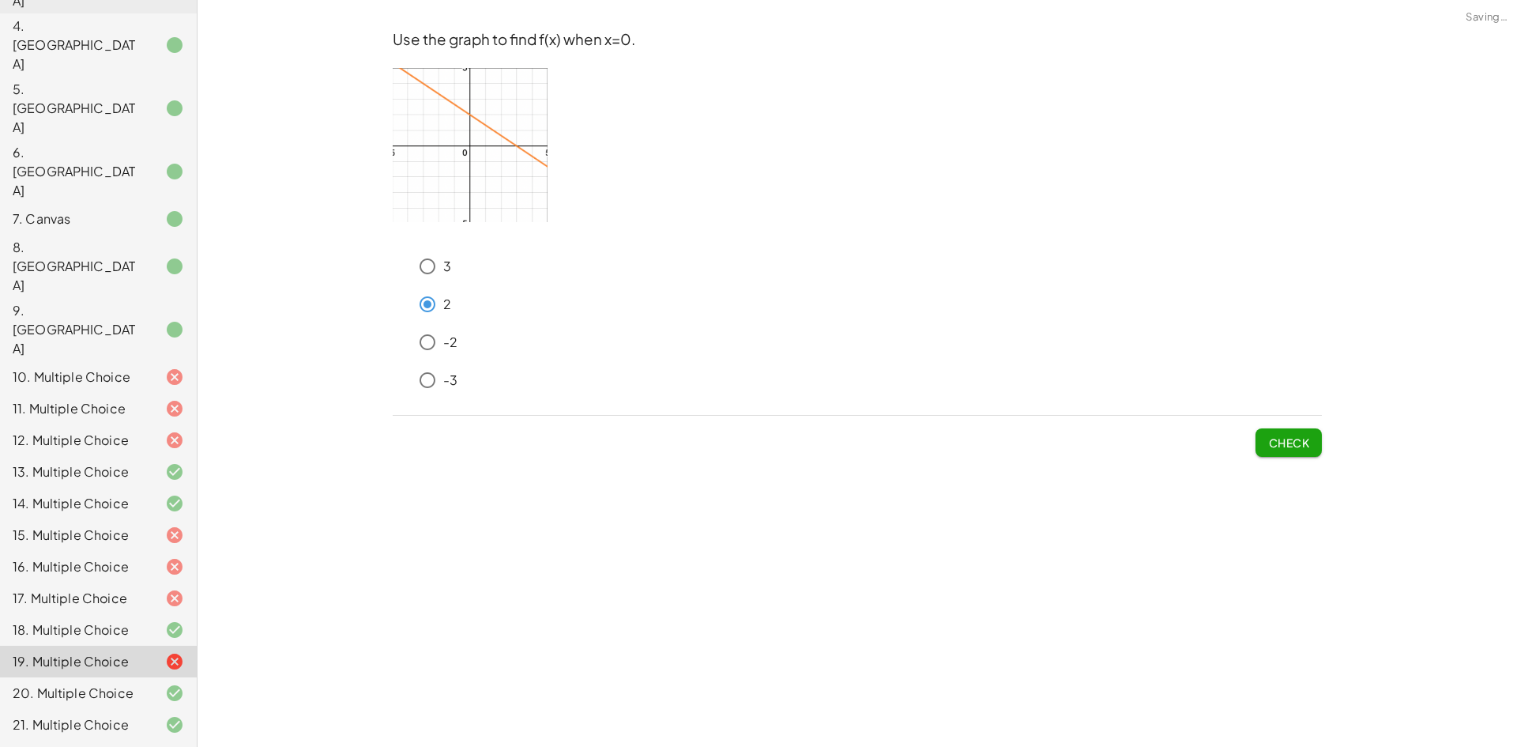
click at [1268, 446] on span "Check" at bounding box center [1288, 442] width 41 height 14
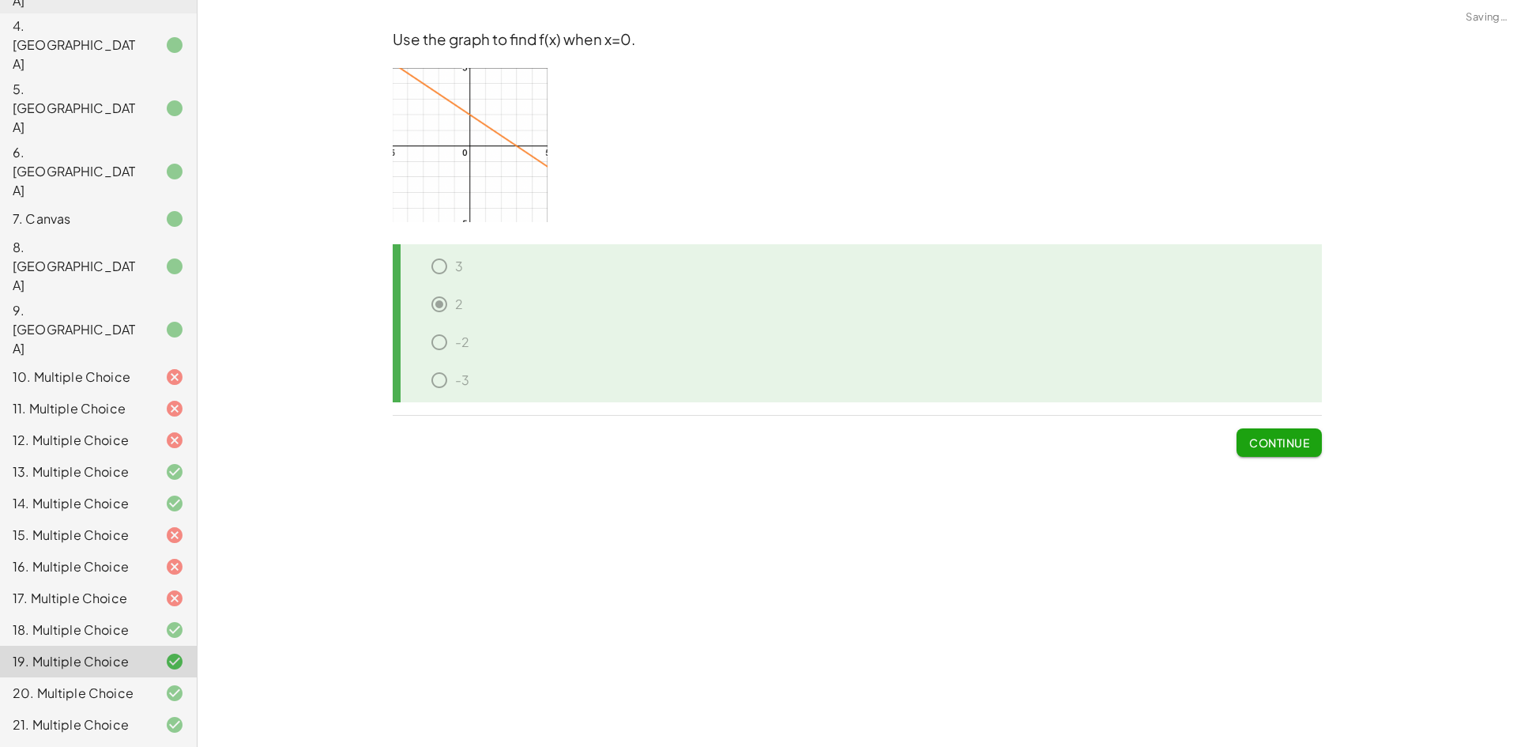
click at [98, 620] on div "18. Multiple Choice" at bounding box center [76, 629] width 127 height 19
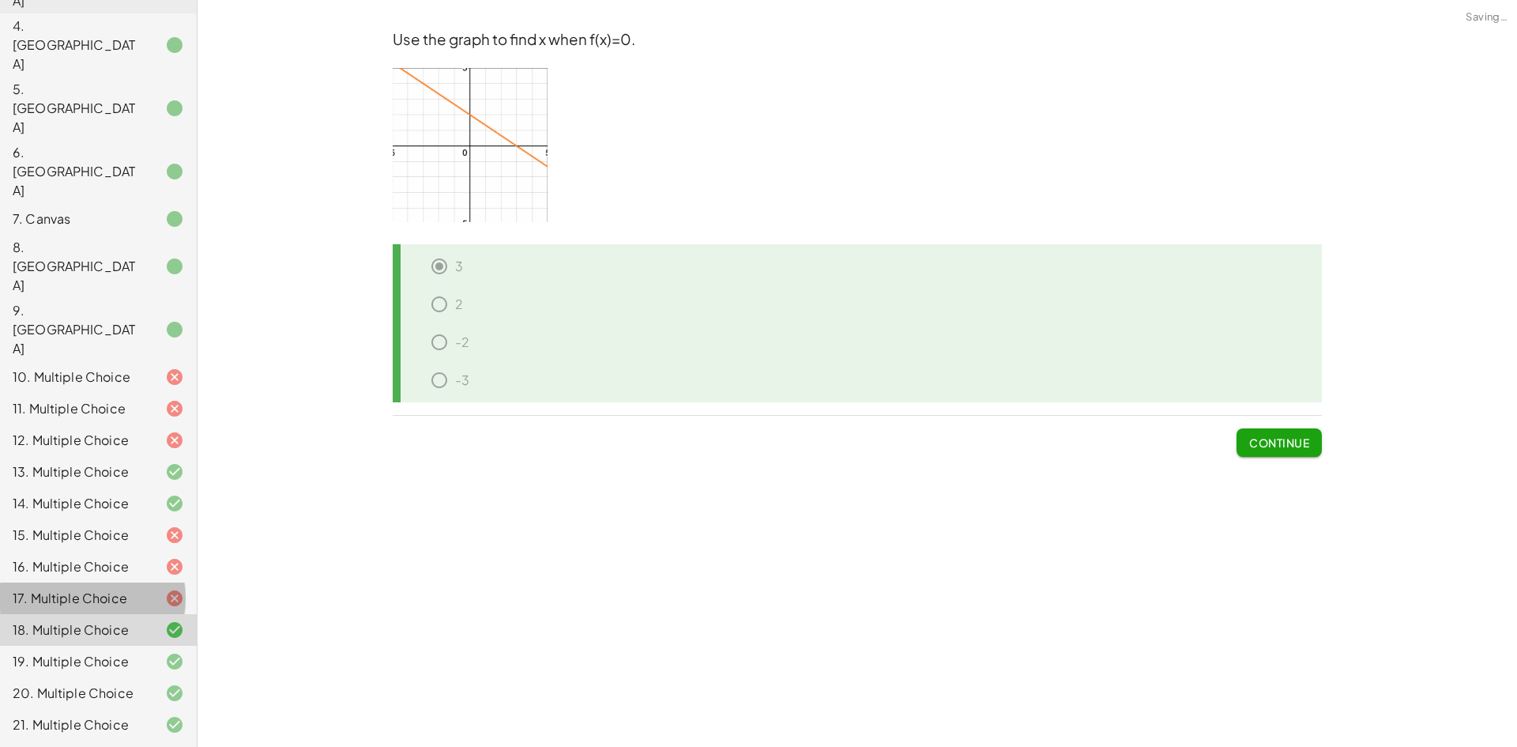
click at [114, 589] on div "17. Multiple Choice" at bounding box center [76, 598] width 127 height 19
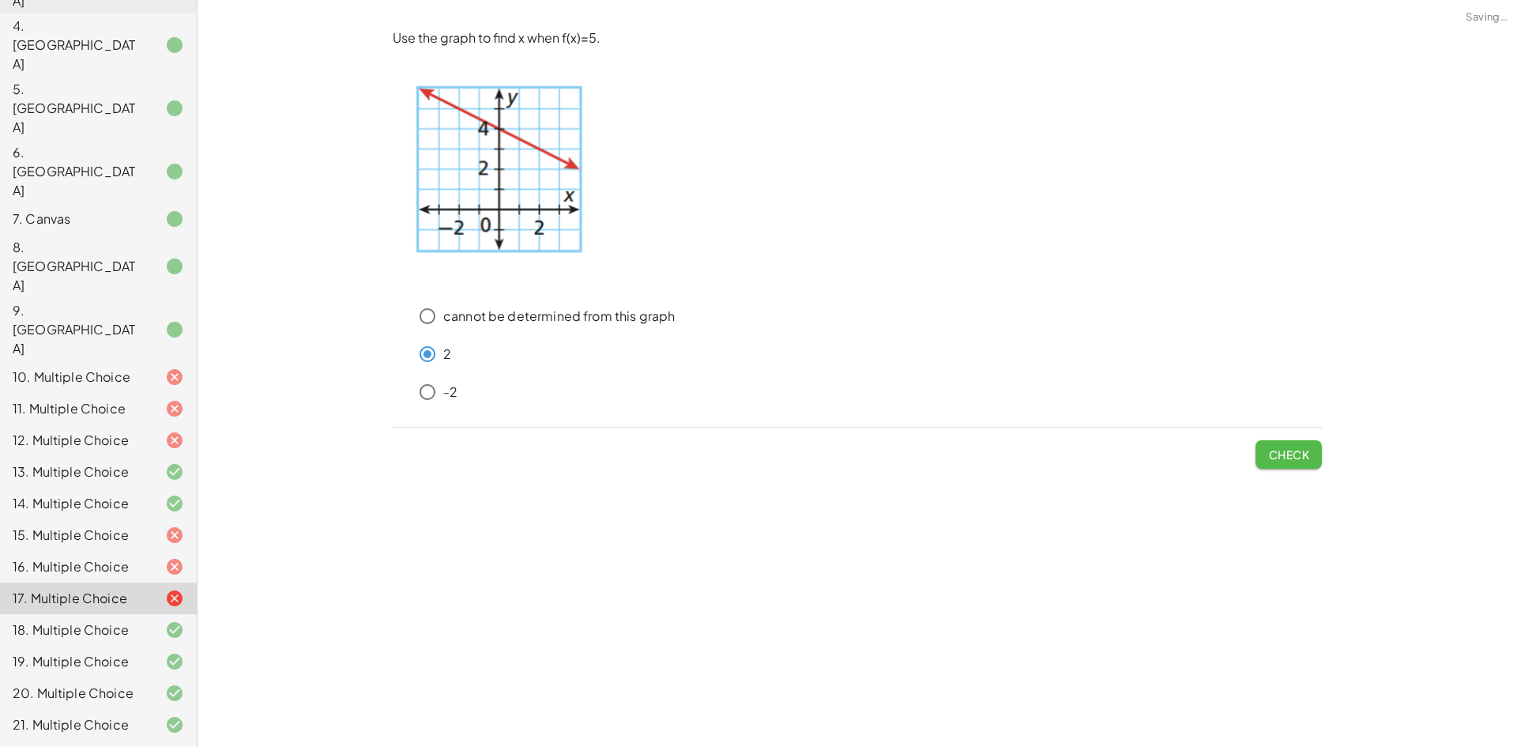
click at [1296, 451] on span "Check" at bounding box center [1288, 454] width 41 height 14
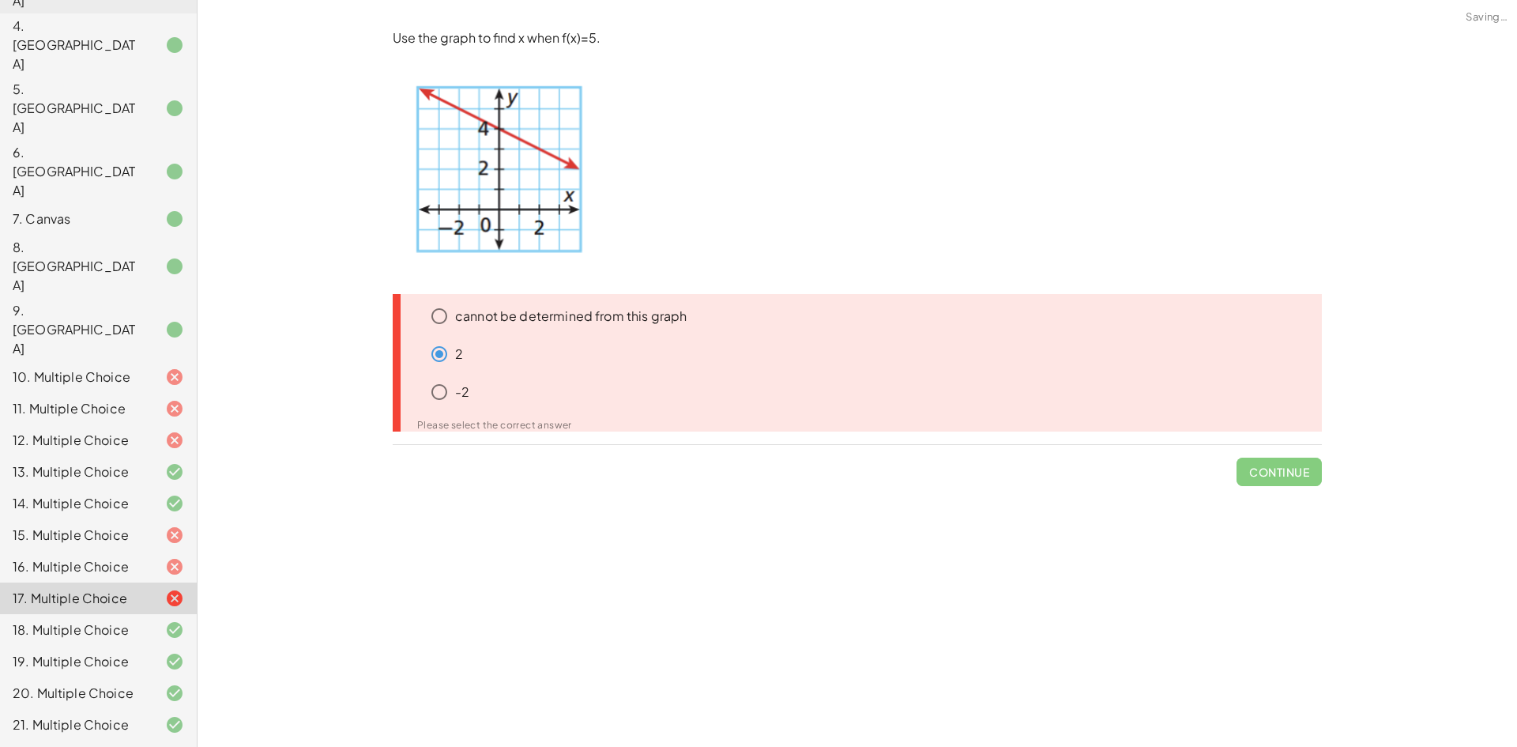
click at [423, 394] on icon at bounding box center [414, 385] width 19 height 19
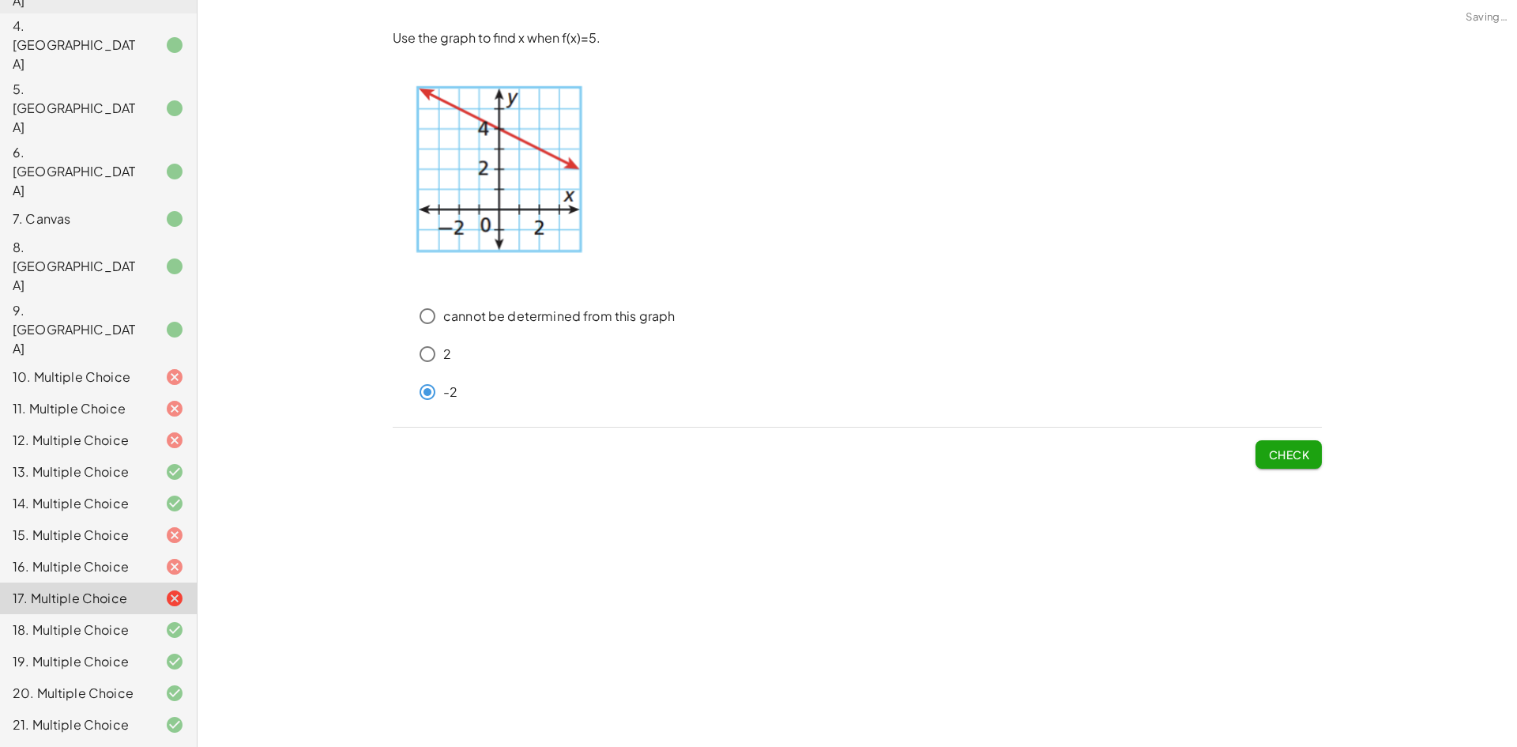
click at [1269, 451] on span "Check" at bounding box center [1288, 454] width 41 height 14
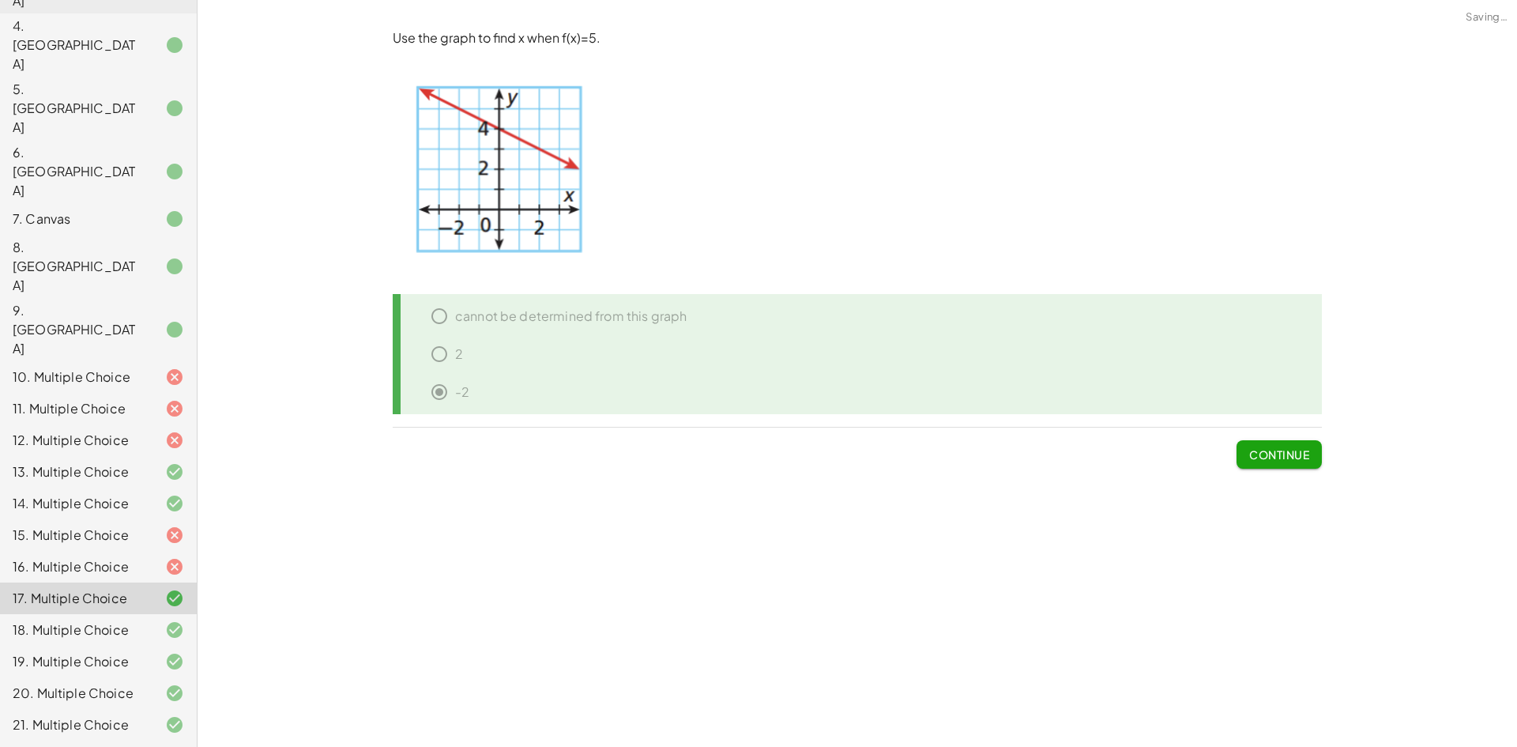
click at [115, 614] on div "16. Multiple Choice" at bounding box center [98, 630] width 197 height 32
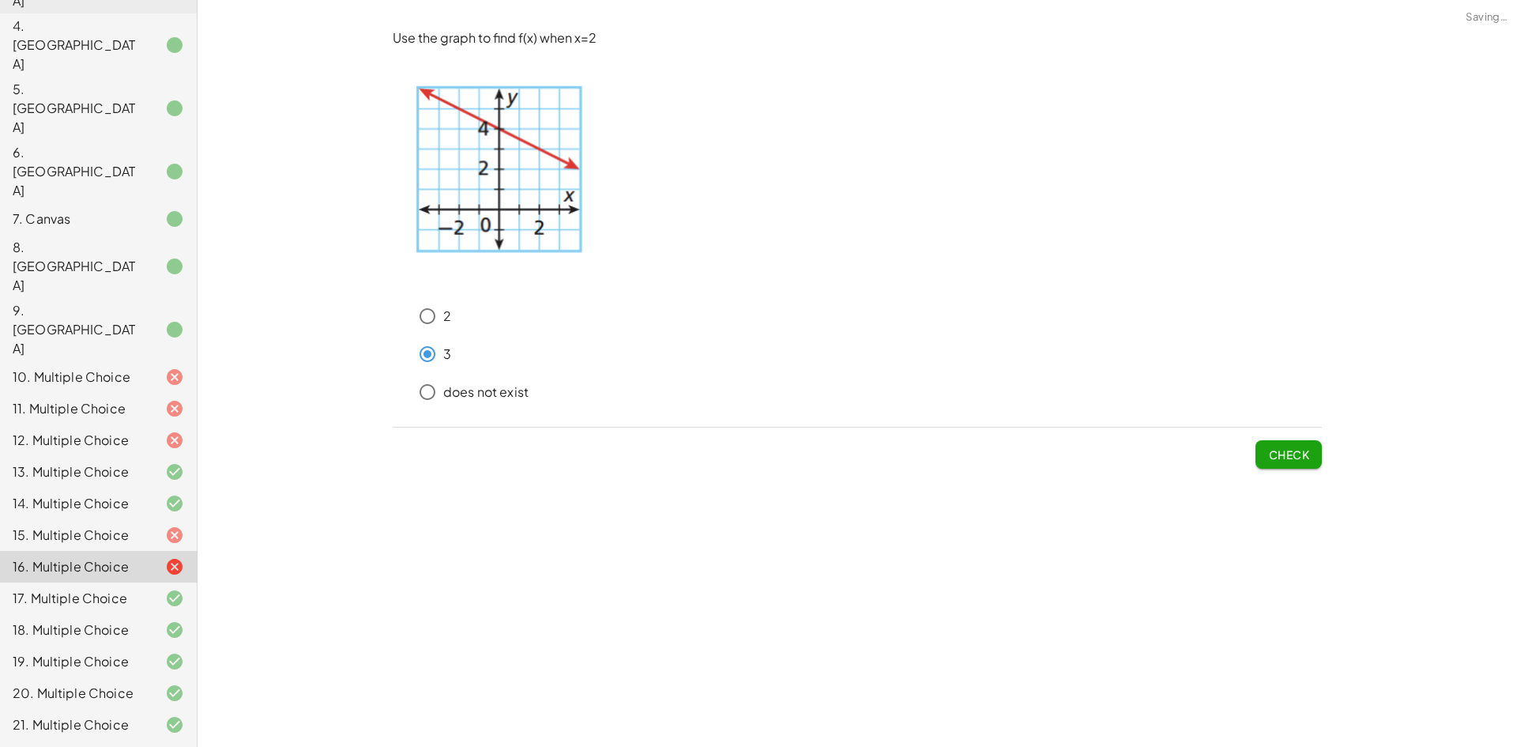
click at [1267, 453] on button "Check" at bounding box center [1289, 454] width 66 height 28
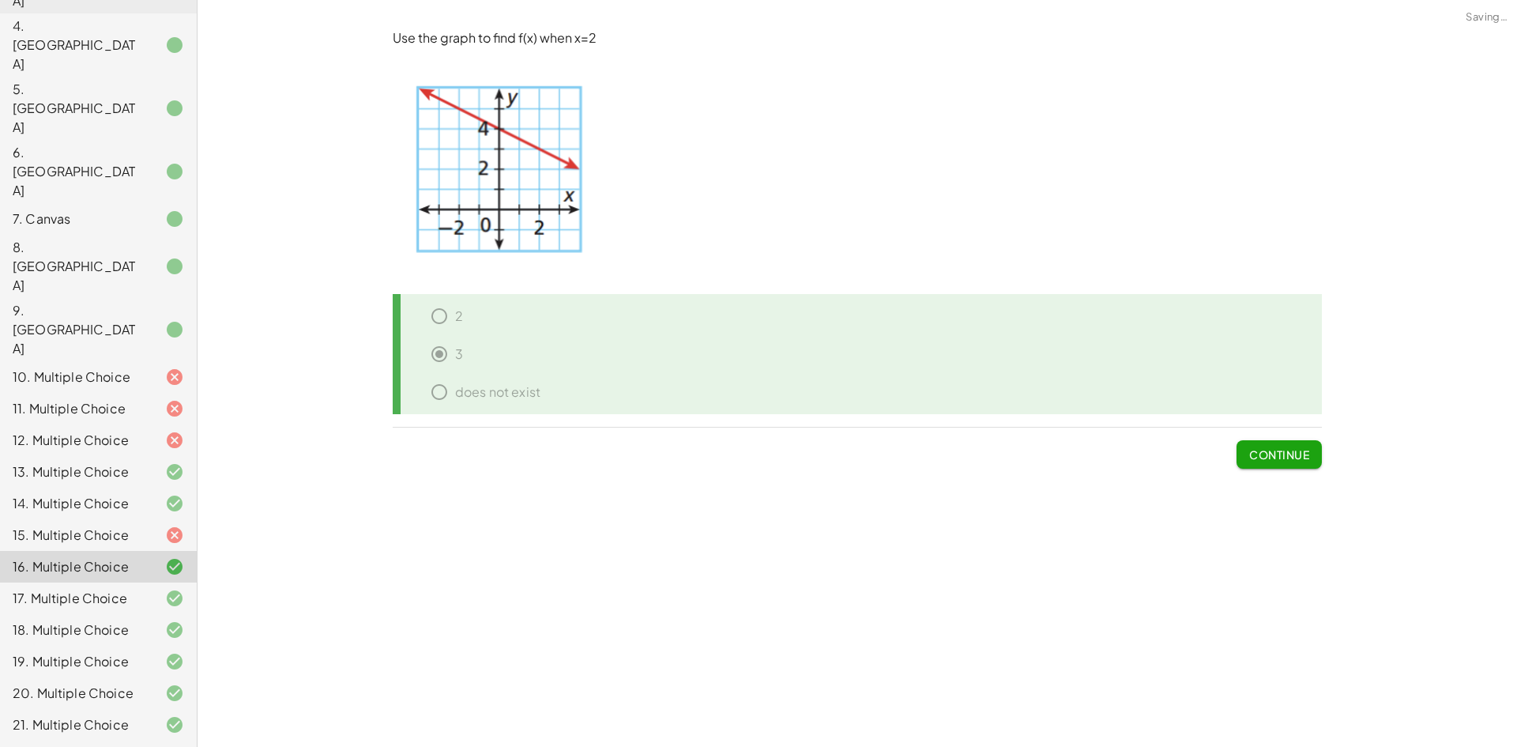
click at [140, 525] on div at bounding box center [162, 534] width 44 height 19
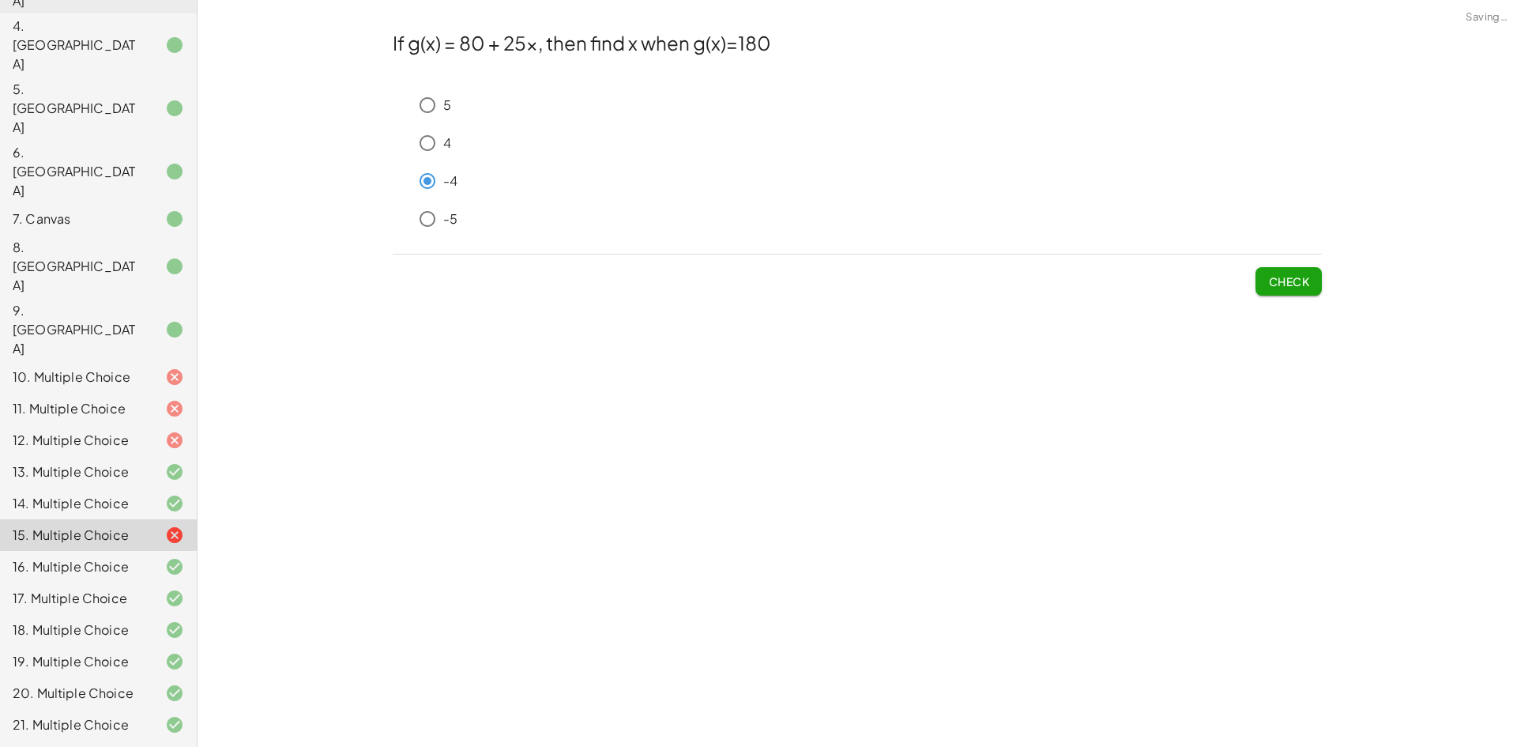
click at [1292, 281] on span "Check" at bounding box center [1288, 281] width 41 height 14
click at [1293, 281] on span "Check" at bounding box center [1288, 281] width 41 height 14
click at [1271, 293] on button "Check" at bounding box center [1289, 281] width 66 height 28
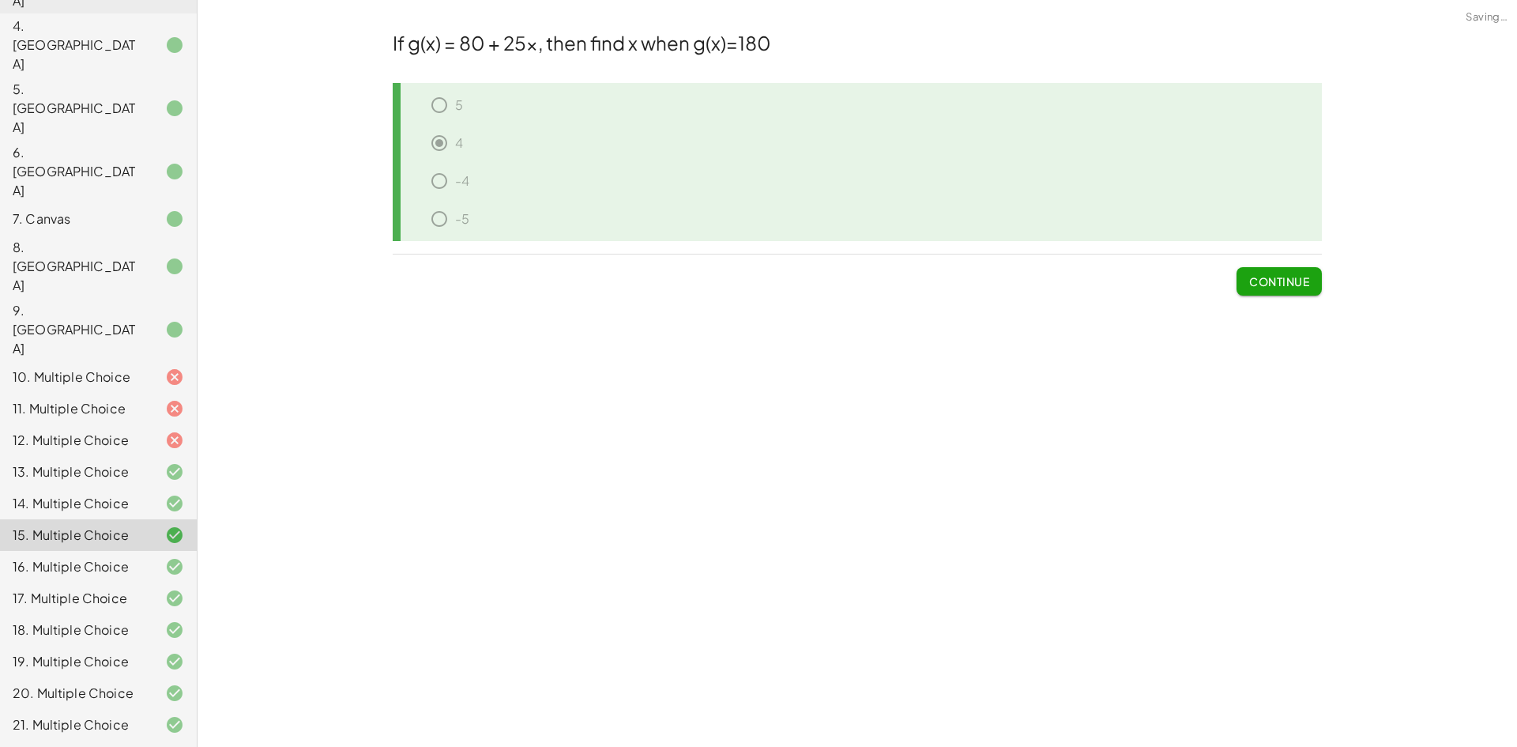
click at [124, 431] on div "12. Multiple Choice" at bounding box center [76, 440] width 127 height 19
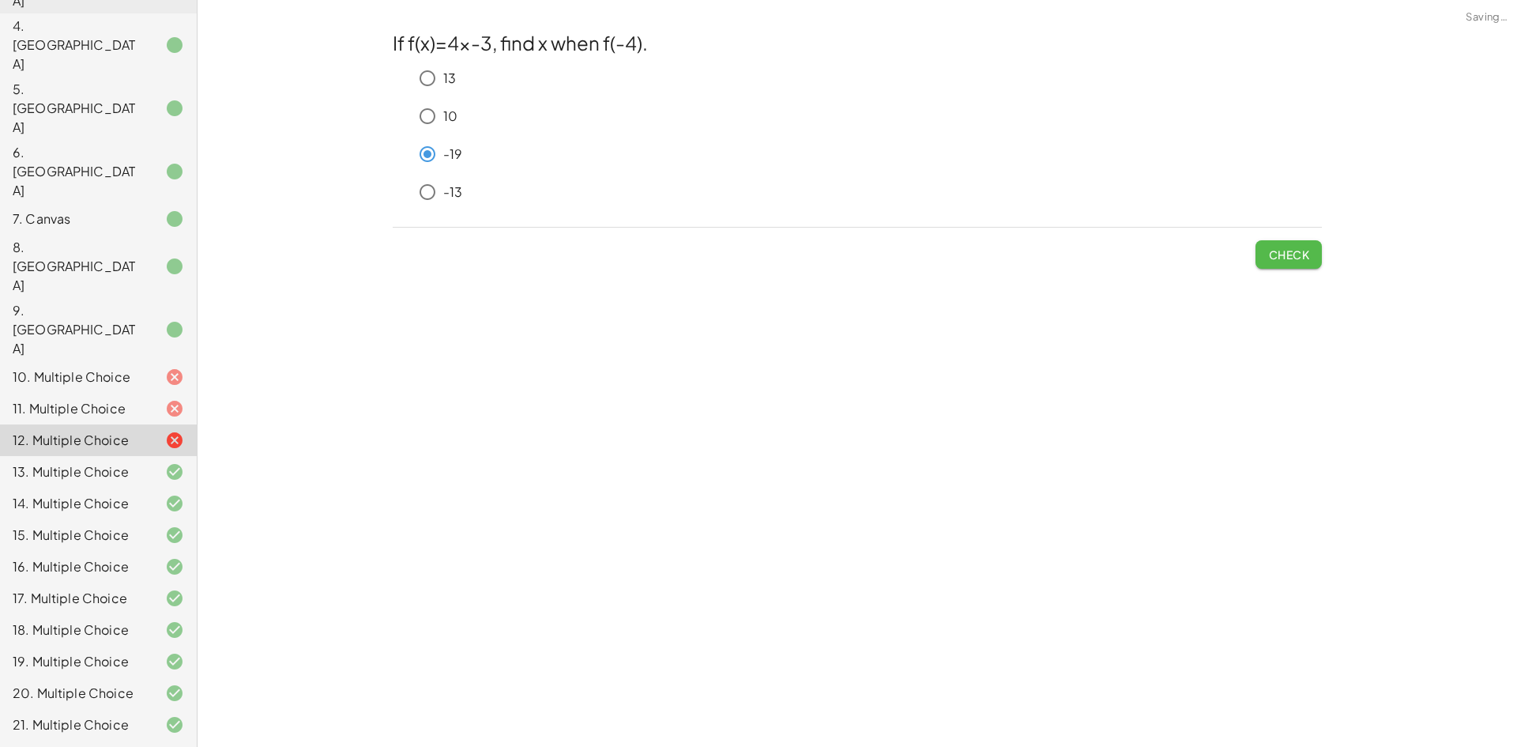
click at [1301, 251] on span "Check" at bounding box center [1288, 254] width 41 height 14
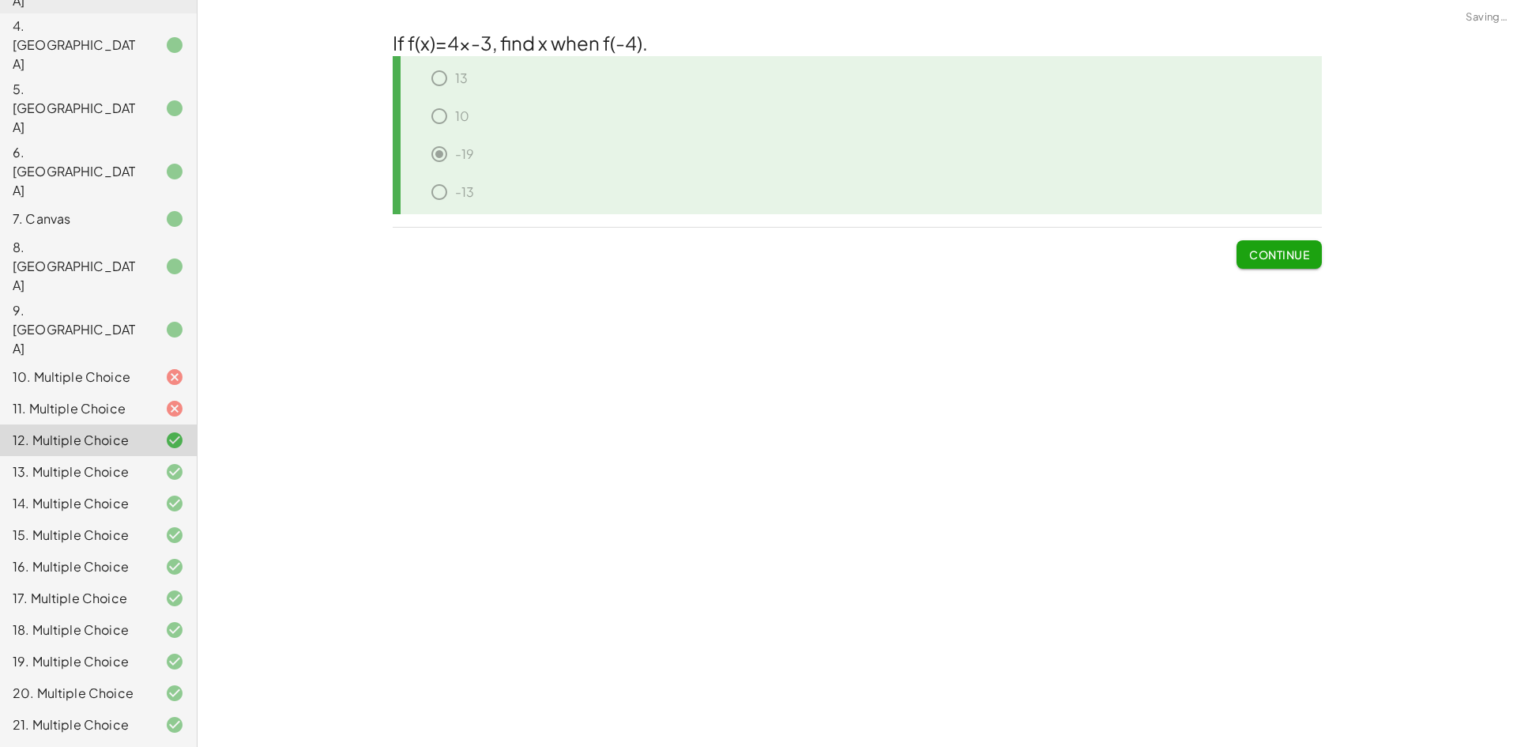
click at [82, 399] on div "11. Multiple Choice" at bounding box center [76, 408] width 127 height 19
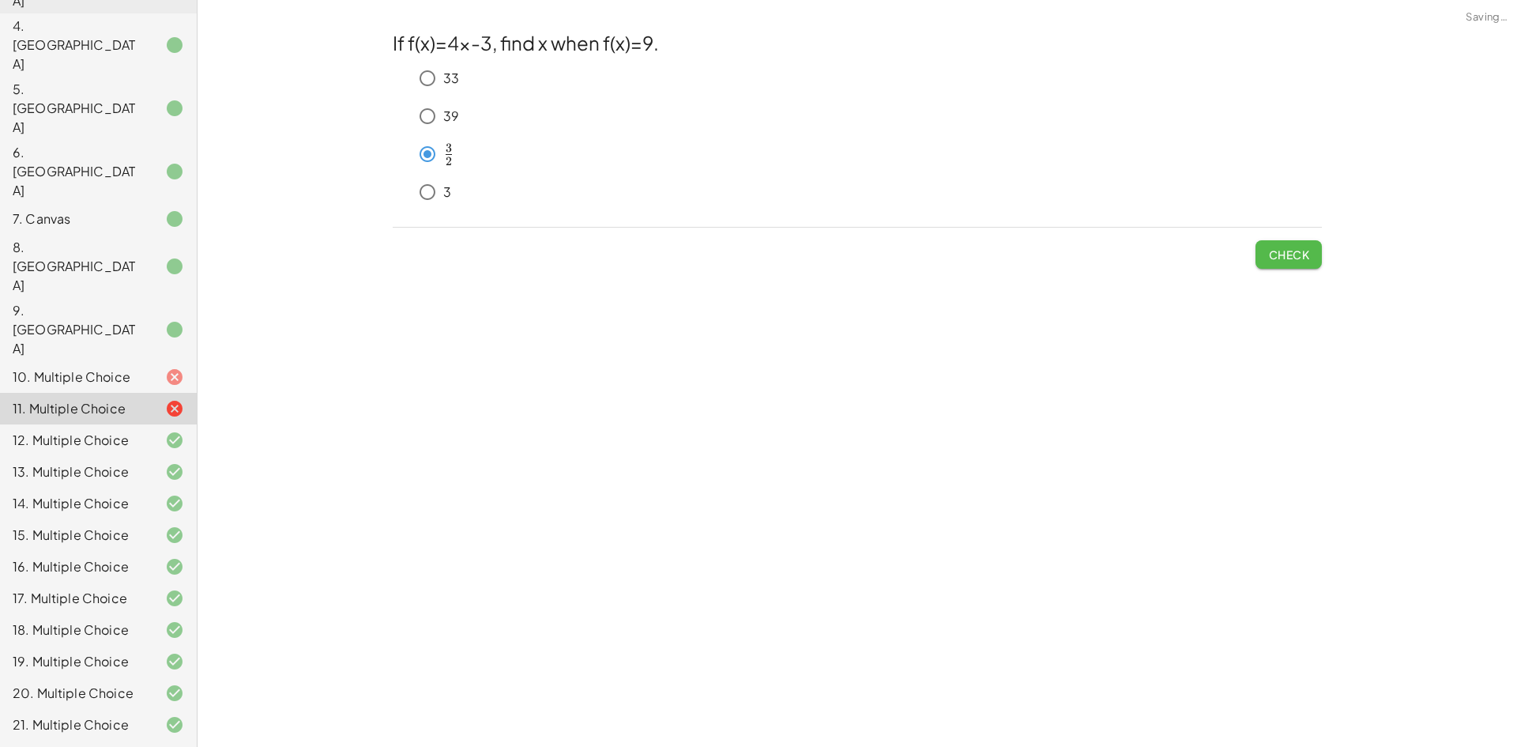
click at [1297, 257] on span "Check" at bounding box center [1288, 254] width 41 height 14
click at [1310, 254] on button "Check" at bounding box center [1289, 254] width 66 height 28
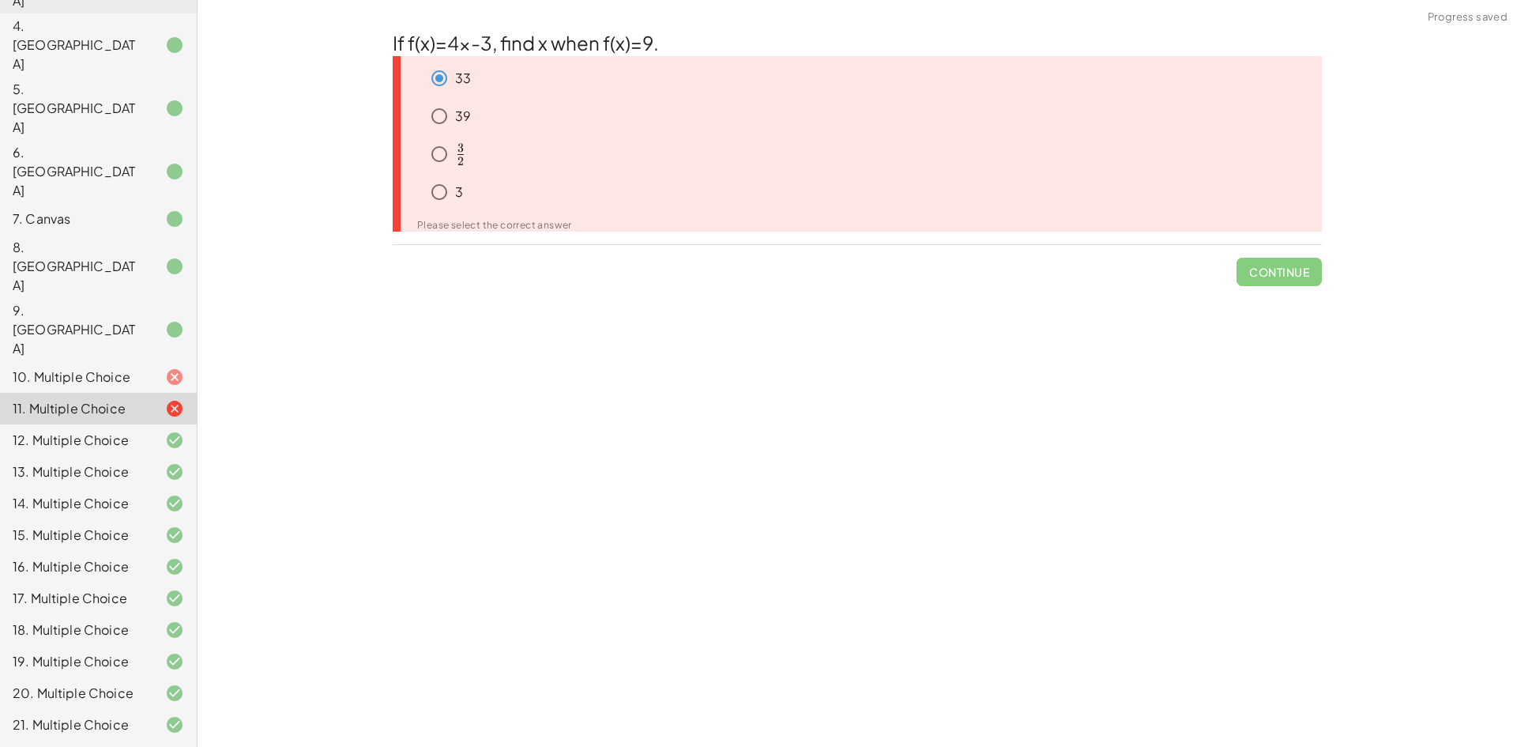
click at [410, 194] on icon at bounding box center [414, 185] width 19 height 19
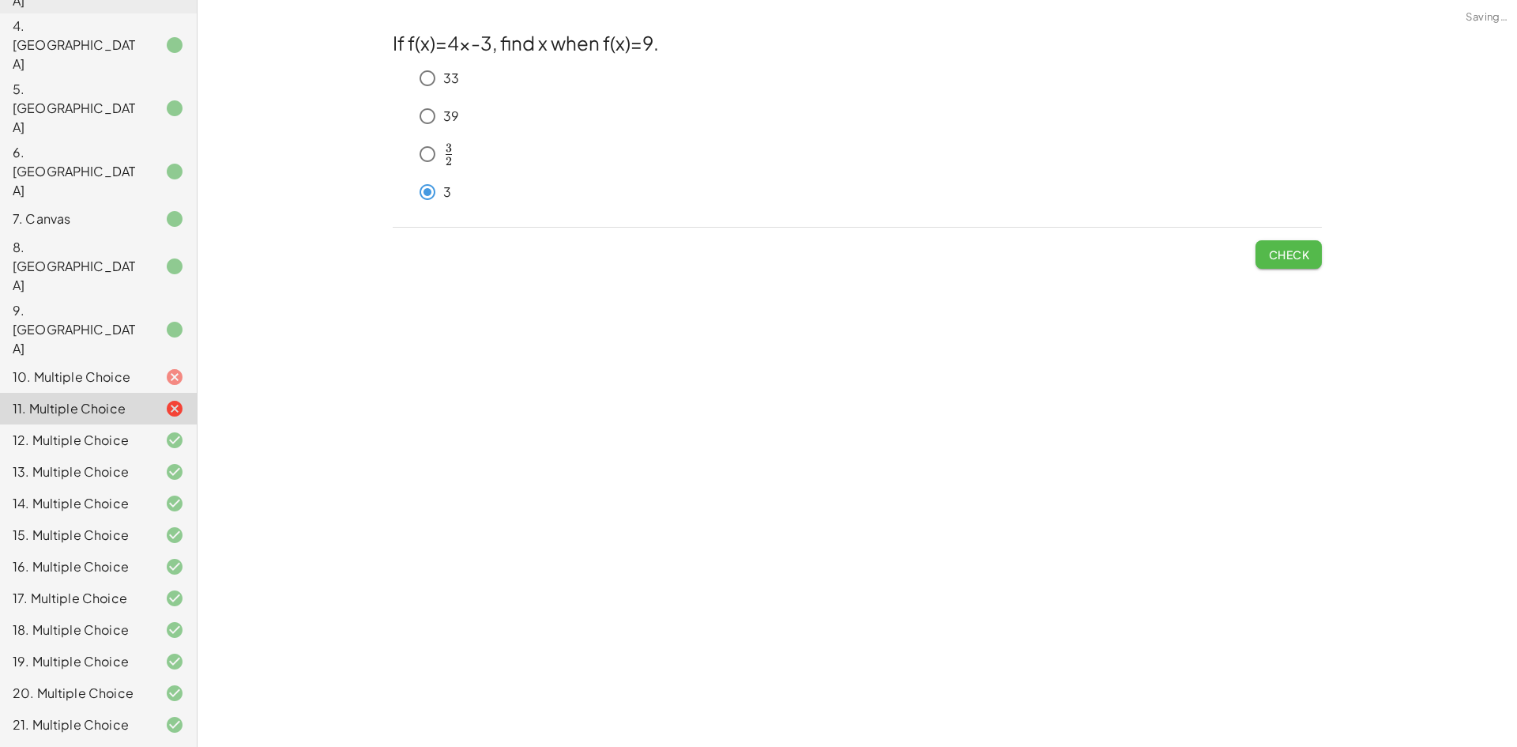
click at [1276, 262] on span "Check" at bounding box center [1288, 254] width 41 height 14
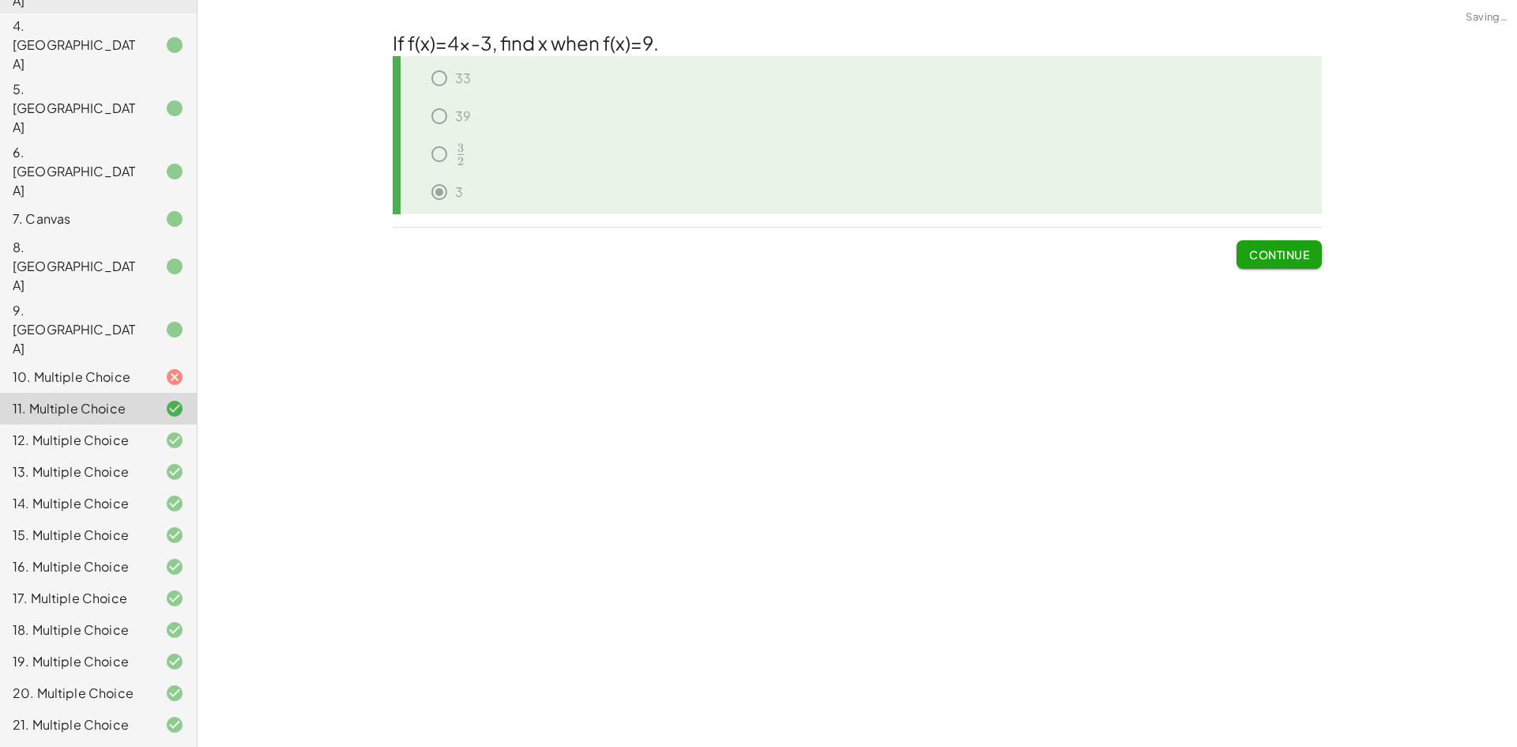
click at [175, 424] on div "10. Multiple Choice" at bounding box center [98, 440] width 197 height 32
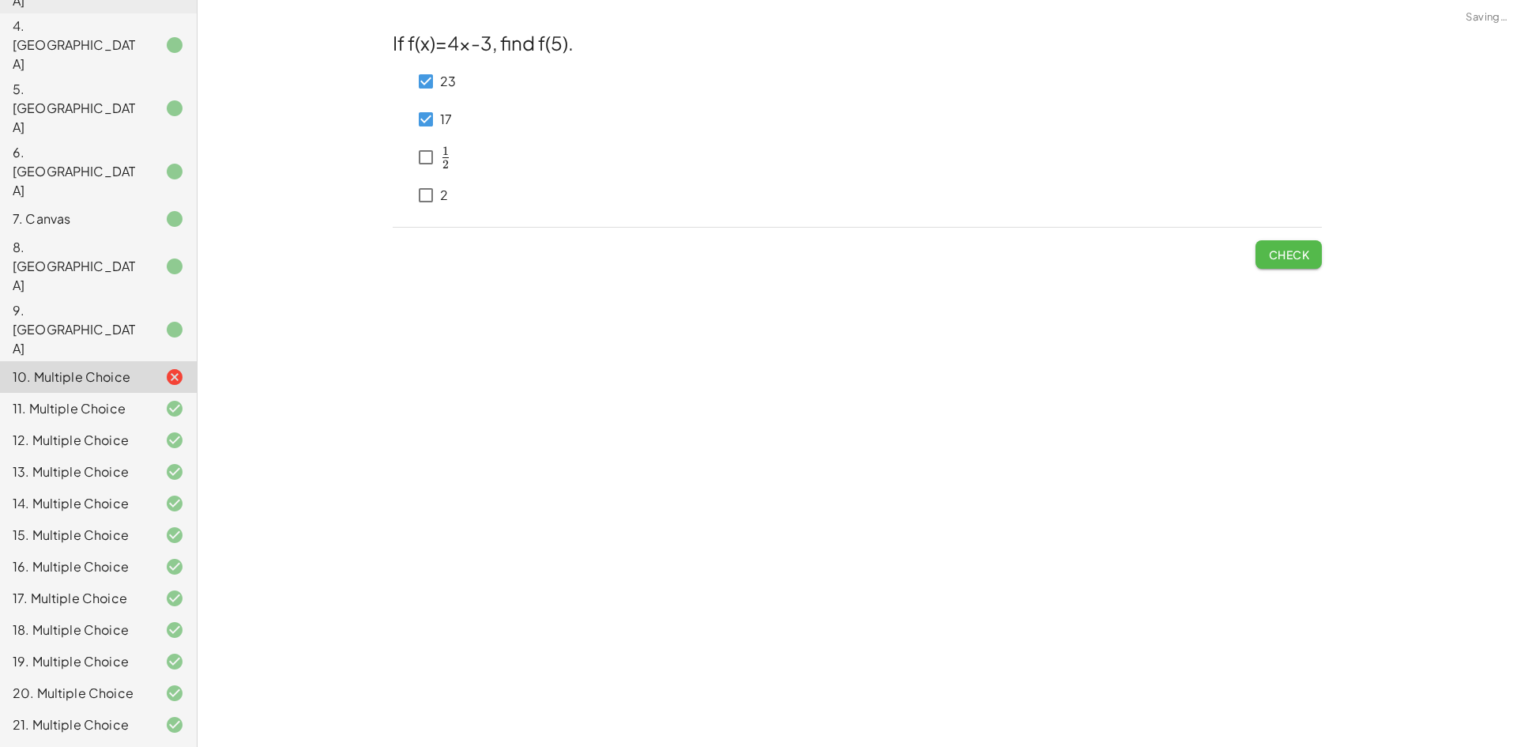
click at [1268, 256] on span "Check" at bounding box center [1288, 254] width 41 height 14
click at [1262, 251] on button "Check" at bounding box center [1289, 254] width 66 height 28
click at [1308, 260] on span "Check" at bounding box center [1288, 254] width 41 height 14
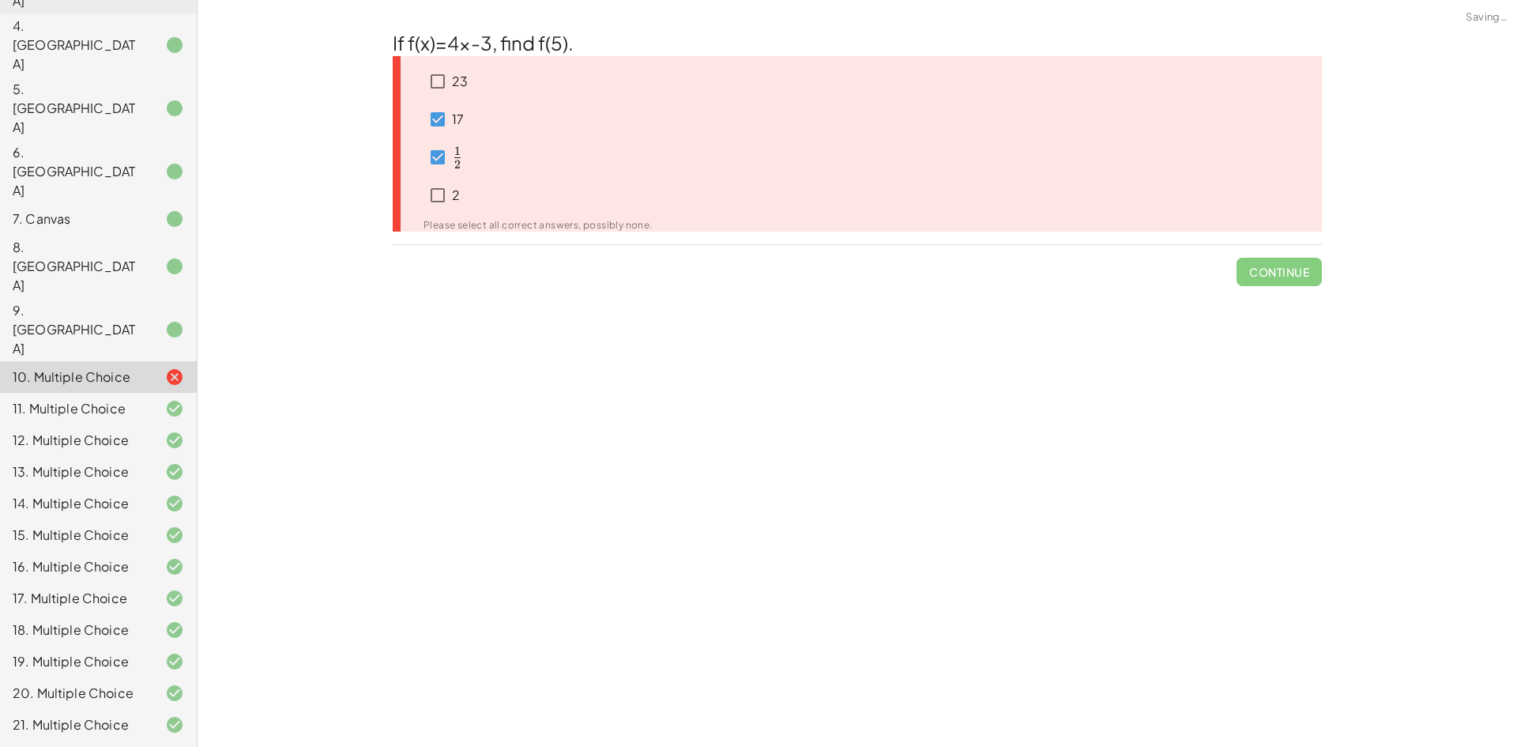
click at [1308, 262] on span "Continue" at bounding box center [1279, 265] width 85 height 41
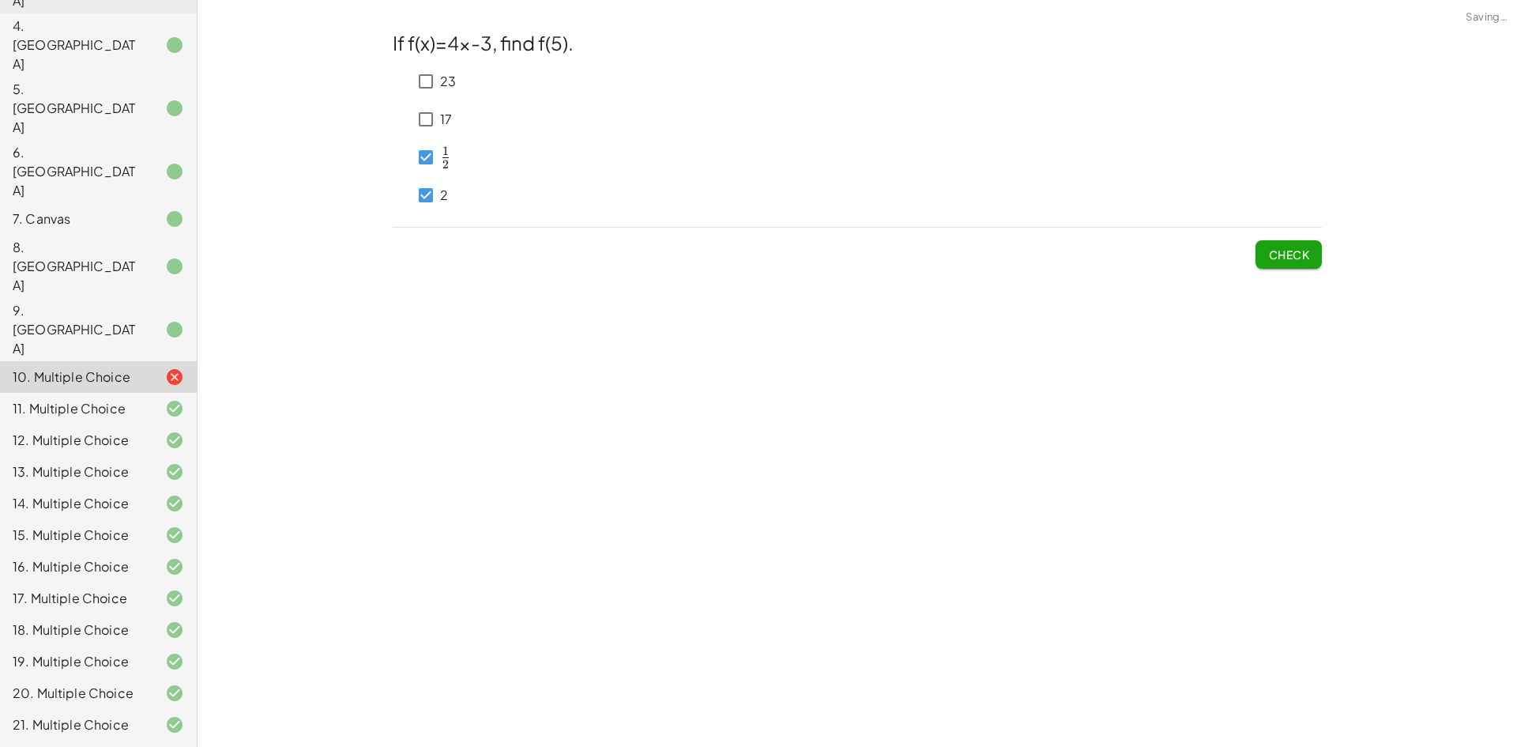
click at [1296, 264] on button "Check" at bounding box center [1289, 254] width 66 height 28
click at [1277, 263] on button "Check" at bounding box center [1289, 254] width 66 height 28
click at [446, 84] on p "23" at bounding box center [448, 82] width 16 height 18
click at [1257, 257] on button "Check" at bounding box center [1289, 254] width 66 height 28
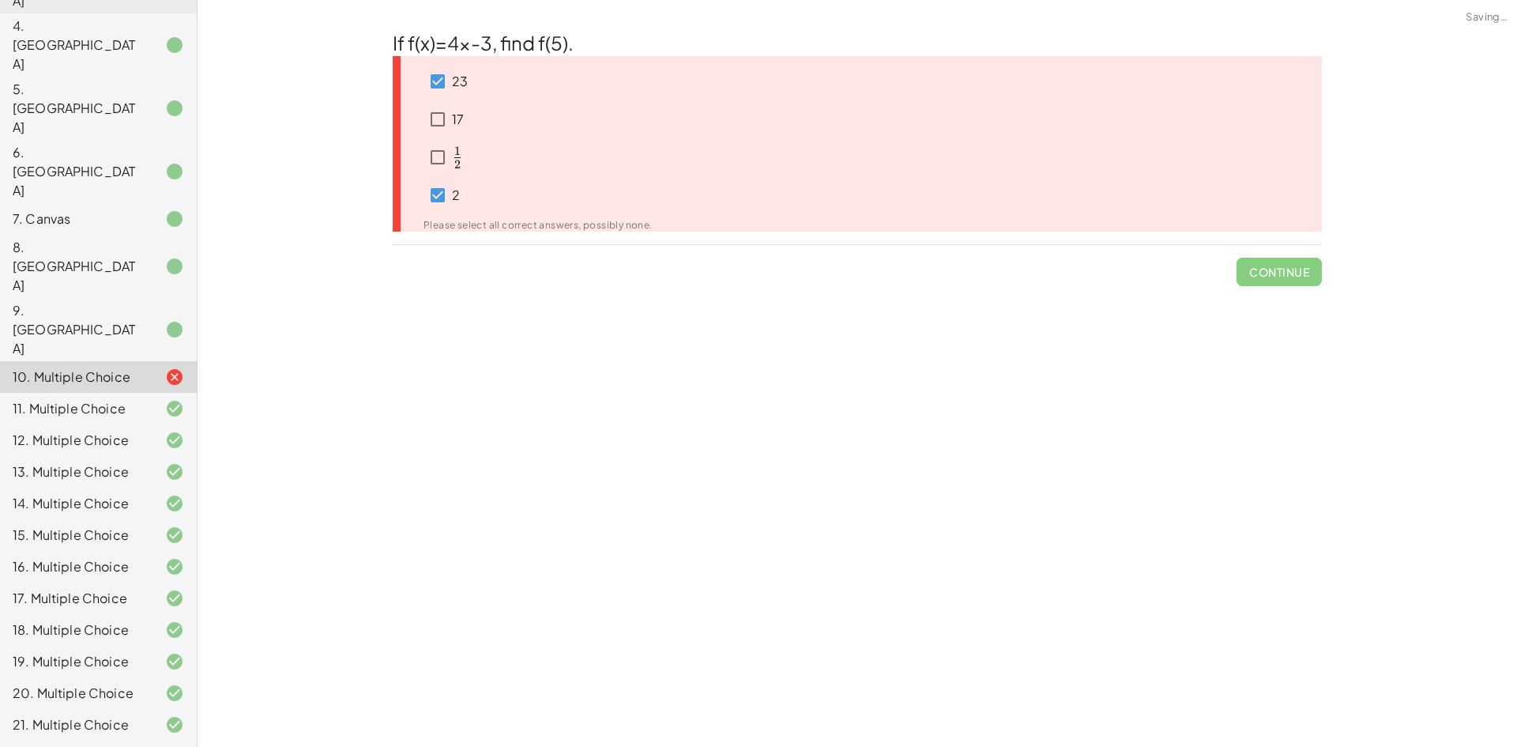
click at [452, 62] on div "23 17 ﻿ 1 2 \frac{1}{2} 2 1 ​ ﻿ 2 Please select all correct answers, possibly n…" at bounding box center [529, 143] width 248 height 175
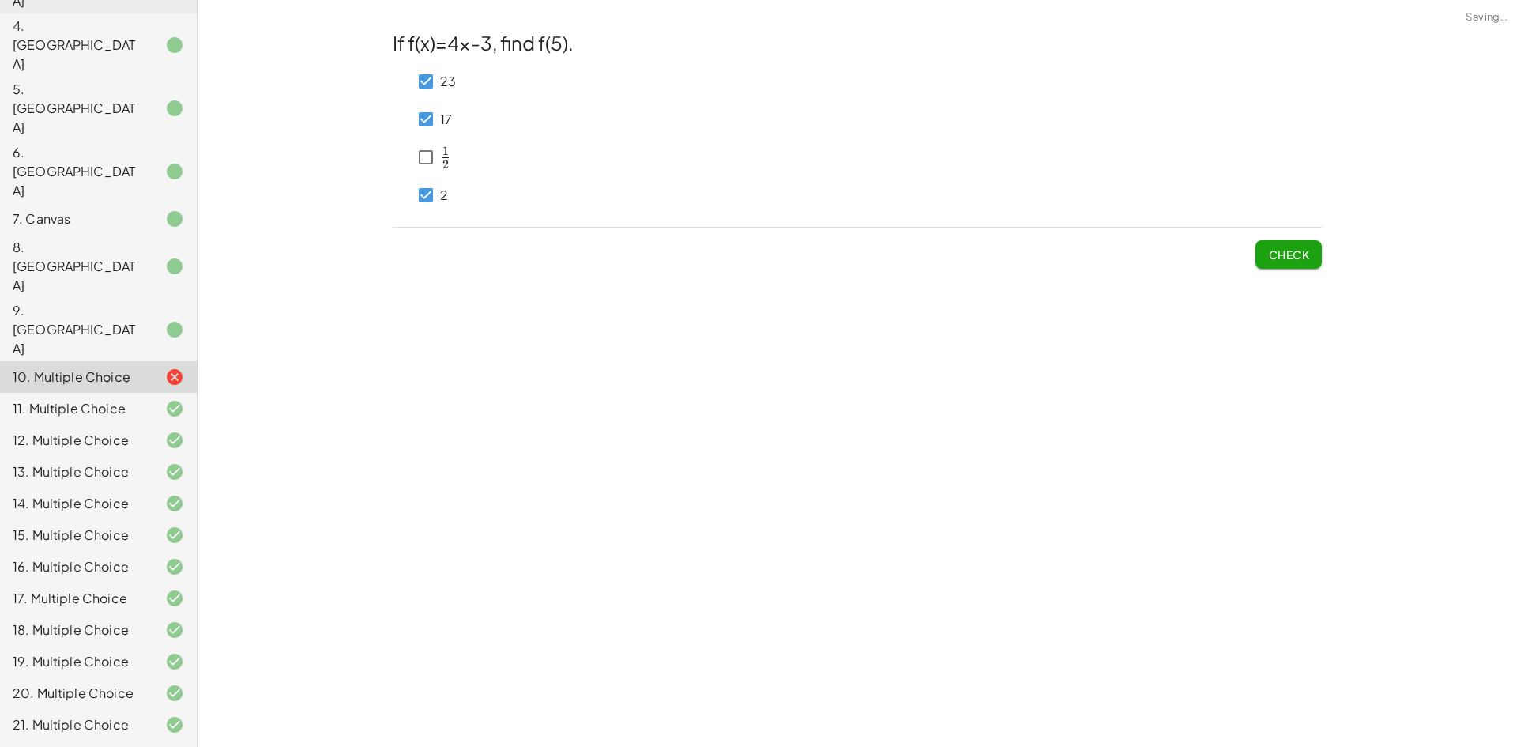
click at [1283, 248] on span "Check" at bounding box center [1288, 254] width 41 height 14
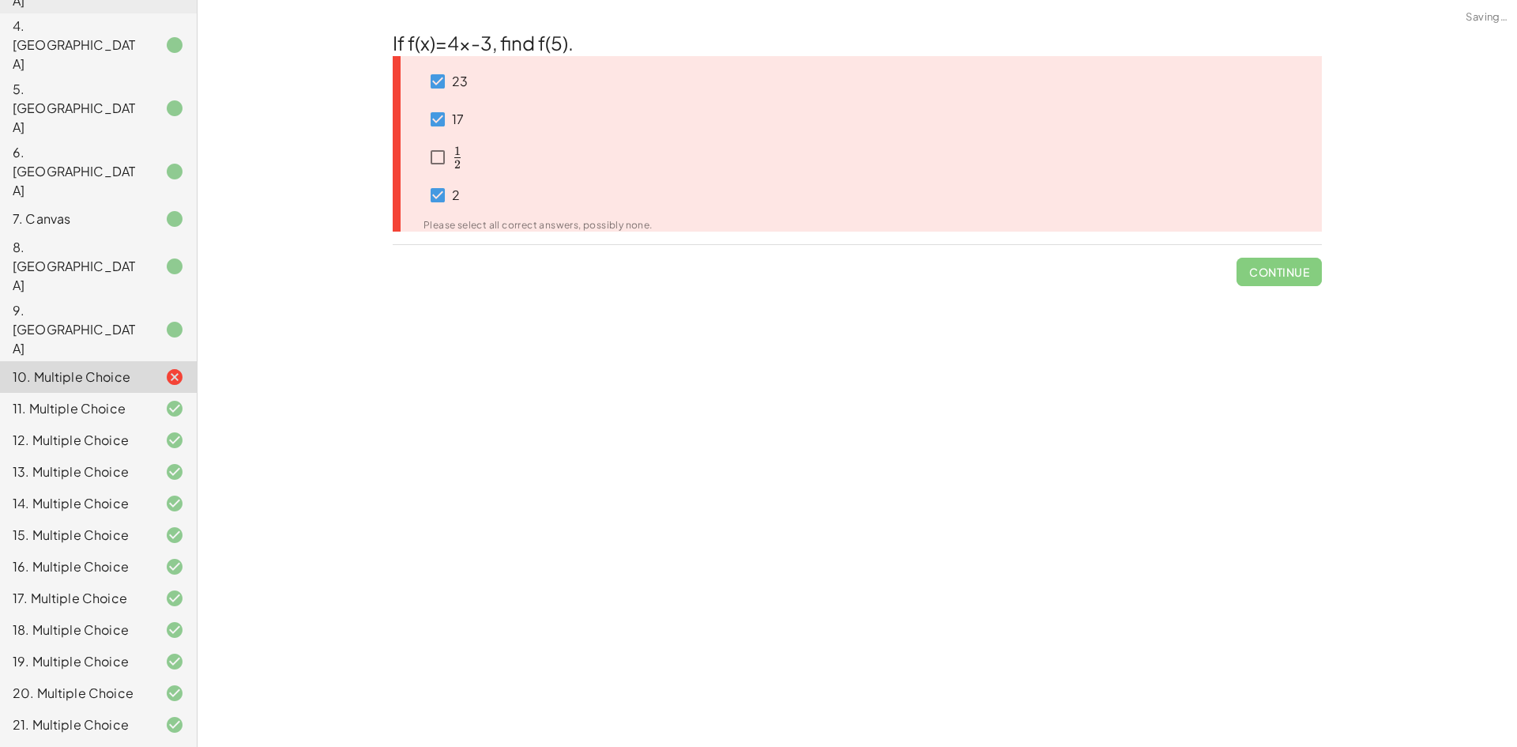
click at [1269, 262] on span "Continue" at bounding box center [1279, 265] width 85 height 41
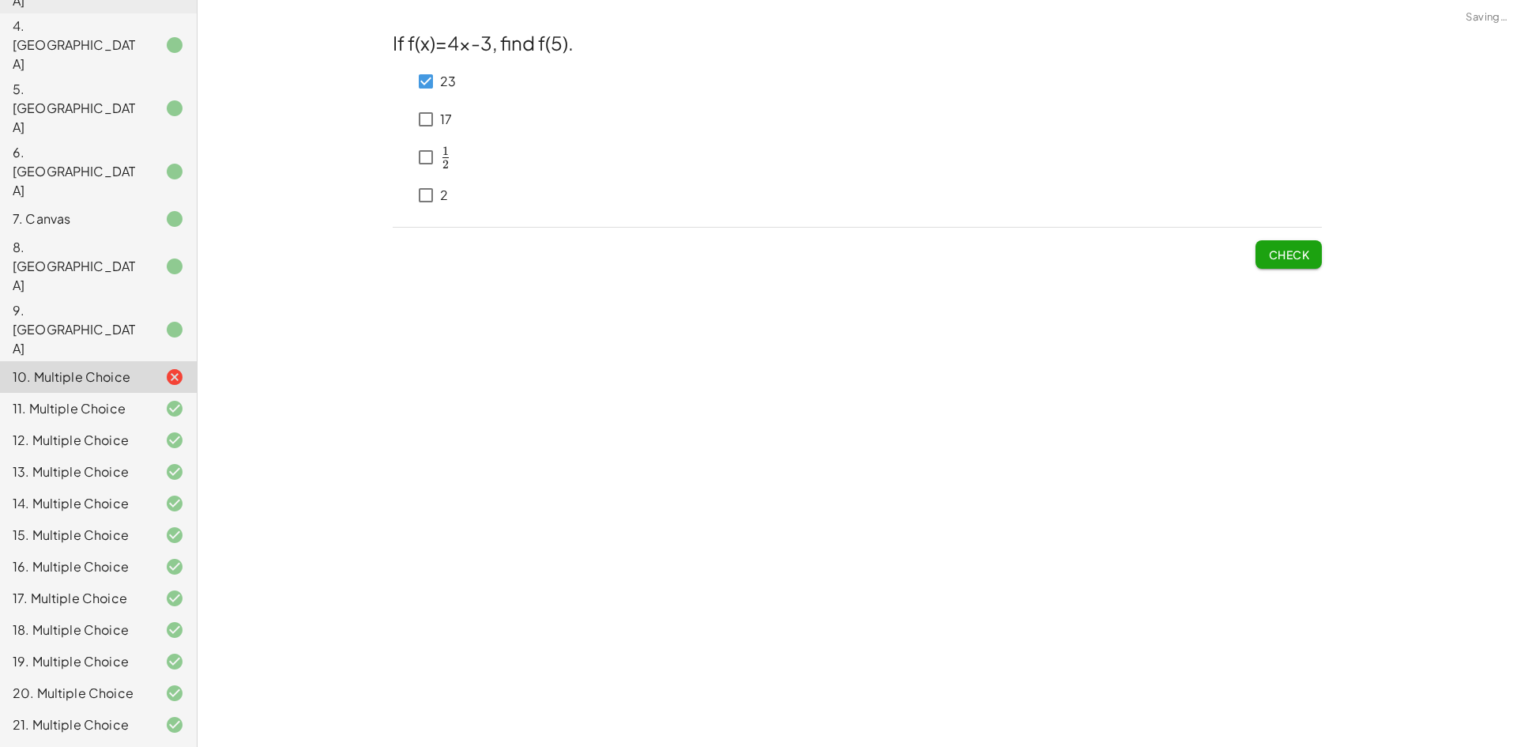
click at [443, 79] on p "23" at bounding box center [448, 82] width 16 height 18
click at [1295, 259] on span "Check" at bounding box center [1288, 254] width 41 height 14
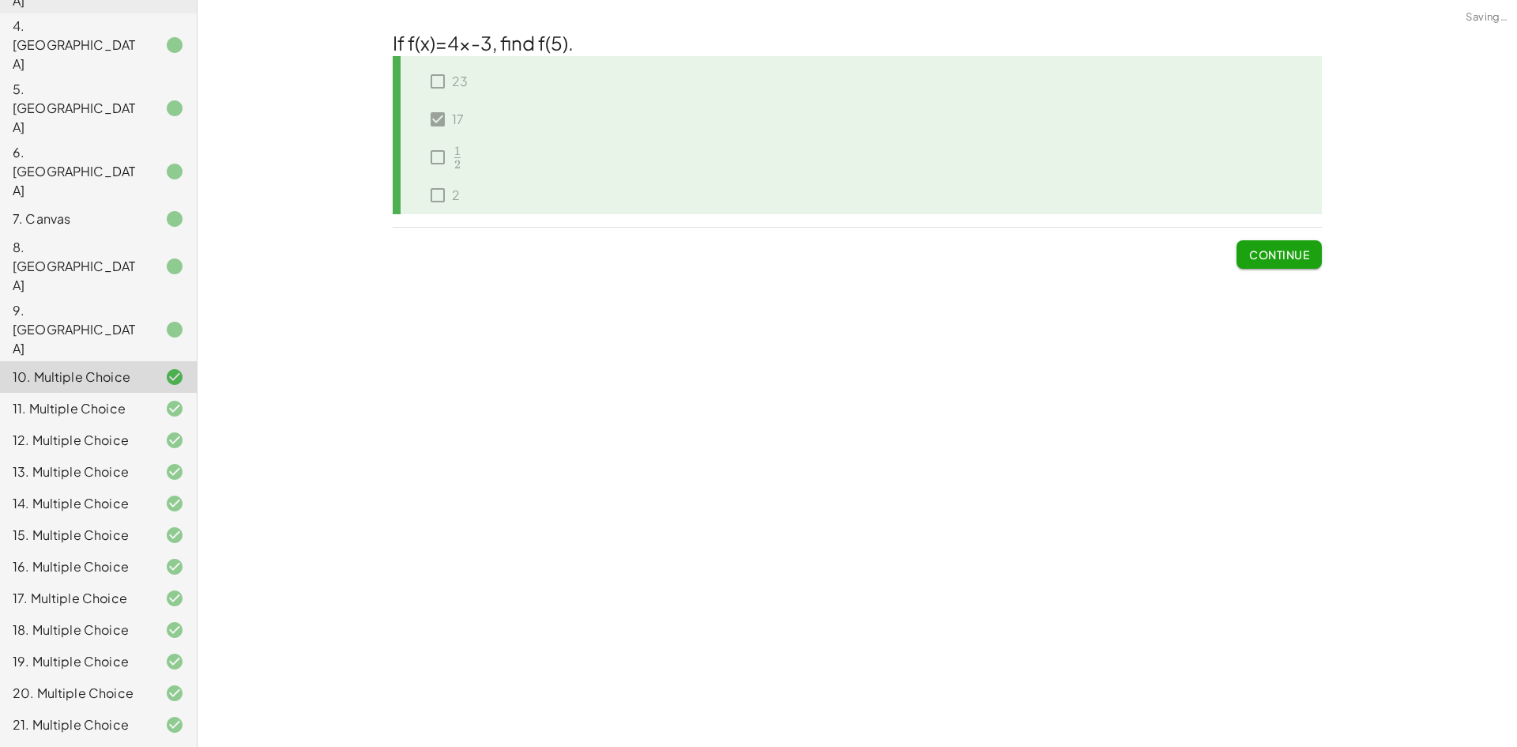
click at [1253, 253] on span "Continue" at bounding box center [1279, 254] width 60 height 14
click at [0, 0] on div "If f(x)=4x-3, find x when f(x)=9. 33 39 ﻿ 3 2 \frac{3}{2} 2 3 ​ ﻿ 3 Continue" at bounding box center [0, 0] width 0 height 0
click at [1256, 266] on button "Continue" at bounding box center [1279, 254] width 85 height 28
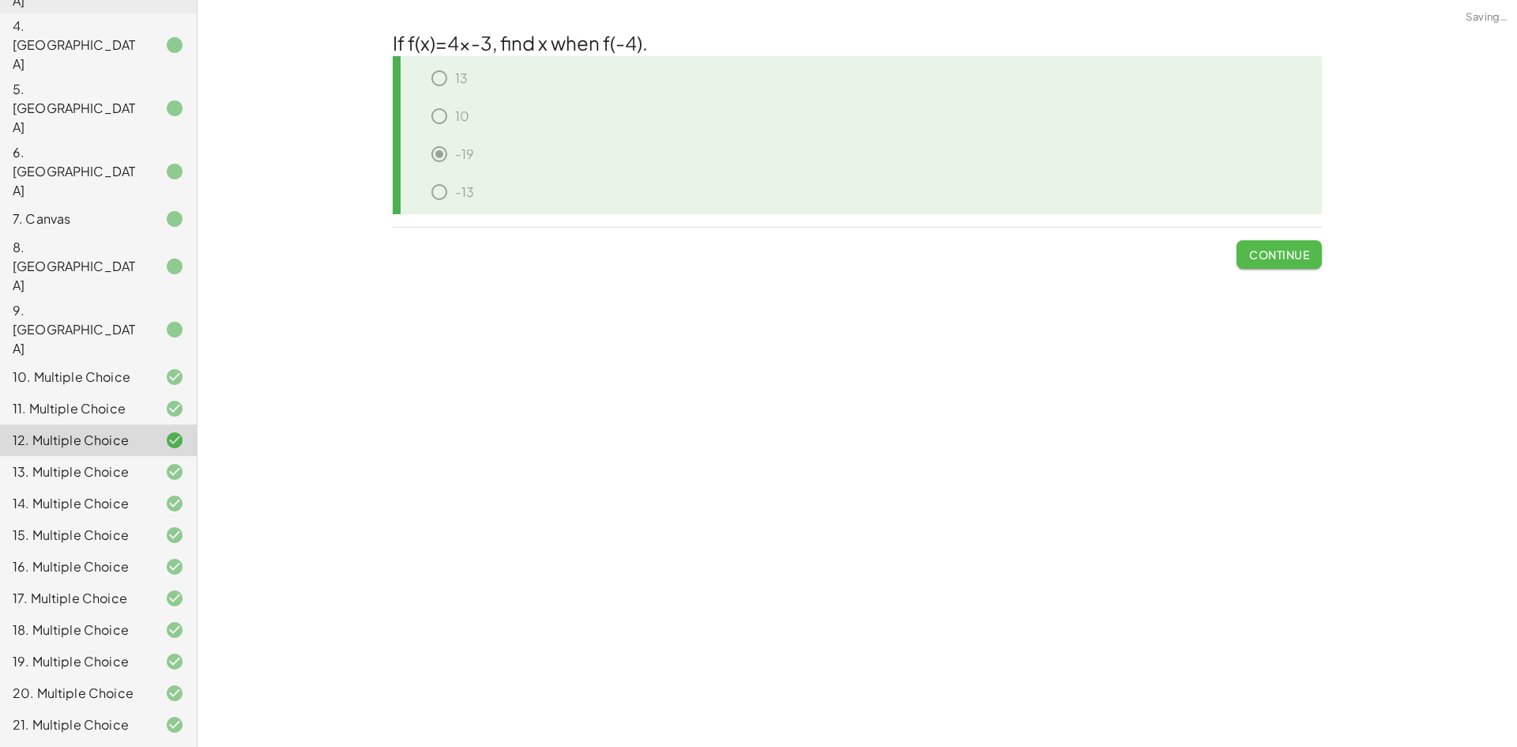
click at [1257, 264] on button "Continue" at bounding box center [1279, 254] width 85 height 28
click at [0, 0] on div "If f(x)=4x-3, find x when f(x)=21. 6 10 21 81 Continue" at bounding box center [0, 0] width 0 height 0
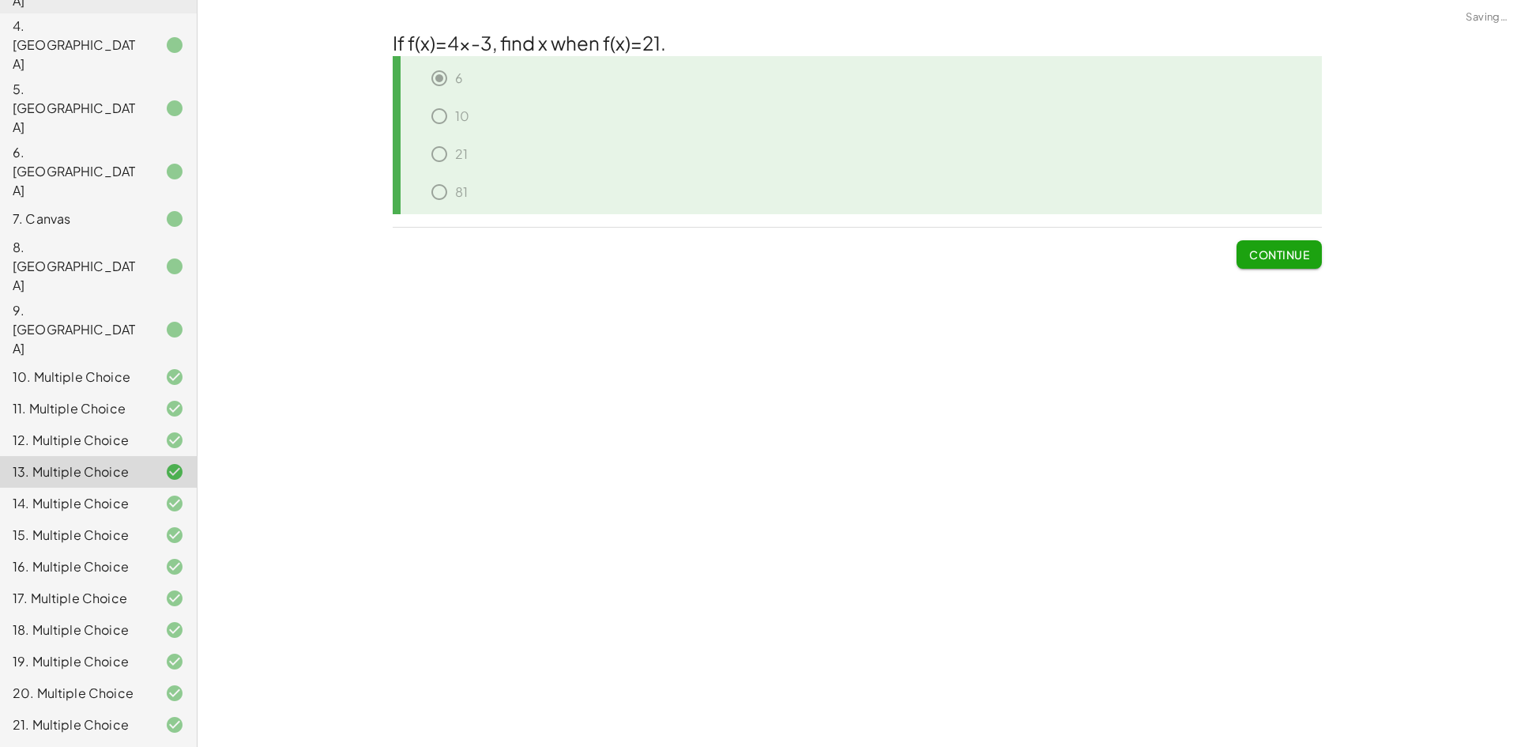
click at [0, 0] on div "If f(x)=4x-3, find x when f(x)=21. 6 10 21 81 Continue" at bounding box center [0, 0] width 0 height 0
click at [1264, 258] on span "Continue" at bounding box center [1279, 254] width 60 height 14
click at [0, 0] on span "Continue" at bounding box center [0, 0] width 0 height 0
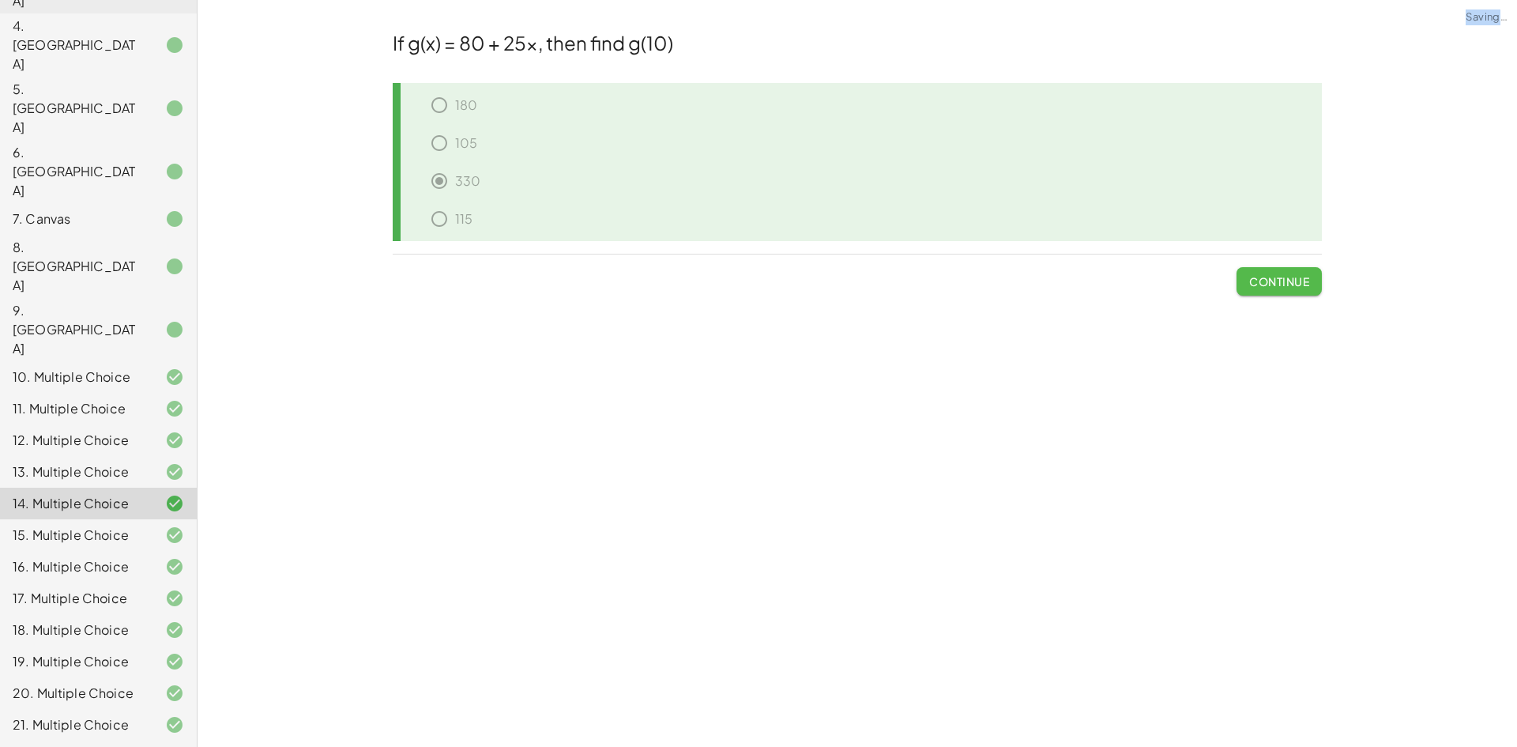
click at [1252, 282] on span "Continue" at bounding box center [1279, 281] width 60 height 14
click at [0, 0] on span "Continue" at bounding box center [0, 0] width 0 height 0
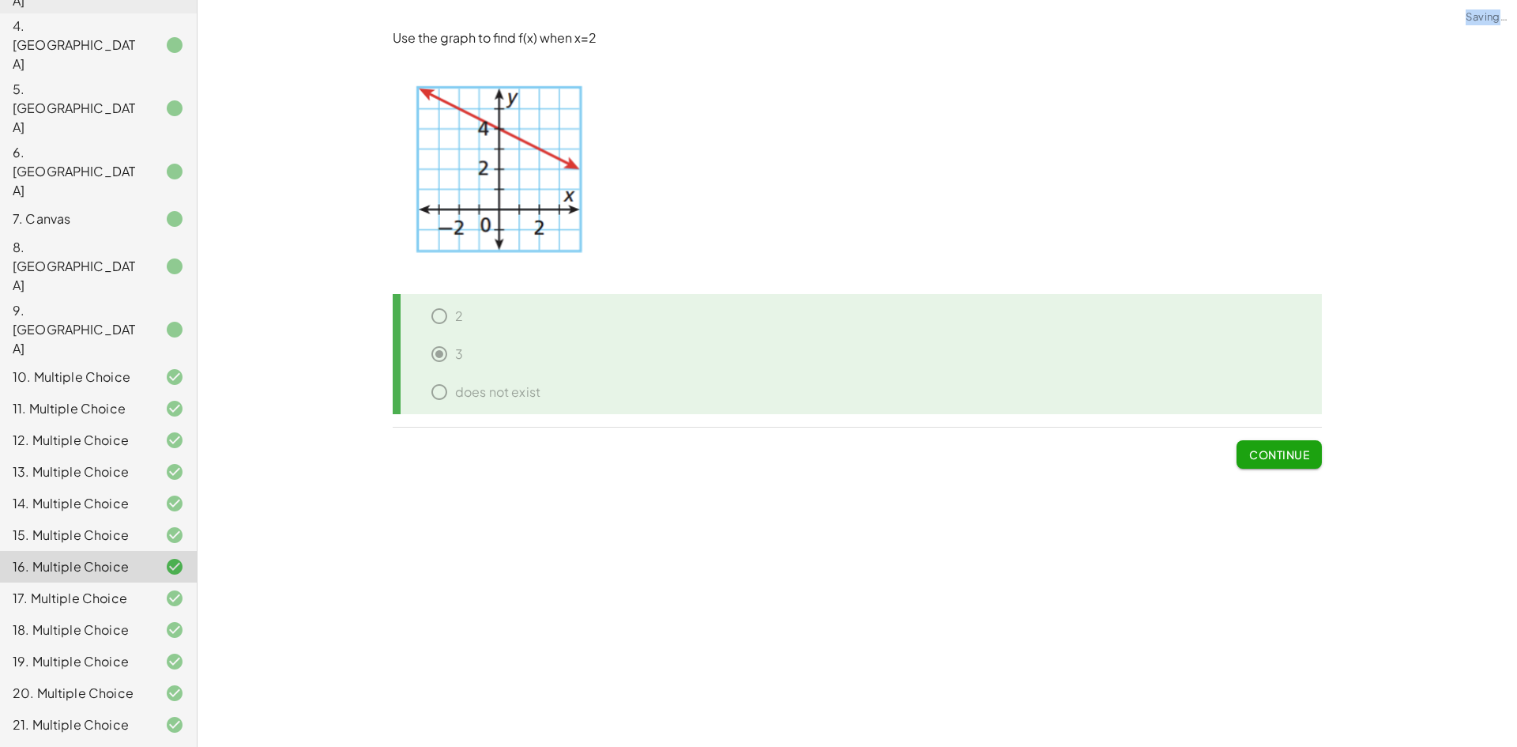
click at [1256, 279] on p at bounding box center [857, 285] width 929 height 18
click at [1256, 278] on p at bounding box center [857, 285] width 929 height 18
click at [1258, 439] on span "Continue" at bounding box center [1279, 447] width 85 height 41
click at [1258, 441] on button "Continue" at bounding box center [1279, 454] width 85 height 28
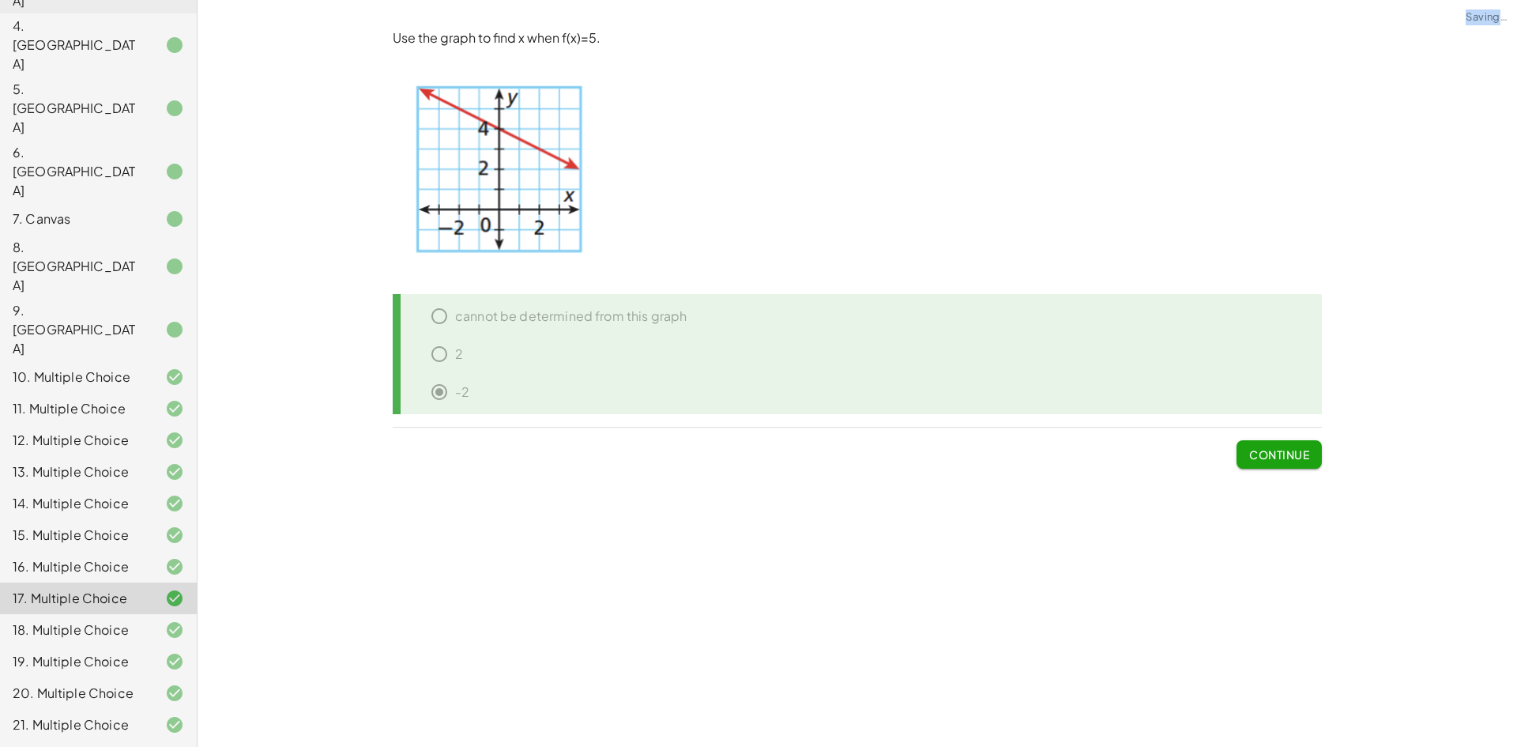
click at [1256, 450] on span "Continue" at bounding box center [1279, 454] width 60 height 14
click at [0, 0] on span "Continue" at bounding box center [0, 0] width 0 height 0
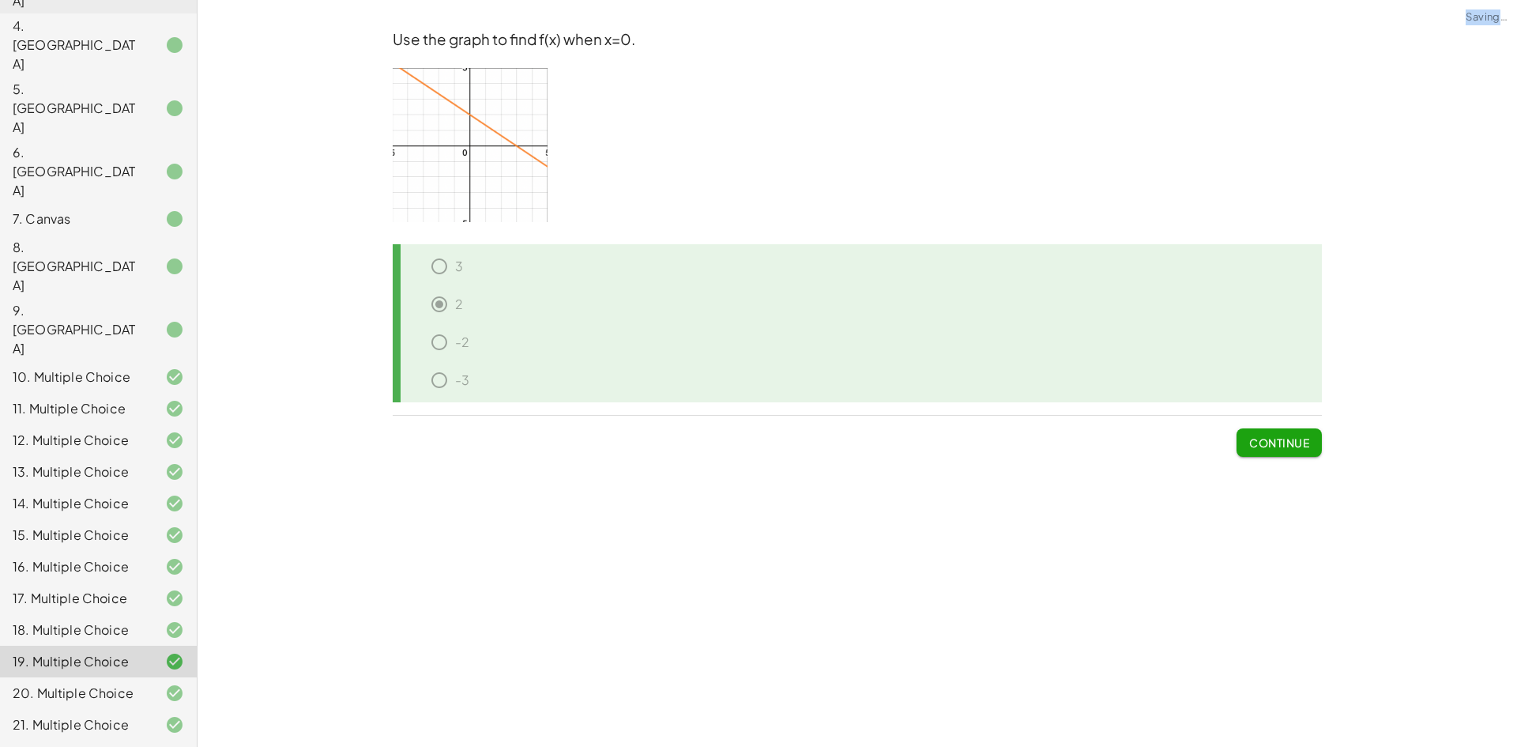
click at [1257, 450] on button "Continue" at bounding box center [1279, 442] width 85 height 28
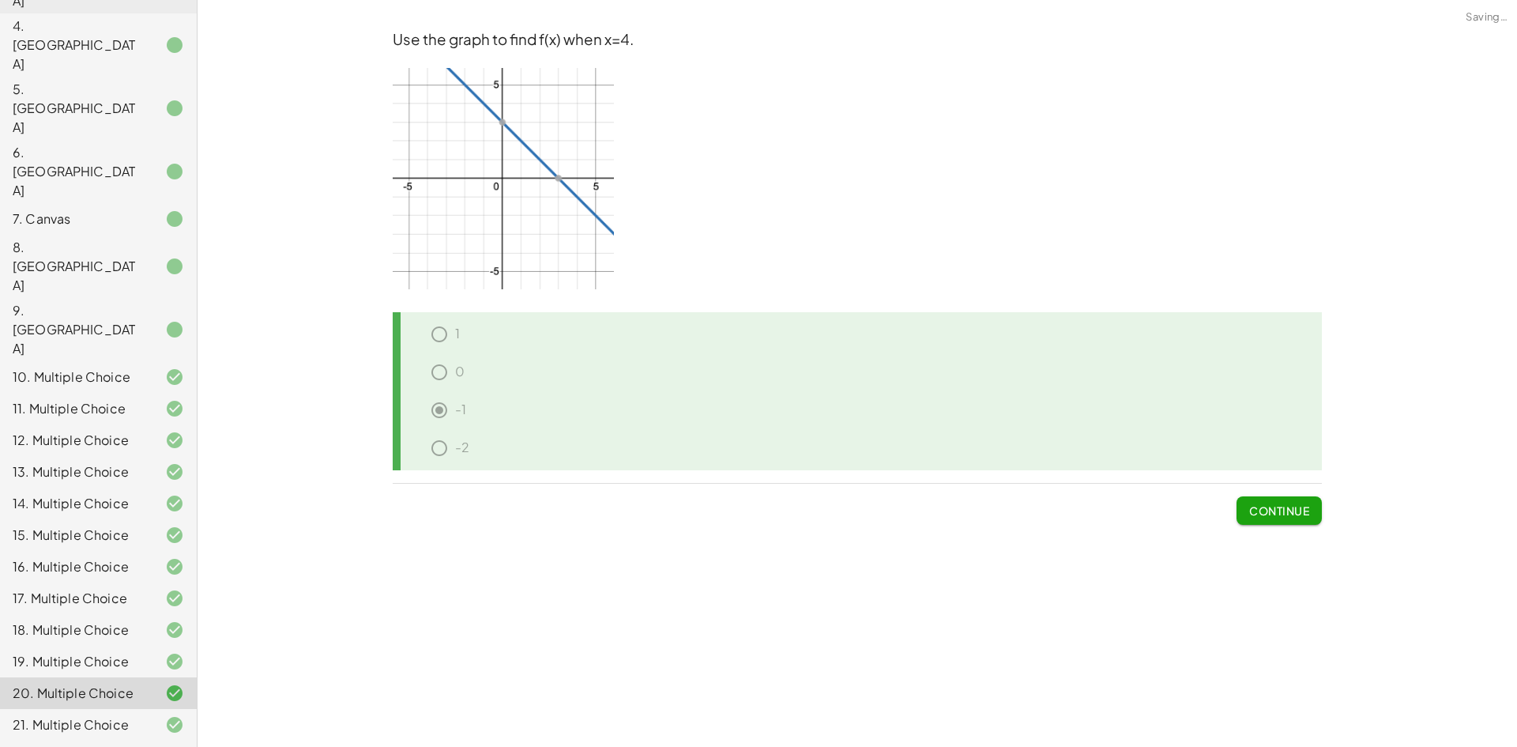
click at [1258, 449] on div "-2" at bounding box center [863, 451] width 917 height 38
click at [1257, 523] on button "Continue" at bounding box center [1279, 510] width 85 height 28
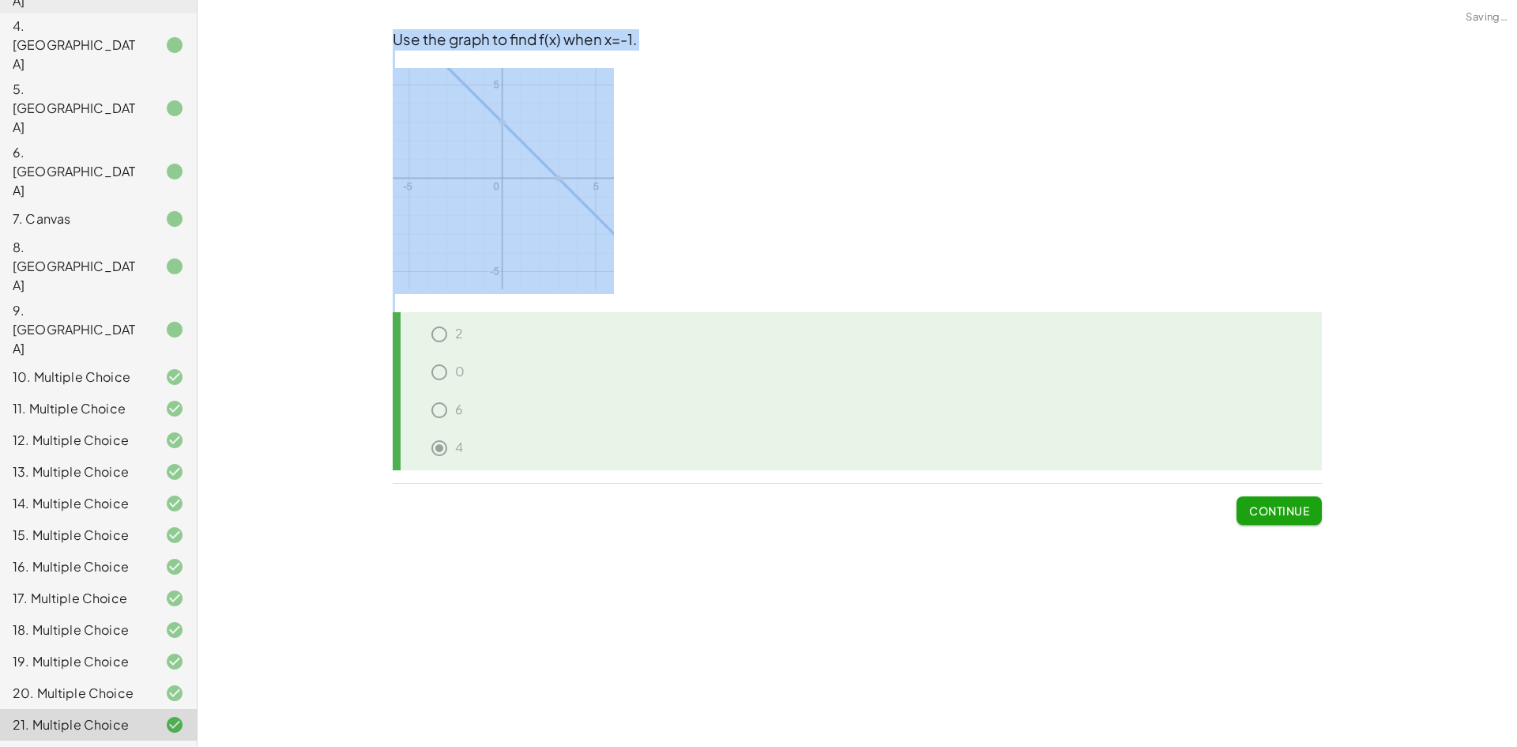
click at [1245, 540] on div "You will evaluate functions for a given x value and will find x for a given f(x…" at bounding box center [858, 373] width 1320 height 747
click at [1300, 510] on span "Continue" at bounding box center [1279, 510] width 60 height 14
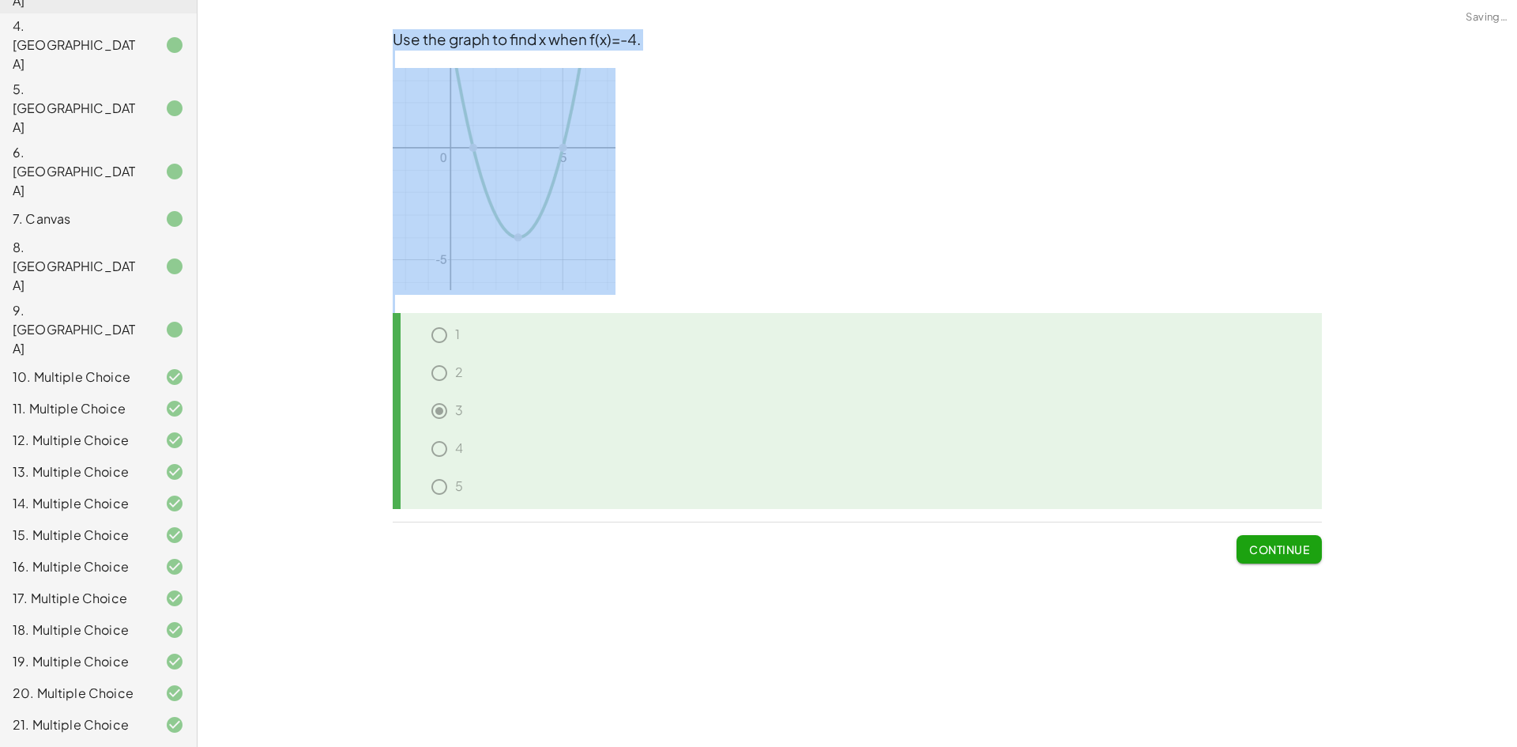
click at [1270, 548] on span "Continue" at bounding box center [1279, 549] width 60 height 14
click at [1271, 545] on span "Continue" at bounding box center [1279, 549] width 60 height 14
click at [1268, 545] on span "Continue" at bounding box center [1279, 549] width 60 height 14
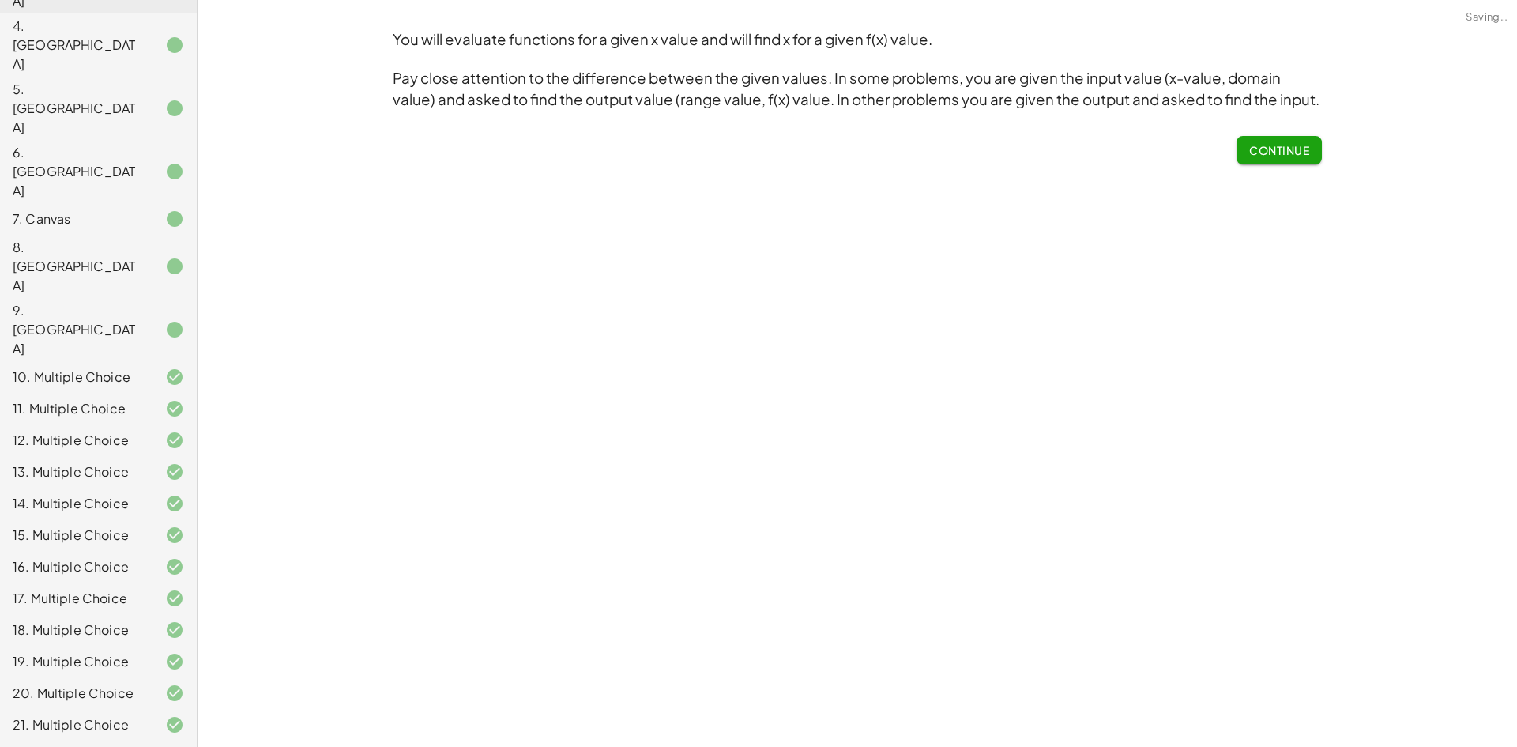
click at [1309, 155] on span "Continue" at bounding box center [1279, 150] width 60 height 14
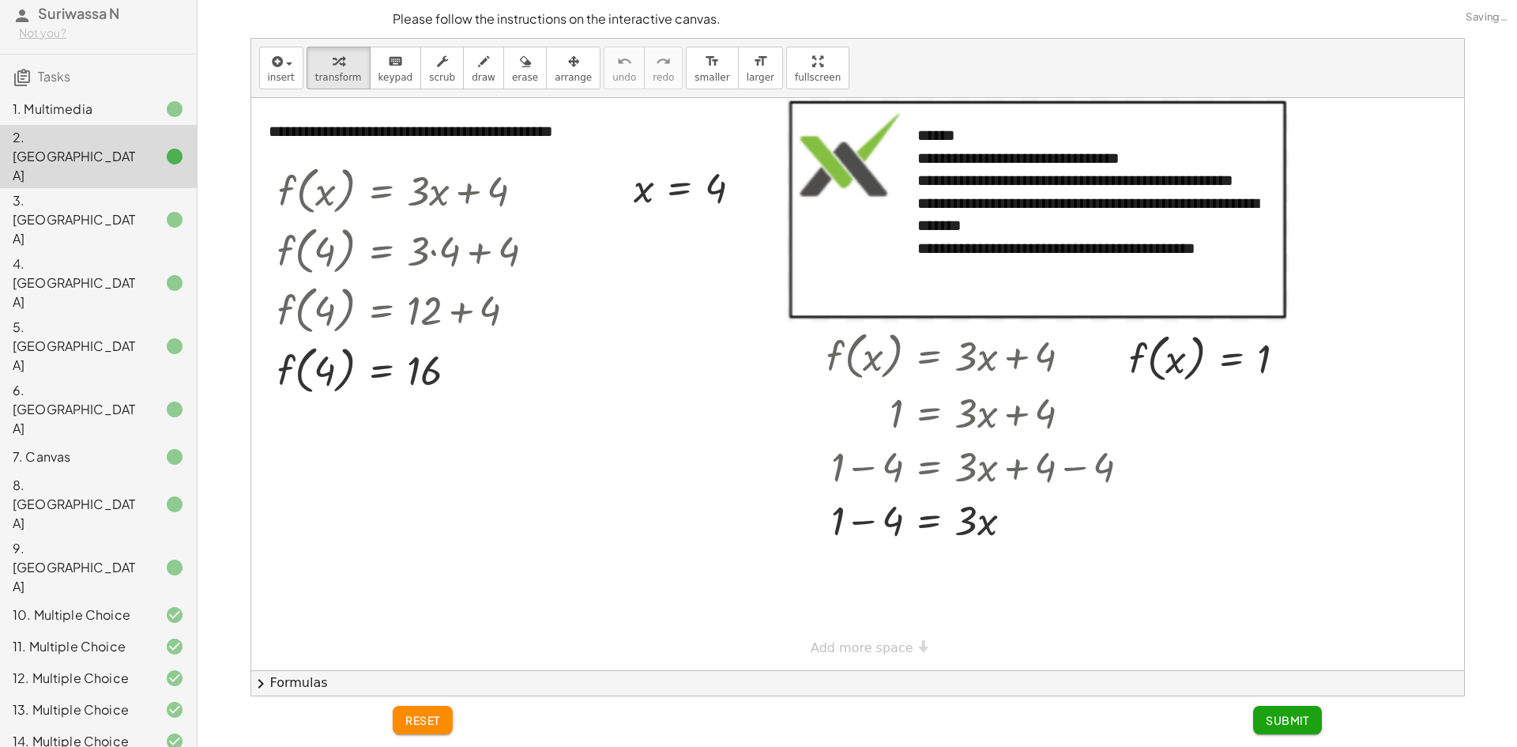
scroll to position [0, 0]
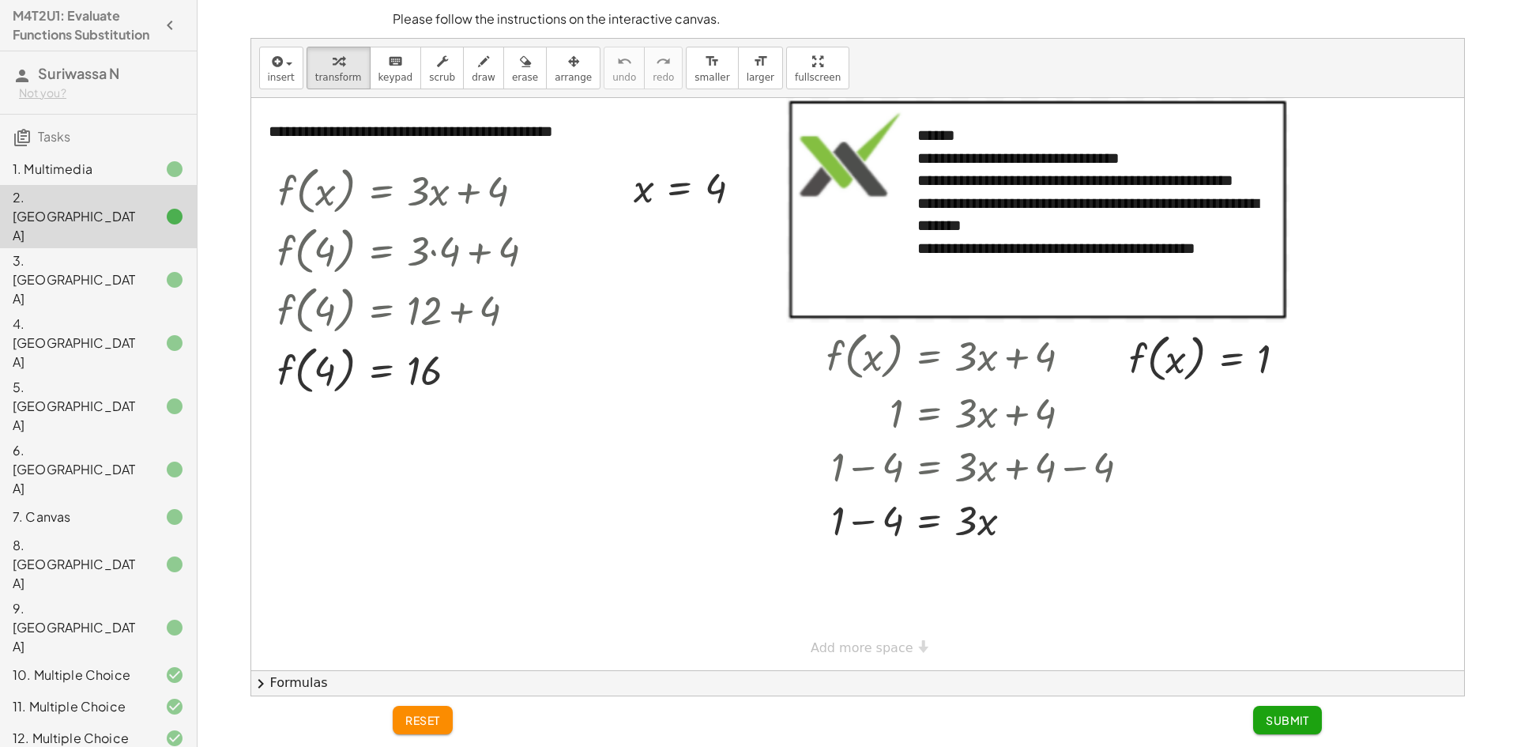
click at [1296, 723] on span "Submit" at bounding box center [1287, 720] width 43 height 14
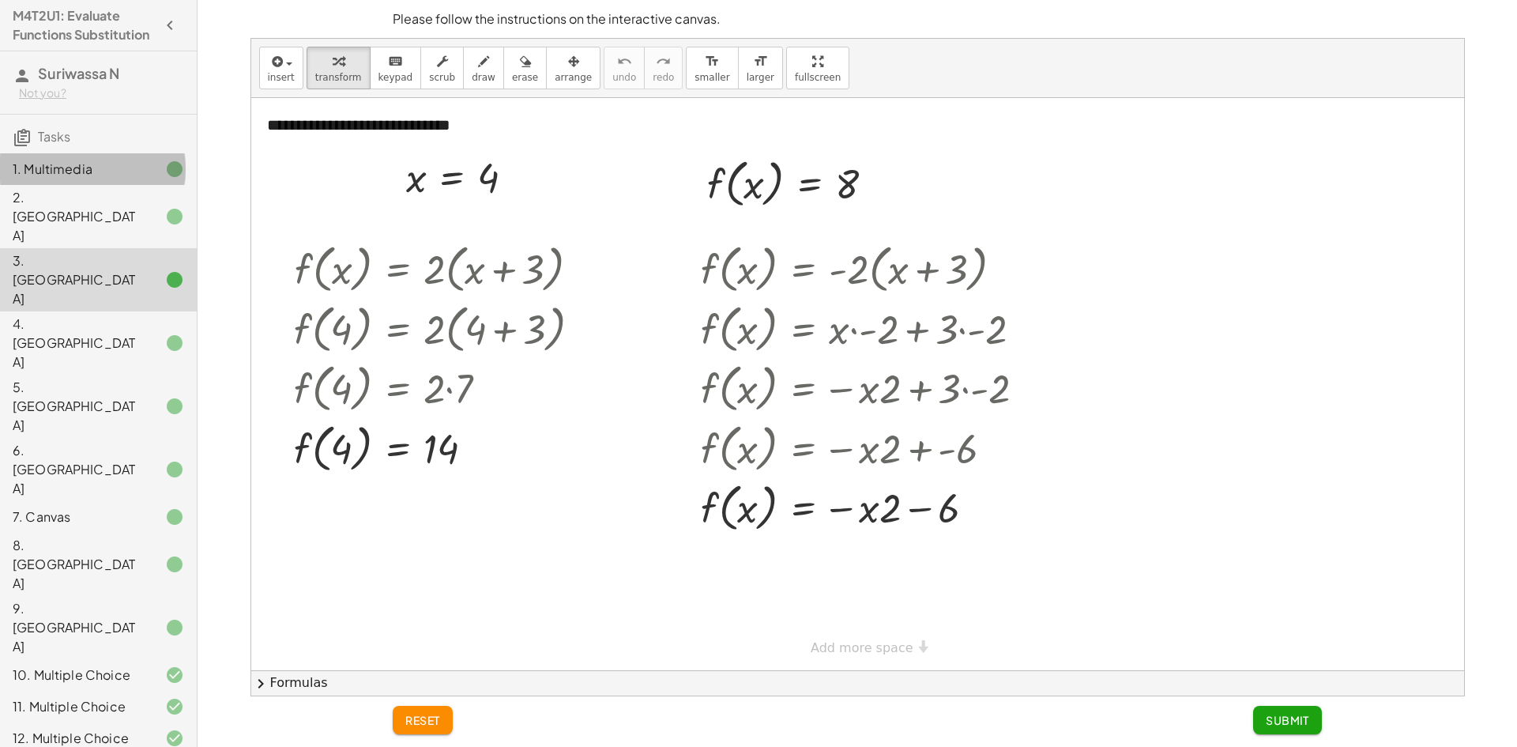
click at [70, 179] on div "1. Multimedia" at bounding box center [76, 169] width 127 height 19
